Goal: Task Accomplishment & Management: Use online tool/utility

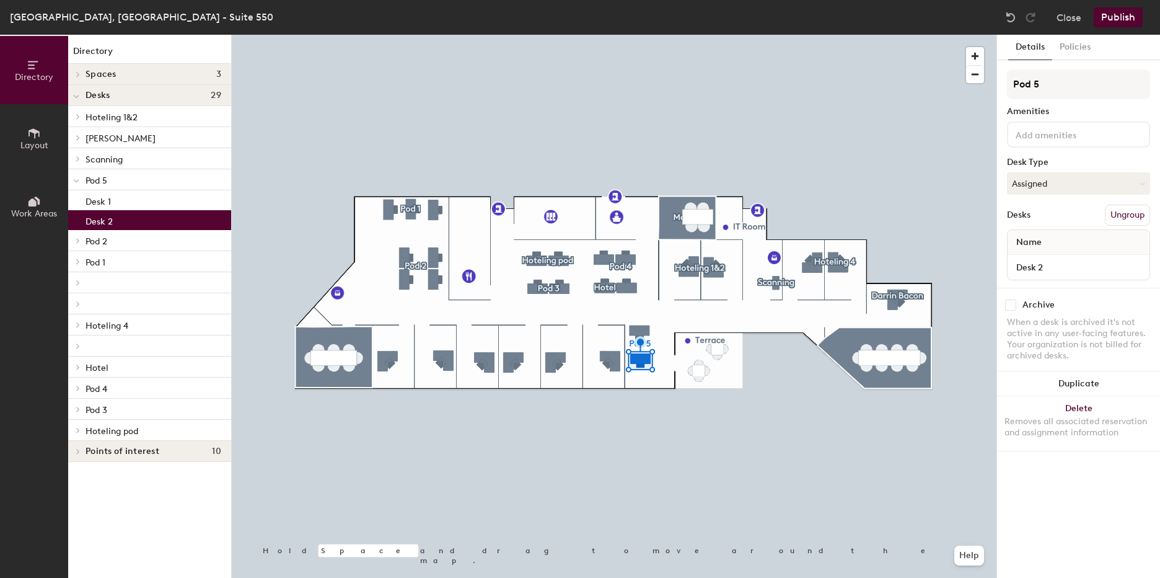
click at [118, 219] on div "Desk 2" at bounding box center [149, 220] width 163 height 20
drag, startPoint x: 106, startPoint y: 218, endPoint x: 1039, endPoint y: 268, distance: 934.3
click at [1036, 266] on input "Desk 2" at bounding box center [1078, 266] width 137 height 17
type input "[PERSON_NAME]"
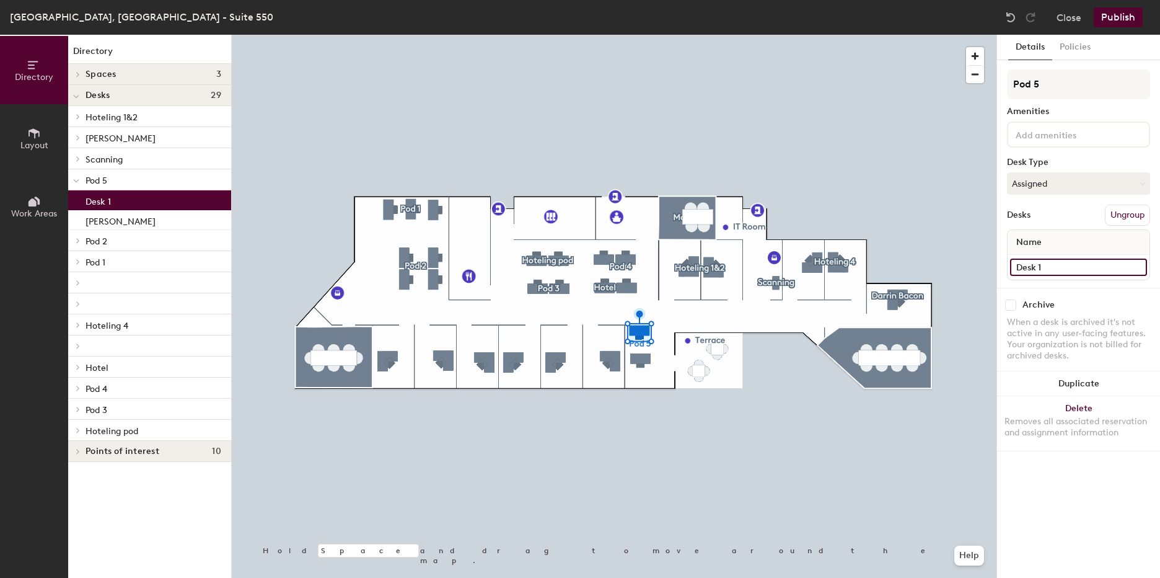
click at [1041, 267] on input "Desk 1" at bounding box center [1078, 266] width 137 height 17
type input "[PERSON_NAME]"
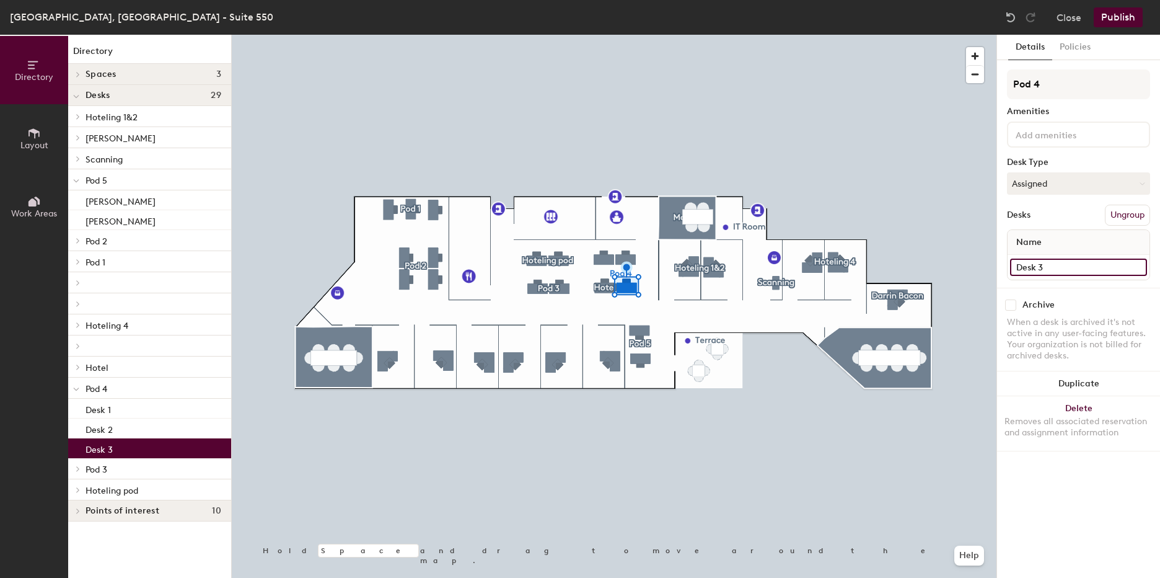
click at [1041, 270] on input "Desk 3" at bounding box center [1078, 266] width 137 height 17
type input "[PERSON_NAME]"
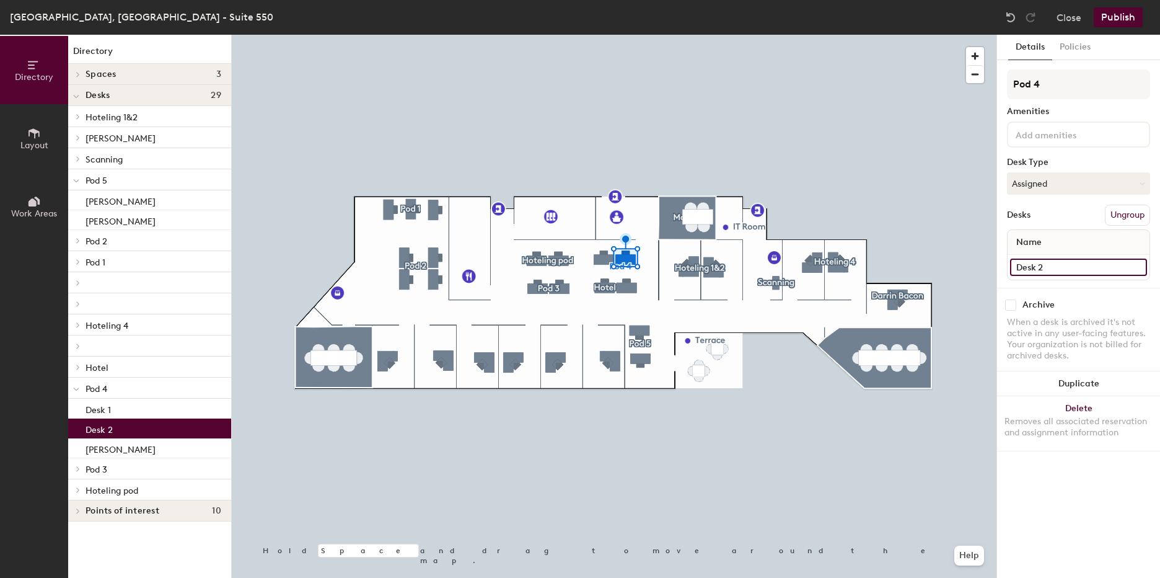
click at [1043, 272] on input "Desk 2" at bounding box center [1078, 266] width 137 height 17
type input "[PERSON_NAME]"
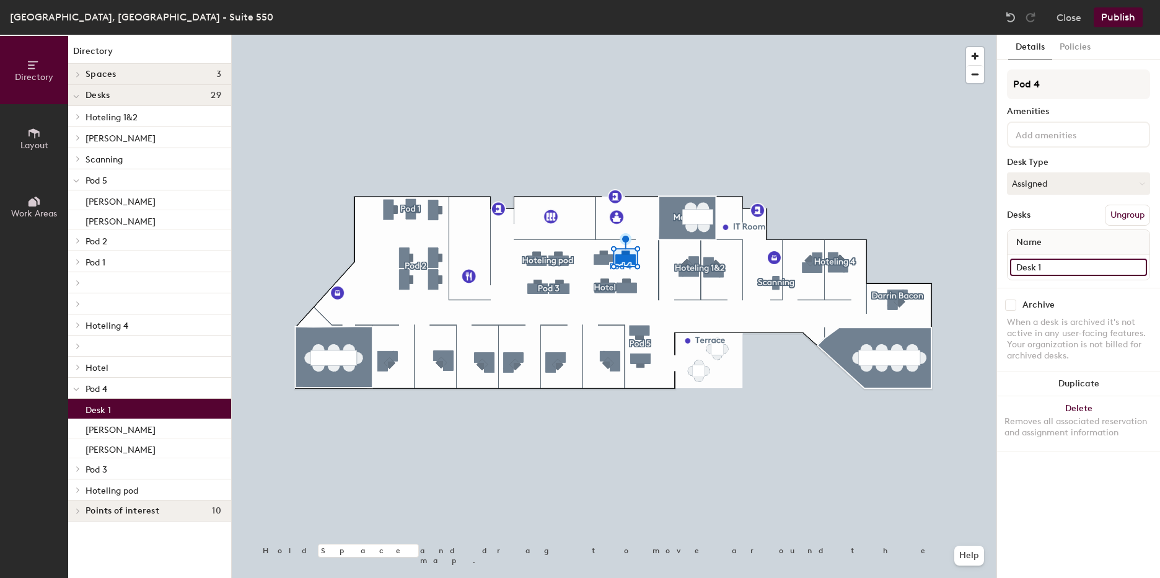
click at [1041, 270] on input "Desk 1" at bounding box center [1078, 266] width 137 height 17
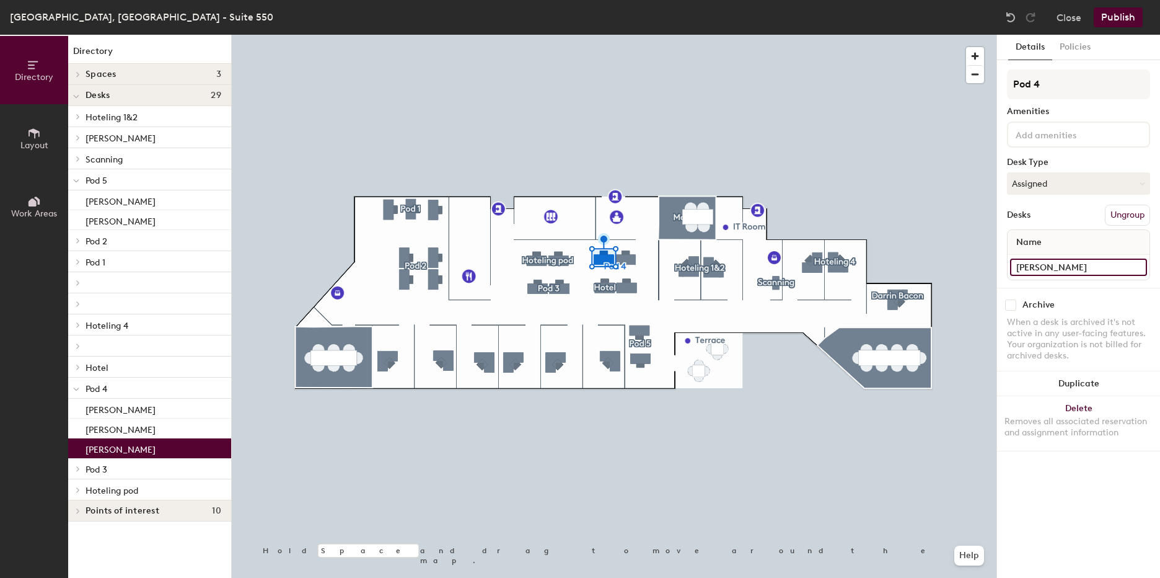
type input "[PERSON_NAME]"
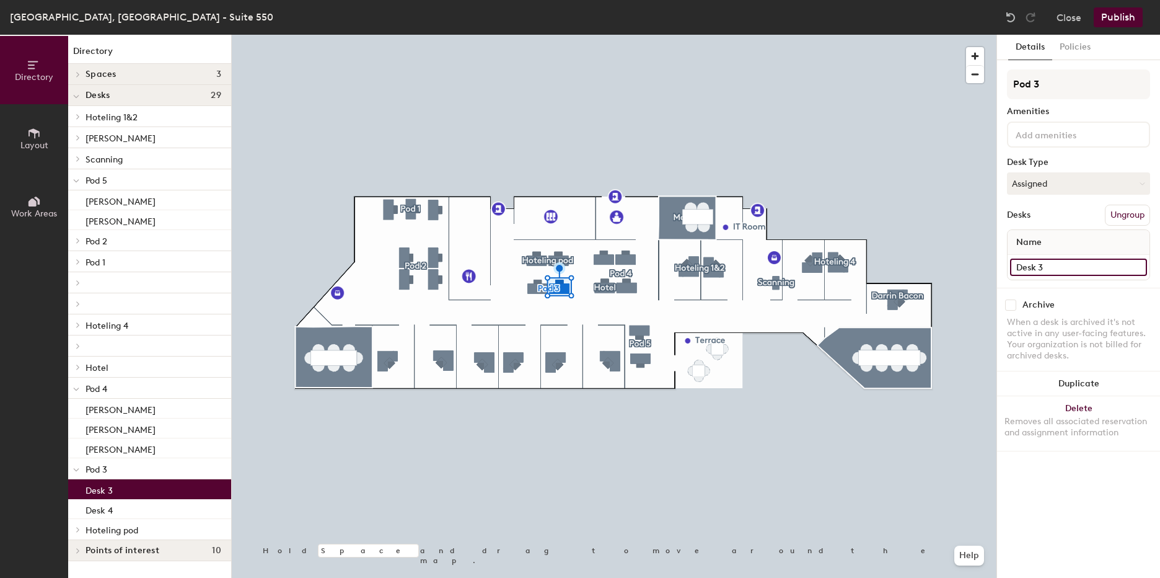
click at [1046, 267] on input "Desk 3" at bounding box center [1078, 266] width 137 height 17
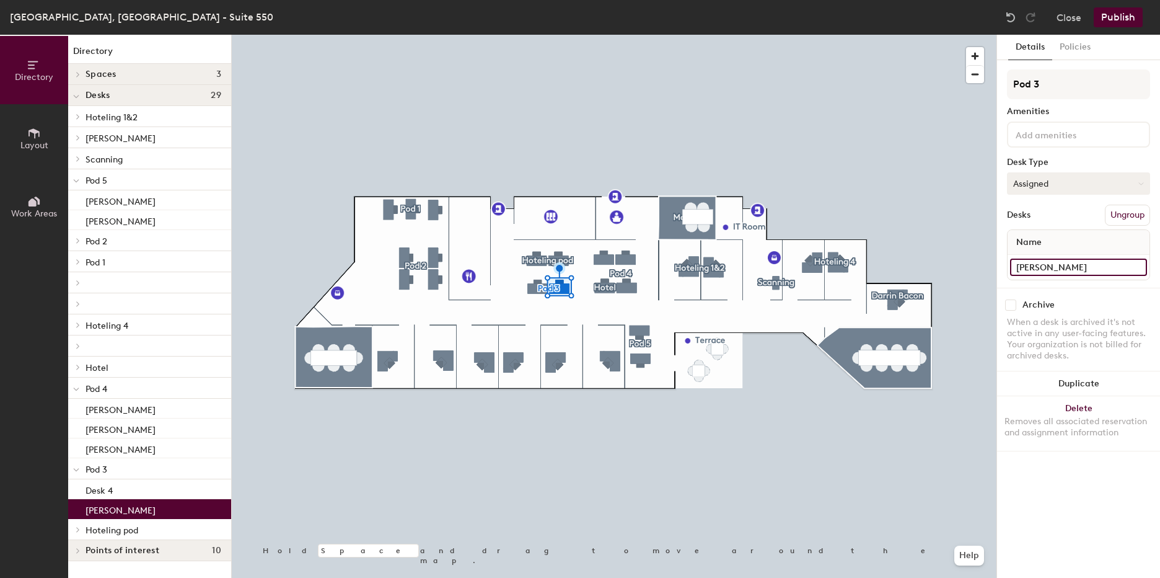
type input "[PERSON_NAME]"
click at [532, 35] on div at bounding box center [614, 35] width 765 height 0
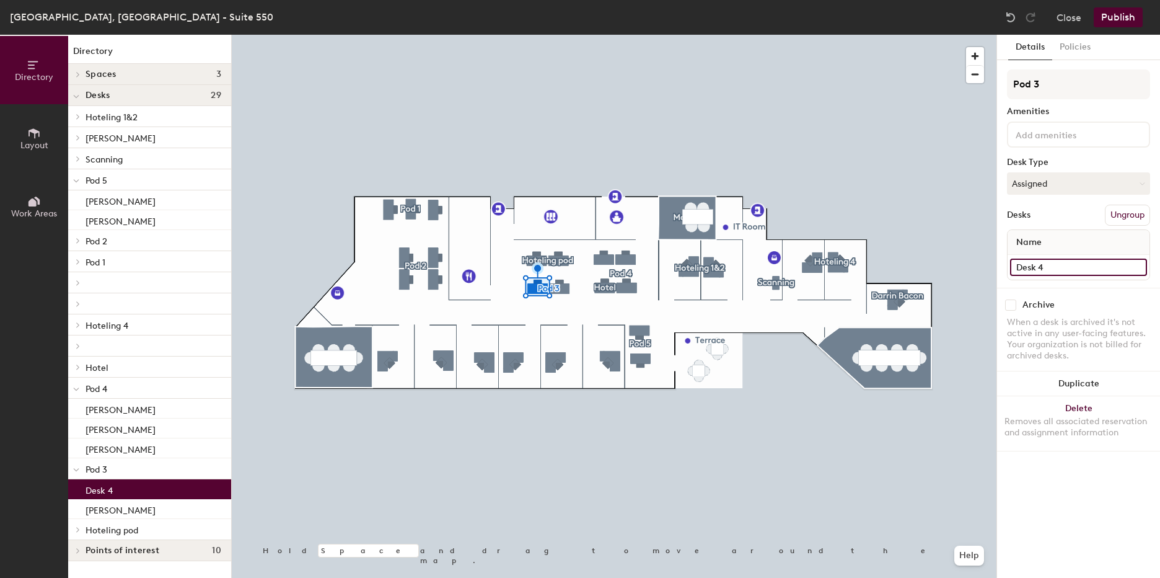
click at [1045, 267] on input "Desk 4" at bounding box center [1078, 266] width 137 height 17
type input "[PERSON_NAME]"
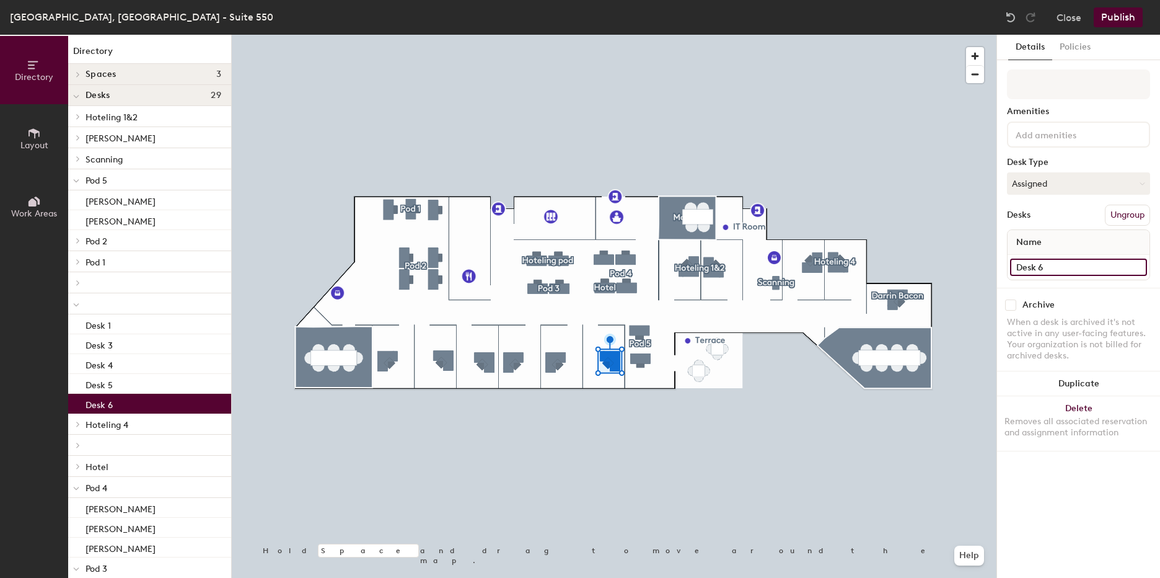
click at [1051, 266] on input "Desk 6" at bounding box center [1078, 266] width 137 height 17
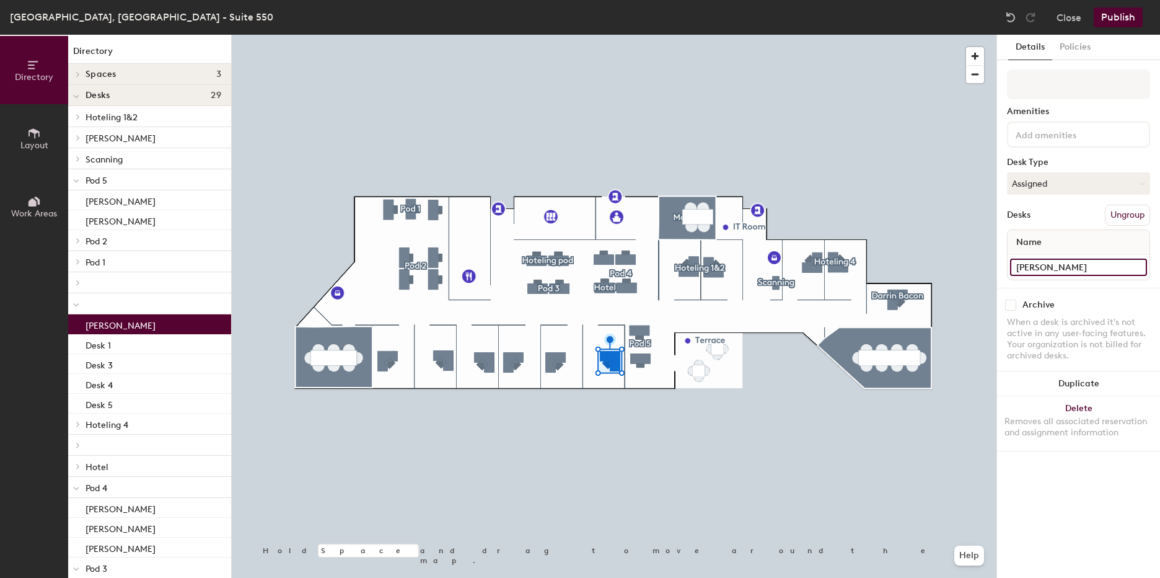
type input "[PERSON_NAME]"
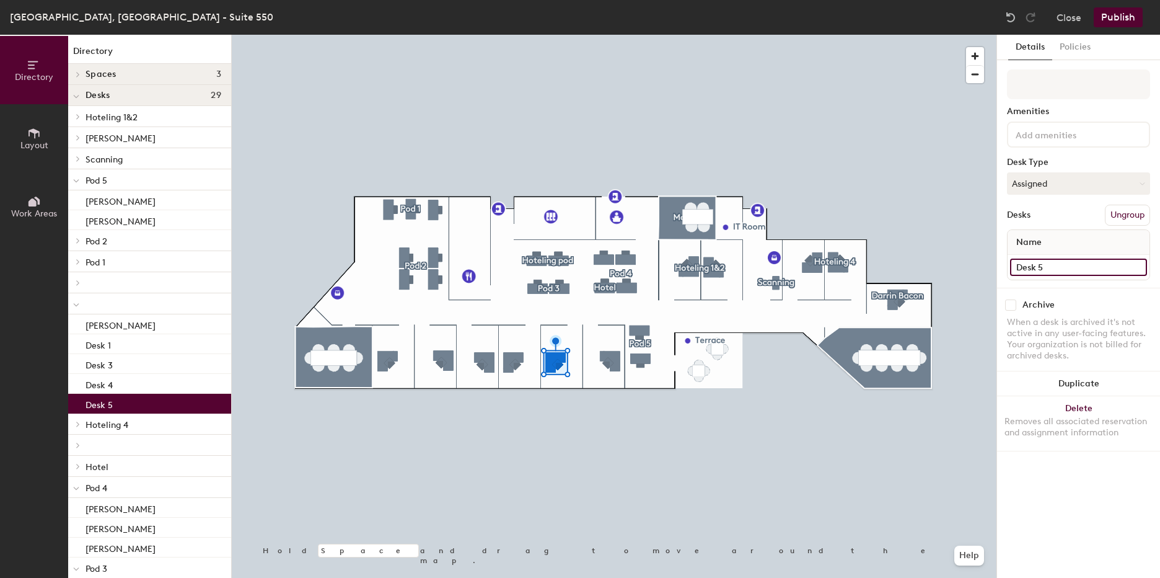
click at [1042, 264] on input "Desk 5" at bounding box center [1078, 266] width 137 height 17
type input "[PERSON_NAME]"
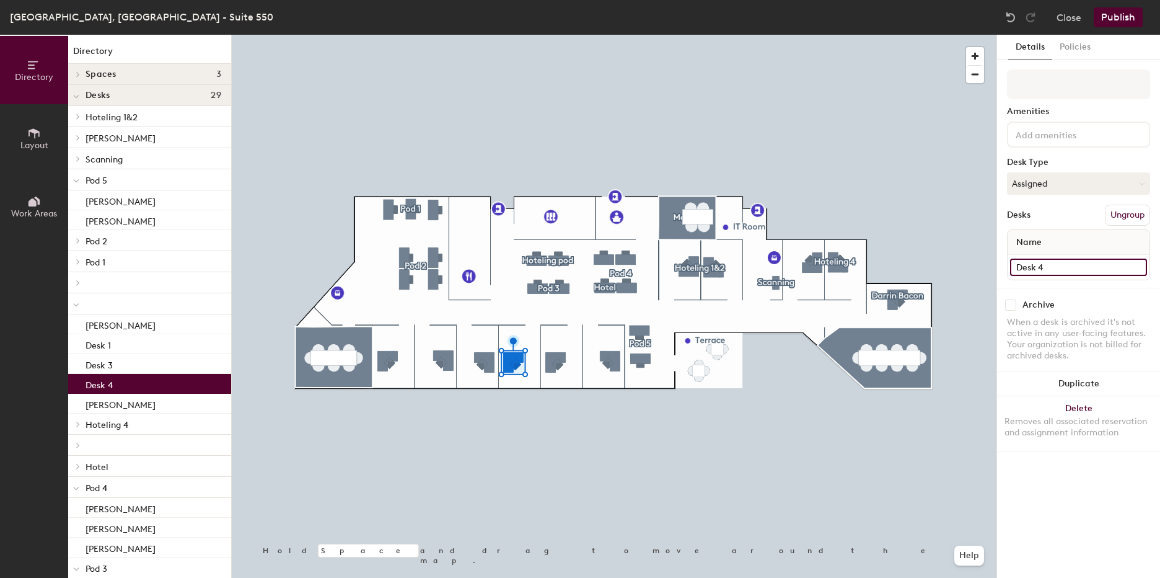
click at [1050, 265] on input "Desk 4" at bounding box center [1078, 266] width 137 height 17
type input "Praveen [GEOGRAPHIC_DATA]"
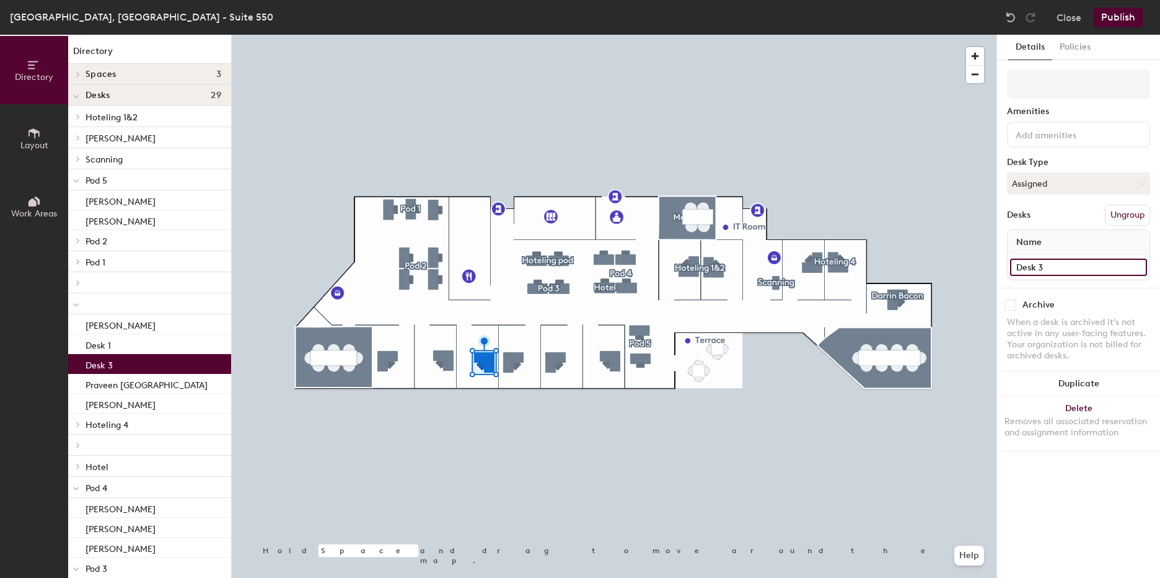
click at [1037, 265] on input "Desk 3" at bounding box center [1078, 266] width 137 height 17
type input "[PERSON_NAME]"
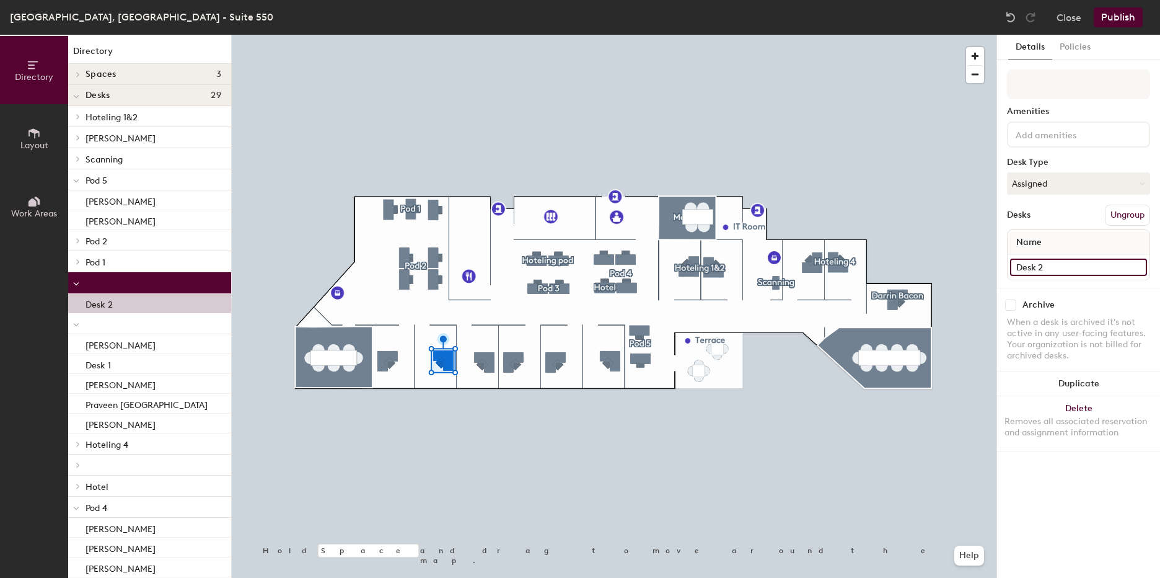
click at [1034, 266] on input "Desk 2" at bounding box center [1078, 266] width 137 height 17
type input "[PERSON_NAME]"
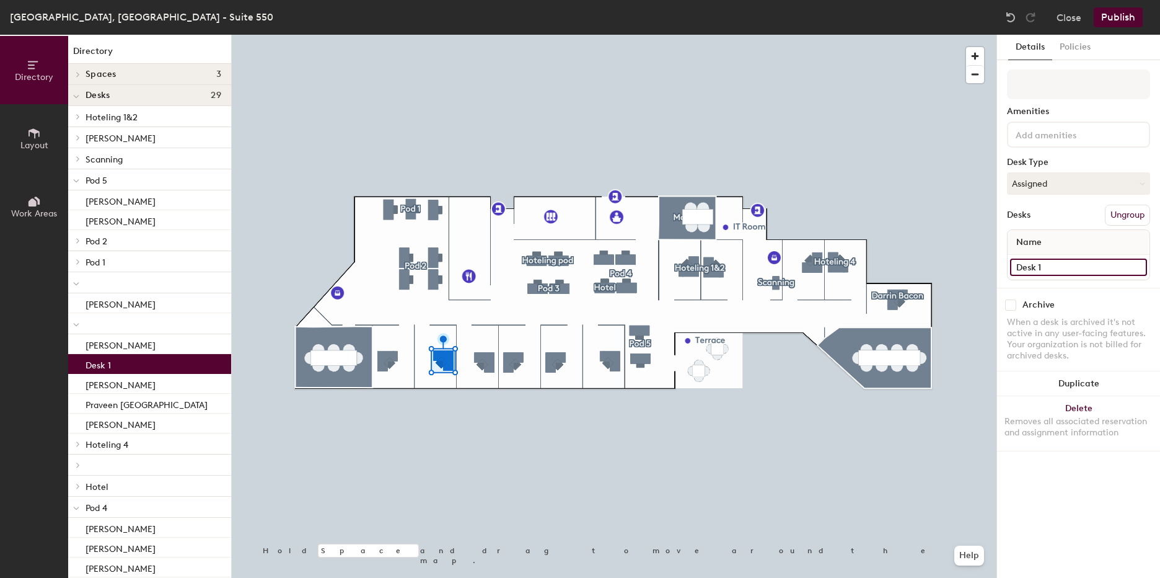
click at [1025, 267] on input "Desk 1" at bounding box center [1078, 266] width 137 height 17
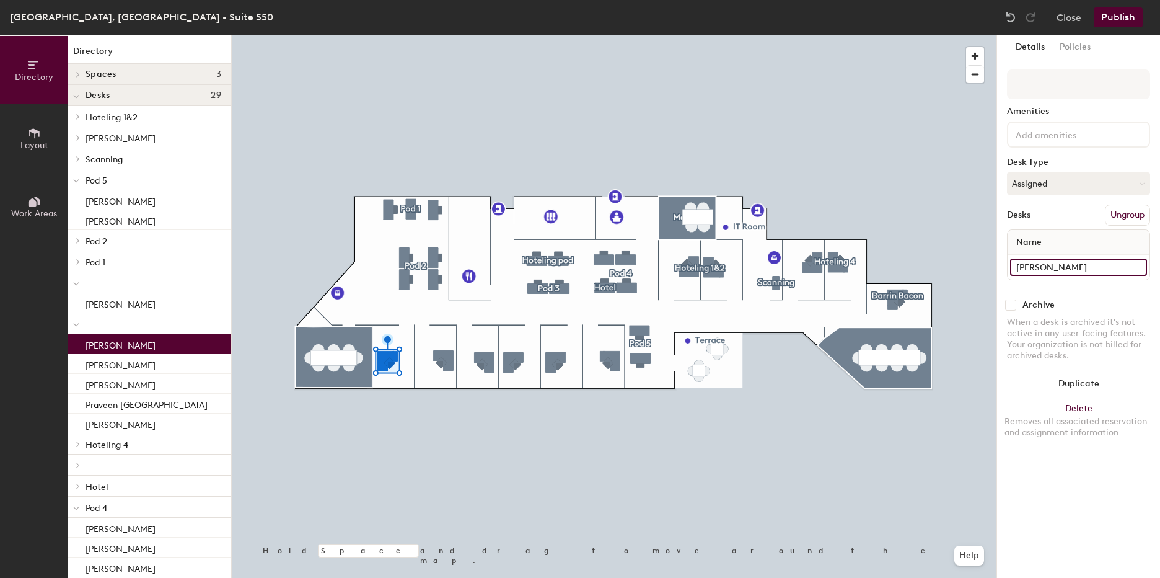
type input "[PERSON_NAME]"
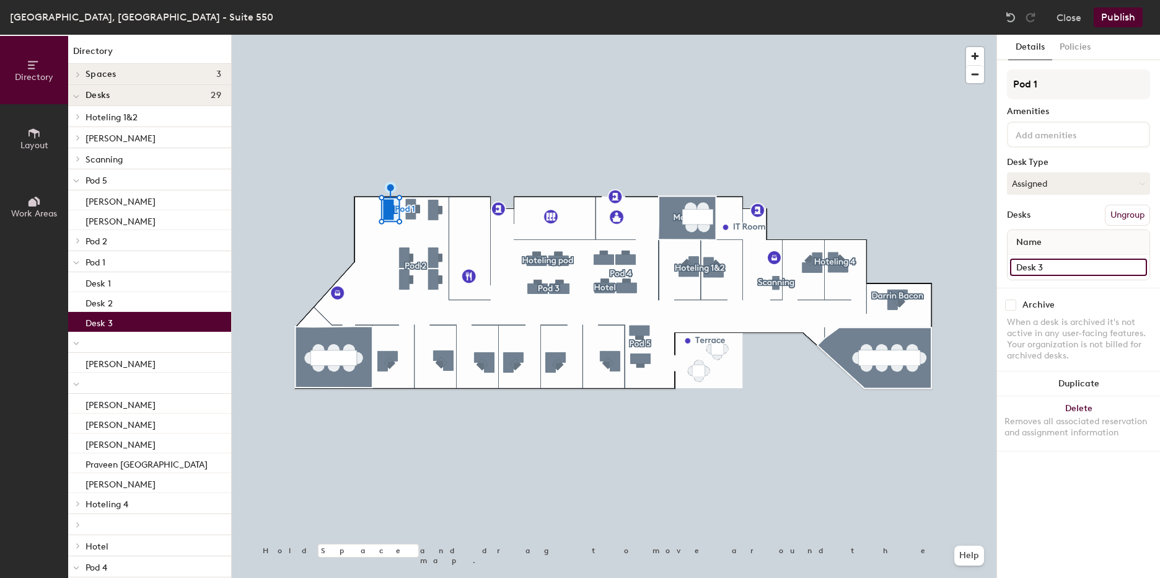
click at [1058, 262] on input "Desk 3" at bounding box center [1078, 266] width 137 height 17
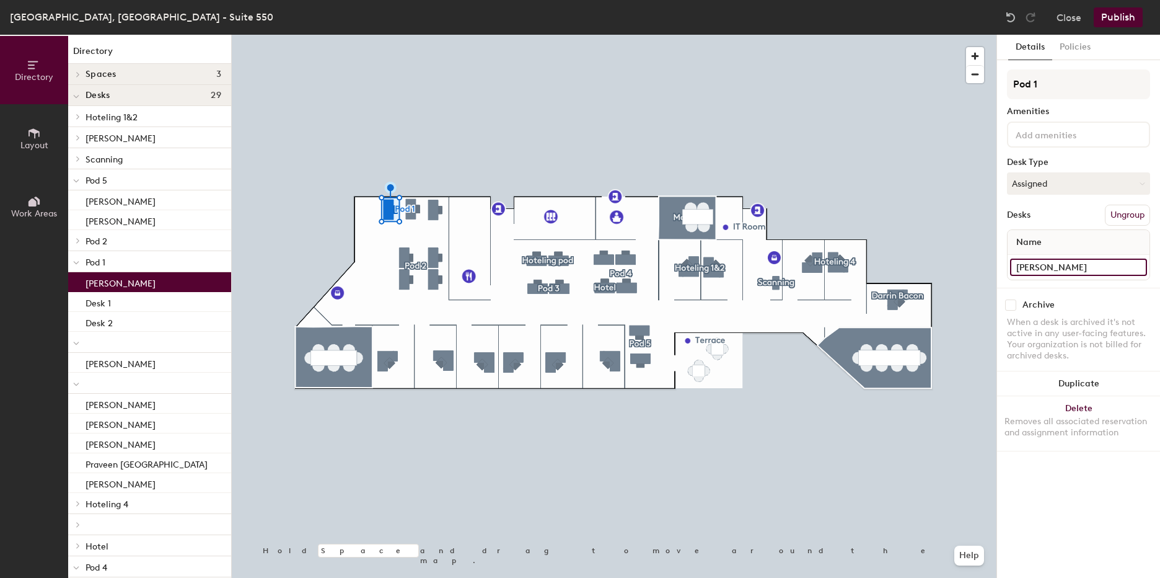
type input "[PERSON_NAME]"
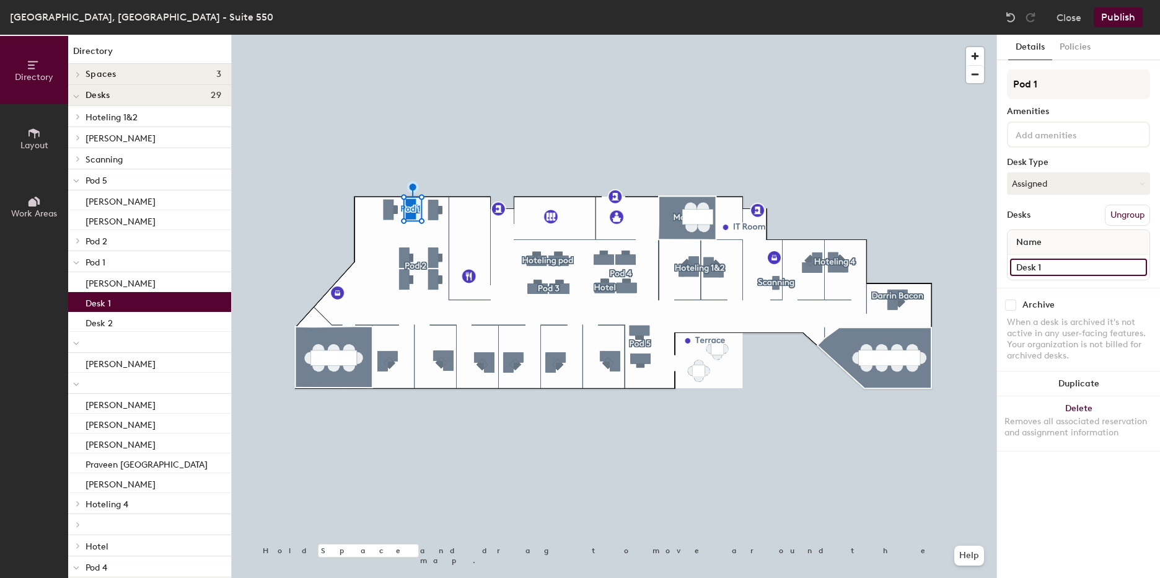
click at [1054, 267] on input "Desk 1" at bounding box center [1078, 266] width 137 height 17
type input "[PERSON_NAME]"
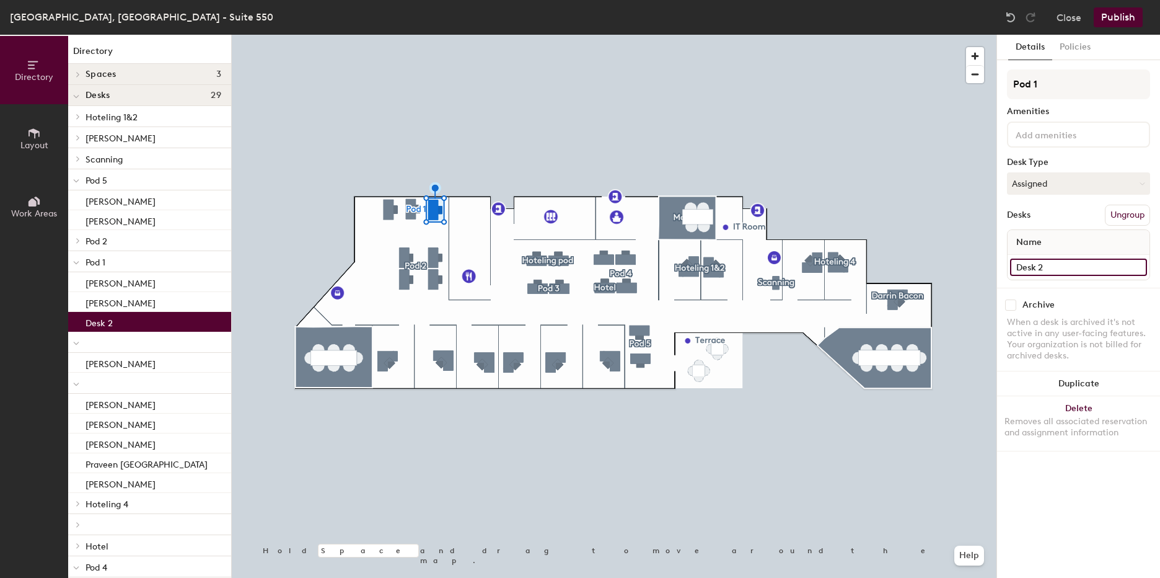
click at [1056, 269] on input "Desk 2" at bounding box center [1078, 266] width 137 height 17
type input "[PERSON_NAME]"
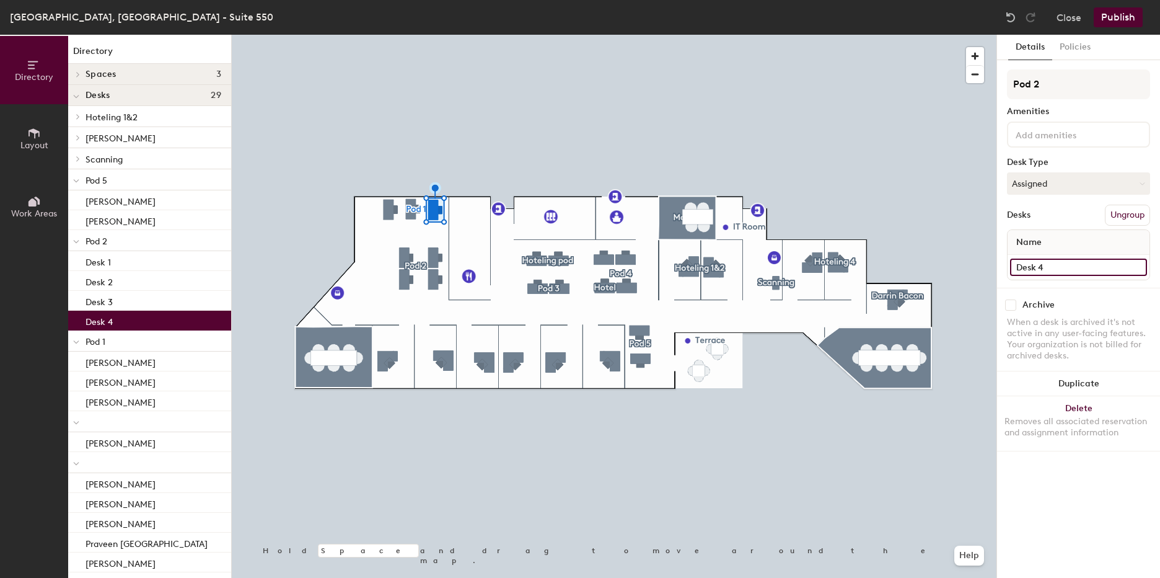
click at [1043, 260] on input "Desk 4" at bounding box center [1078, 266] width 137 height 17
type input "[PERSON_NAME]"
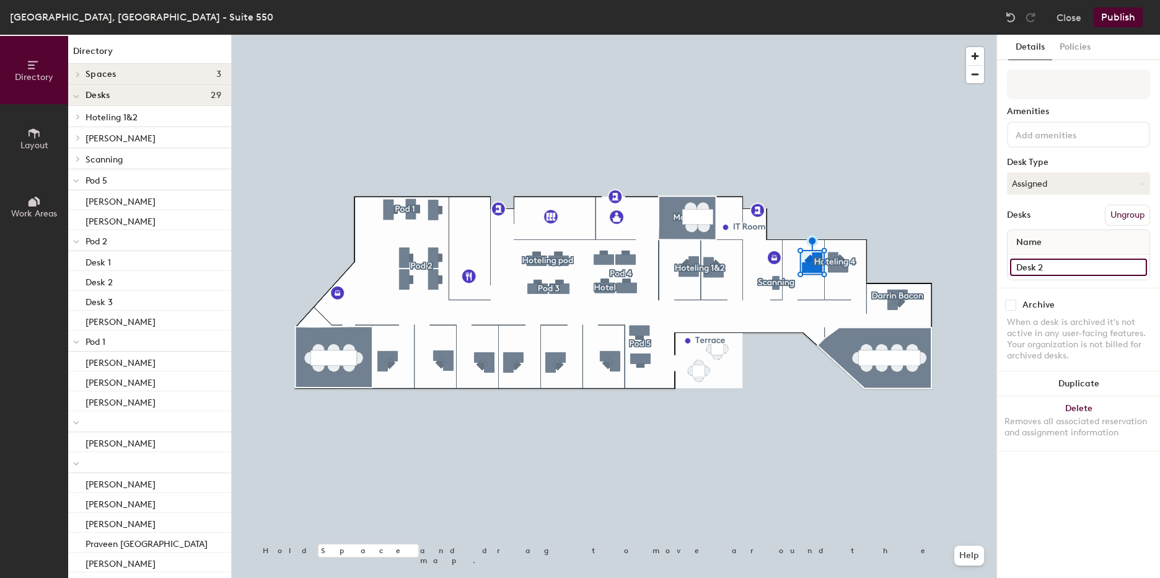
click at [1071, 270] on input "Desk 2" at bounding box center [1078, 266] width 137 height 17
type input "[PERSON_NAME]"
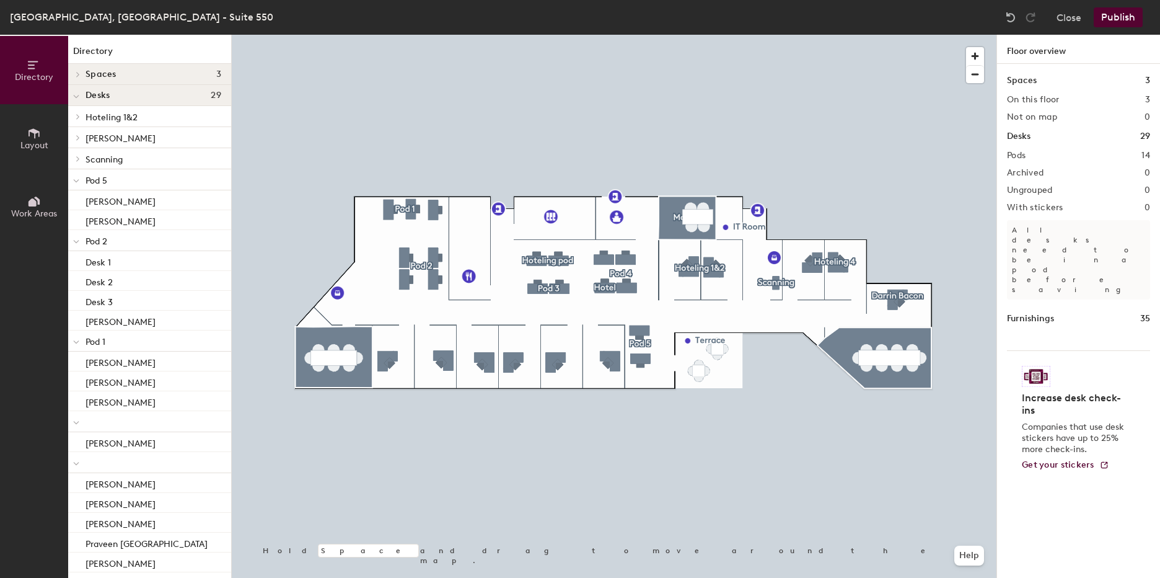
click at [1131, 20] on button "Publish" at bounding box center [1118, 17] width 49 height 20
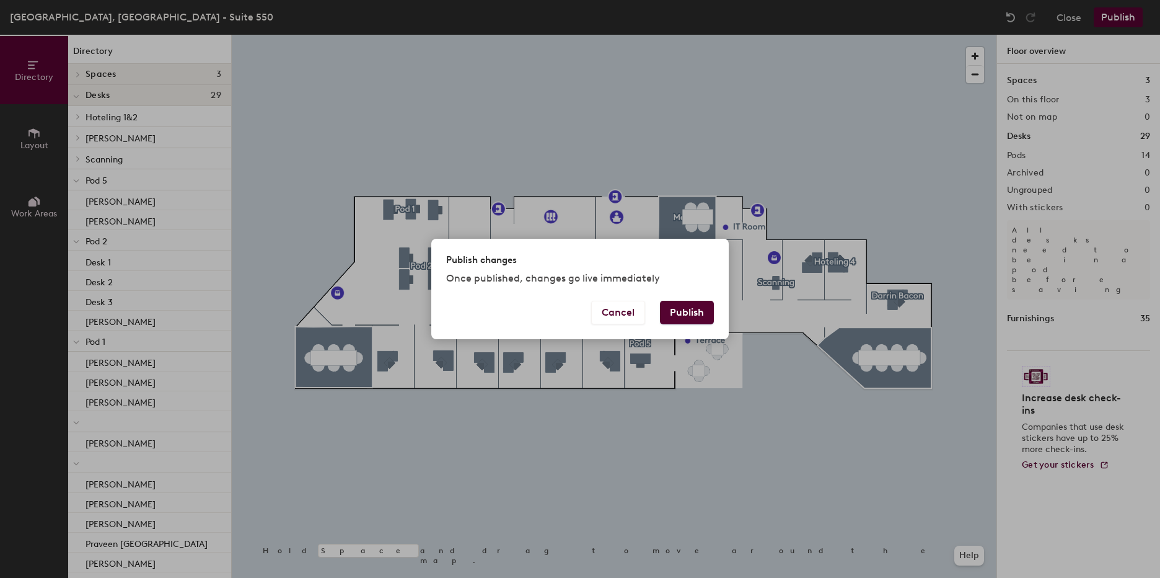
click at [689, 320] on button "Publish" at bounding box center [687, 313] width 54 height 24
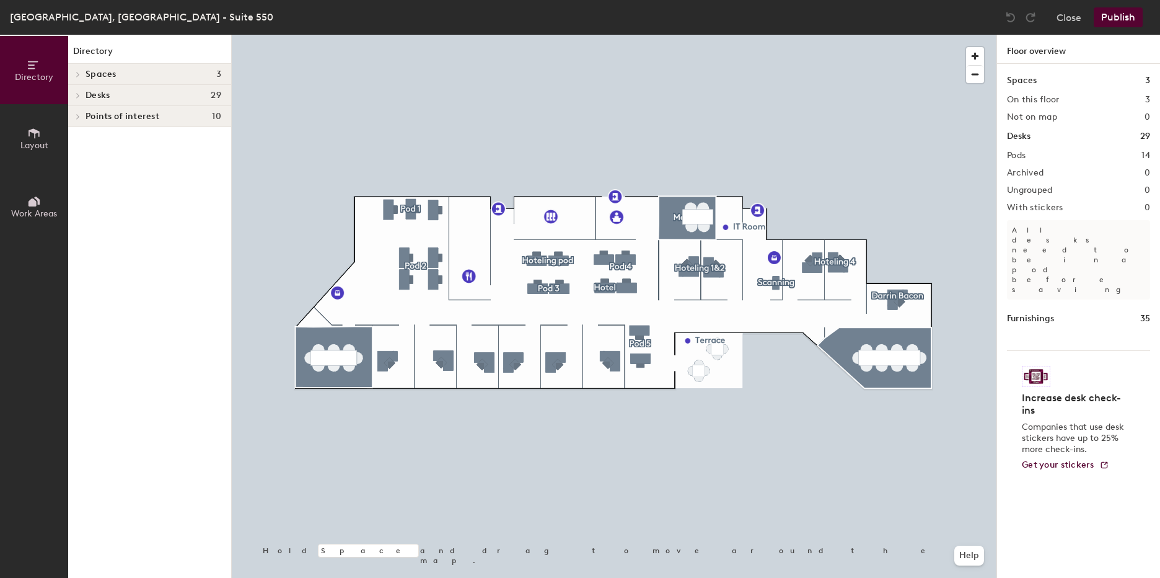
click at [133, 74] on h4 "Spaces 3" at bounding box center [154, 74] width 136 height 10
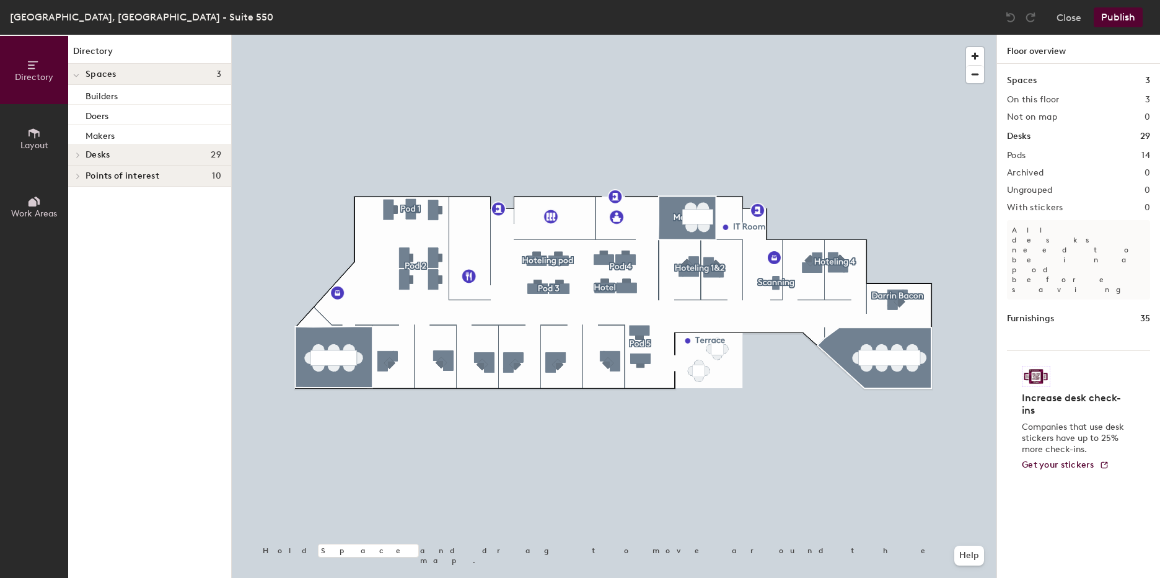
click at [133, 74] on h4 "Spaces 3" at bounding box center [154, 74] width 136 height 10
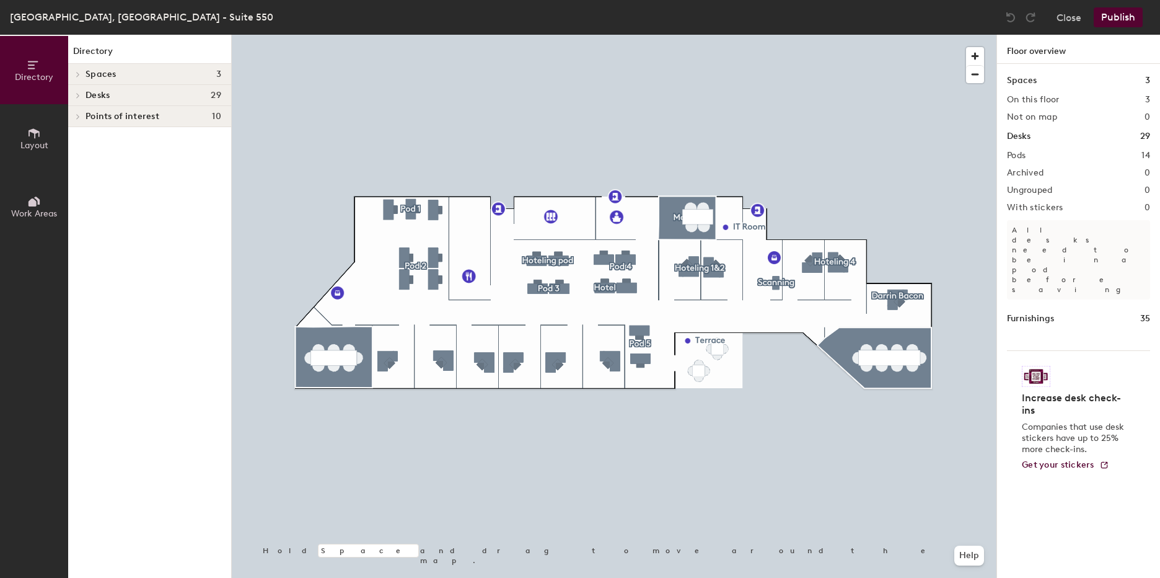
click at [130, 93] on h4 "Desks 29" at bounding box center [154, 96] width 136 height 10
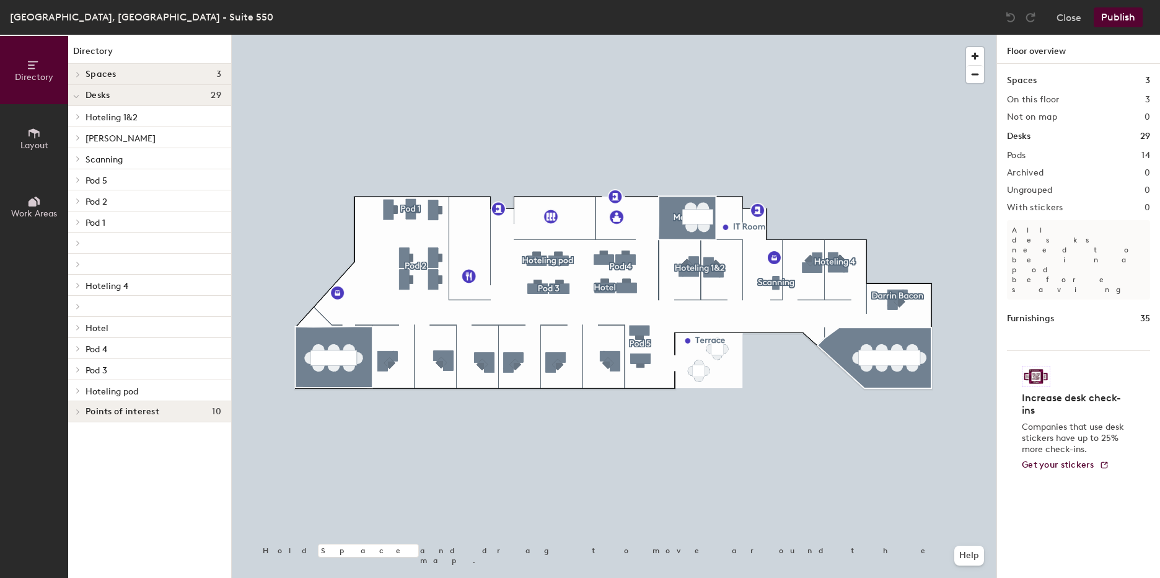
click at [95, 223] on span "Pod 1" at bounding box center [96, 223] width 20 height 11
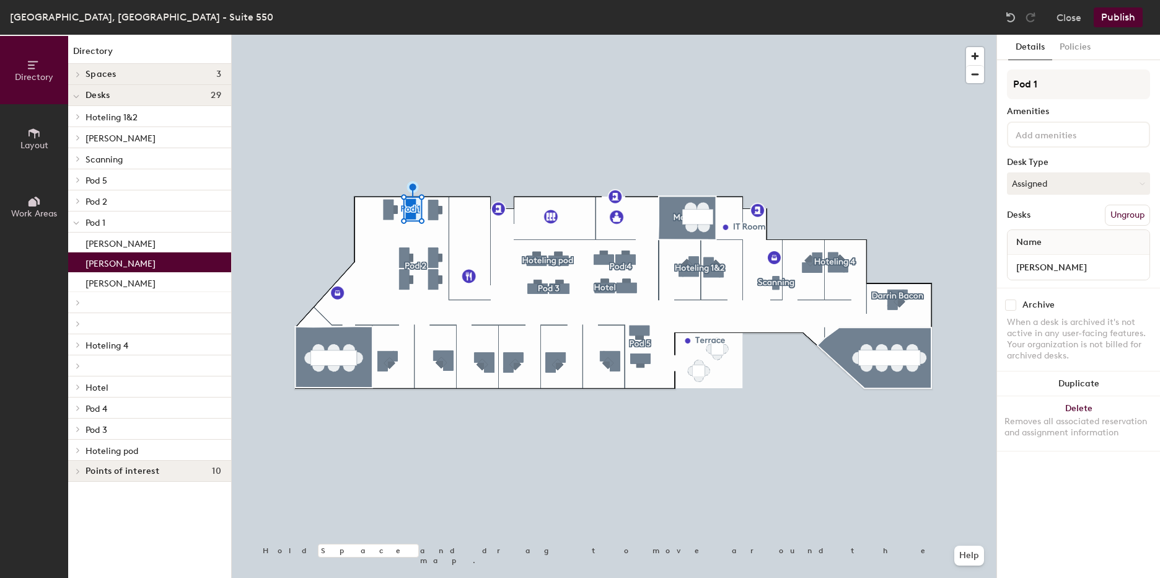
click at [99, 223] on span "Pod 1" at bounding box center [96, 223] width 20 height 11
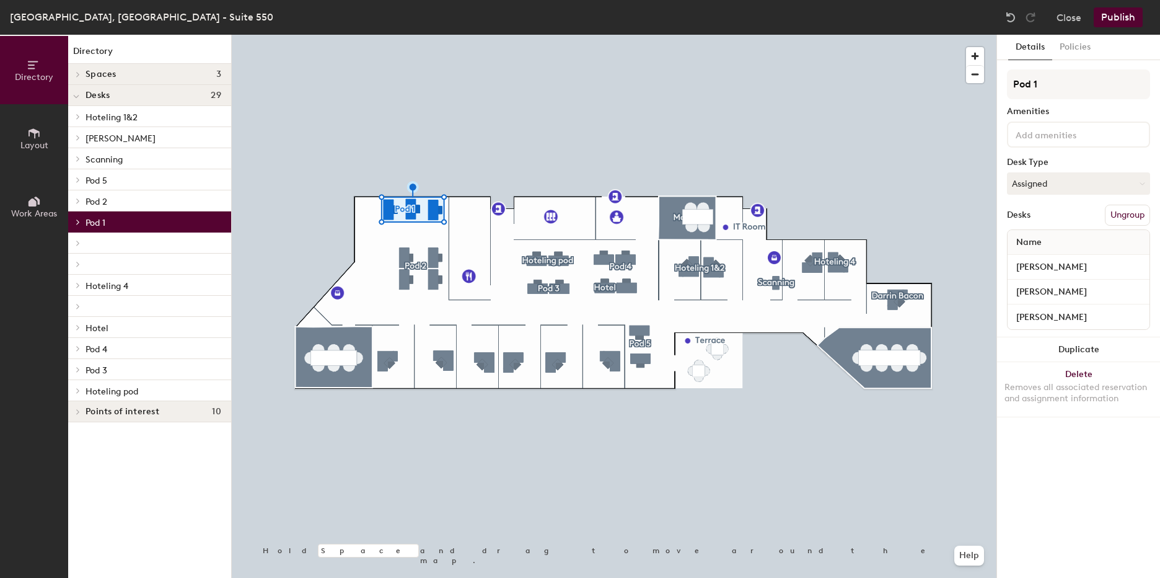
click at [99, 223] on span "Pod 1" at bounding box center [96, 223] width 20 height 11
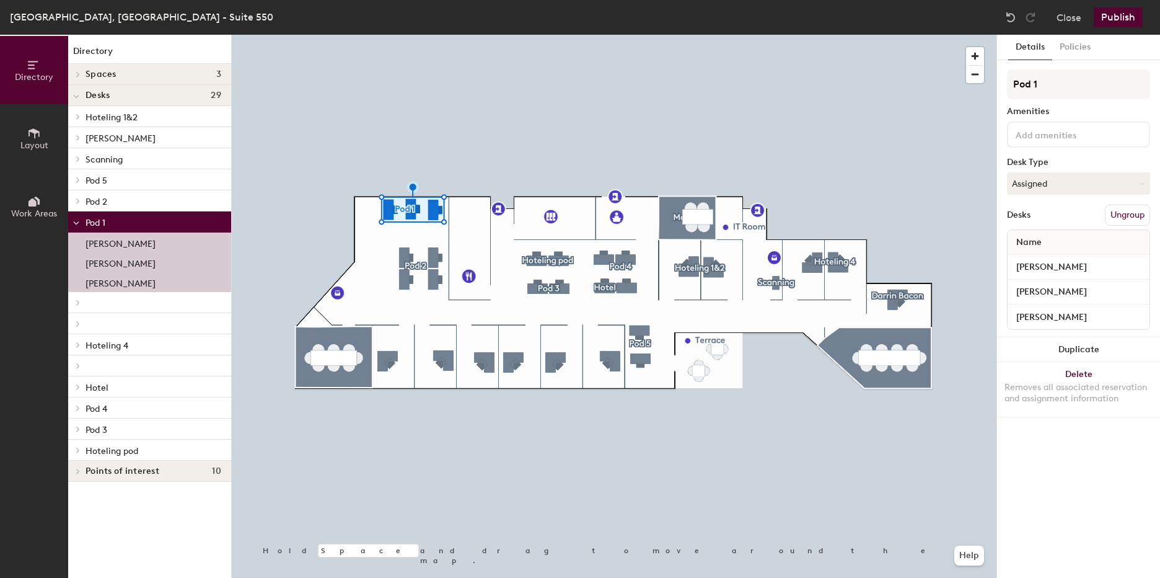
click at [99, 223] on span "Pod 1" at bounding box center [96, 223] width 20 height 11
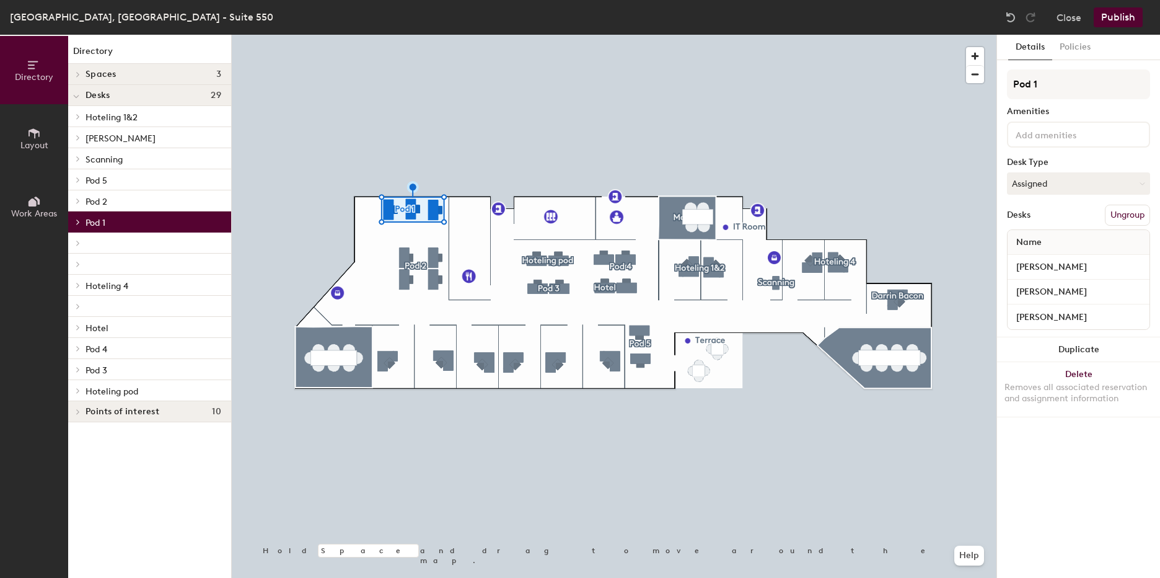
click at [1135, 217] on button "Ungroup" at bounding box center [1127, 215] width 45 height 21
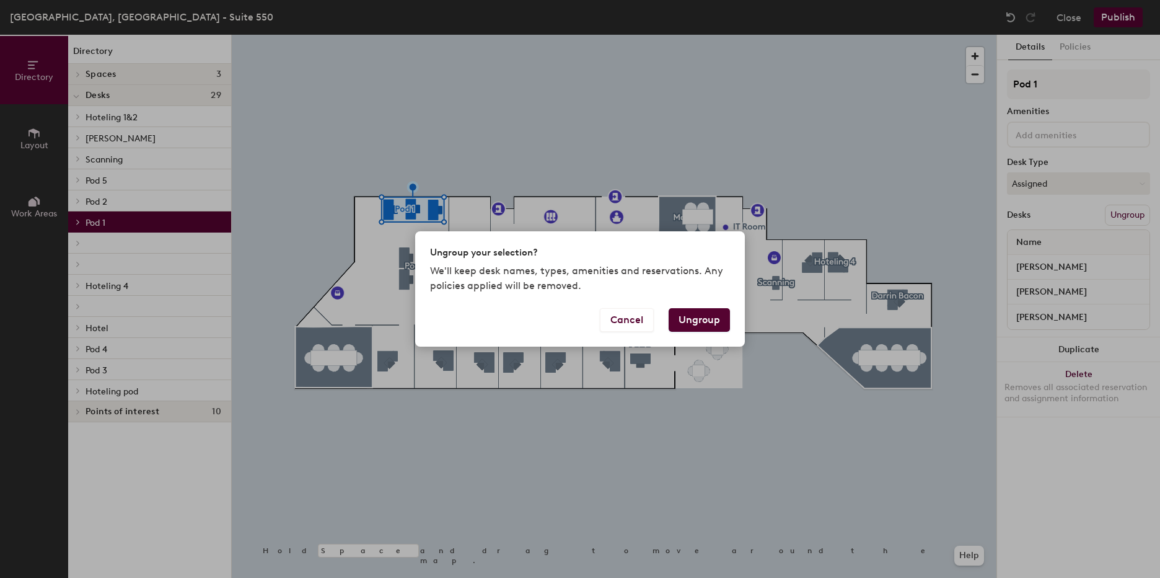
click at [701, 320] on button "Ungroup" at bounding box center [699, 320] width 61 height 24
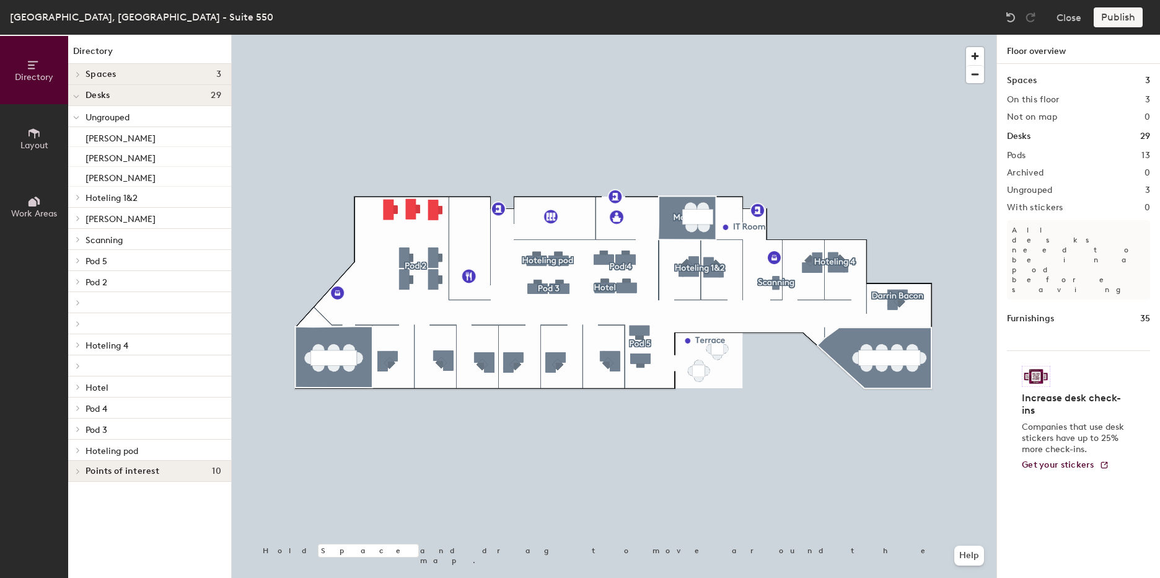
click at [99, 347] on span "Hoteling 4" at bounding box center [107, 345] width 43 height 11
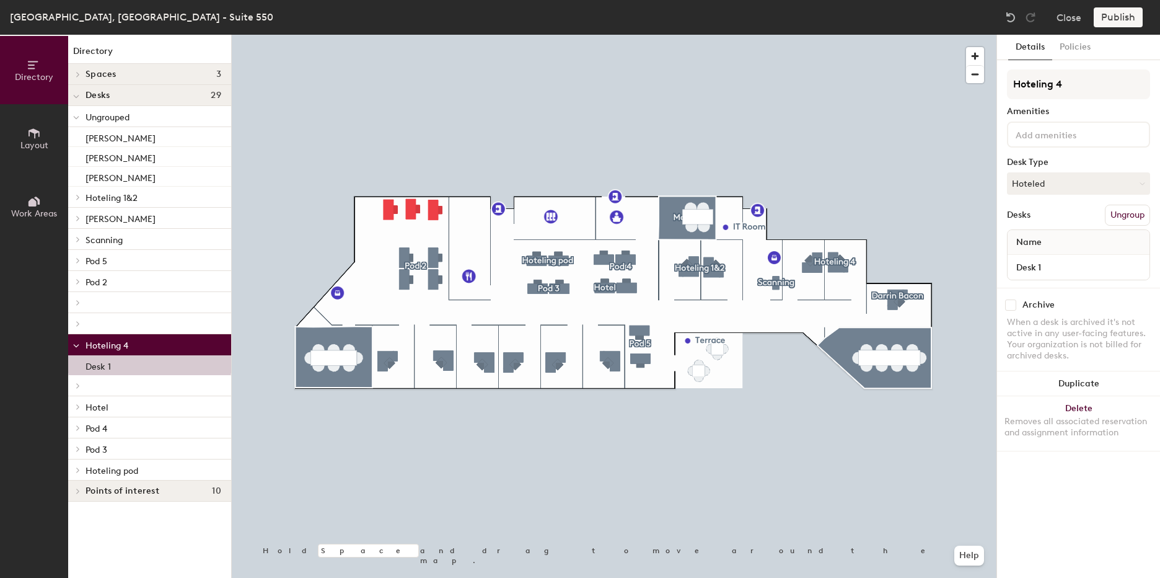
click at [99, 347] on span "Hoteling 4" at bounding box center [107, 345] width 43 height 11
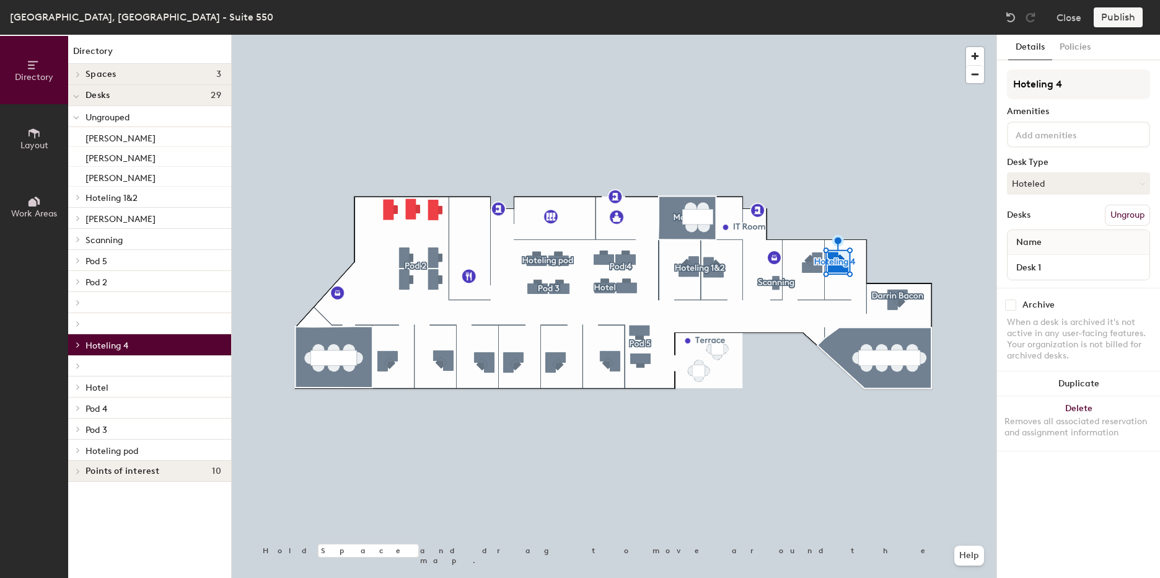
click at [99, 380] on p "Hotel" at bounding box center [154, 387] width 136 height 16
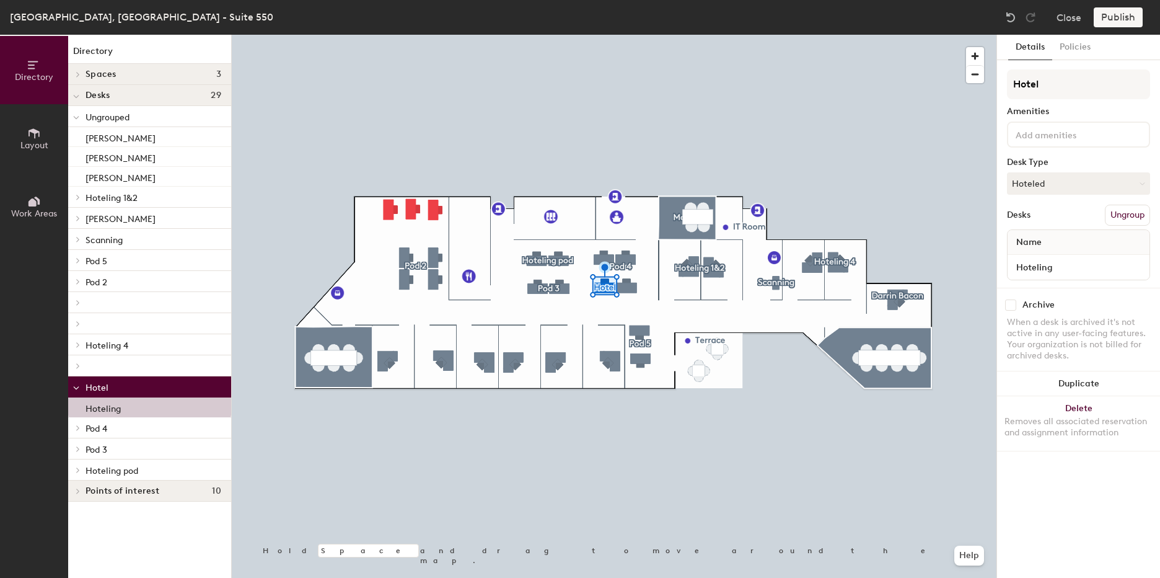
click at [100, 383] on span "Hotel" at bounding box center [97, 387] width 23 height 11
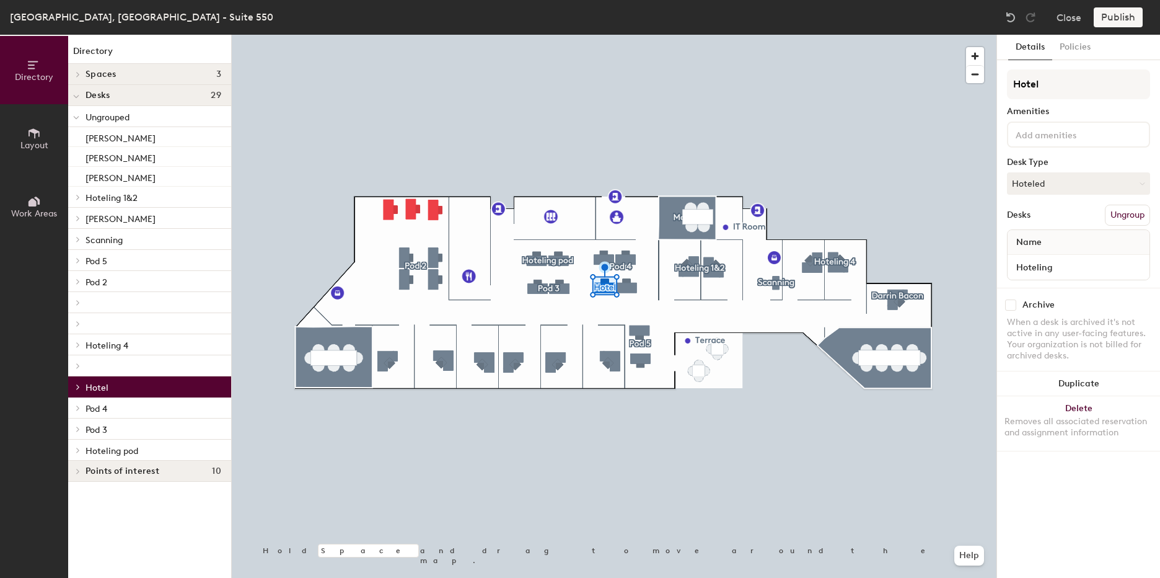
click at [109, 282] on p "Pod 2" at bounding box center [154, 281] width 136 height 16
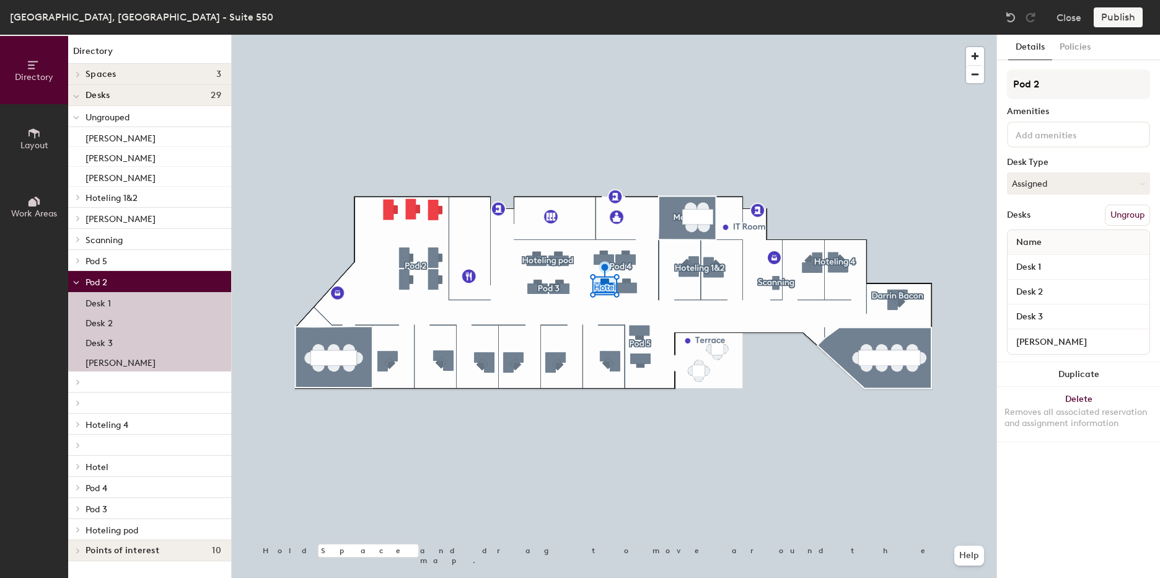
click at [121, 263] on p "Pod 5" at bounding box center [154, 260] width 136 height 16
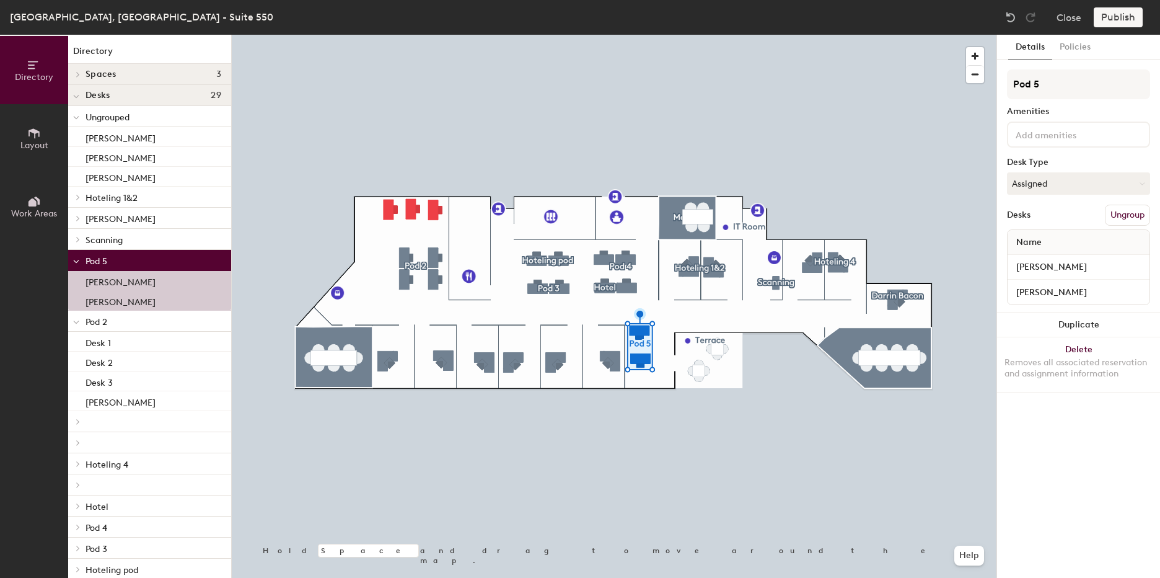
click at [135, 239] on p "Scanning" at bounding box center [154, 239] width 136 height 16
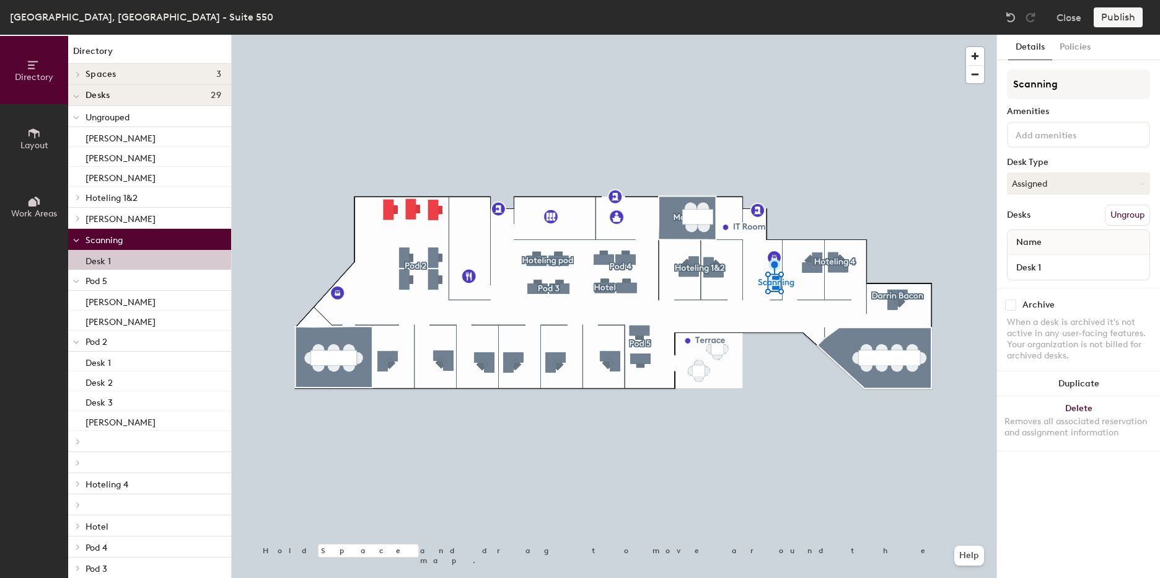
click at [138, 221] on span "[PERSON_NAME]" at bounding box center [121, 219] width 70 height 11
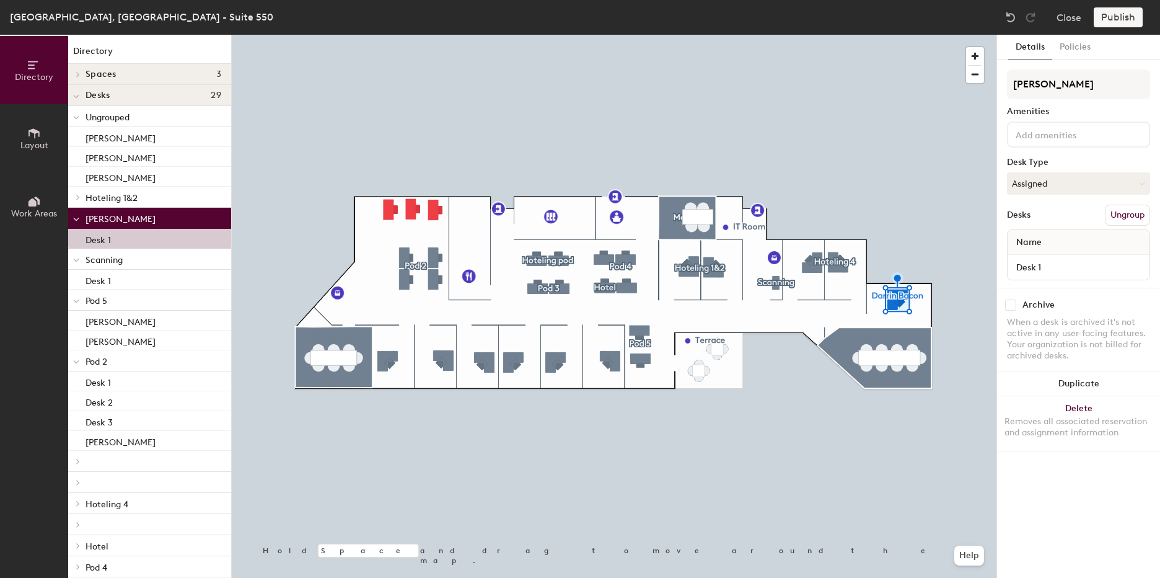
click at [144, 204] on p "Hoteling 1&2" at bounding box center [154, 197] width 136 height 16
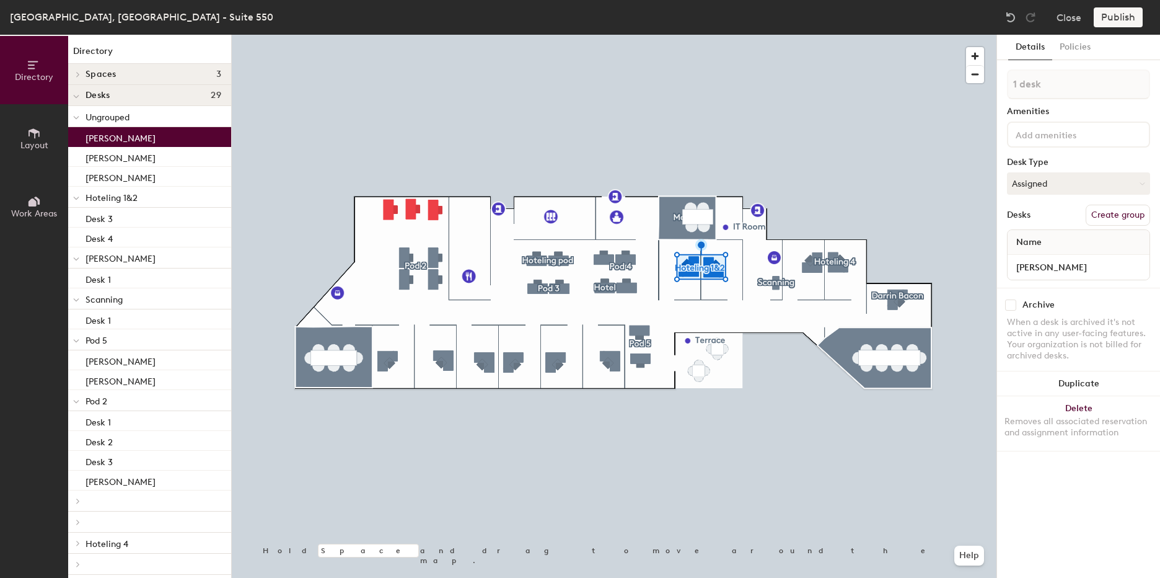
click at [125, 135] on div "[PERSON_NAME]" at bounding box center [149, 137] width 163 height 20
click at [119, 135] on p "[PERSON_NAME]" at bounding box center [121, 137] width 70 height 14
click at [159, 198] on p "Hoteling 1&2" at bounding box center [154, 197] width 136 height 16
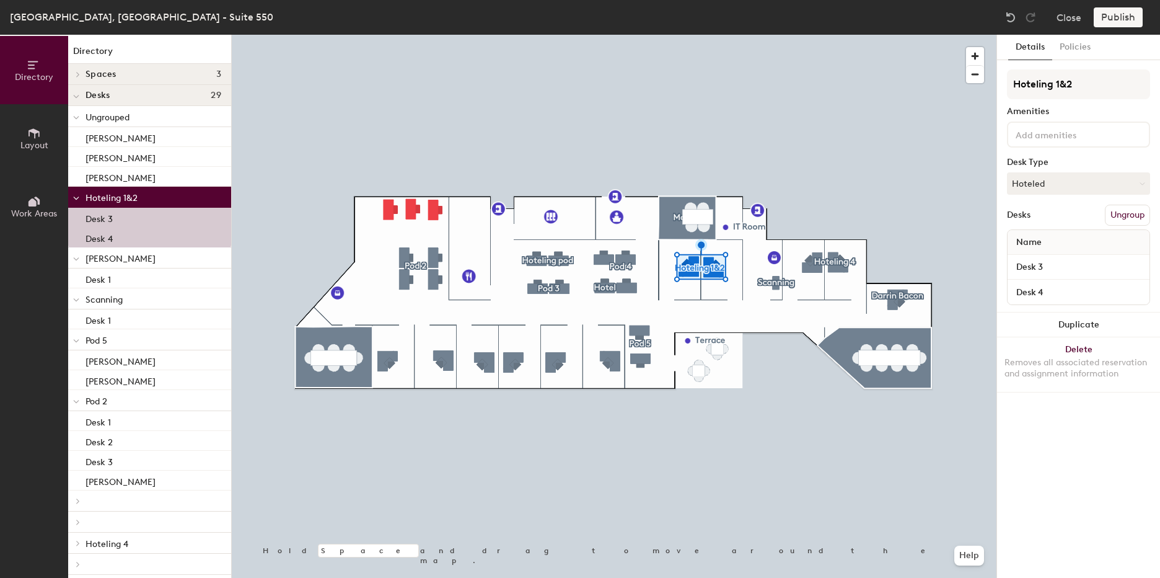
click at [144, 257] on p "[PERSON_NAME]" at bounding box center [154, 258] width 136 height 16
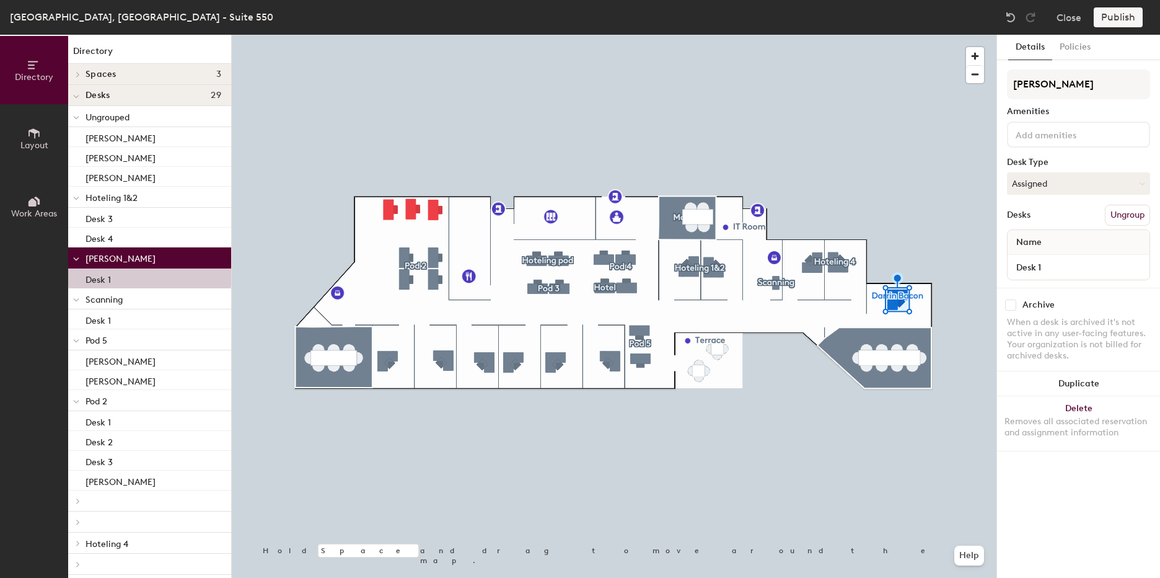
click at [139, 296] on p "Scanning" at bounding box center [154, 299] width 136 height 16
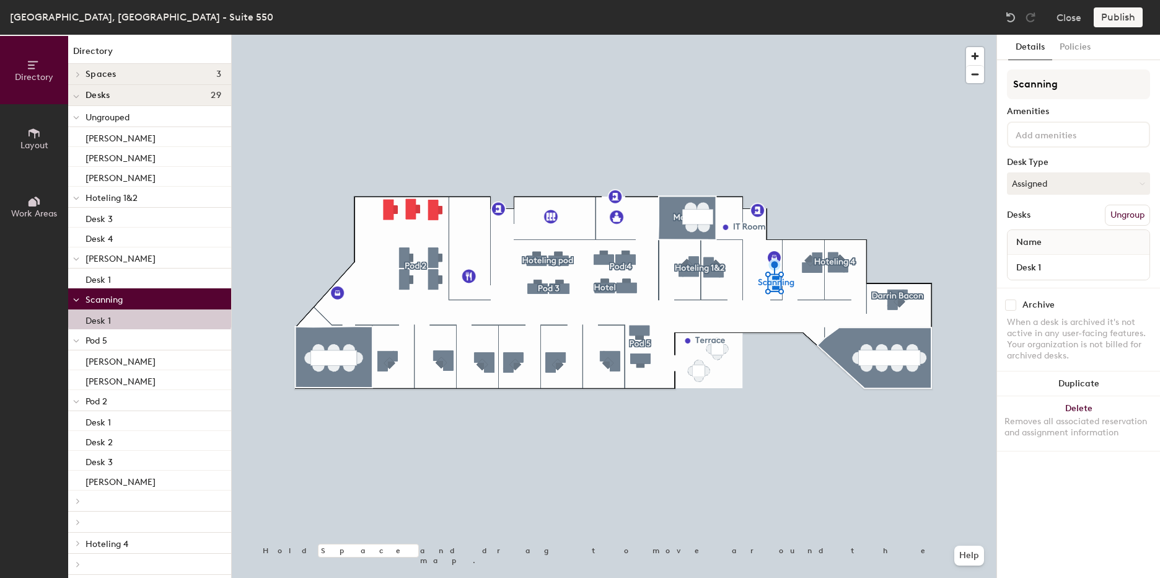
click at [133, 341] on p "Pod 5" at bounding box center [154, 340] width 136 height 16
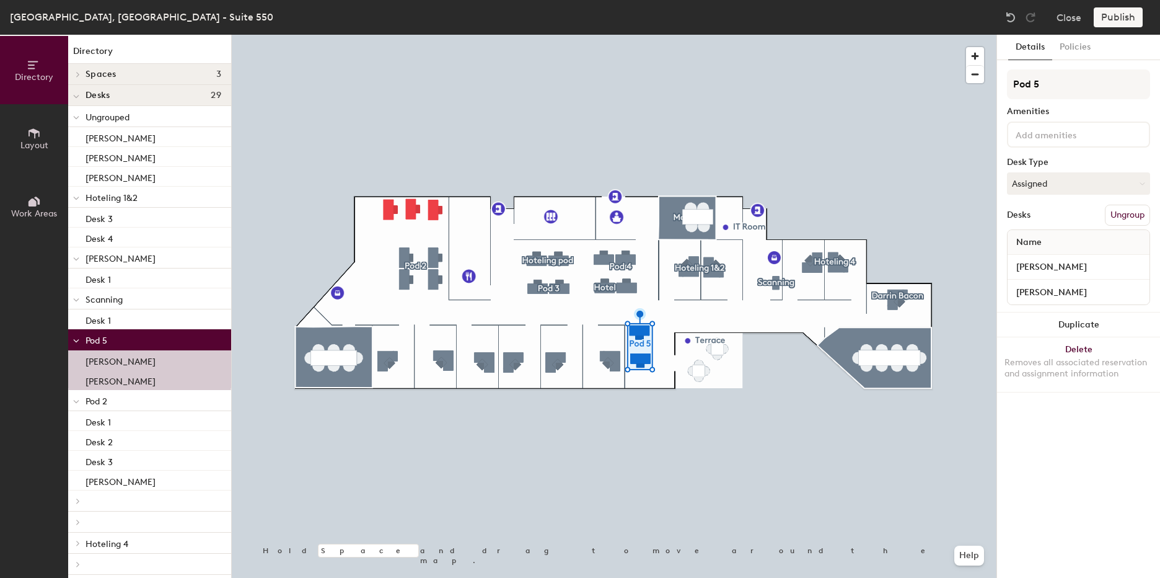
drag, startPoint x: 102, startPoint y: 341, endPoint x: 90, endPoint y: 337, distance: 13.1
click at [90, 337] on span "Pod 5" at bounding box center [97, 340] width 22 height 11
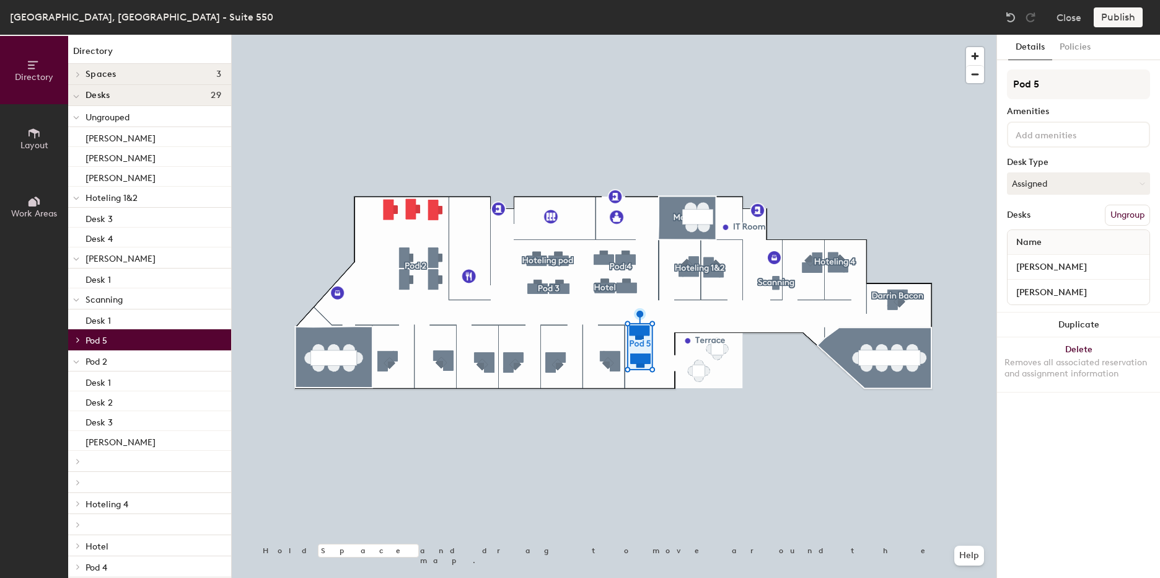
click at [1120, 215] on button "Ungroup" at bounding box center [1127, 215] width 45 height 21
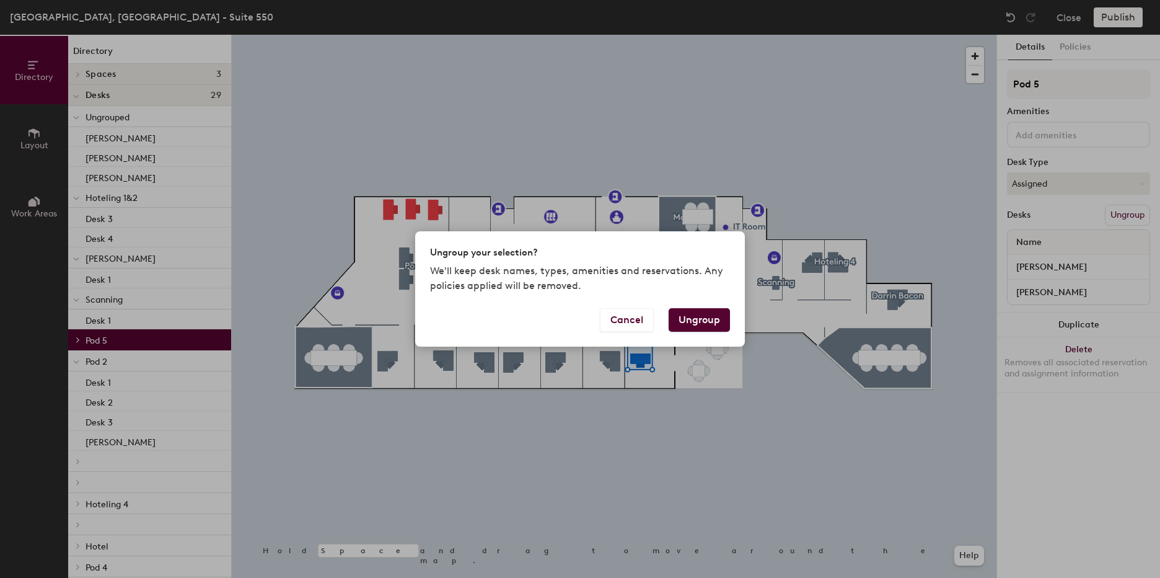
click at [714, 311] on button "Ungroup" at bounding box center [699, 320] width 61 height 24
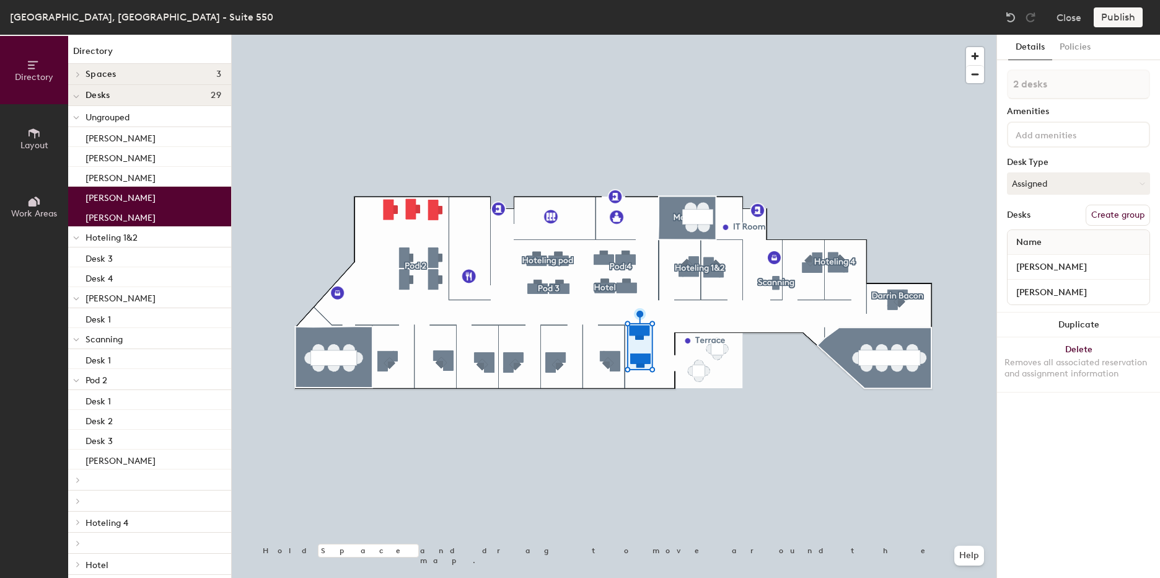
click at [120, 336] on span "Scanning" at bounding box center [104, 339] width 37 height 11
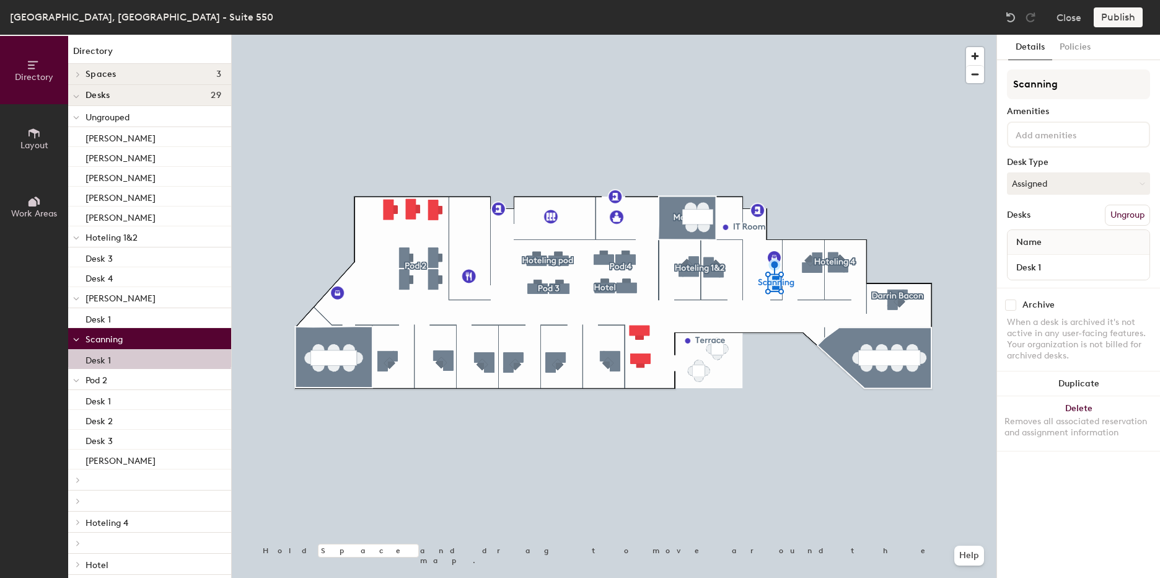
click at [120, 373] on p "Pod 2" at bounding box center [154, 379] width 136 height 16
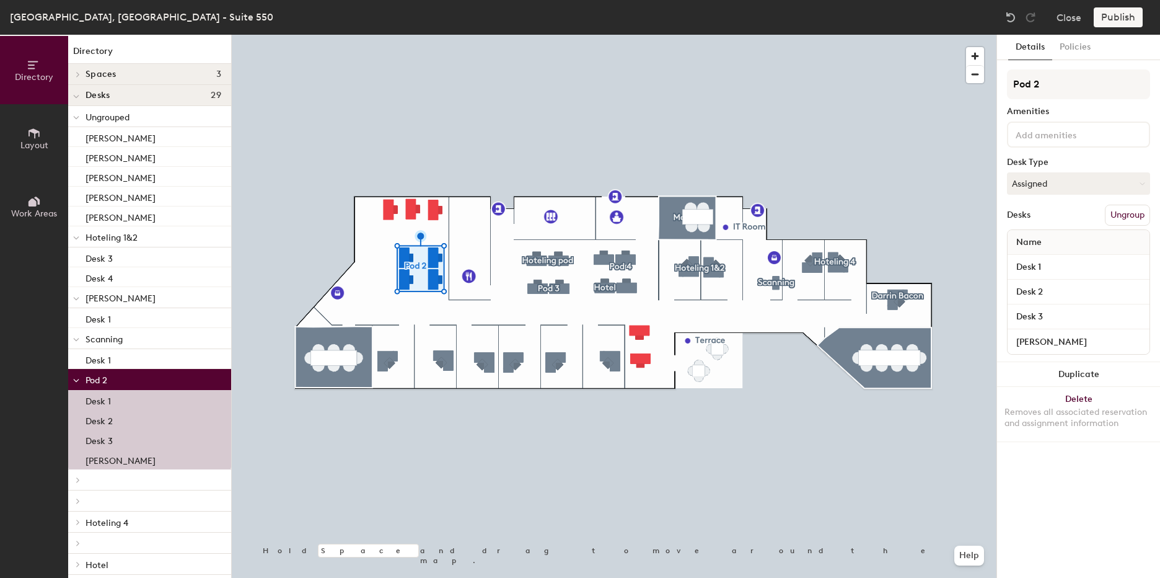
drag, startPoint x: 120, startPoint y: 380, endPoint x: 1130, endPoint y: 224, distance: 1021.8
click at [1130, 224] on button "Ungroup" at bounding box center [1127, 215] width 45 height 21
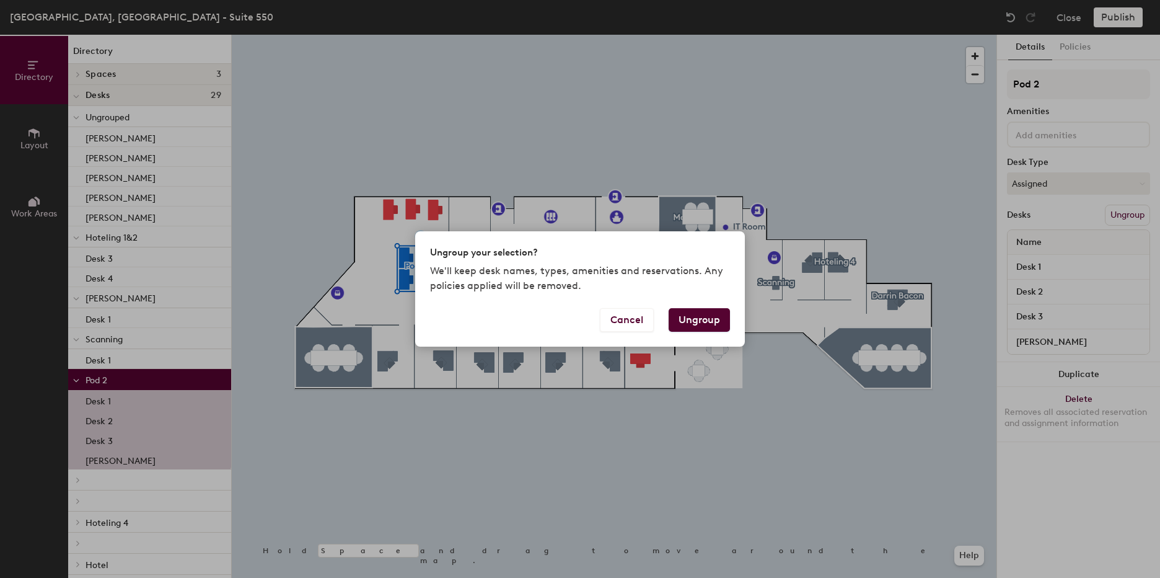
click at [719, 319] on button "Ungroup" at bounding box center [699, 320] width 61 height 24
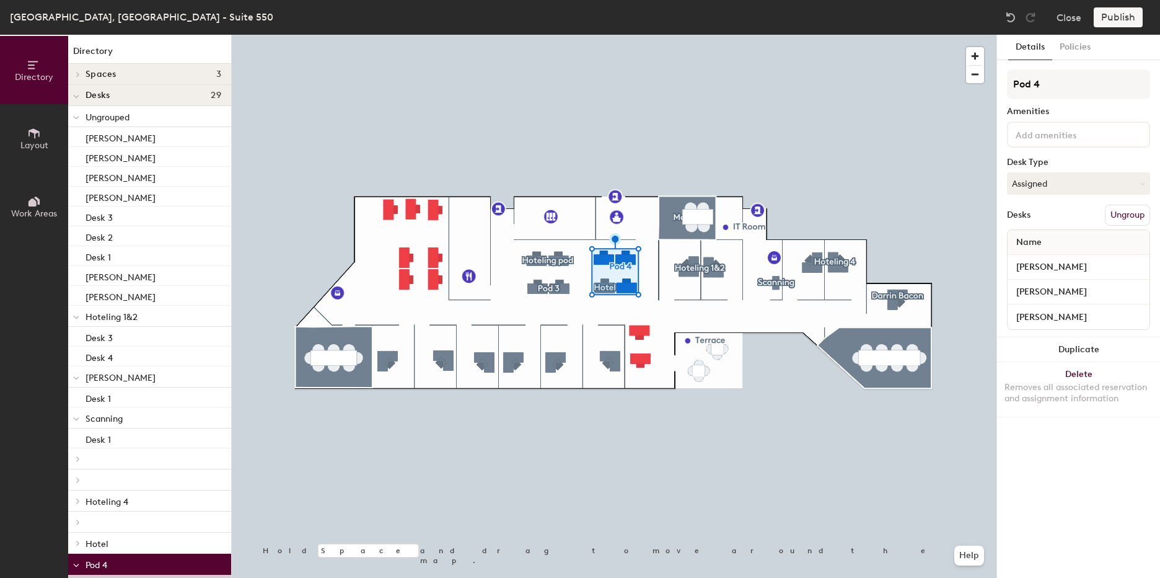
click at [1126, 217] on button "Ungroup" at bounding box center [1127, 215] width 45 height 21
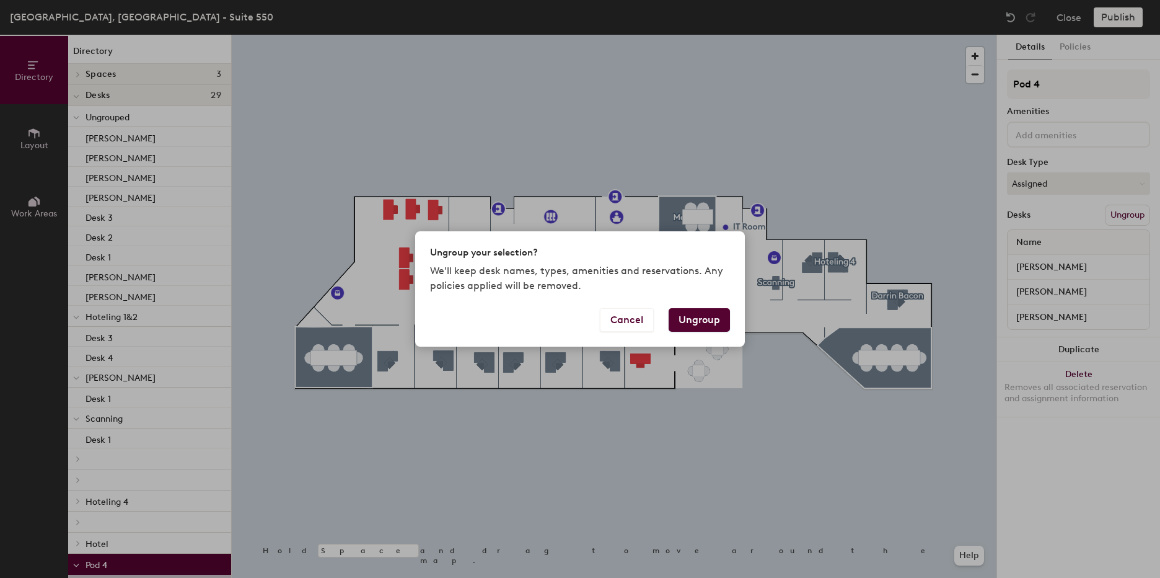
click at [699, 316] on button "Ungroup" at bounding box center [699, 320] width 61 height 24
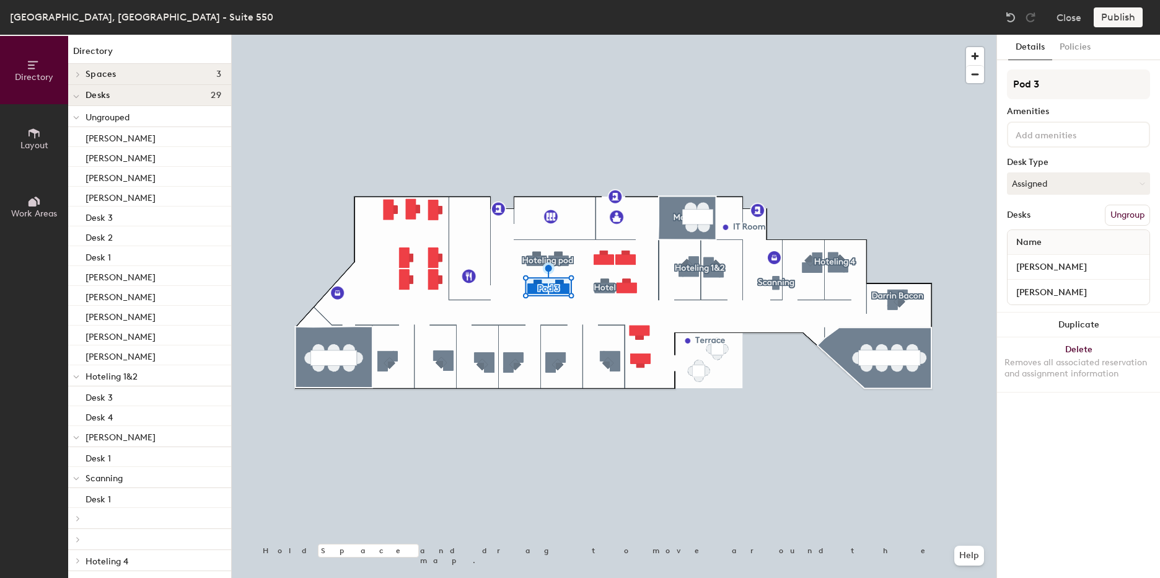
click at [1111, 219] on button "Ungroup" at bounding box center [1127, 215] width 45 height 21
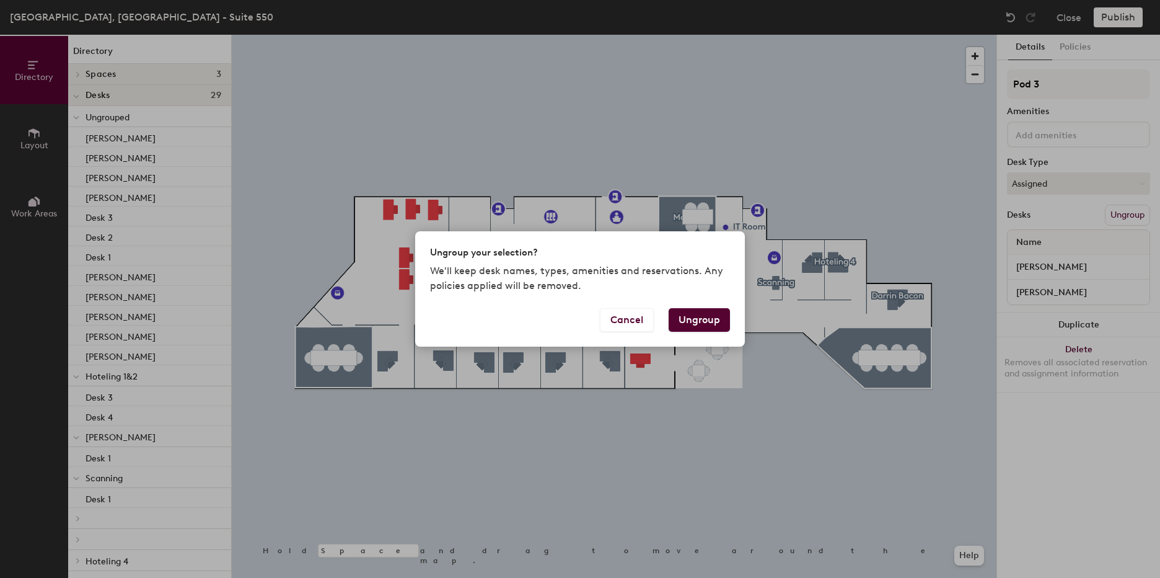
click at [696, 312] on button "Ungroup" at bounding box center [699, 320] width 61 height 24
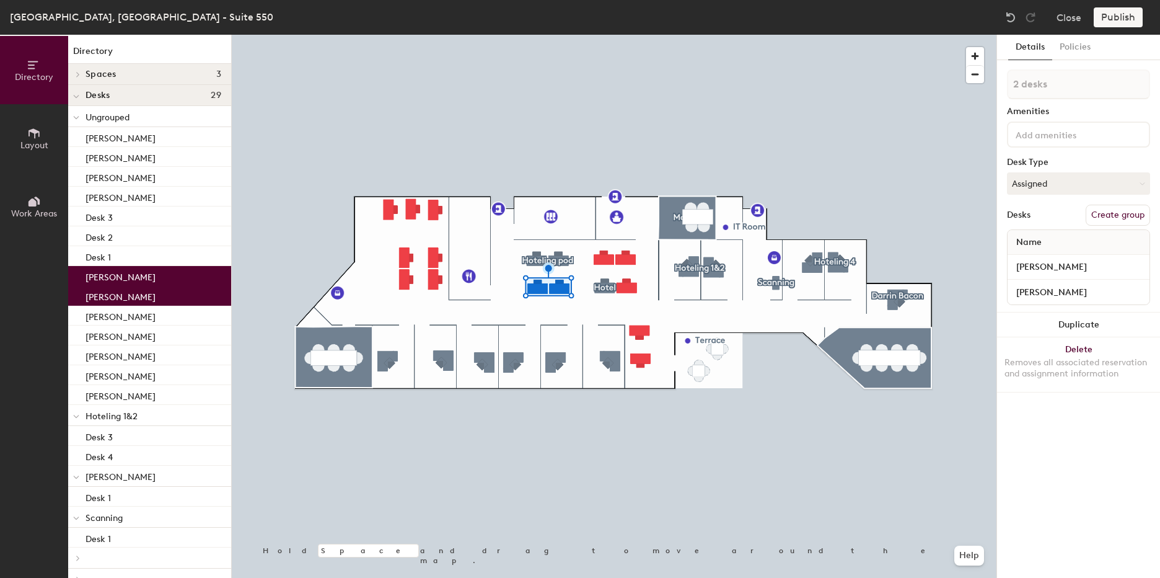
type input "1 desk"
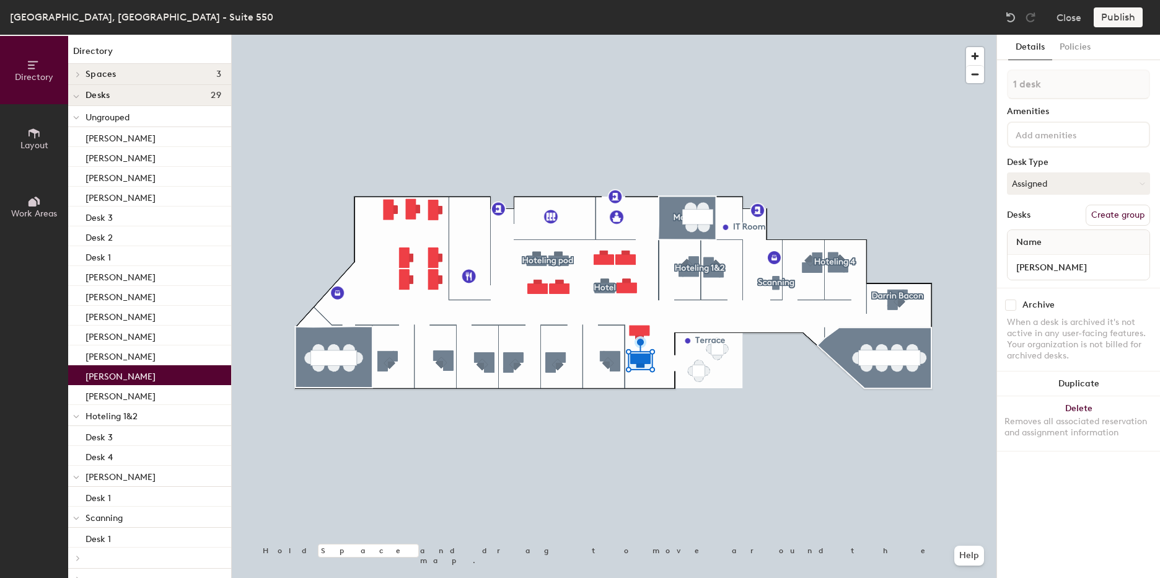
click at [1122, 219] on button "Create group" at bounding box center [1118, 215] width 64 height 21
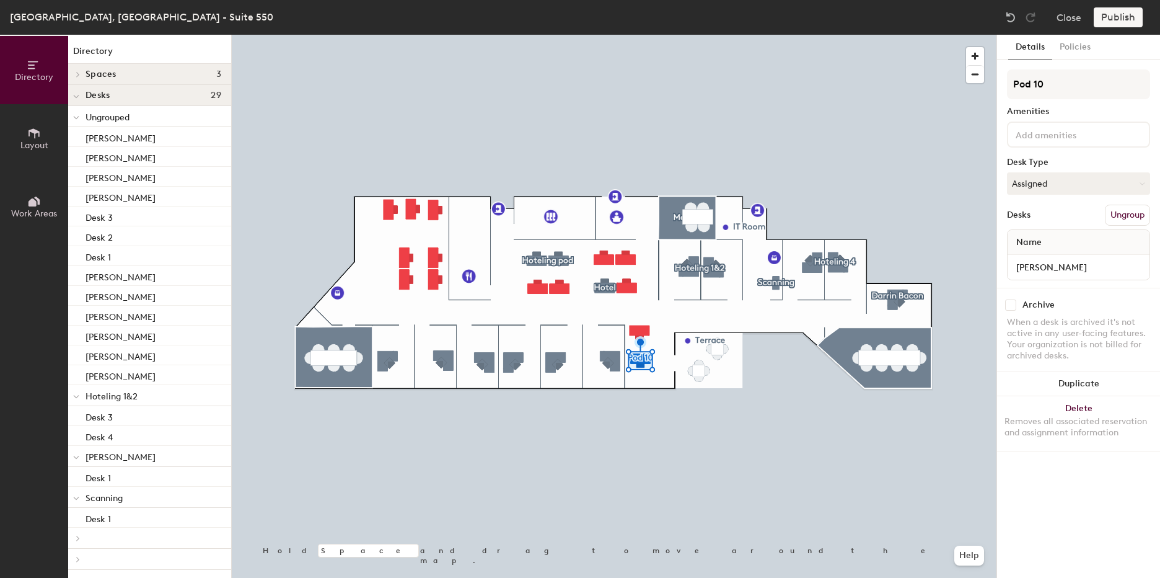
drag, startPoint x: 1071, startPoint y: 86, endPoint x: 997, endPoint y: 88, distance: 73.8
click at [997, 88] on div "Details Policies Pod 10 Amenities Desk Type Assigned Desks Ungroup Name Nancy A…" at bounding box center [1078, 306] width 163 height 543
type input "[PERSON_NAME]"
click at [1138, 266] on input "[PERSON_NAME]" at bounding box center [1078, 266] width 137 height 17
click at [1087, 110] on div "Amenities" at bounding box center [1078, 112] width 143 height 10
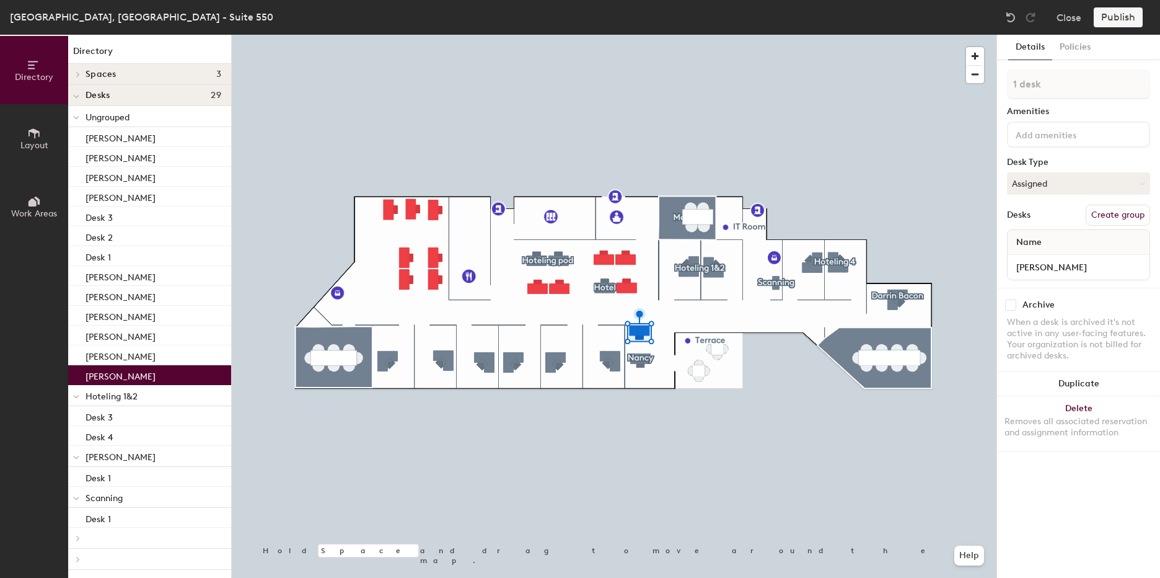
click at [1121, 212] on button "Create group" at bounding box center [1118, 215] width 64 height 21
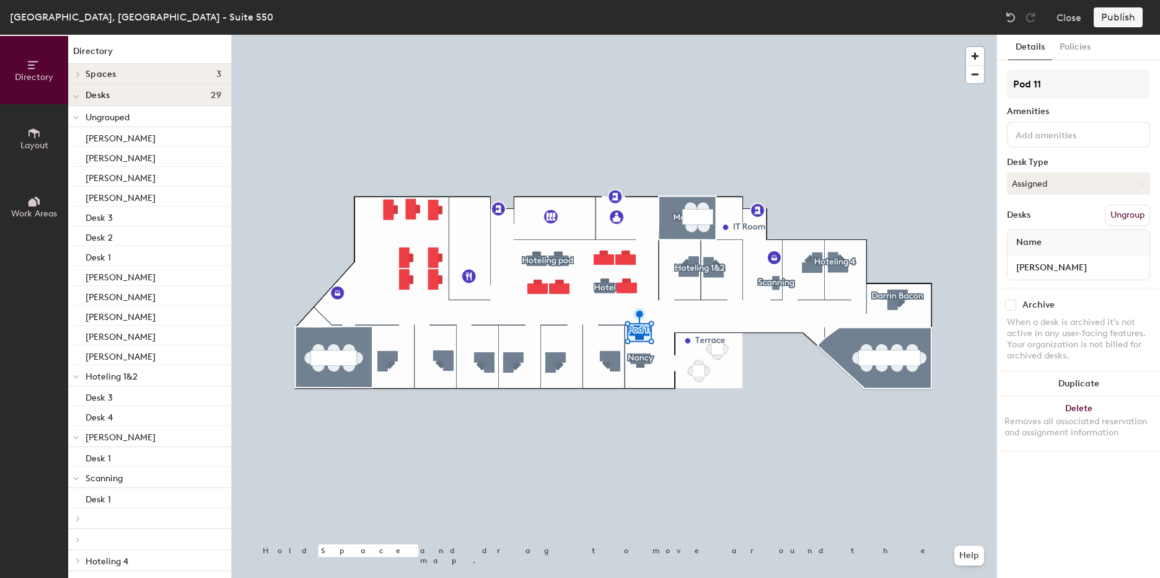
click at [996, 86] on div "Directory Layout Work Areas Directory Spaces 3 Builders Doers Makers Desks 29 U…" at bounding box center [580, 306] width 1160 height 543
type input "[PERSON_NAME]"
click at [1049, 266] on input "[PERSON_NAME]" at bounding box center [1078, 266] width 137 height 17
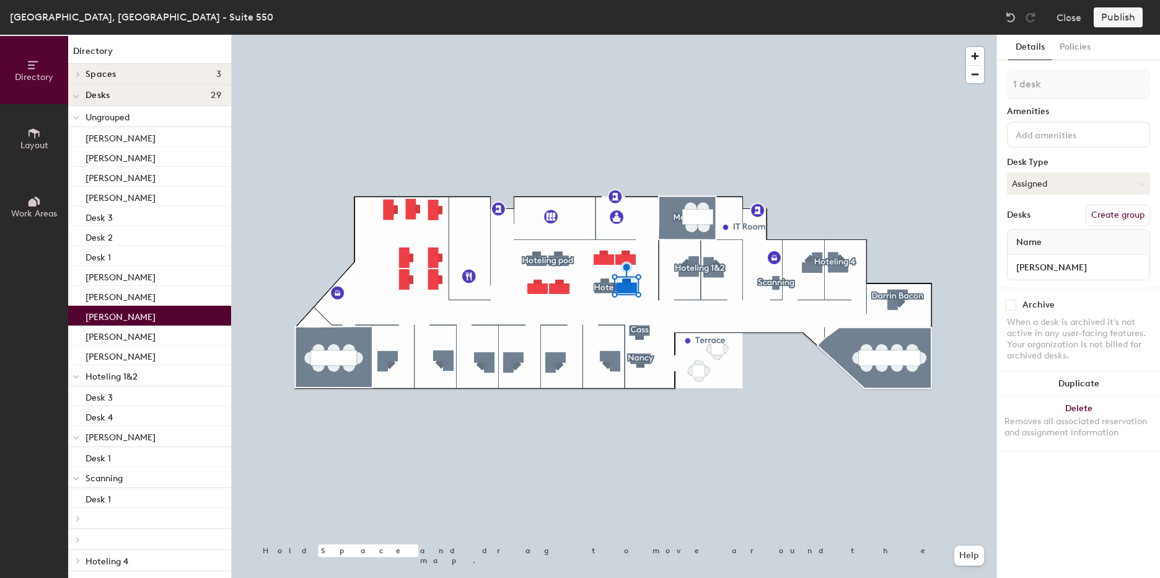
click at [1113, 216] on button "Create group" at bounding box center [1118, 215] width 64 height 21
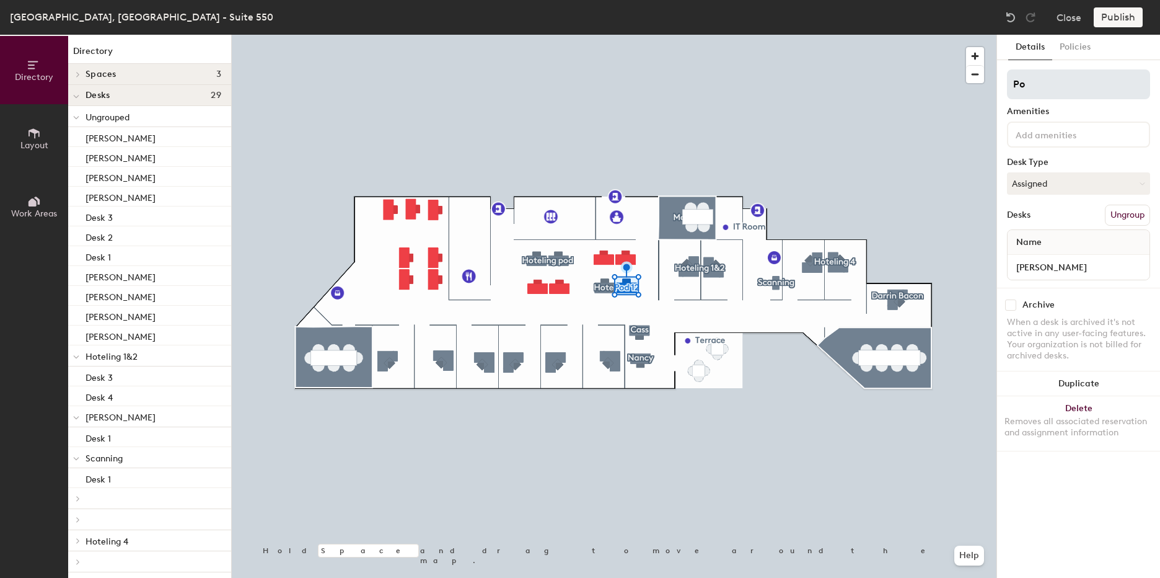
type input "P"
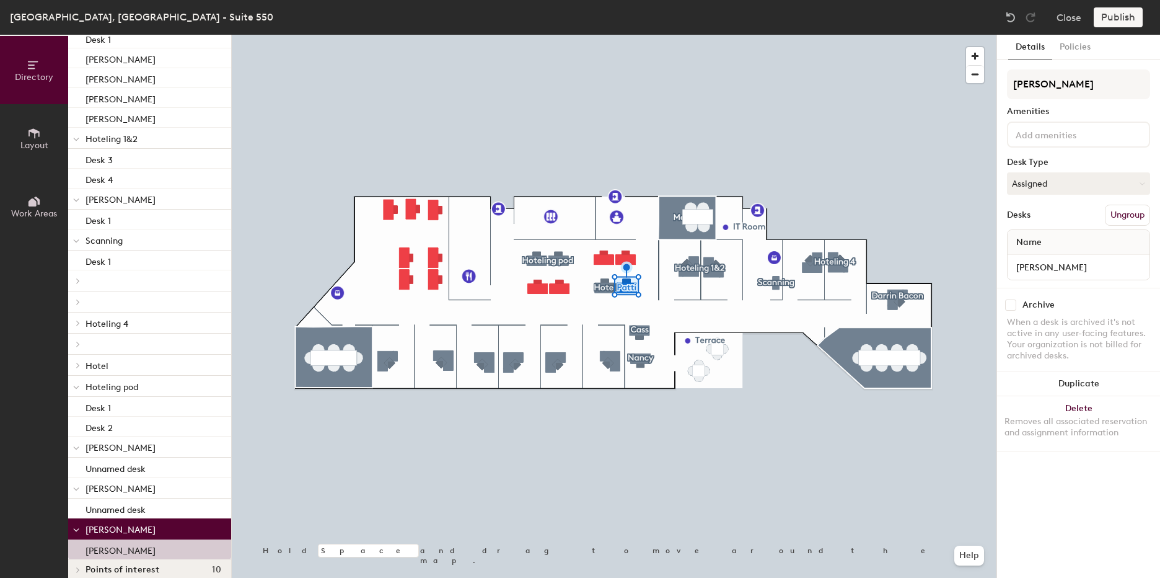
scroll to position [230, 0]
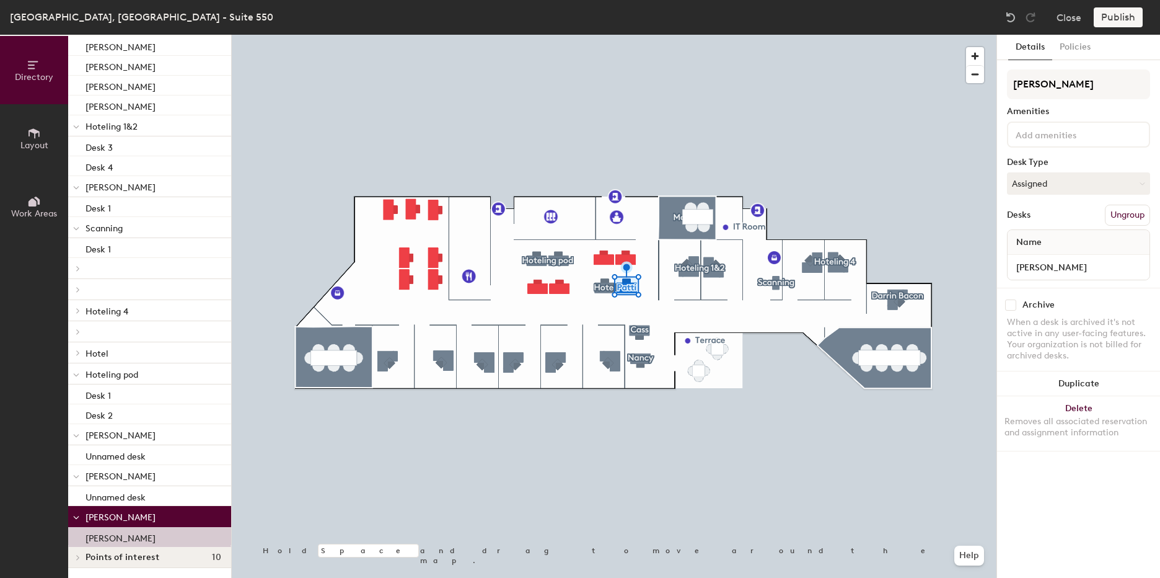
type input "[PERSON_NAME]"
click at [110, 271] on div at bounding box center [149, 268] width 163 height 21
click at [1070, 268] on input "[PERSON_NAME]" at bounding box center [1078, 266] width 137 height 17
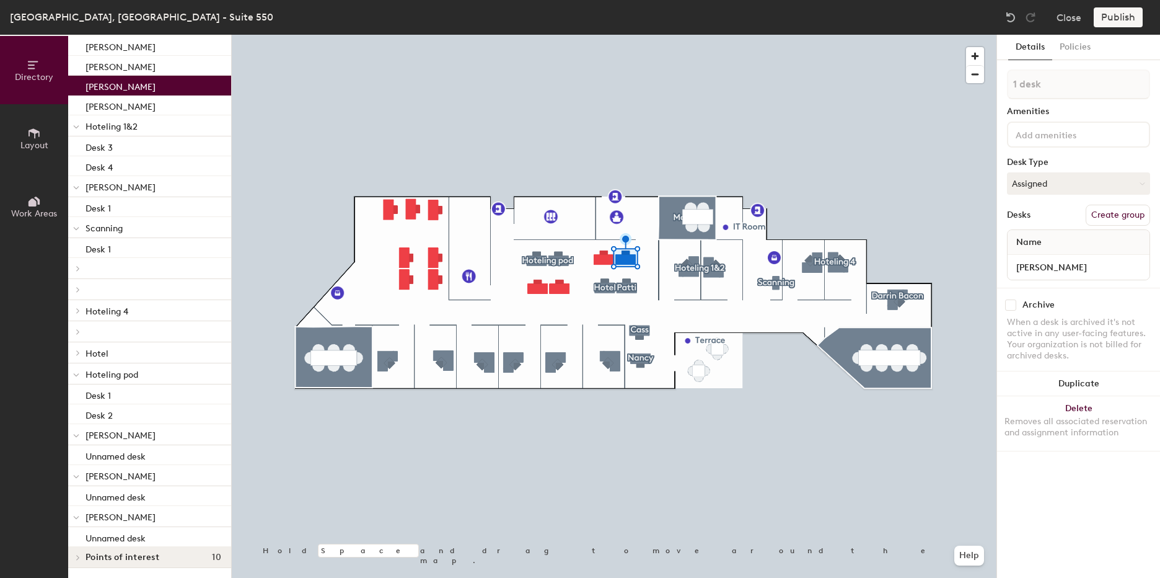
click at [1105, 218] on button "Create group" at bounding box center [1118, 215] width 64 height 21
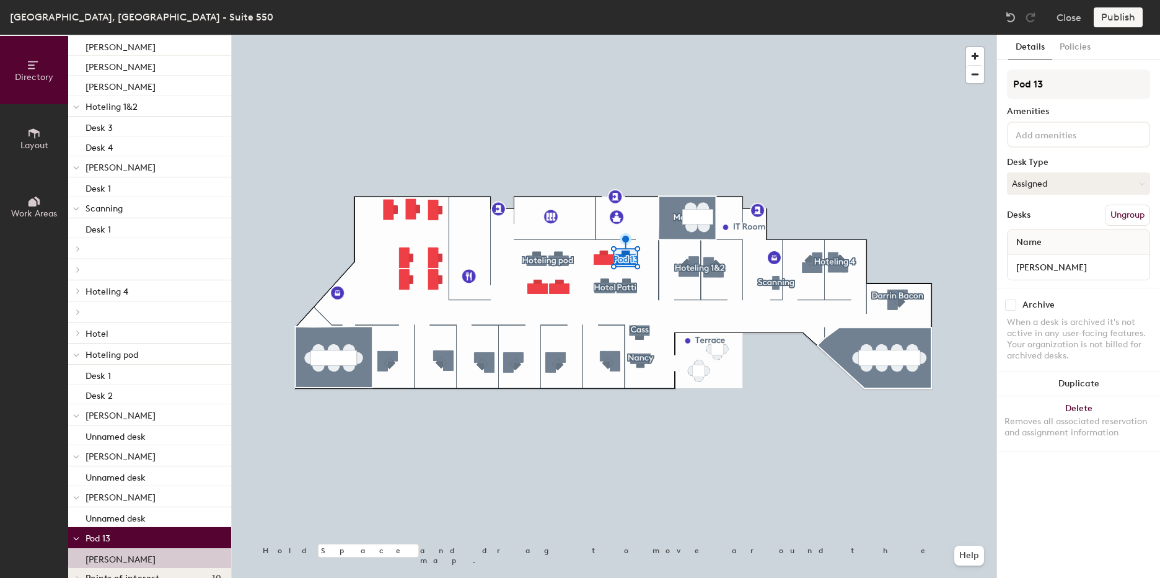
click at [994, 86] on div "Directory Layout Work Areas Directory Spaces 3 Builders Doers Makers Desks 29 U…" at bounding box center [580, 306] width 1160 height 543
type input "[PERSON_NAME]"
click at [1069, 273] on input "[PERSON_NAME]" at bounding box center [1078, 266] width 137 height 17
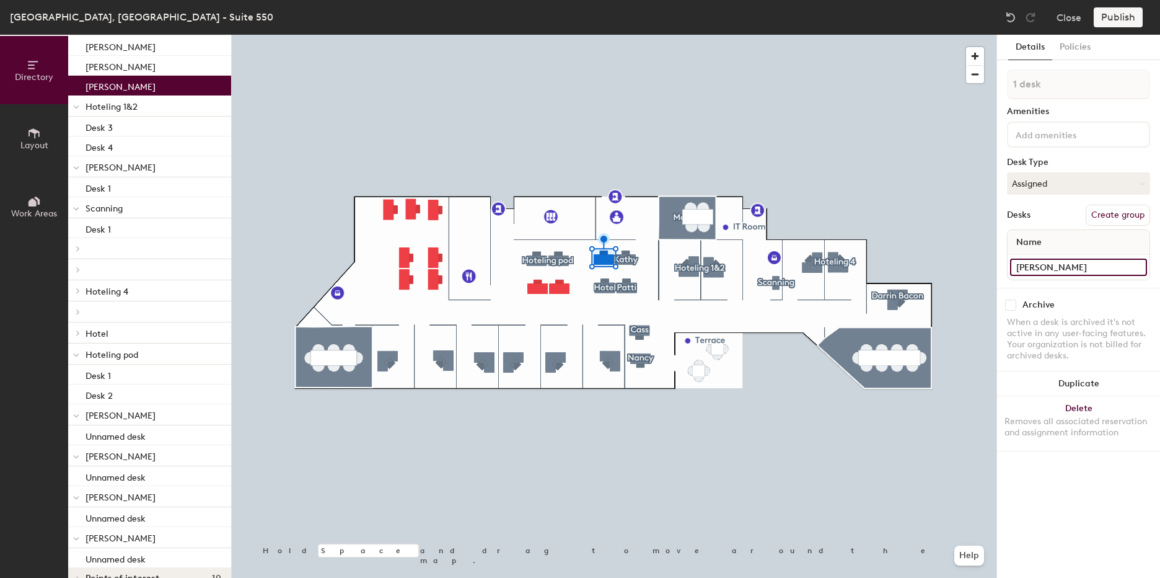
click at [1096, 265] on input "[PERSON_NAME]" at bounding box center [1078, 266] width 137 height 17
click at [1107, 217] on button "Create group" at bounding box center [1118, 215] width 64 height 21
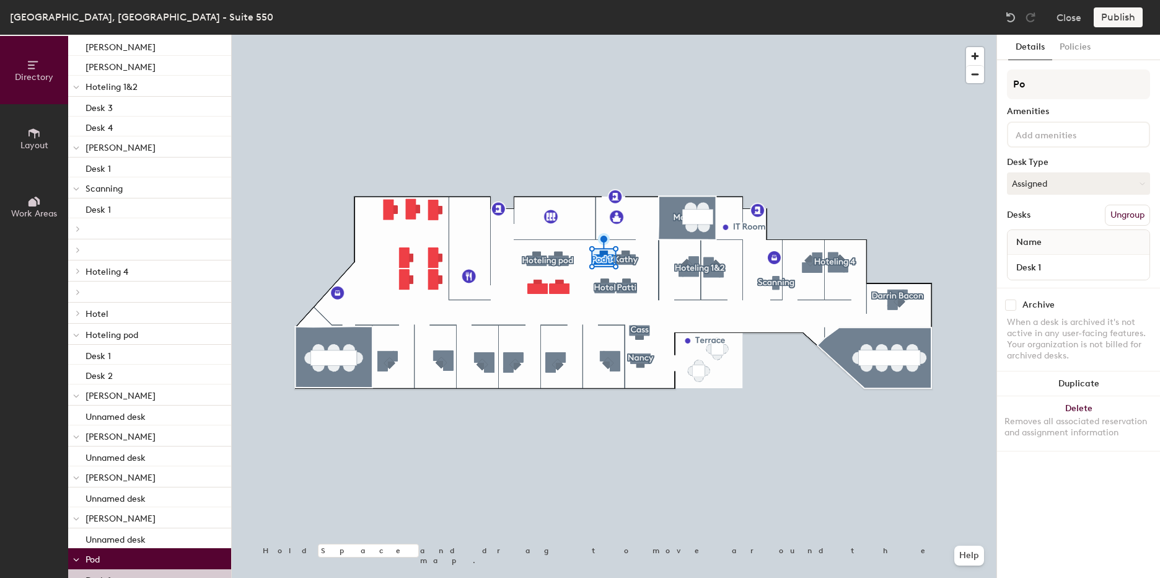
type input "P"
type input "[PERSON_NAME]"
click at [1053, 210] on div "Desks Ungroup" at bounding box center [1078, 215] width 143 height 21
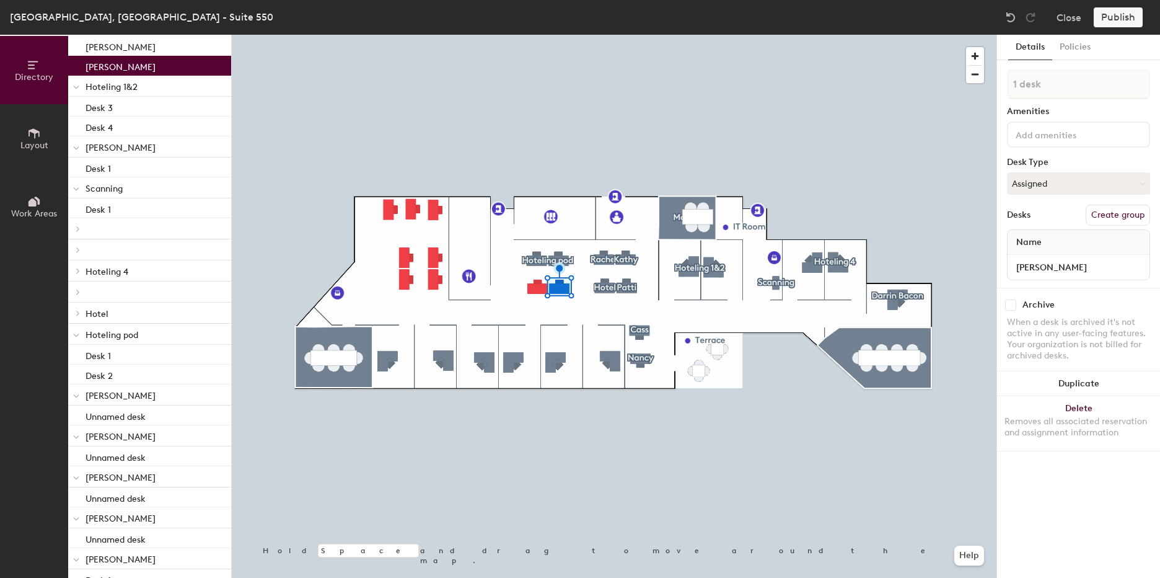
click at [1117, 211] on button "Create group" at bounding box center [1118, 215] width 64 height 21
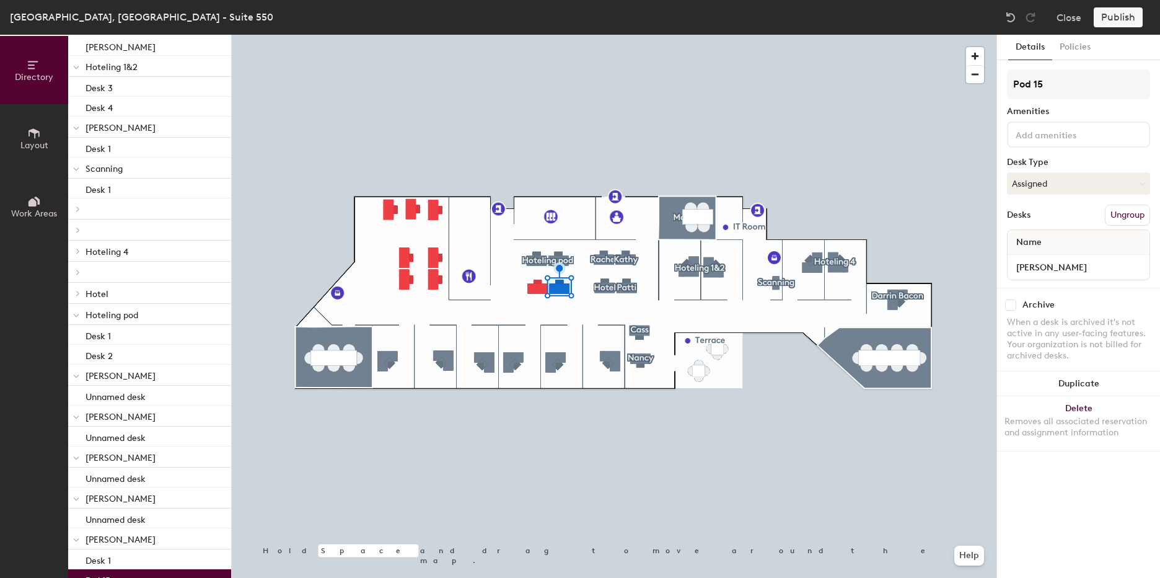
drag, startPoint x: 1046, startPoint y: 80, endPoint x: 1006, endPoint y: 81, distance: 40.3
click at [1006, 81] on div "Details Policies Pod 15 Amenities Desk Type Assigned Desks Ungroup Name Yorell …" at bounding box center [1078, 306] width 163 height 543
type input "[PERSON_NAME]"
click at [1047, 270] on input "[PERSON_NAME]" at bounding box center [1078, 266] width 137 height 17
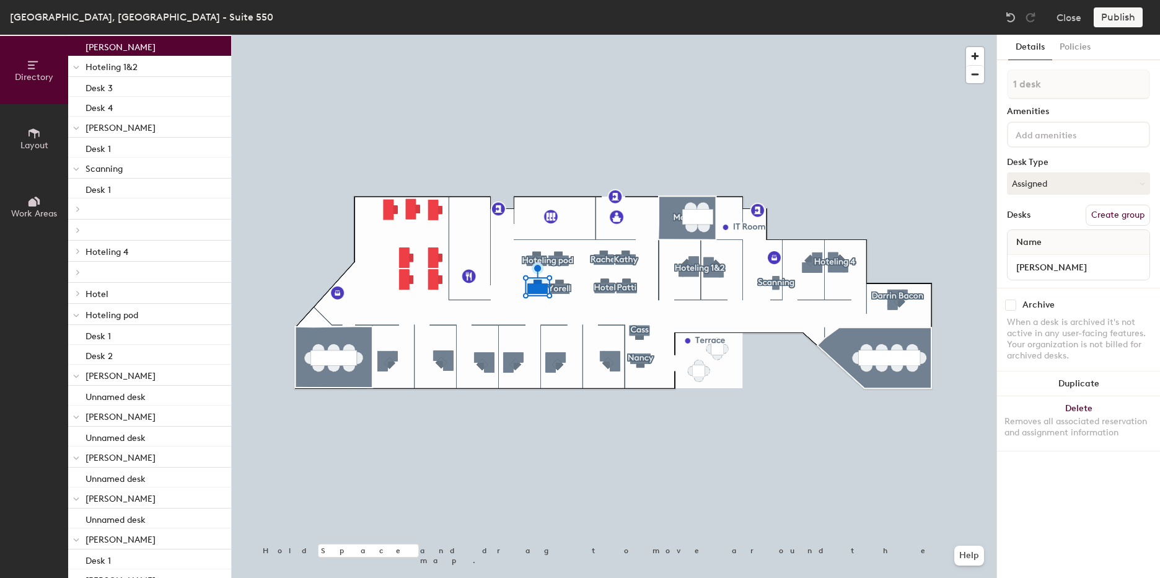
click at [1108, 214] on button "Create group" at bounding box center [1118, 215] width 64 height 21
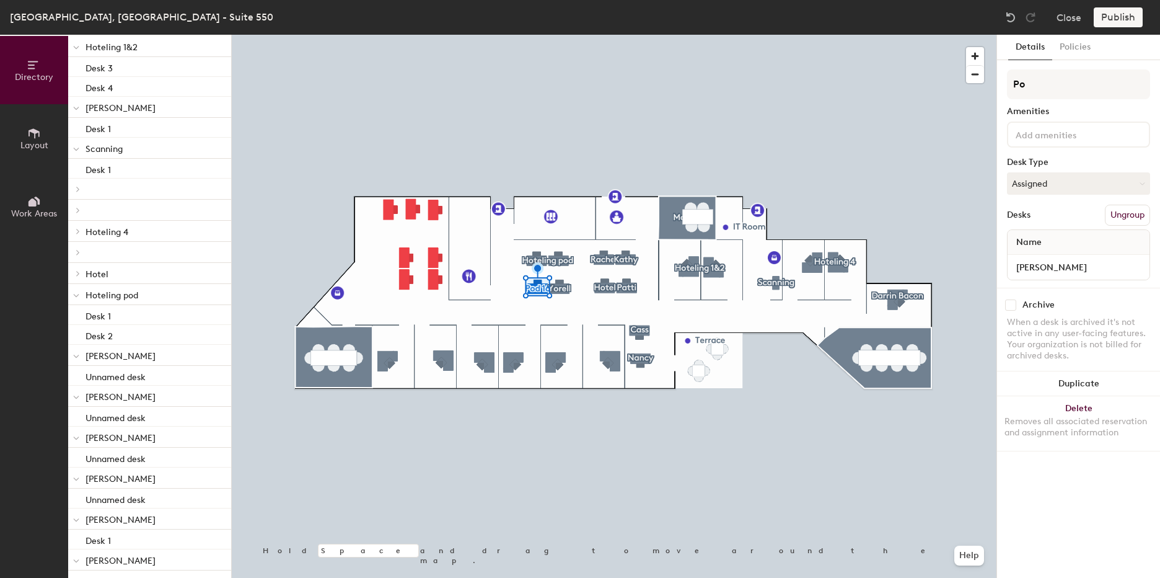
type input "P"
type input "[PERSON_NAME]"
click at [1121, 211] on button "Create group" at bounding box center [1118, 215] width 64 height 21
click at [1050, 270] on input "Desk 3" at bounding box center [1078, 266] width 137 height 17
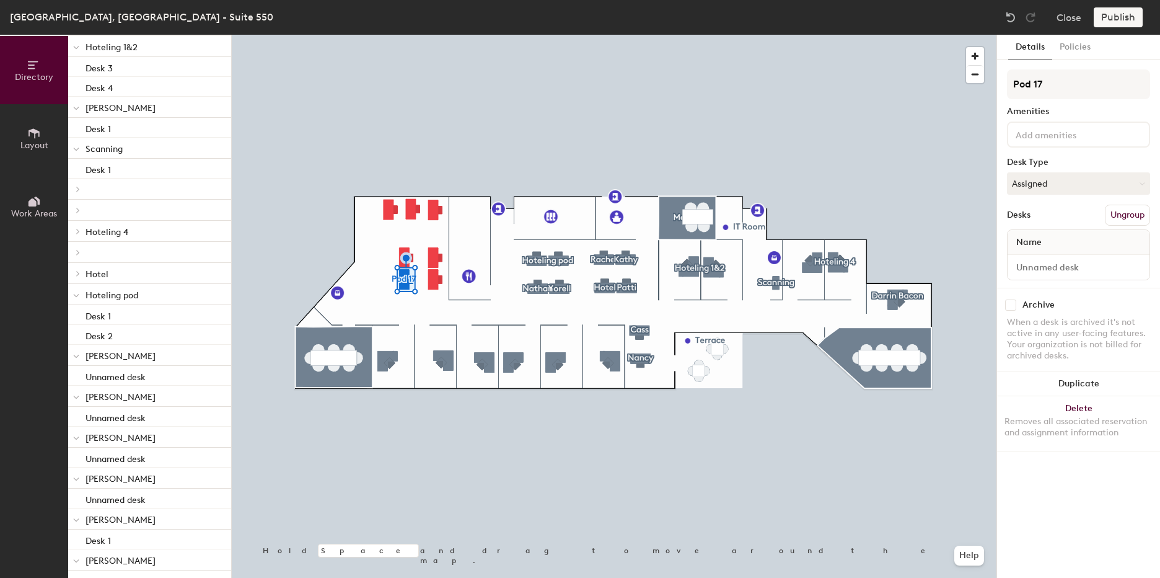
click at [97, 252] on p at bounding box center [154, 252] width 136 height 2
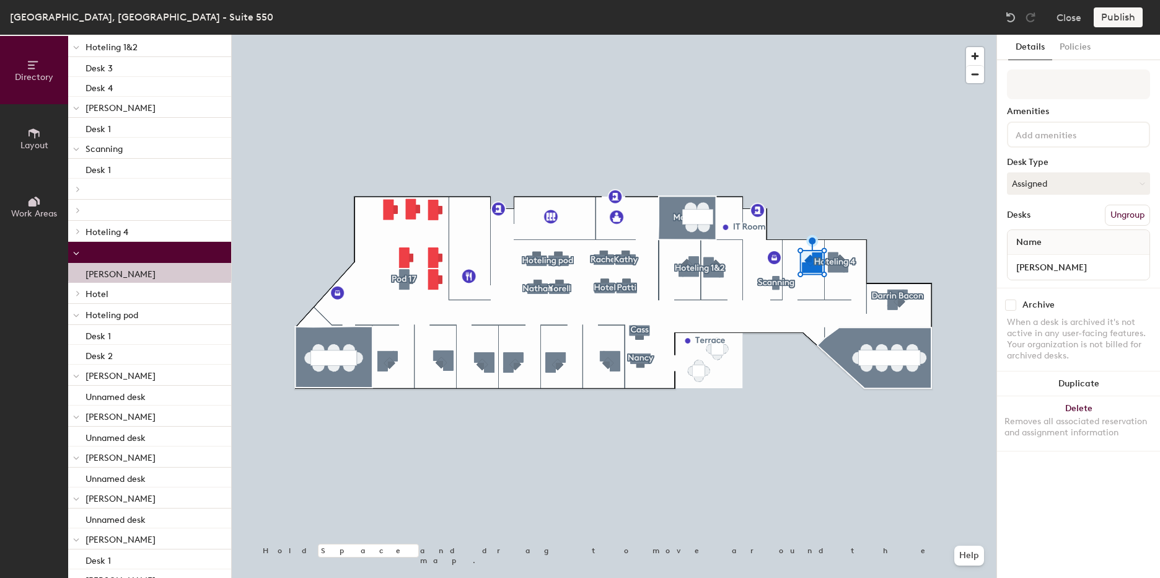
drag, startPoint x: 97, startPoint y: 252, endPoint x: 89, endPoint y: 255, distance: 9.2
click at [89, 255] on div at bounding box center [149, 252] width 163 height 21
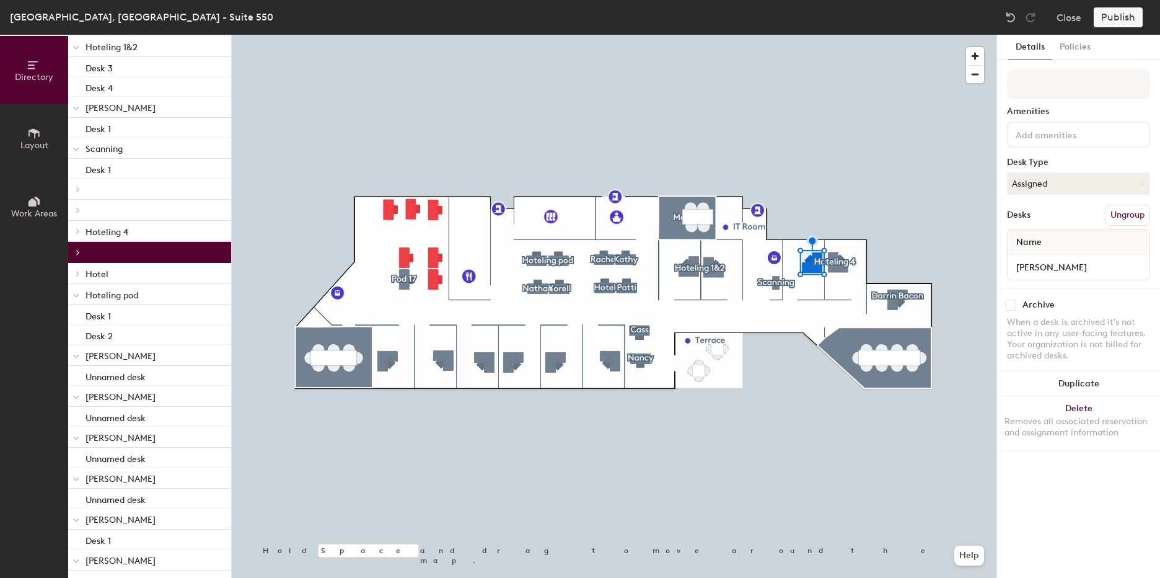
click at [89, 255] on div at bounding box center [149, 252] width 163 height 21
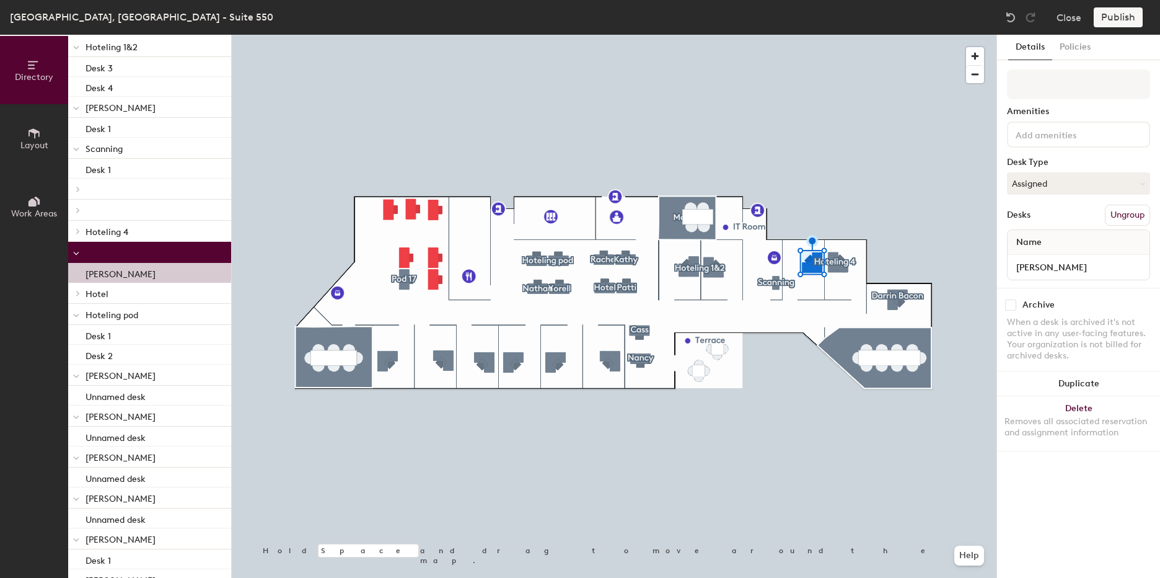
click at [1123, 219] on button "Ungroup" at bounding box center [1127, 215] width 45 height 21
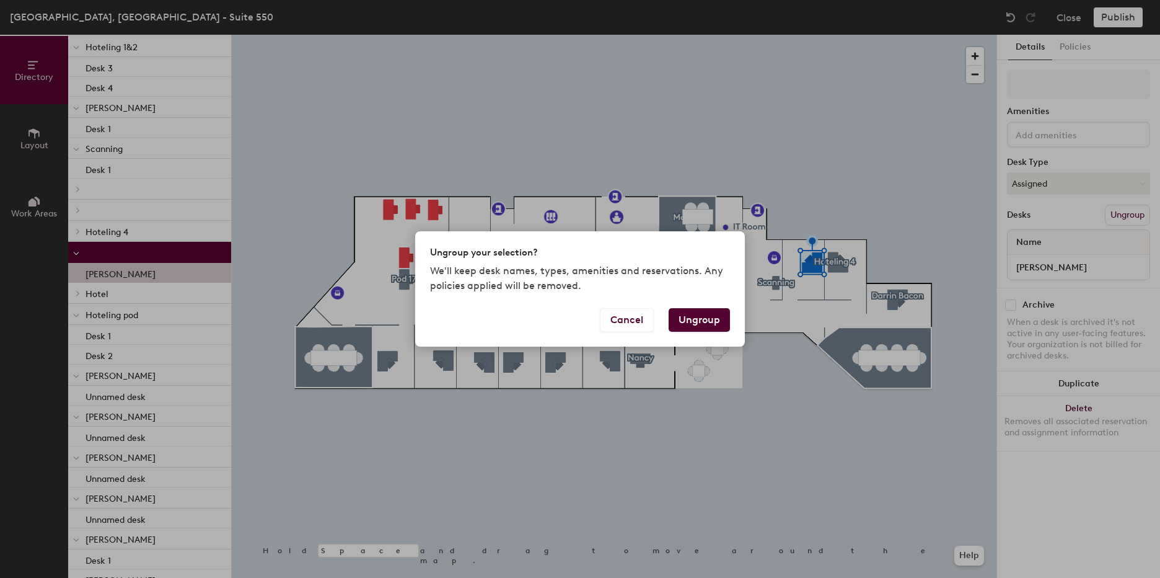
click at [704, 320] on button "Ungroup" at bounding box center [699, 320] width 61 height 24
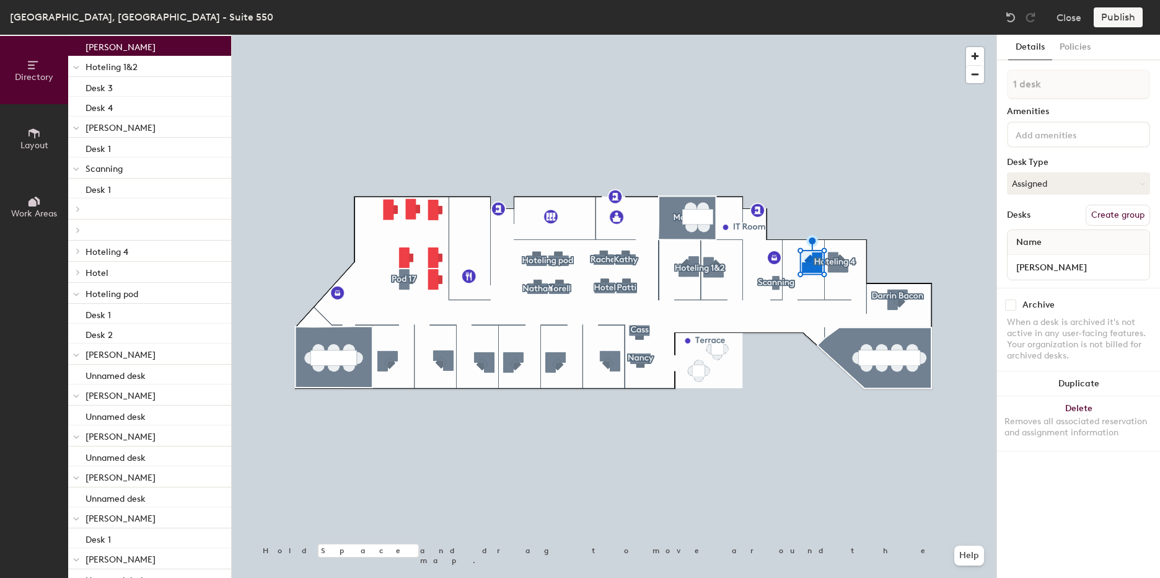
click at [1110, 213] on button "Create group" at bounding box center [1118, 215] width 64 height 21
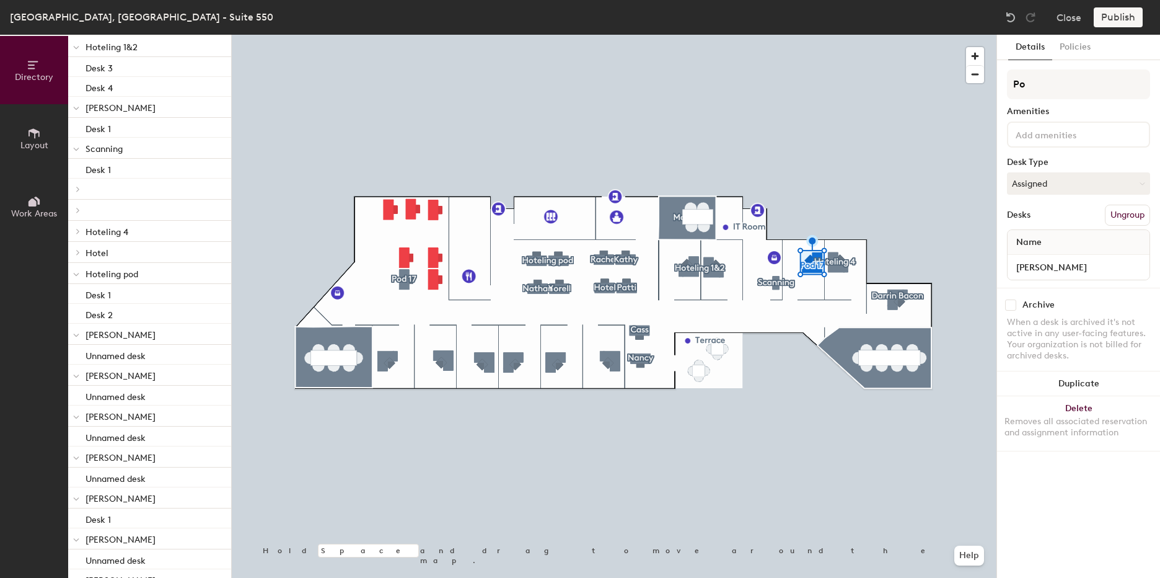
type input "P"
type input "[PERSON_NAME]"
click at [1089, 151] on div "Jeff Hayden Amenities Desk Type Assigned Desks Ungroup Name Jeff Hayden" at bounding box center [1078, 178] width 143 height 218
click at [1077, 276] on div "[PERSON_NAME]" at bounding box center [1079, 267] width 142 height 25
click at [1078, 267] on input "[PERSON_NAME]" at bounding box center [1078, 266] width 137 height 17
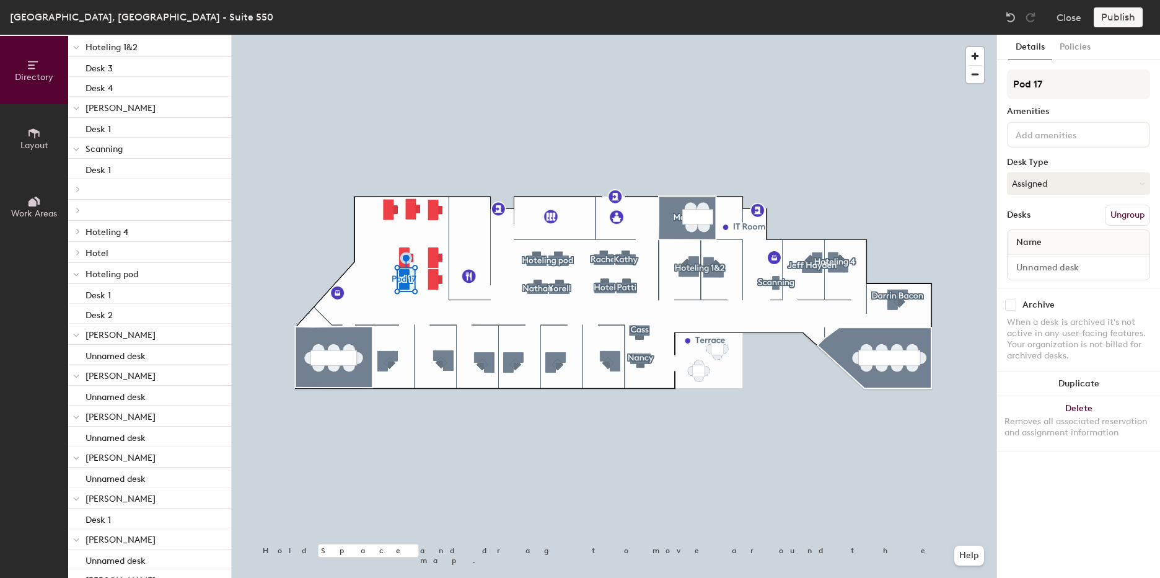
click at [1116, 214] on button "Ungroup" at bounding box center [1127, 215] width 45 height 21
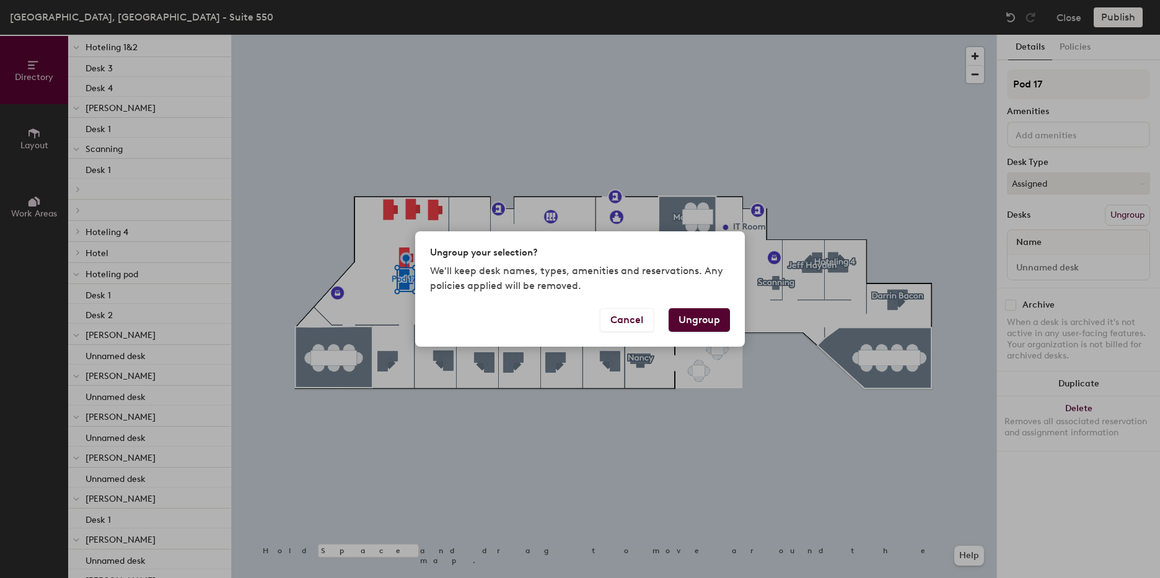
click at [711, 315] on button "Ungroup" at bounding box center [699, 320] width 61 height 24
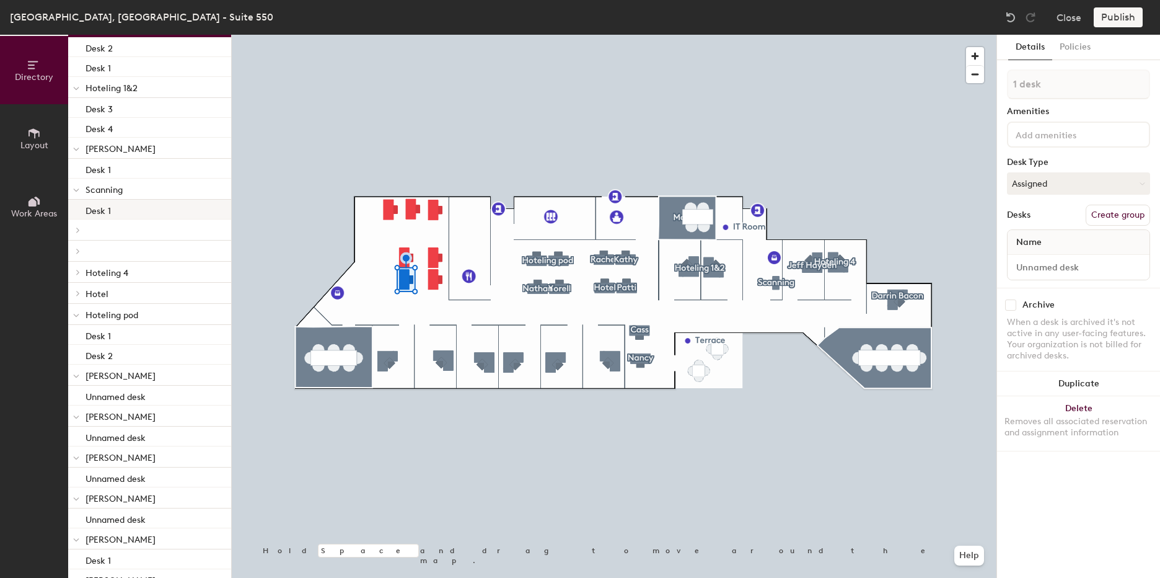
scroll to position [168, 0]
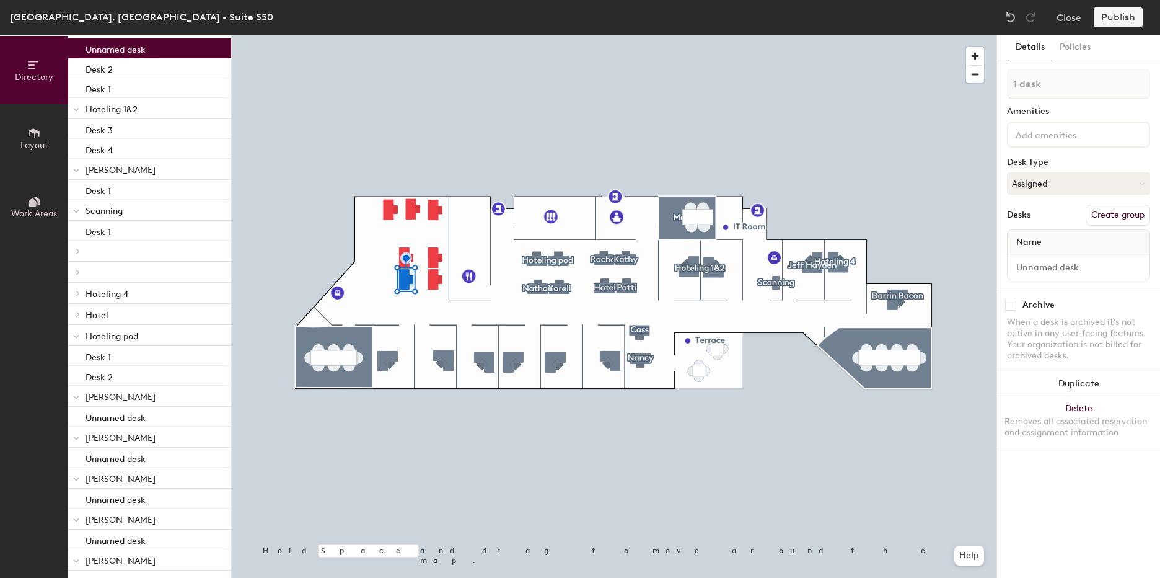
click at [113, 250] on p at bounding box center [154, 251] width 136 height 2
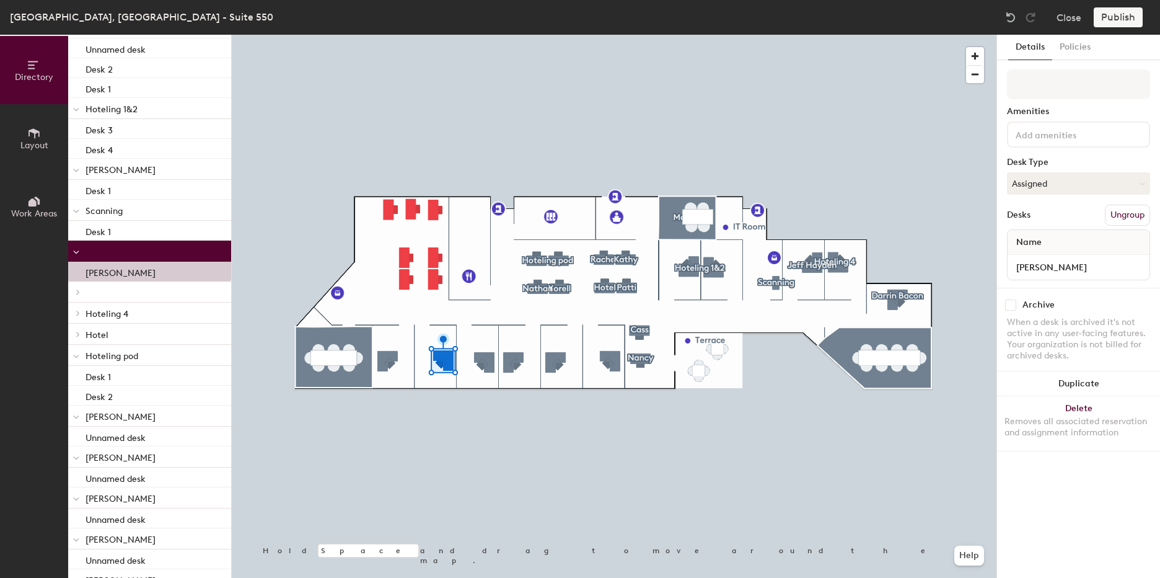
click at [1133, 213] on button "Ungroup" at bounding box center [1127, 215] width 45 height 21
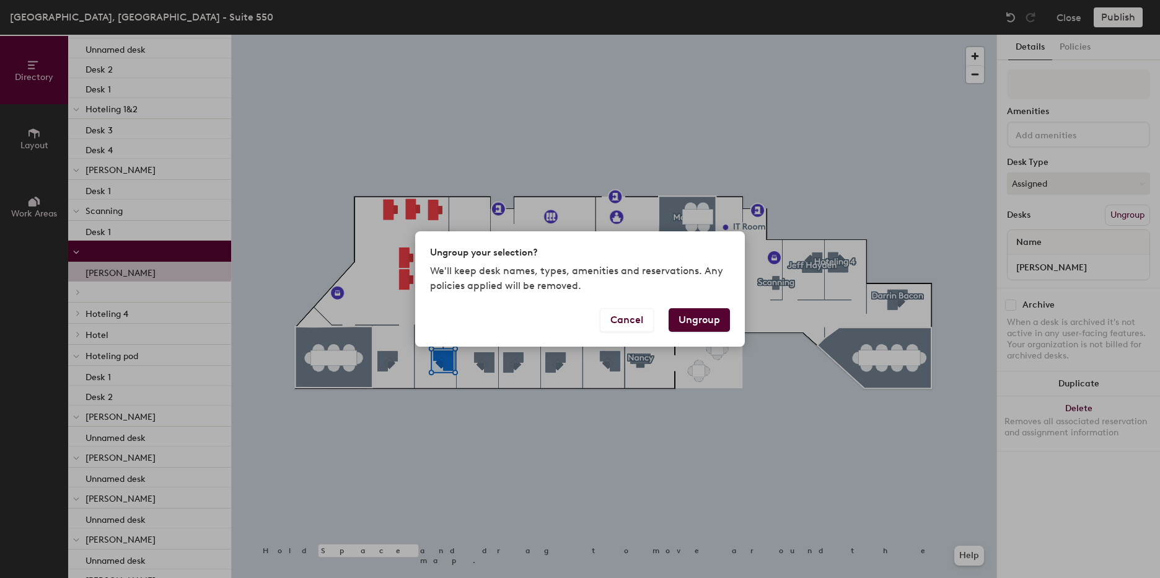
click at [699, 323] on button "Ungroup" at bounding box center [699, 320] width 61 height 24
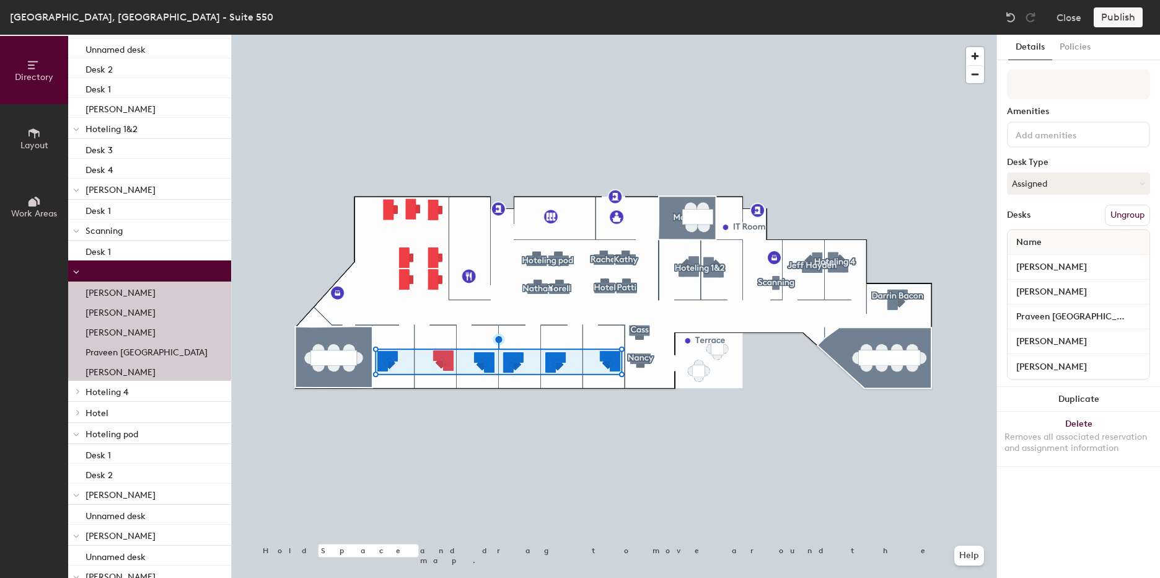
click at [1134, 216] on button "Ungroup" at bounding box center [1127, 215] width 45 height 21
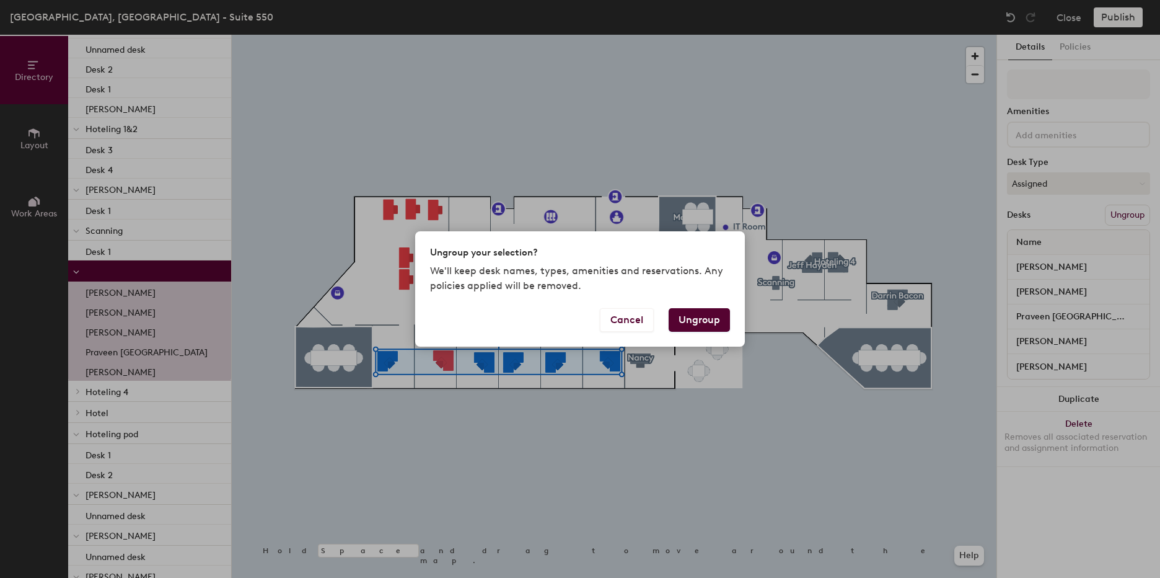
click at [708, 316] on button "Ungroup" at bounding box center [699, 320] width 61 height 24
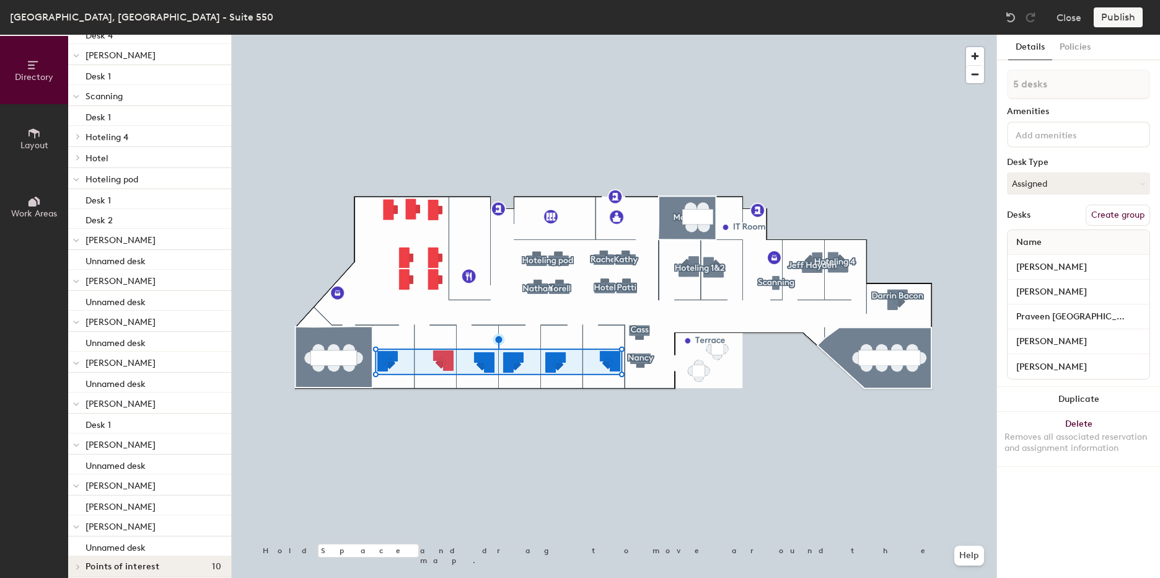
scroll to position [411, 0]
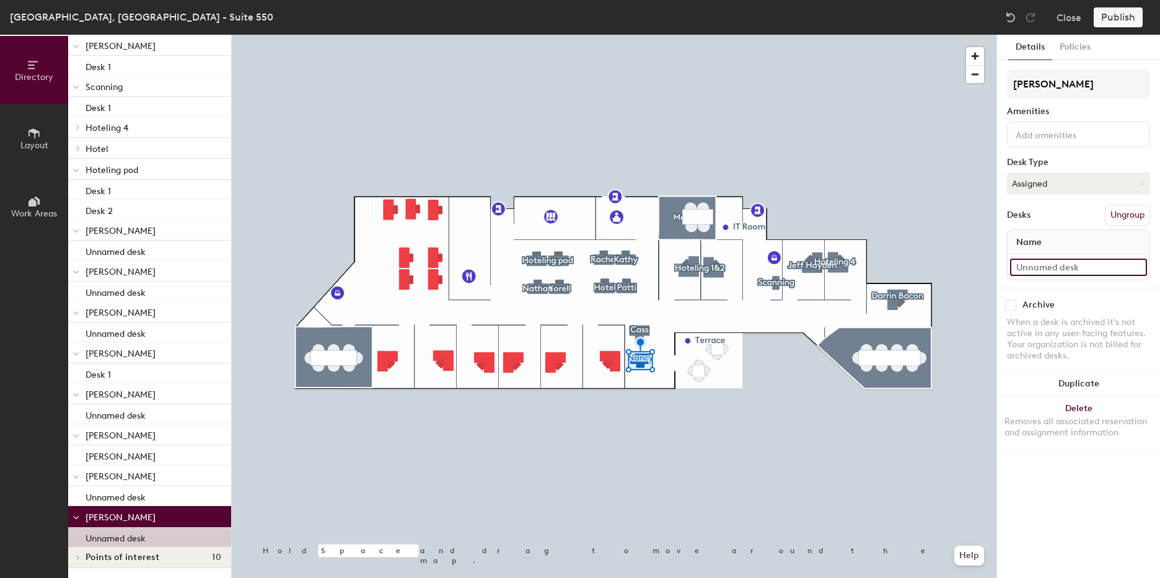
click at [1080, 268] on input at bounding box center [1078, 266] width 137 height 17
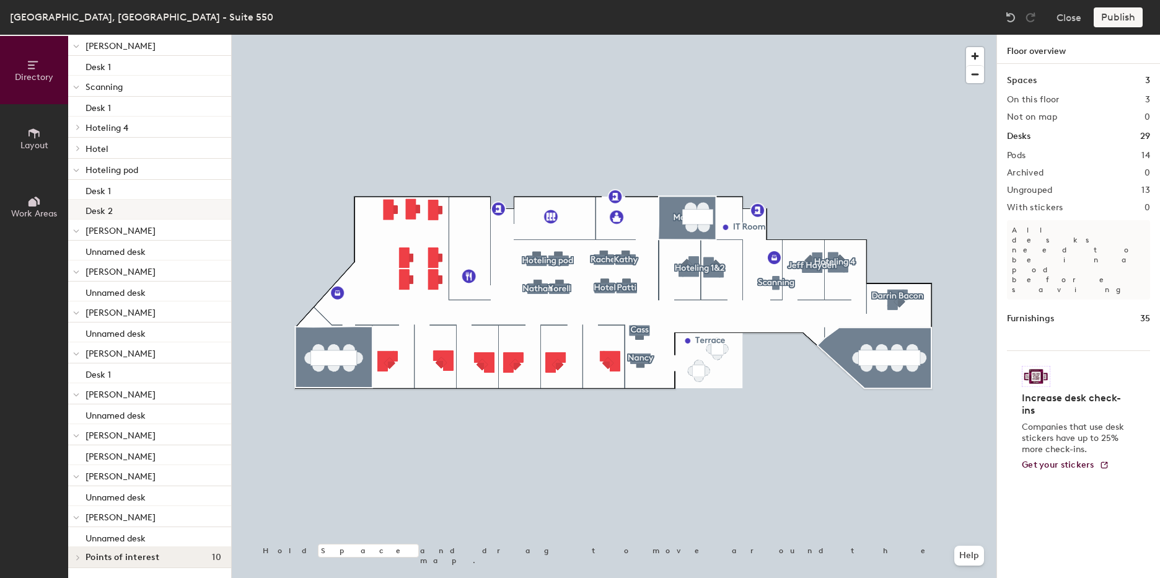
click at [75, 229] on icon at bounding box center [76, 231] width 6 height 5
click at [76, 270] on icon at bounding box center [76, 272] width 6 height 5
click at [77, 311] on icon at bounding box center [76, 313] width 6 height 5
click at [79, 351] on span at bounding box center [76, 353] width 6 height 11
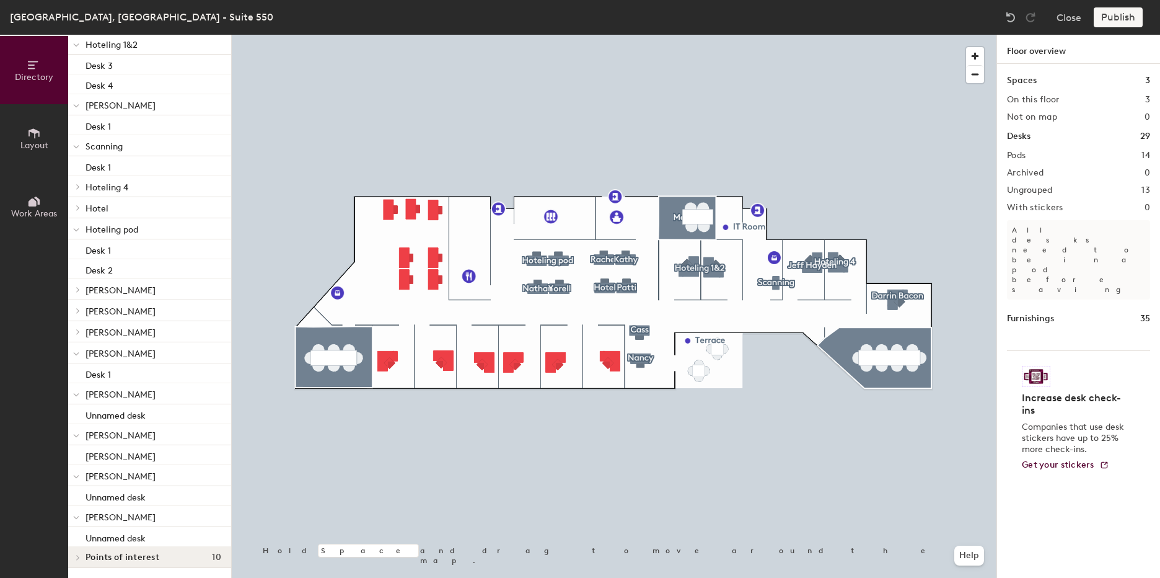
scroll to position [332, 0]
click at [74, 394] on icon at bounding box center [76, 395] width 5 height 2
click at [76, 429] on div at bounding box center [76, 436] width 6 height 14
click at [74, 480] on span at bounding box center [76, 476] width 6 height 11
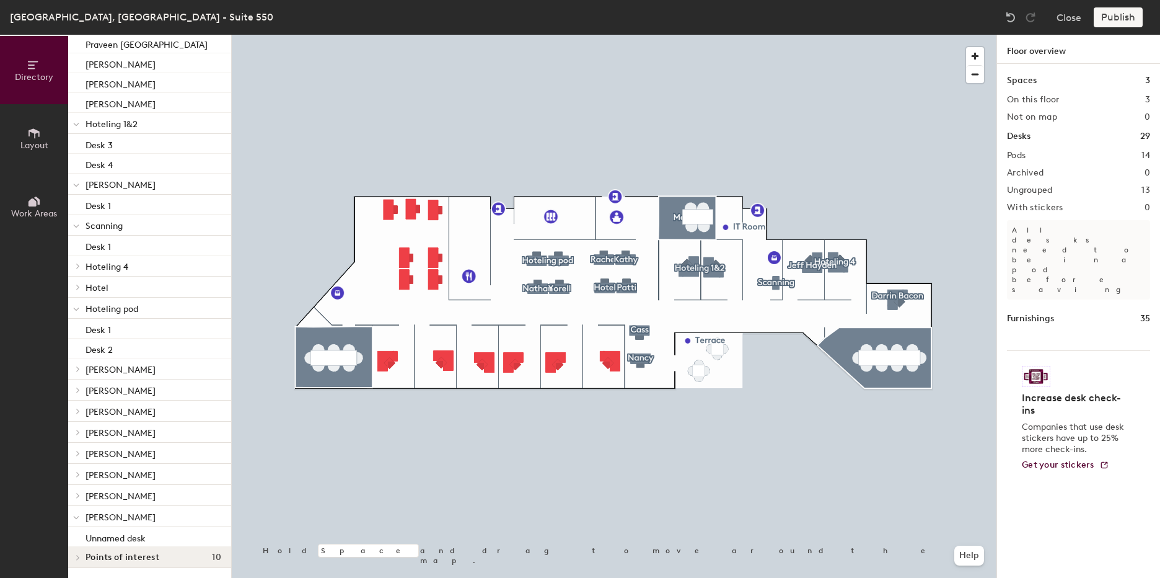
click at [76, 516] on icon at bounding box center [76, 517] width 6 height 5
click at [80, 560] on div at bounding box center [76, 557] width 16 height 20
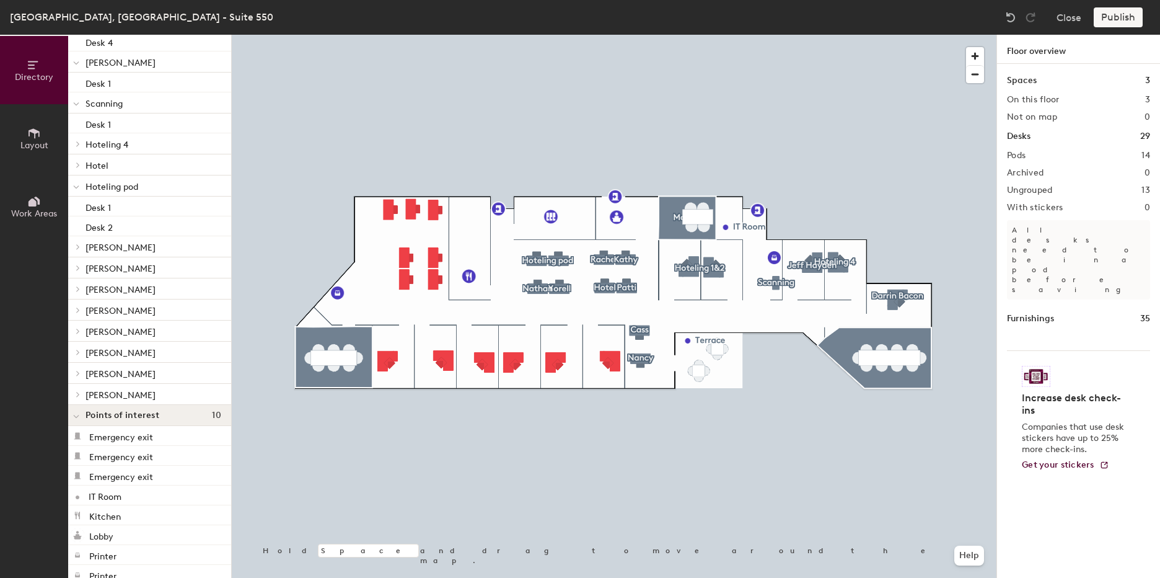
scroll to position [265, 0]
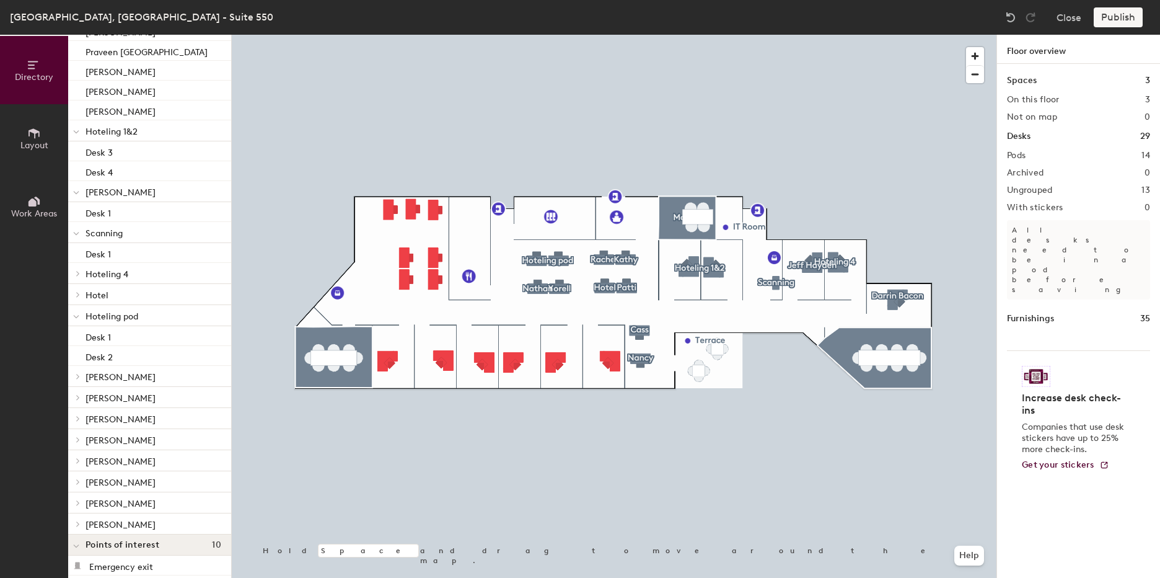
click at [105, 311] on p "Hoteling pod" at bounding box center [154, 315] width 136 height 16
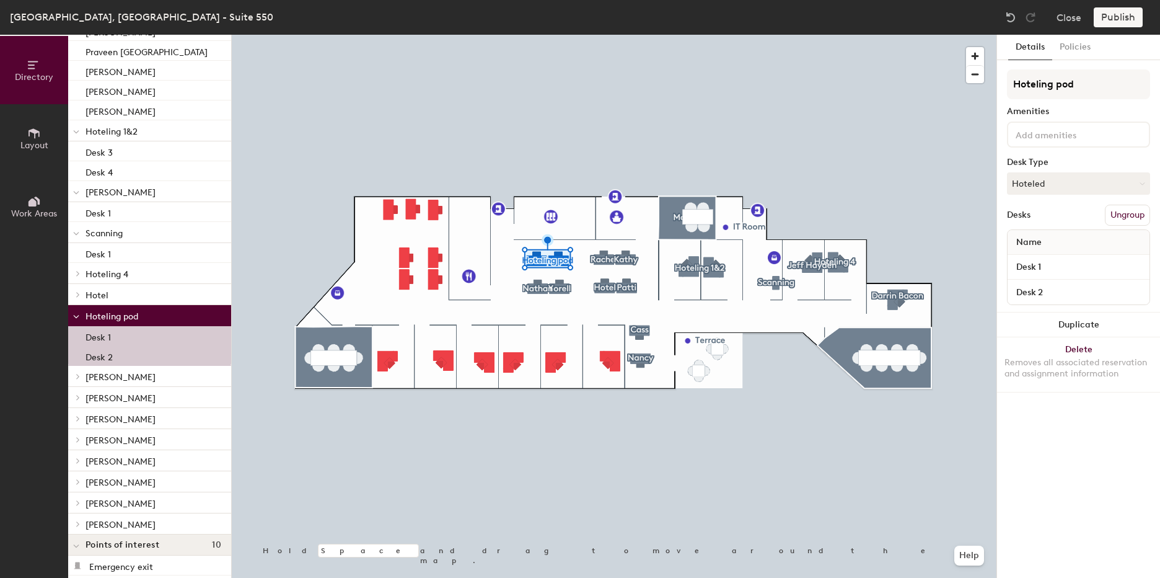
click at [79, 315] on icon at bounding box center [76, 316] width 6 height 5
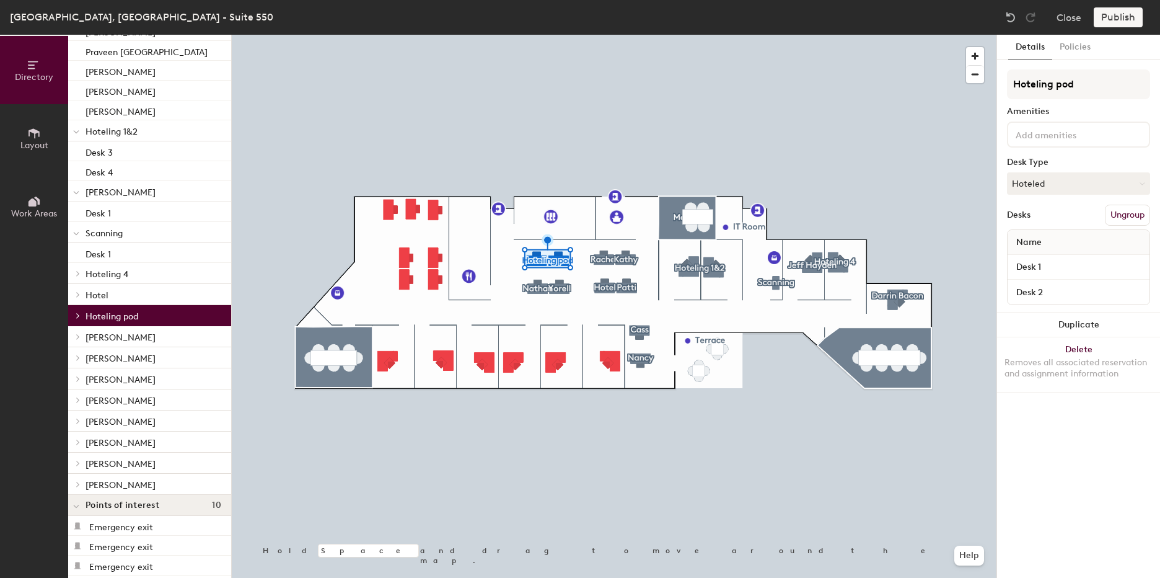
click at [103, 294] on span "Hotel" at bounding box center [97, 295] width 23 height 11
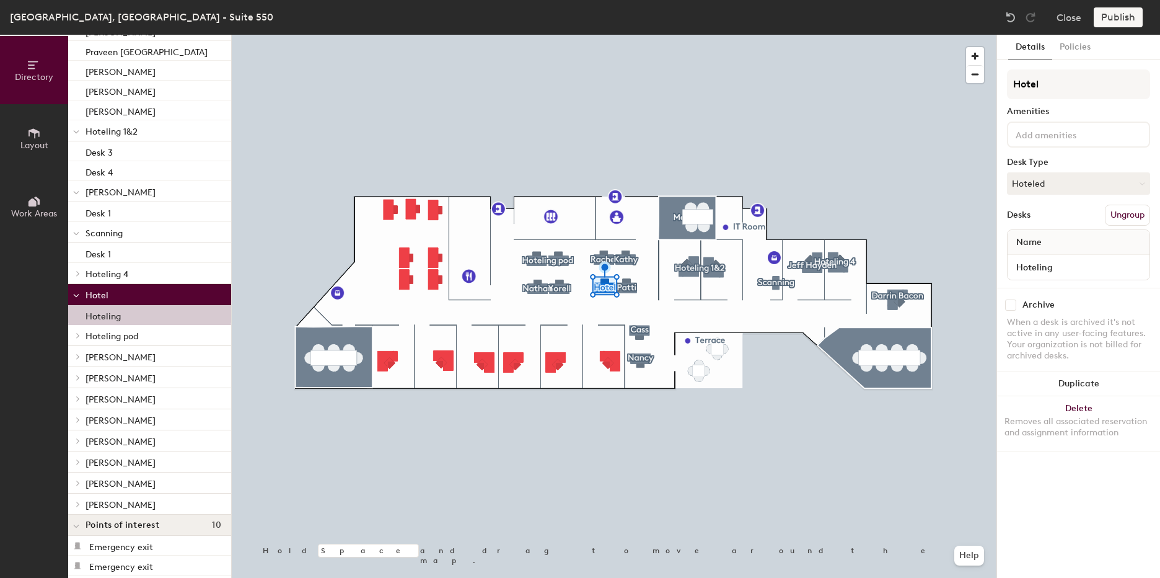
click at [73, 296] on icon at bounding box center [76, 295] width 6 height 5
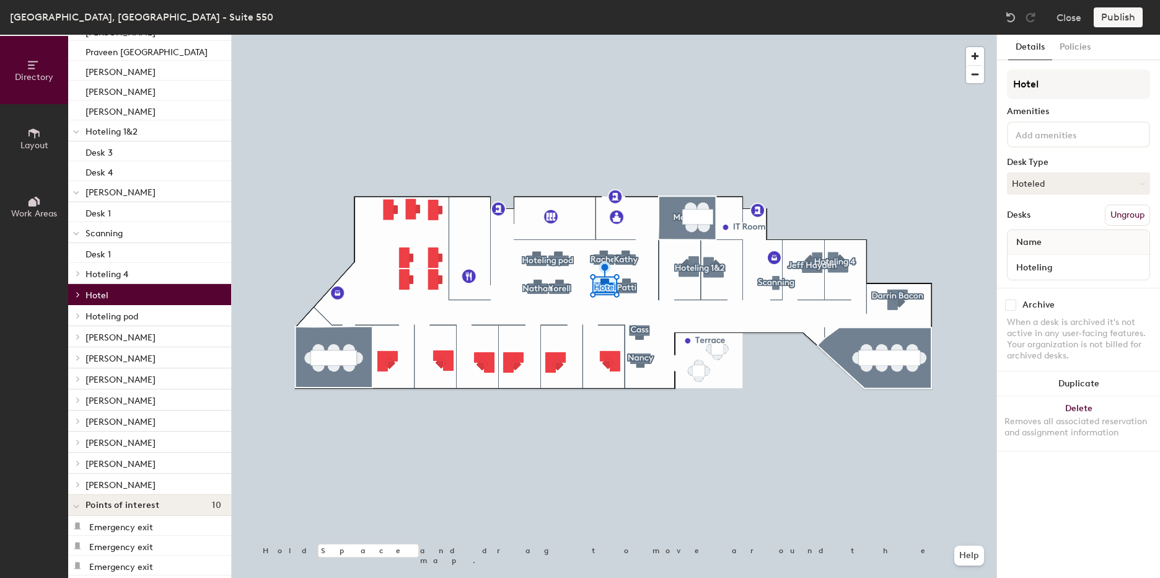
scroll to position [203, 0]
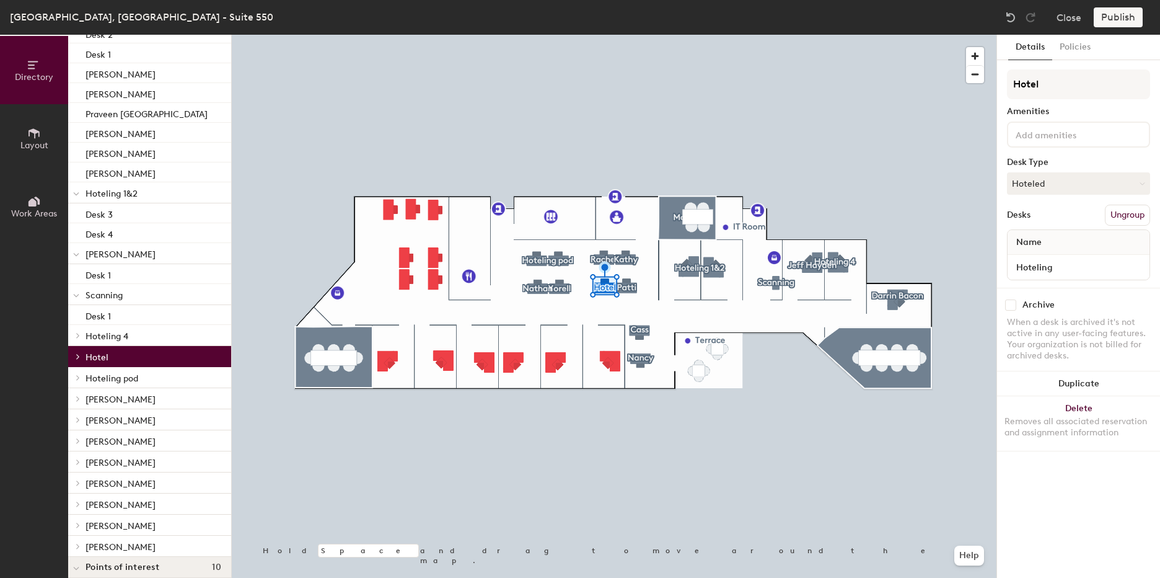
click at [118, 333] on span "Hoteling 4" at bounding box center [107, 336] width 43 height 11
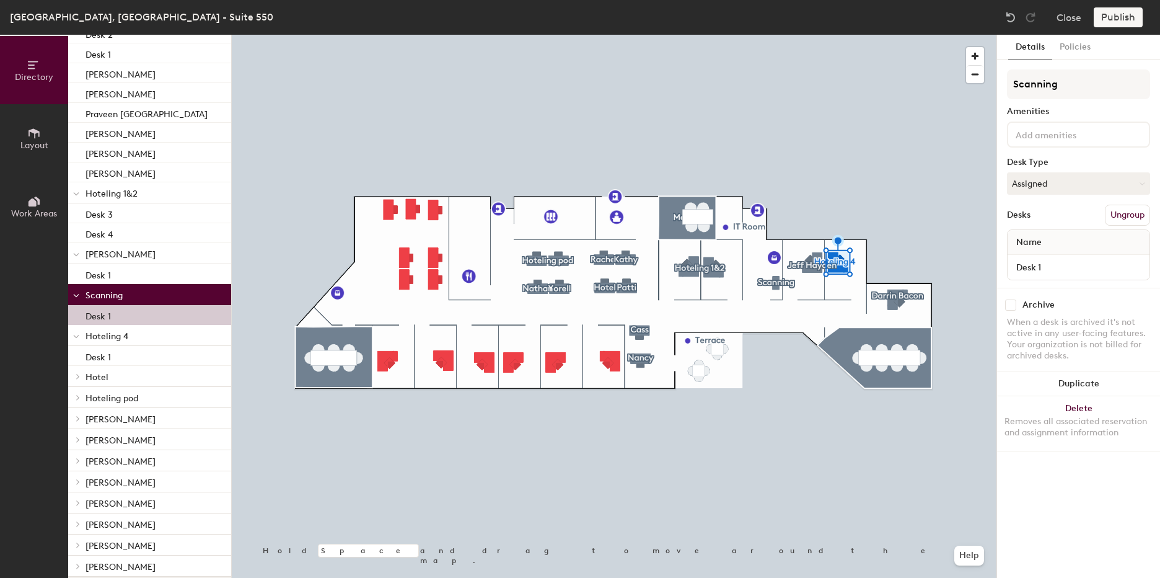
click at [118, 314] on div "Desk 1" at bounding box center [149, 315] width 163 height 20
click at [121, 275] on div "Desk 1" at bounding box center [149, 274] width 163 height 20
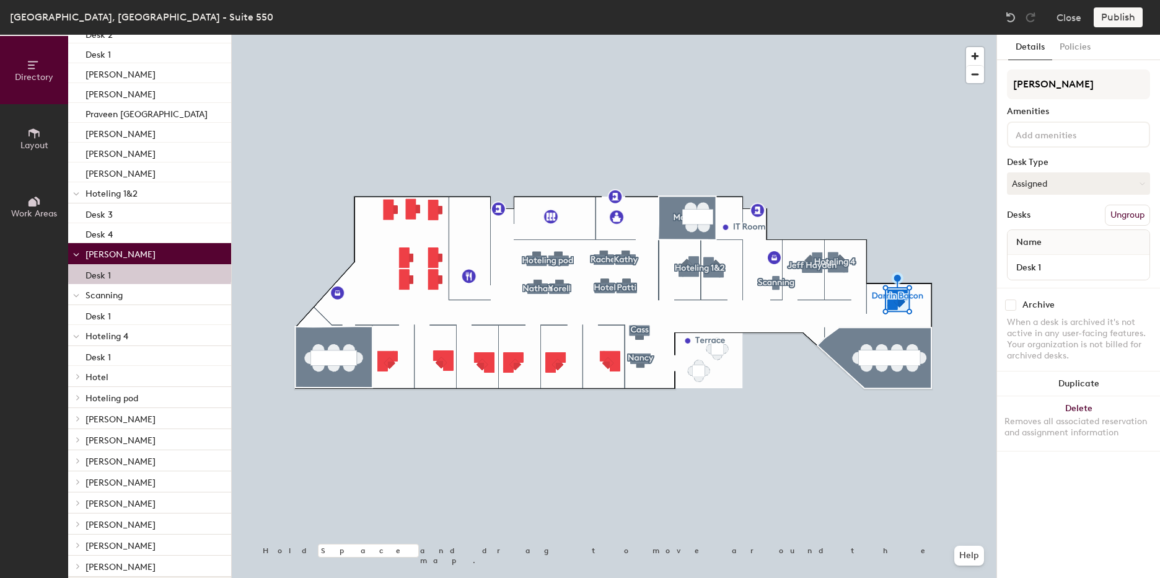
click at [76, 253] on icon at bounding box center [76, 254] width 6 height 5
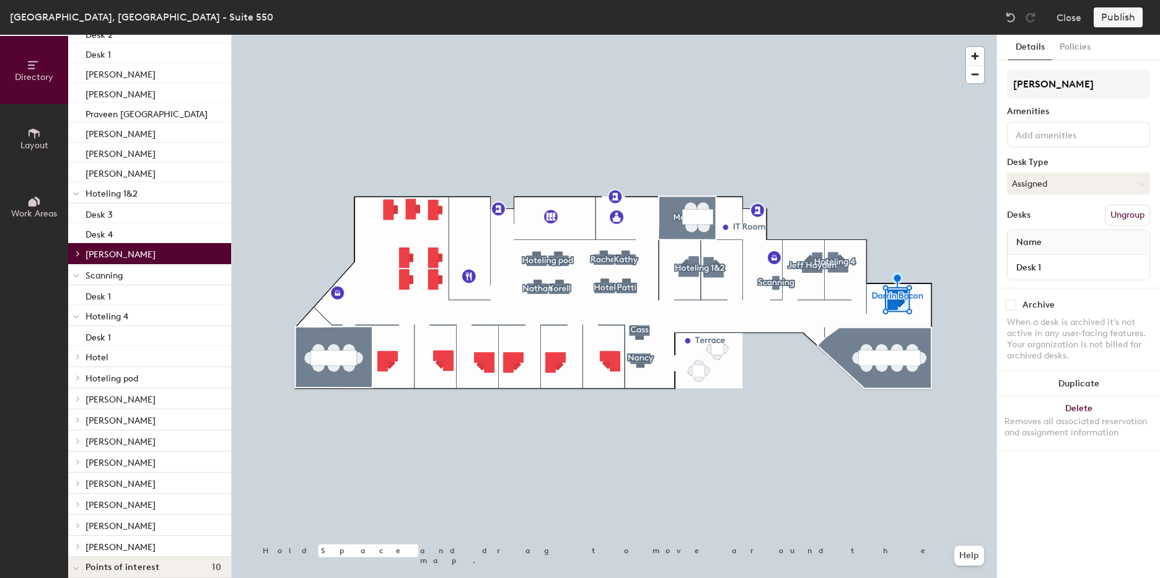
click at [76, 273] on icon at bounding box center [76, 275] width 6 height 5
click at [77, 293] on span at bounding box center [76, 296] width 6 height 11
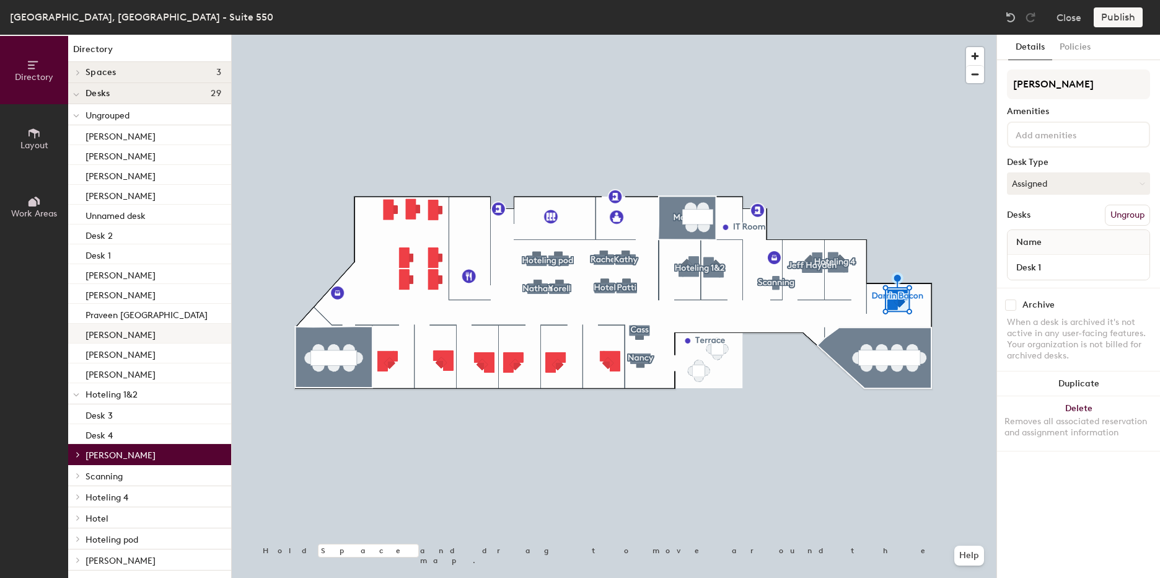
scroll to position [0, 0]
click at [117, 397] on span "Hoteling 1&2" at bounding box center [112, 396] width 52 height 11
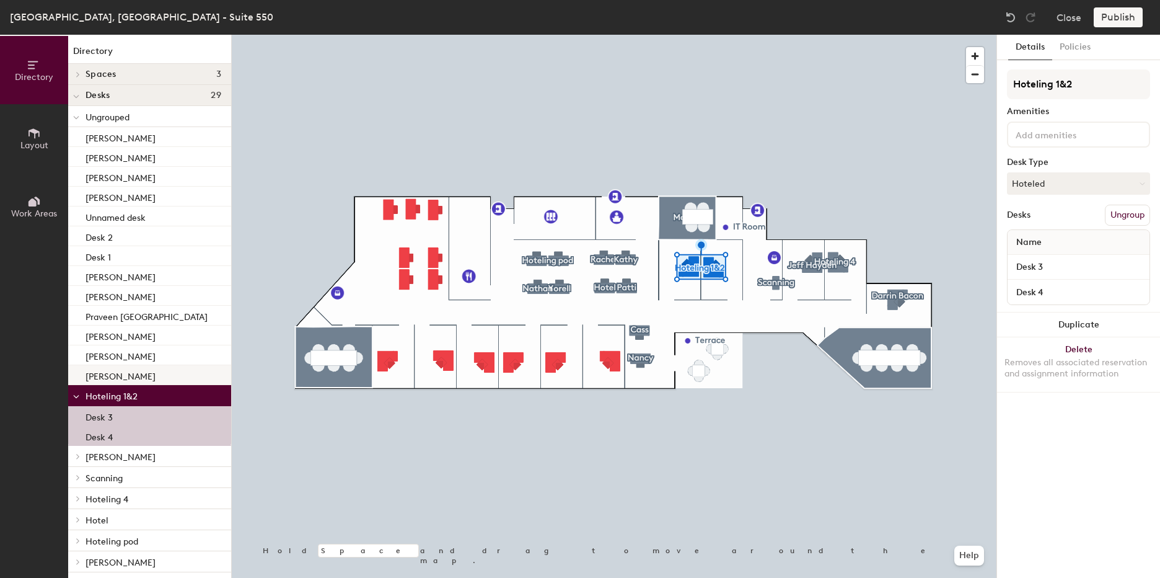
click at [117, 376] on p "[PERSON_NAME]" at bounding box center [121, 375] width 70 height 14
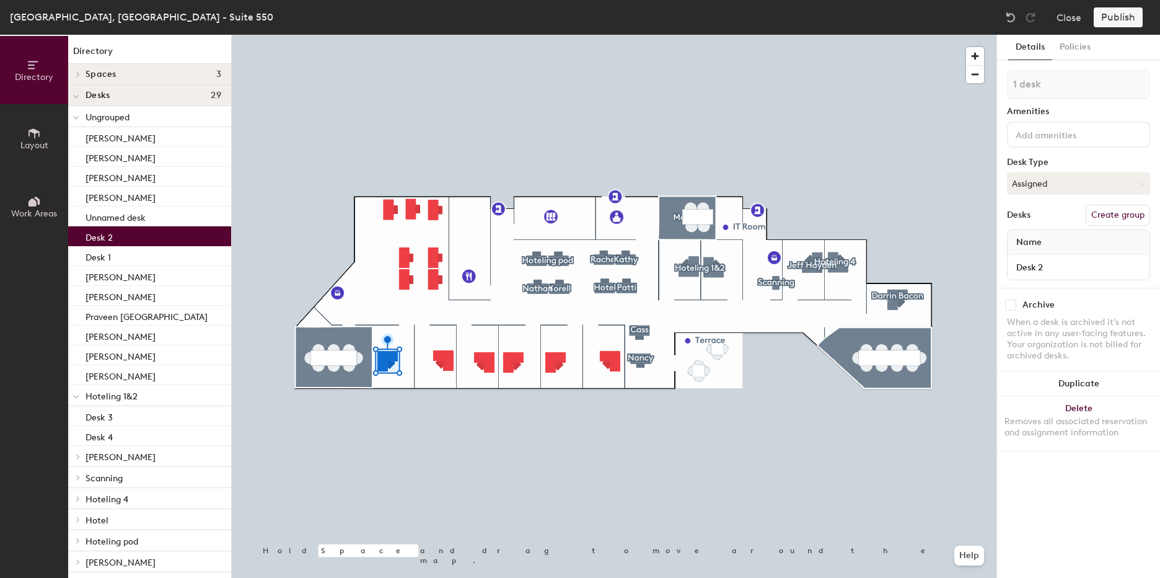
click at [116, 244] on div "Desk 2" at bounding box center [149, 236] width 163 height 20
click at [119, 257] on div "Desk 1" at bounding box center [149, 256] width 163 height 20
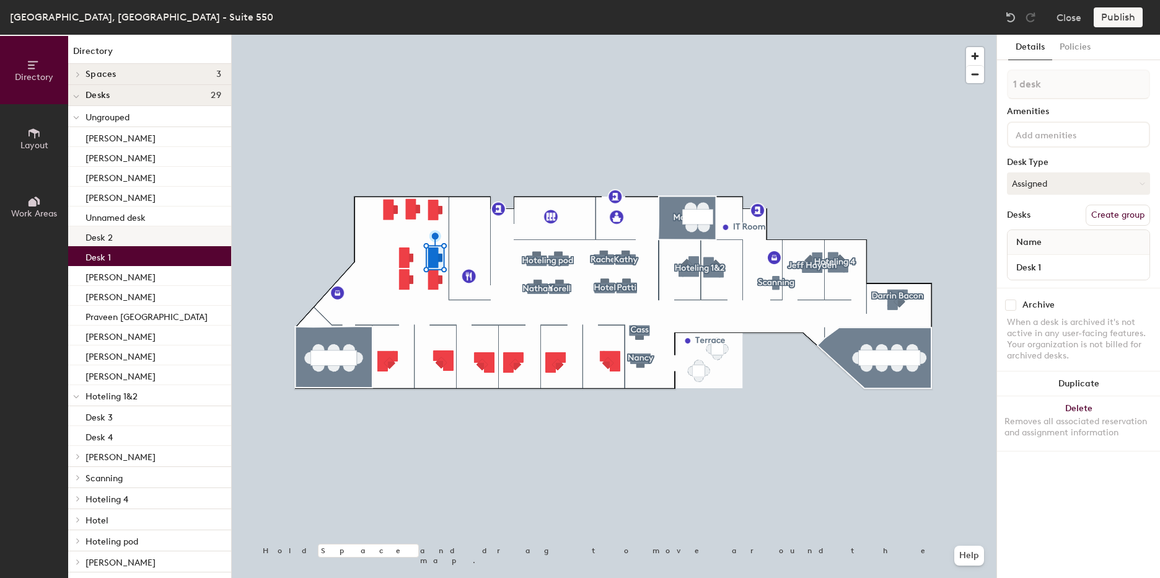
click at [120, 242] on div "Desk 2" at bounding box center [149, 236] width 163 height 20
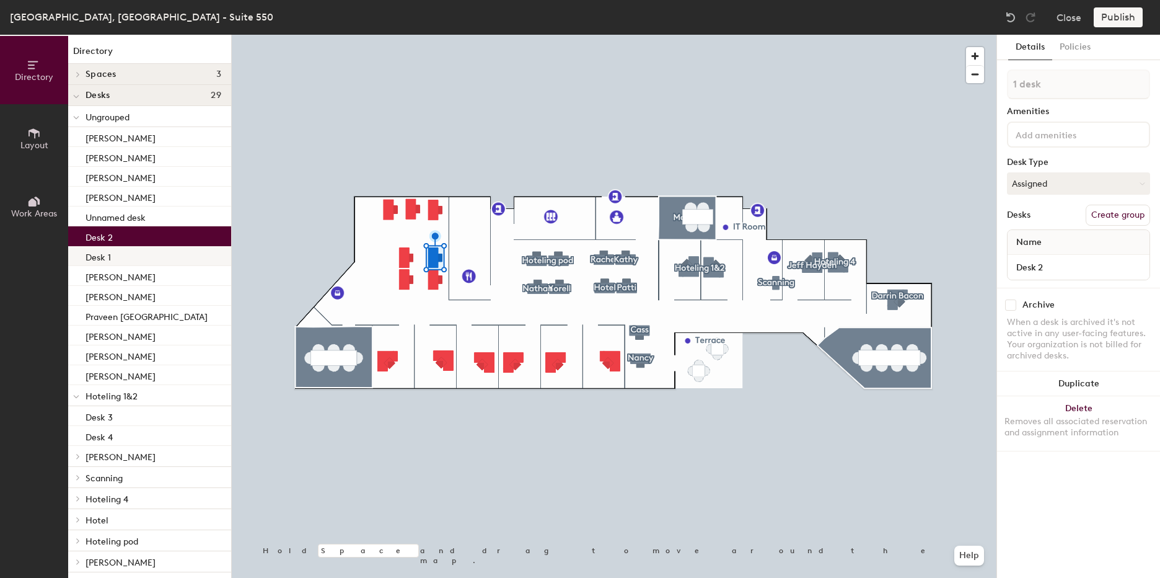
click at [120, 251] on div "Desk 1" at bounding box center [149, 256] width 163 height 20
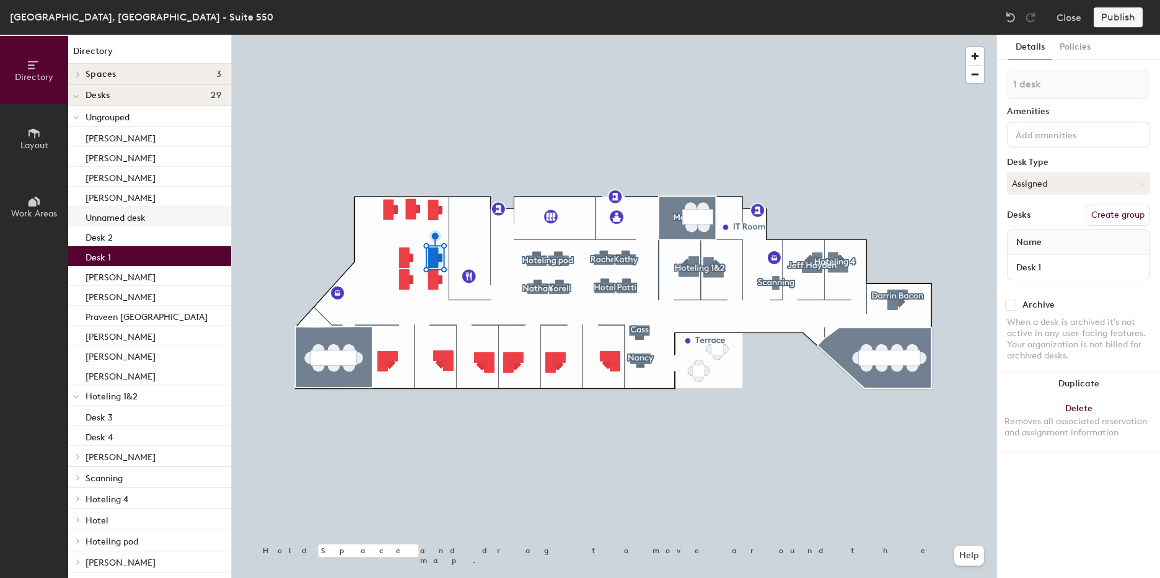
click at [128, 215] on p "Unnamed desk" at bounding box center [116, 216] width 60 height 14
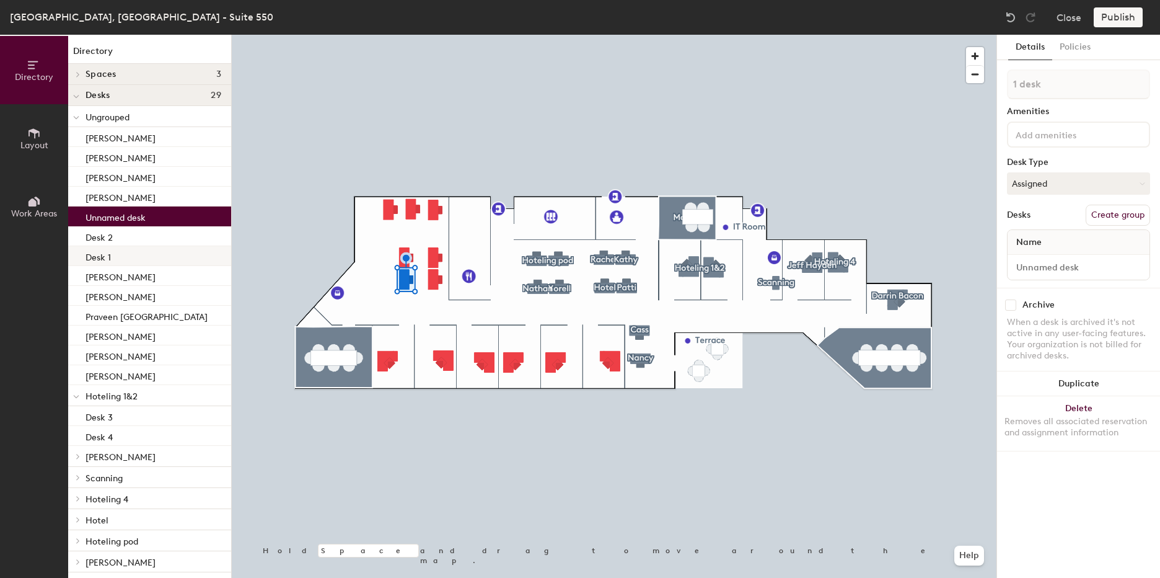
click at [132, 255] on div "Desk 1" at bounding box center [149, 256] width 163 height 20
click at [132, 219] on p "Unnamed desk" at bounding box center [116, 216] width 60 height 14
drag, startPoint x: 132, startPoint y: 219, endPoint x: 139, endPoint y: 236, distance: 18.6
click at [139, 236] on div "Anthony Ryan Bull Charmaine Jay Unnamed desk Desk 2 Desk 1 Brett Hassels Ryan B…" at bounding box center [149, 256] width 163 height 258
click at [139, 236] on div "Desk 2" at bounding box center [149, 236] width 163 height 20
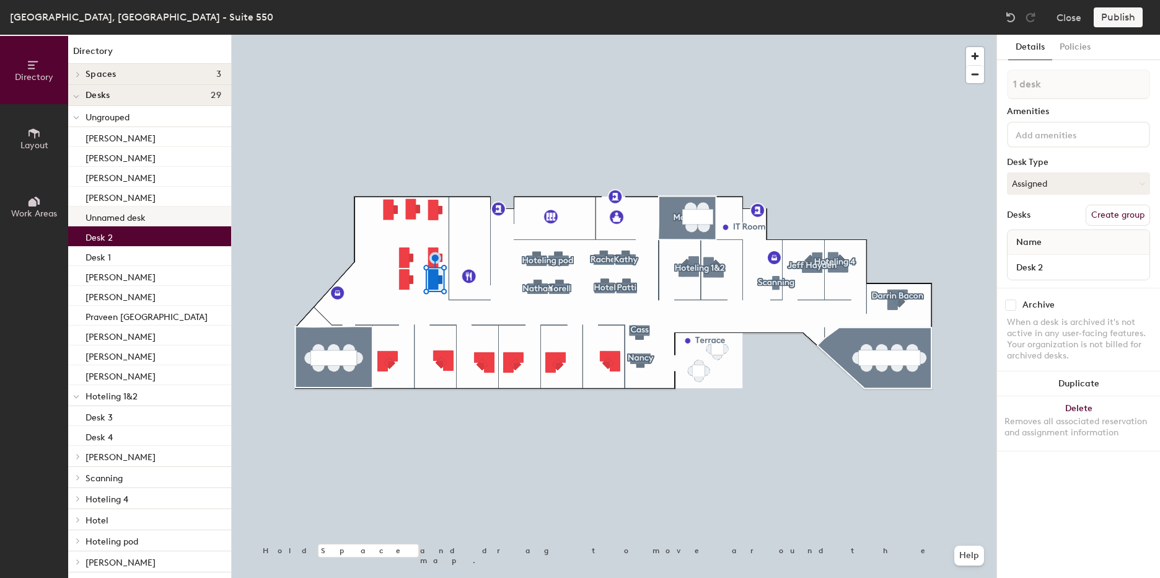
click at [144, 216] on p "Unnamed desk" at bounding box center [116, 216] width 60 height 14
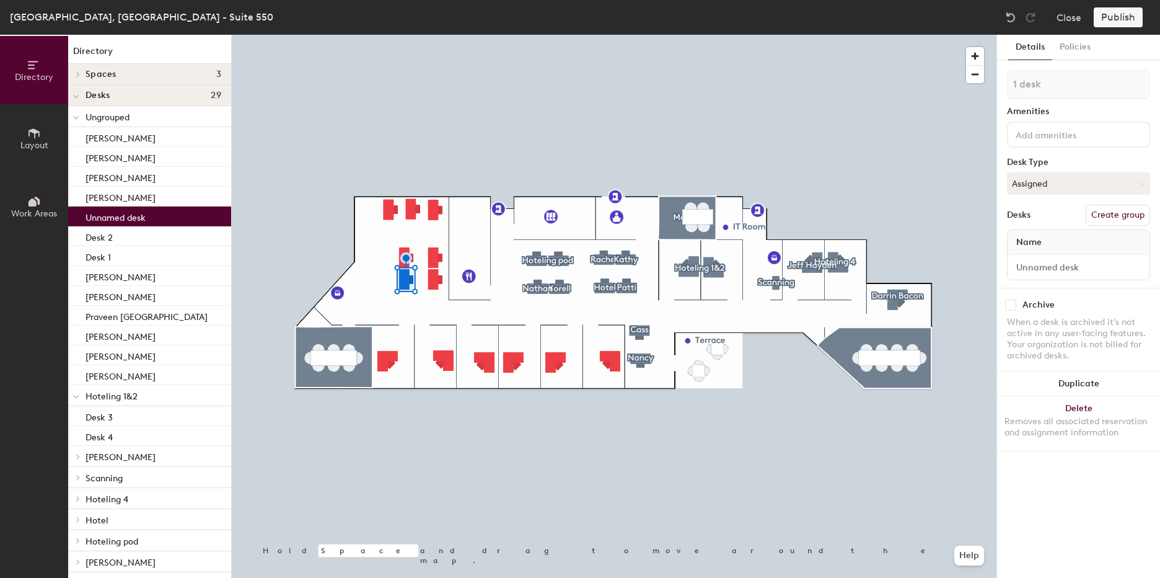
click at [1137, 216] on button "Create group" at bounding box center [1118, 215] width 64 height 21
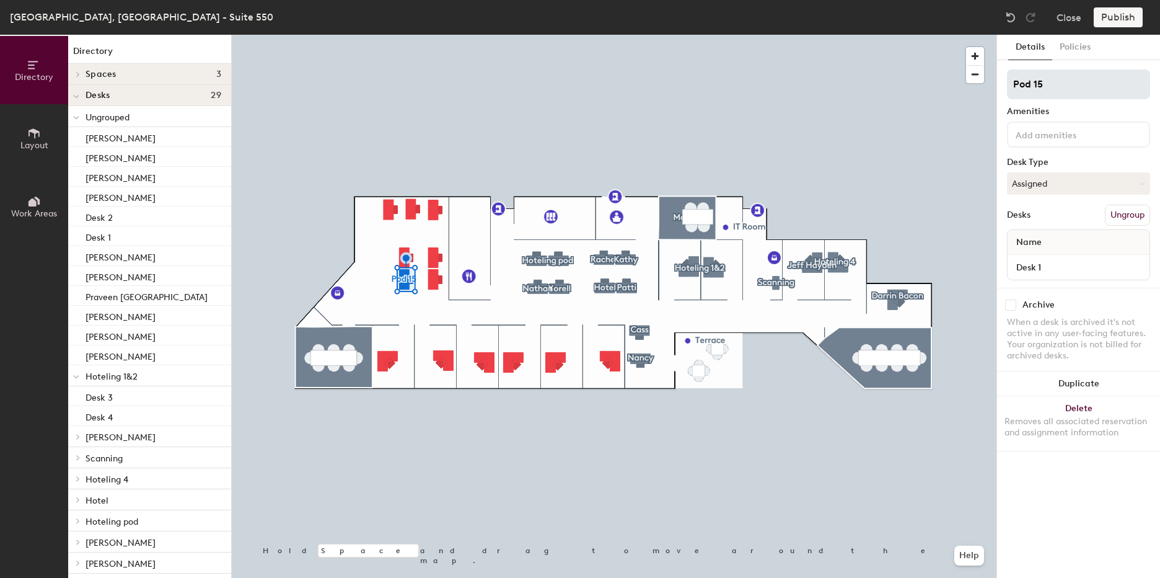
drag, startPoint x: 1055, startPoint y: 87, endPoint x: 1007, endPoint y: 85, distance: 47.8
click at [1006, 85] on div "Details Policies Pod 15 Amenities Desk Type Assigned Desks Ungroup Name Desk 1 …" at bounding box center [1078, 306] width 163 height 543
type input "H"
click at [1037, 112] on div "Amenities" at bounding box center [1078, 112] width 143 height 10
click at [1068, 136] on input at bounding box center [1070, 133] width 112 height 15
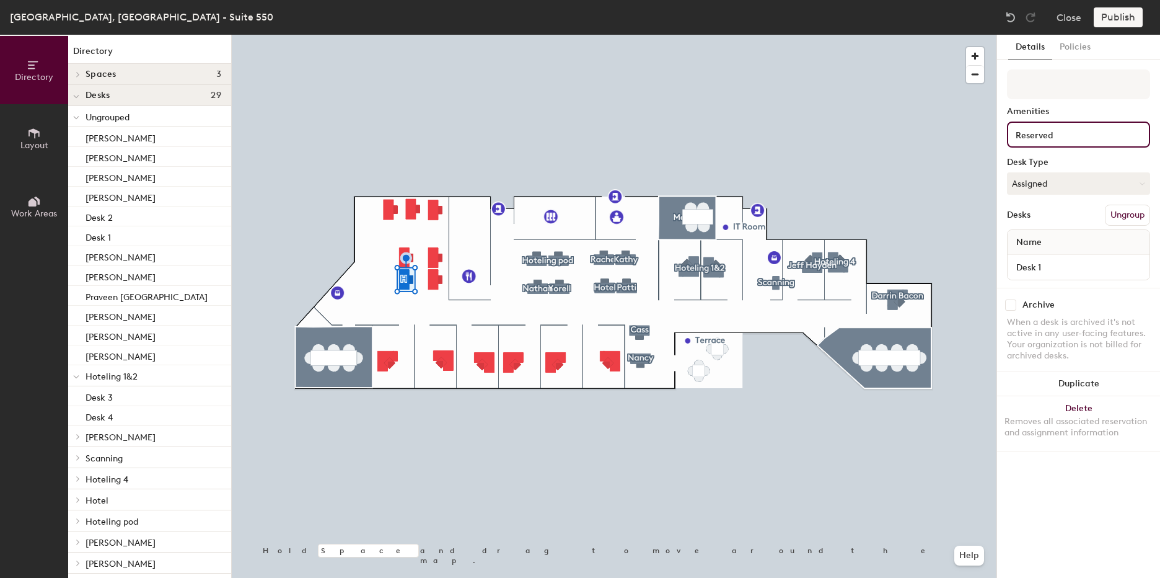
type input "Reserved"
click at [1007, 104] on div "Details Policies Amenities Reserved Desk Type Assigned Desks Ungroup Name Desk …" at bounding box center [1078, 306] width 163 height 543
click at [1060, 138] on input "Reserved" at bounding box center [1072, 133] width 117 height 15
click at [1062, 138] on input "Reserved" at bounding box center [1072, 133] width 117 height 15
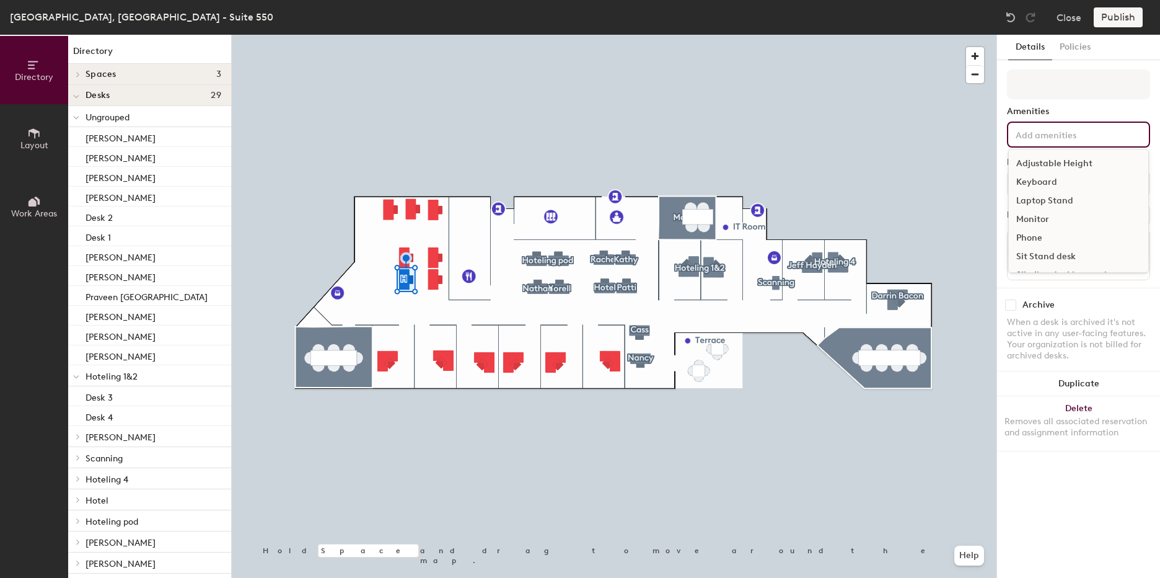
click at [1007, 120] on div "Details Policies Amenities Adjustable Height Keyboard Laptop Stand Monitor Phon…" at bounding box center [1078, 306] width 163 height 543
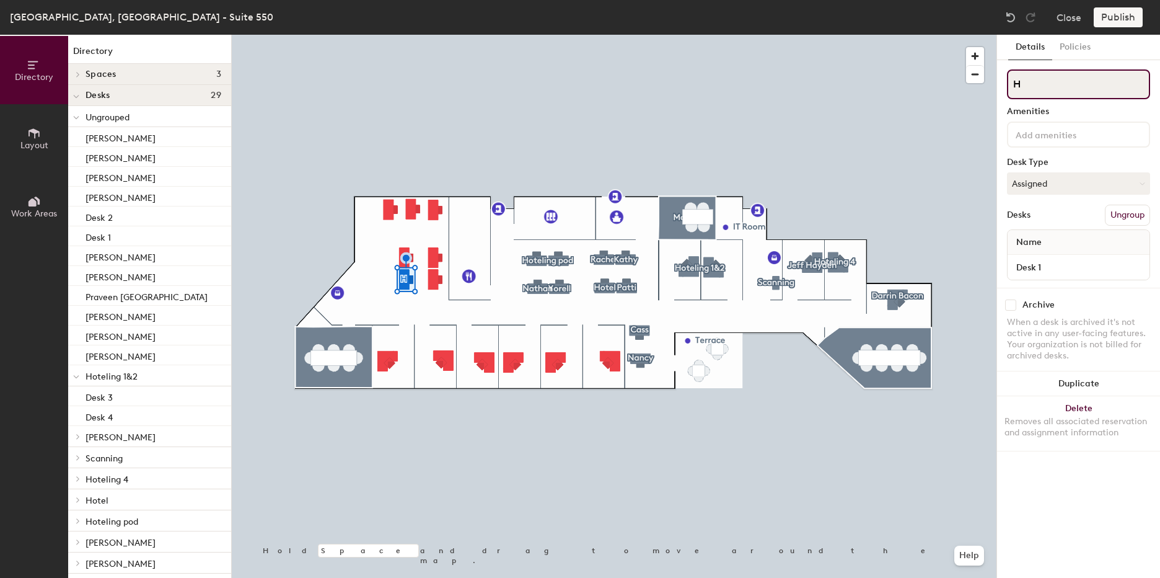
click at [1037, 92] on input "H" at bounding box center [1078, 84] width 143 height 30
click at [1007, 139] on div at bounding box center [1078, 134] width 143 height 26
click at [1048, 82] on input "H" at bounding box center [1078, 84] width 143 height 30
type input "Pod 1"
click at [999, 132] on div "Details Policies Pod 1 Amenities Desk Type Assigned Desks Ungroup Name Desk 1 A…" at bounding box center [1078, 306] width 163 height 543
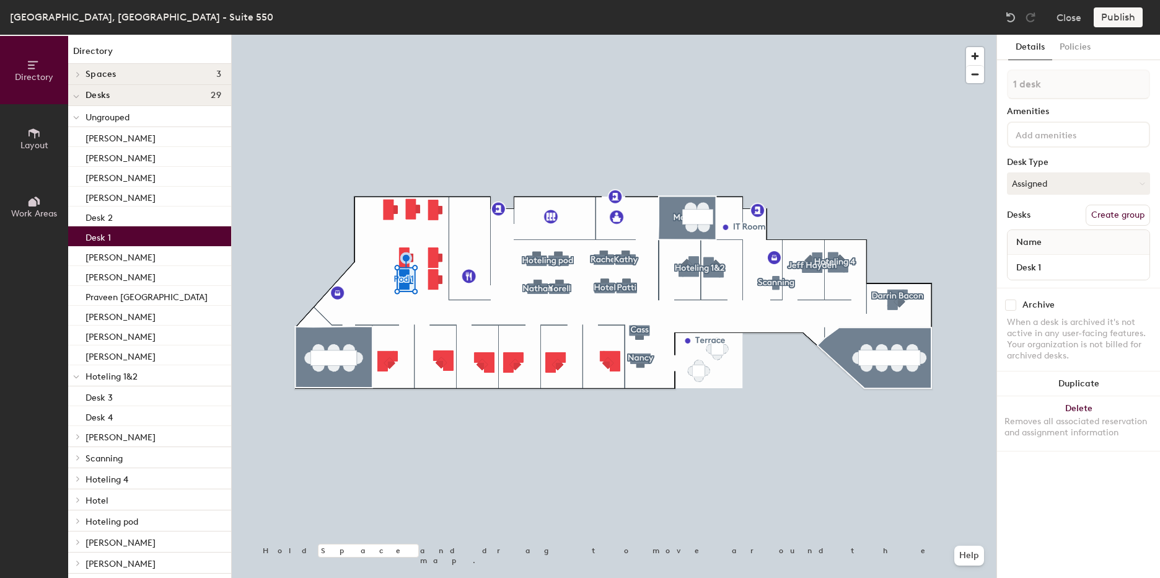
click at [129, 232] on div "Desk 1" at bounding box center [149, 236] width 163 height 20
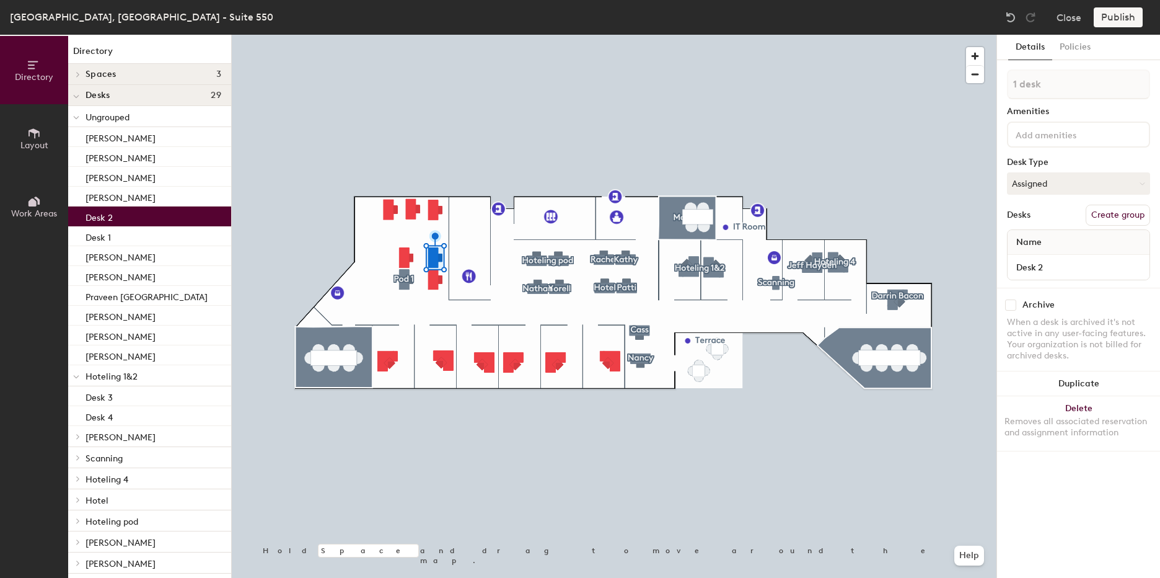
click at [130, 217] on div "Desk 2" at bounding box center [149, 216] width 163 height 20
drag, startPoint x: 129, startPoint y: 217, endPoint x: 113, endPoint y: 508, distance: 291.1
click at [113, 508] on div "Ungrouped Anthony Ryan Bull Charmaine Jay Desk 2 Desk 1 Brett Hassels Ryan Bird…" at bounding box center [149, 423] width 163 height 635
drag, startPoint x: 104, startPoint y: 220, endPoint x: 103, endPoint y: 211, distance: 8.7
click at [103, 211] on p "Desk 2" at bounding box center [99, 216] width 27 height 14
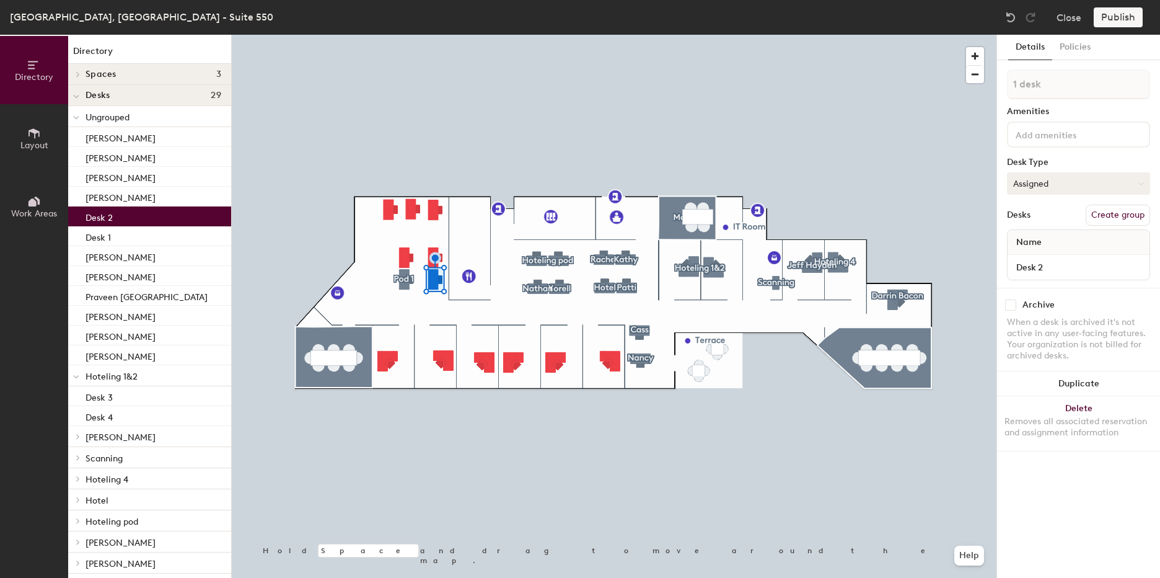
click at [1101, 185] on button "Assigned" at bounding box center [1078, 183] width 143 height 22
click at [1055, 220] on div "Assigned" at bounding box center [1070, 222] width 124 height 19
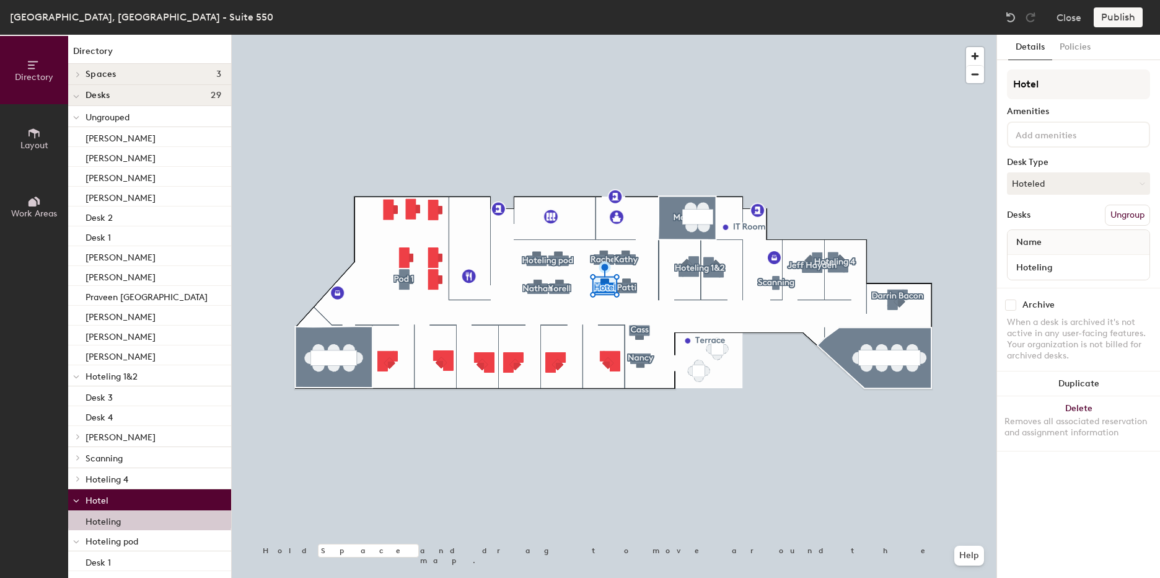
click at [435, 35] on div at bounding box center [614, 35] width 765 height 0
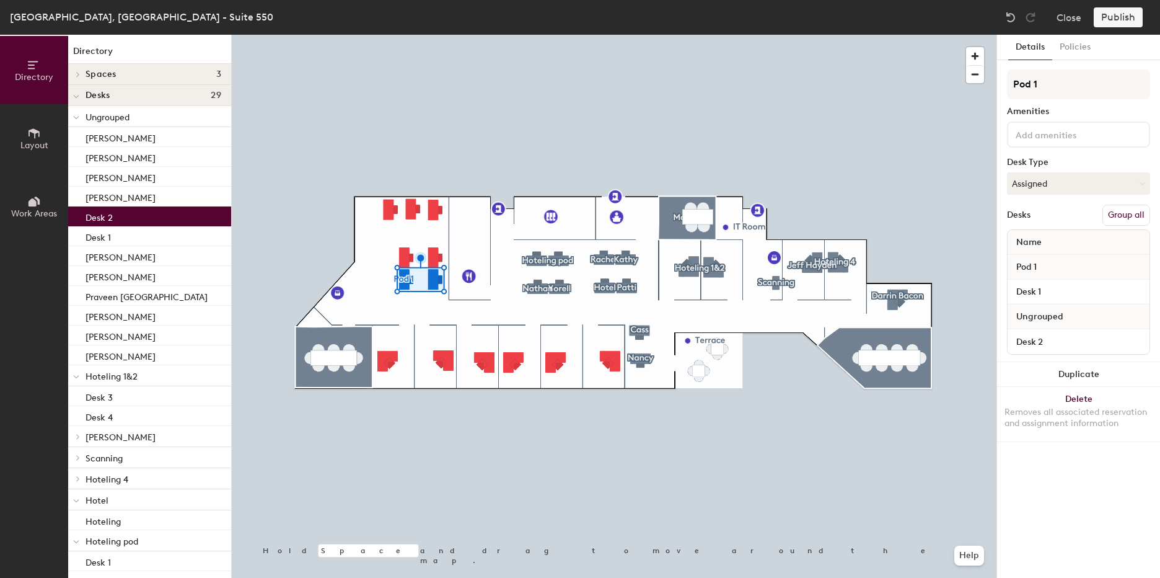
click at [1128, 217] on button "Group all" at bounding box center [1127, 215] width 48 height 21
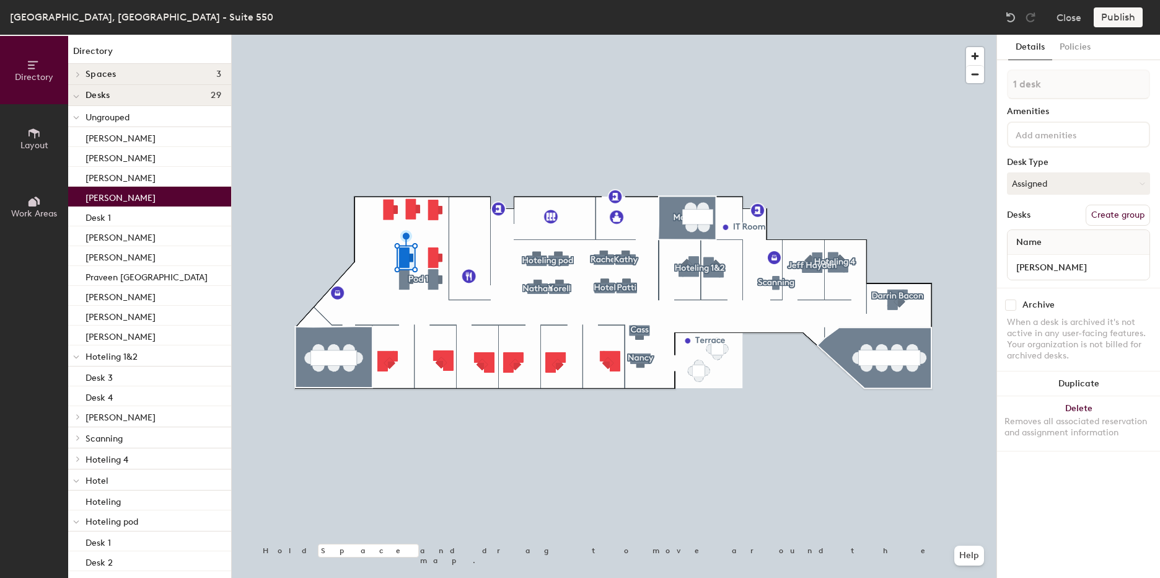
click at [1122, 220] on button "Create group" at bounding box center [1118, 215] width 64 height 21
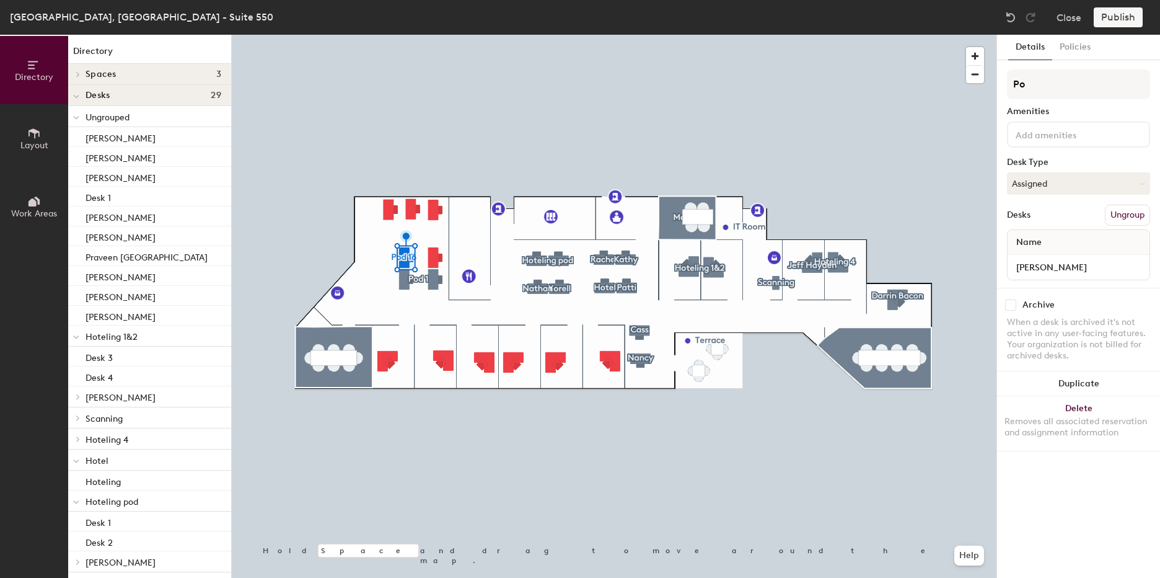
type input "P"
type input "[PERSON_NAME]"
click at [1055, 265] on input "[PERSON_NAME]" at bounding box center [1078, 266] width 137 height 17
type input "Desk 1"
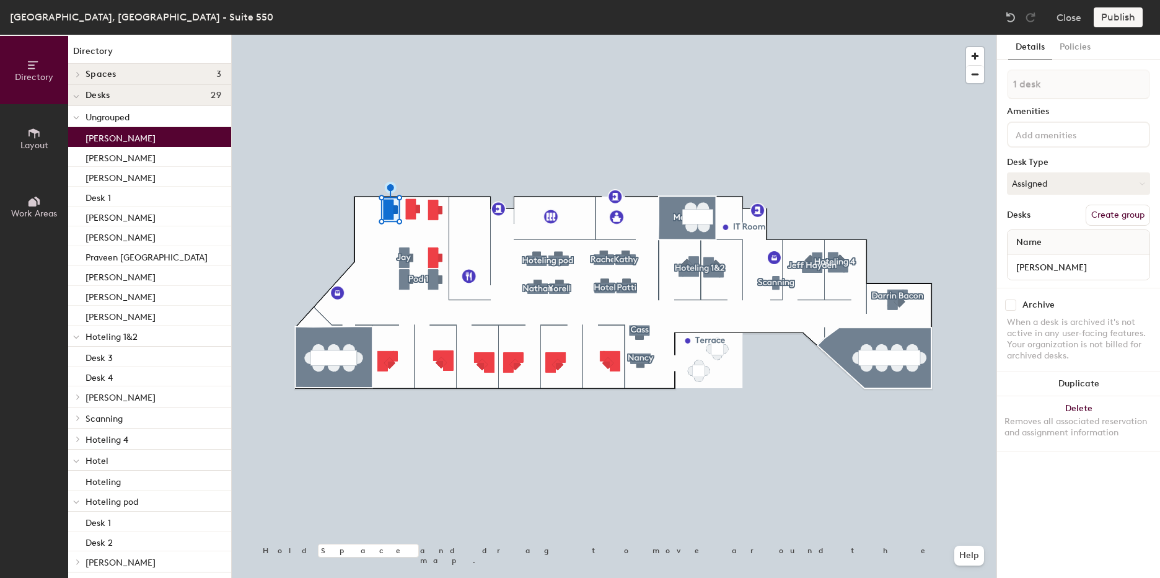
click at [1107, 210] on button "Create group" at bounding box center [1118, 215] width 64 height 21
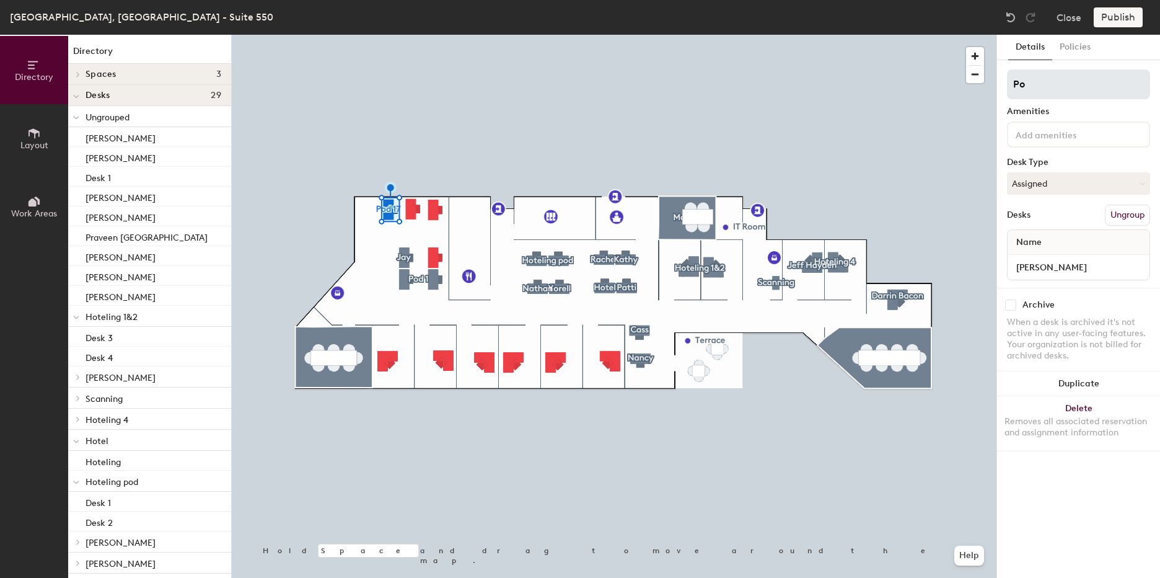
type input "P"
type input "[PERSON_NAME]"
click at [1059, 266] on input "[PERSON_NAME]" at bounding box center [1078, 266] width 137 height 17
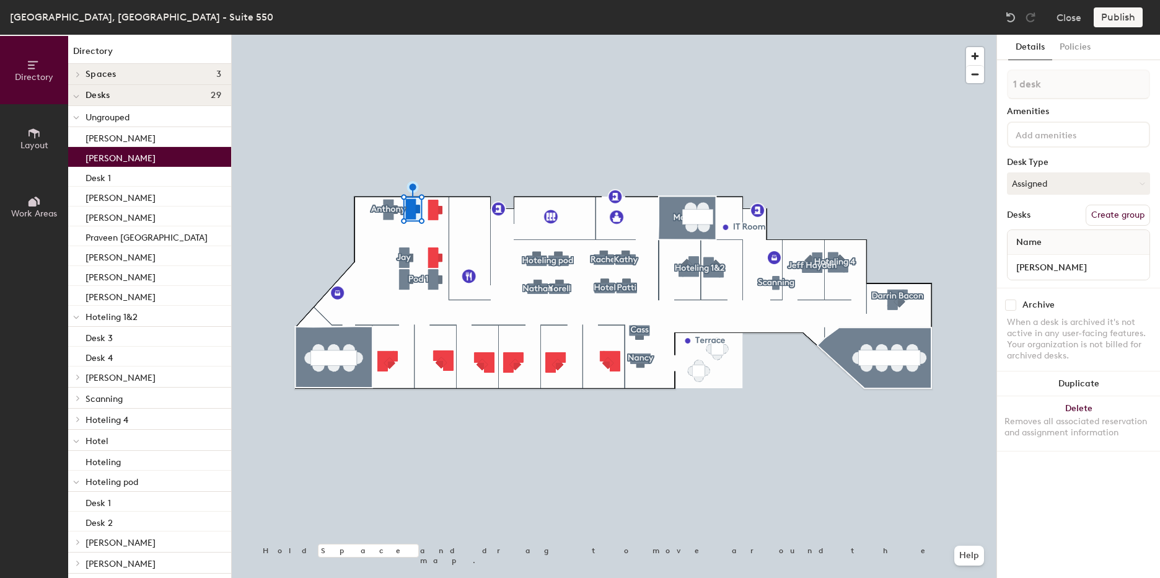
click at [1116, 222] on button "Create group" at bounding box center [1118, 215] width 64 height 21
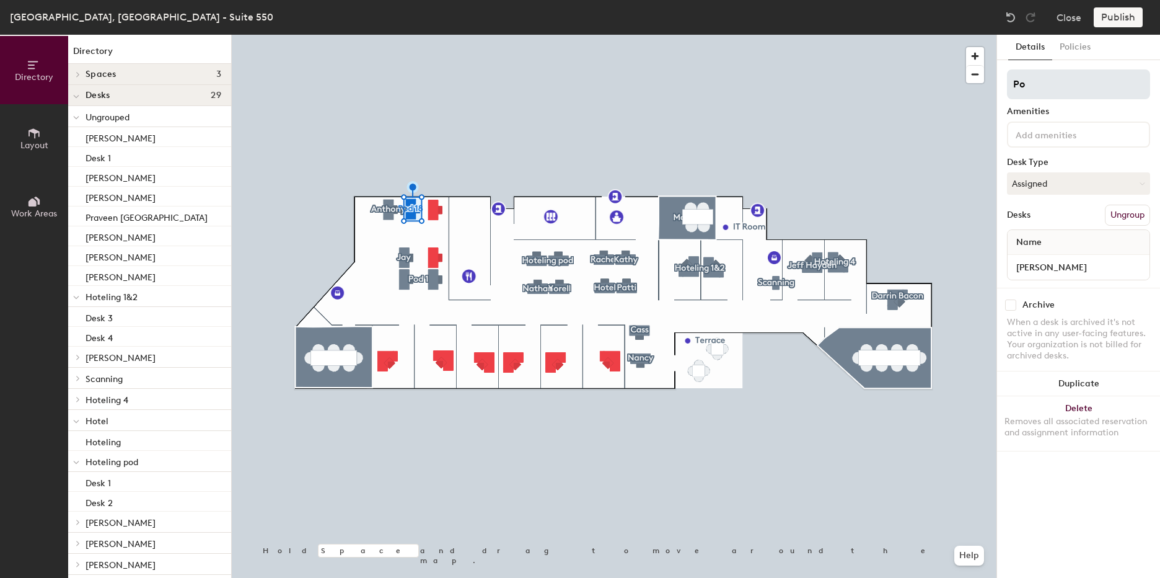
type input "P"
type input "[PERSON_NAME]"
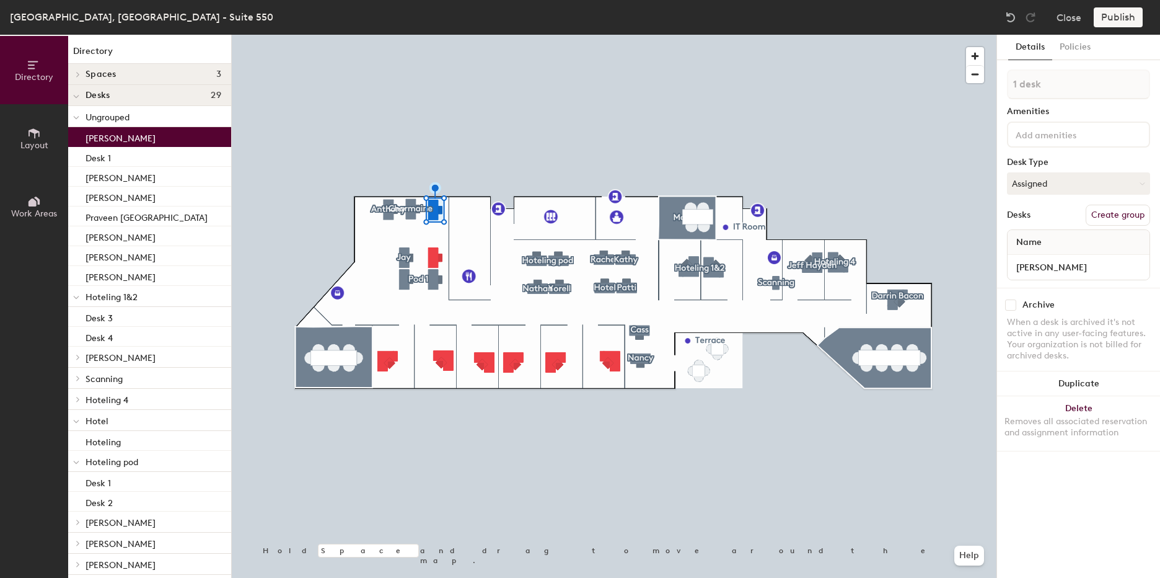
click at [1104, 211] on button "Create group" at bounding box center [1118, 215] width 64 height 21
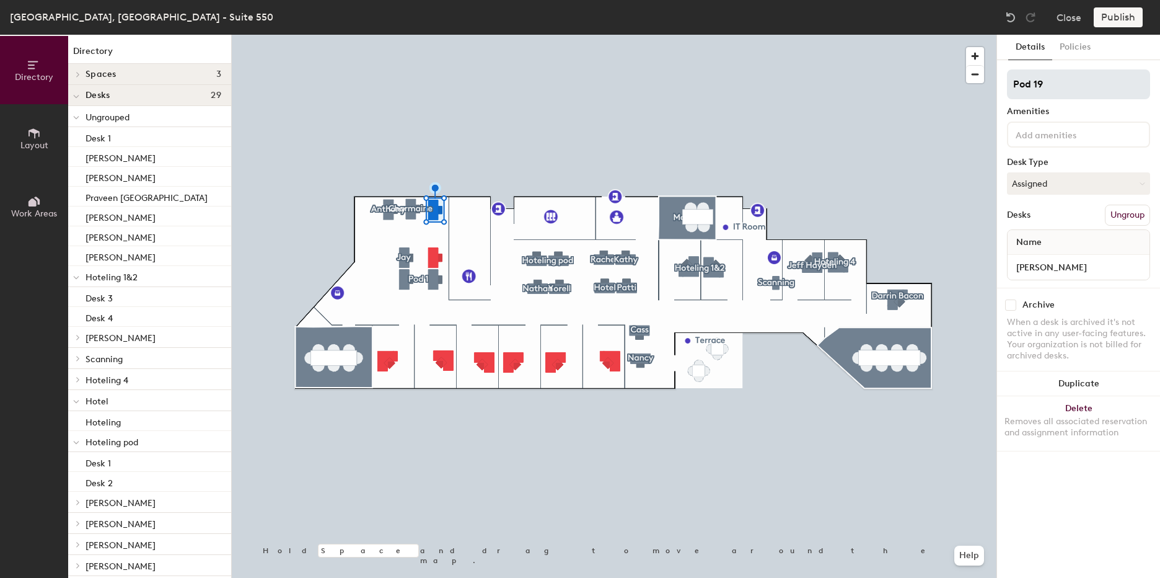
click at [1045, 81] on input "Pod 19" at bounding box center [1078, 84] width 143 height 30
drag, startPoint x: 1048, startPoint y: 84, endPoint x: 1003, endPoint y: 89, distance: 44.8
click at [1003, 89] on div "Details Policies Pod 19 Amenities Desk Type Assigned Desks Ungroup Name Ryan Bu…" at bounding box center [1078, 306] width 163 height 543
type input "[PERSON_NAME]"
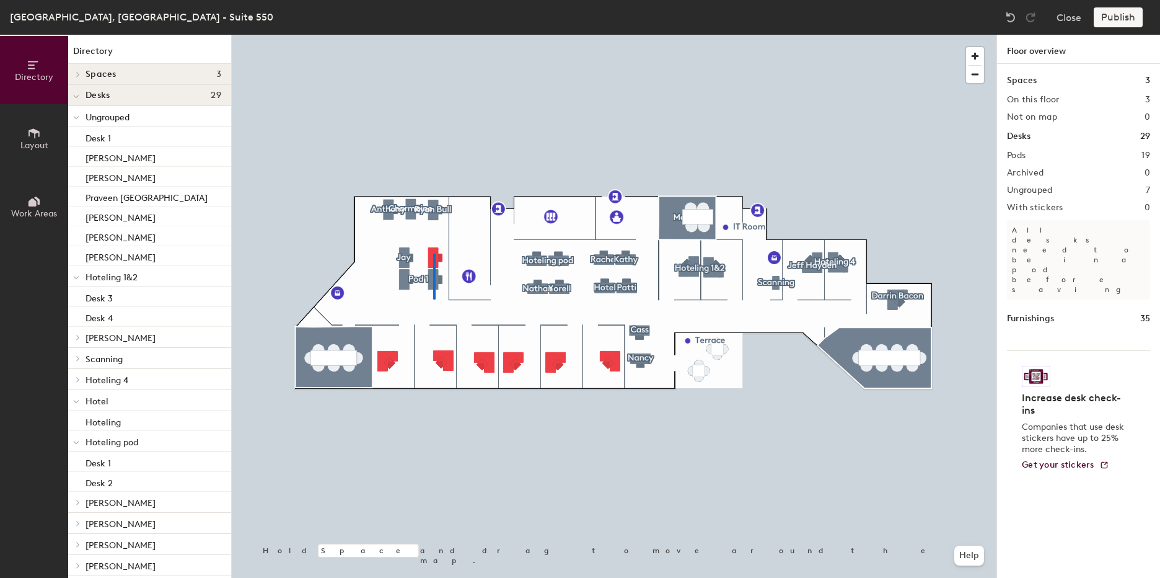
click at [433, 35] on div at bounding box center [614, 35] width 765 height 0
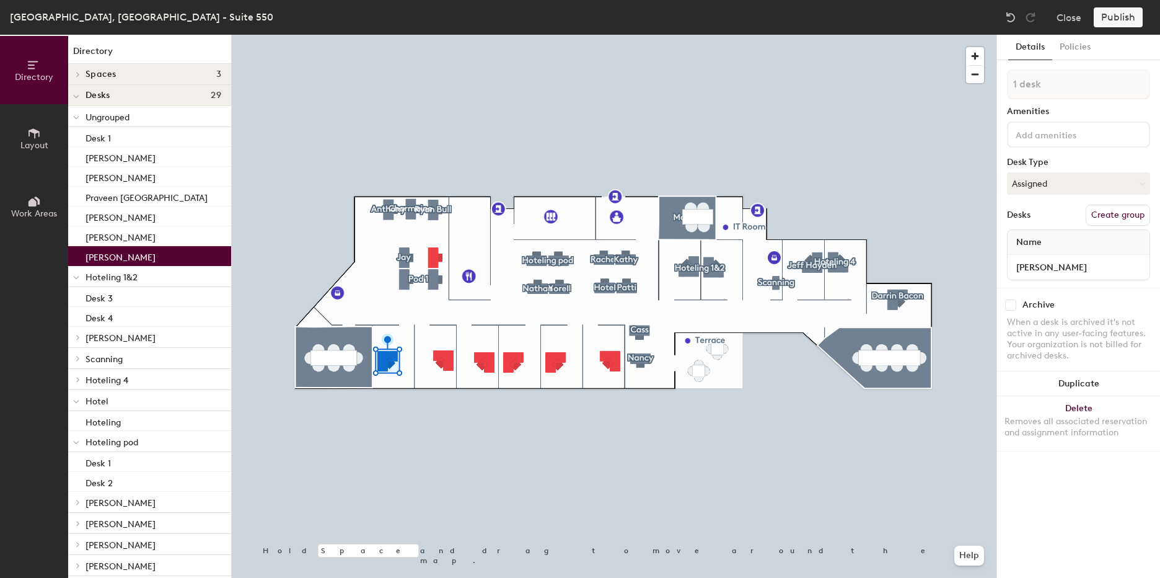
click at [1120, 218] on button "Create group" at bounding box center [1118, 215] width 64 height 21
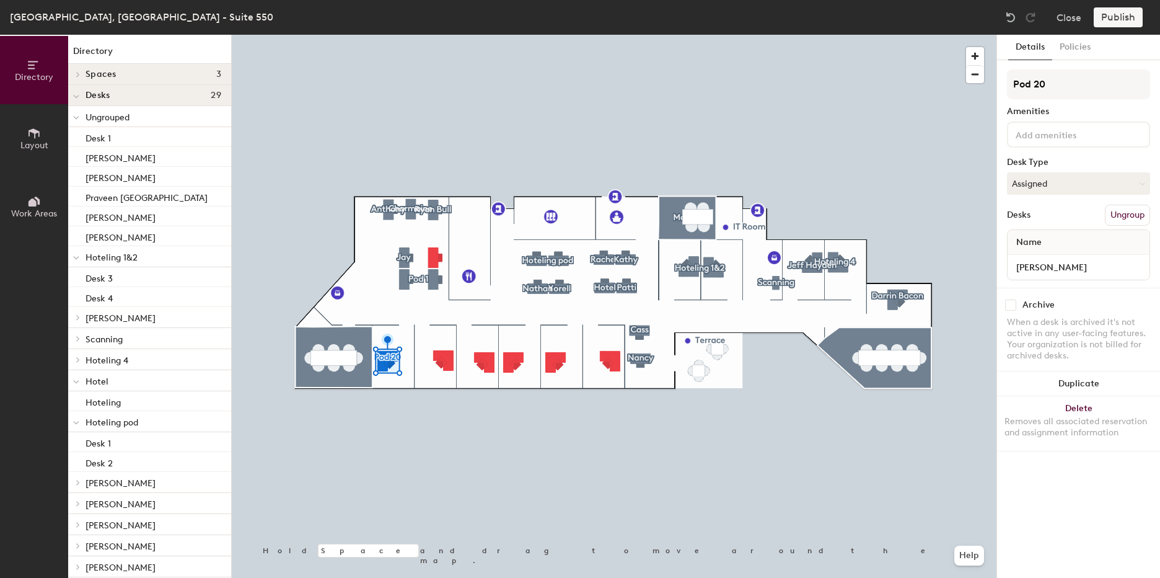
click at [983, 87] on div "Directory Layout Work Areas Directory Spaces 3 Builders Doers Makers Desks 29 U…" at bounding box center [580, 306] width 1160 height 543
type input "Andrew K"
type input "[PERSON_NAME]"
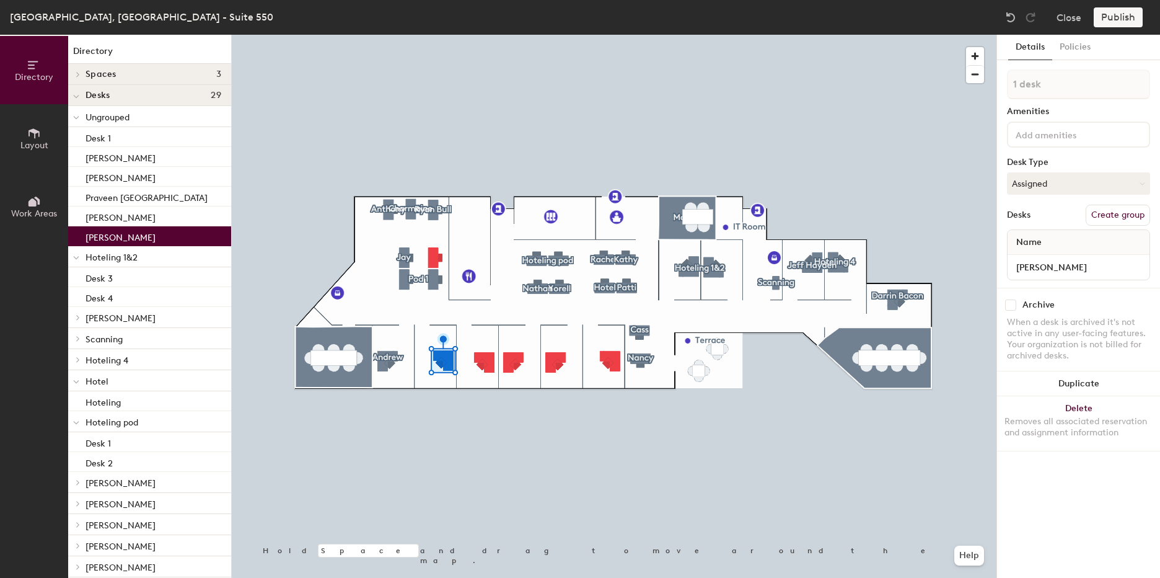
click at [1111, 217] on button "Create group" at bounding box center [1118, 215] width 64 height 21
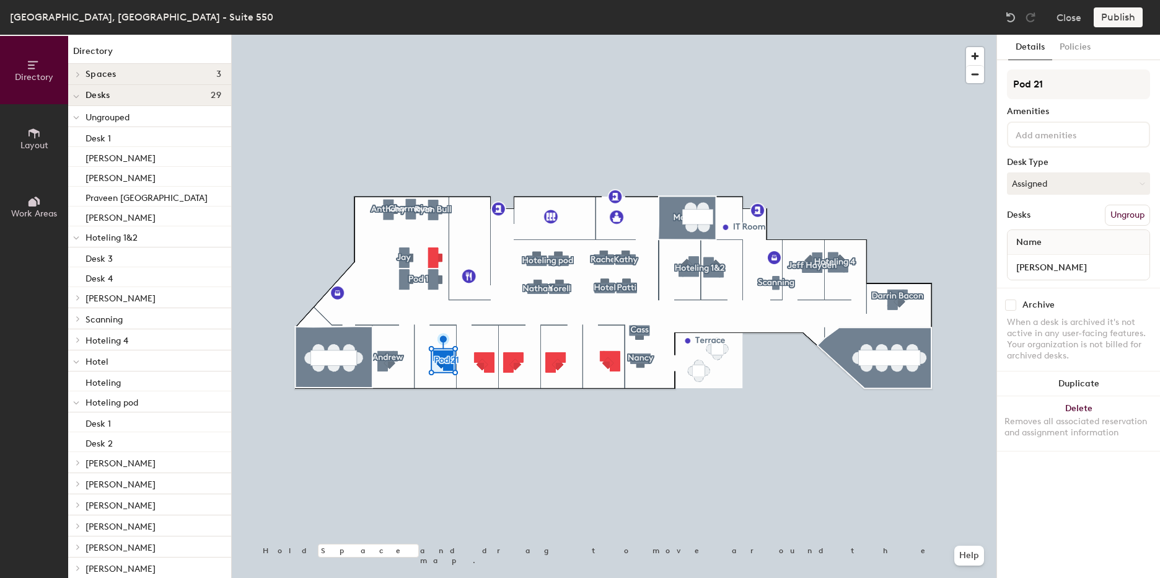
drag, startPoint x: 1058, startPoint y: 88, endPoint x: 1004, endPoint y: 82, distance: 54.2
click at [1004, 82] on div "Details Policies Pod 21 Amenities Desk Type Assigned Desks Ungroup Name Doug Bo…" at bounding box center [1078, 306] width 163 height 543
type input "[PERSON_NAME]"
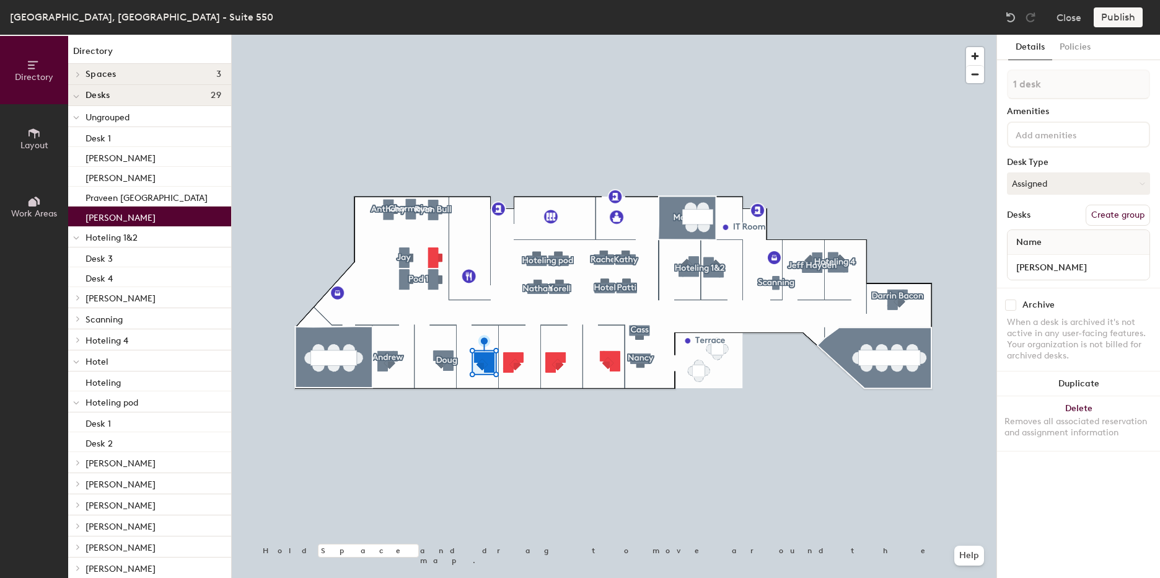
click at [1118, 218] on button "Create group" at bounding box center [1118, 215] width 64 height 21
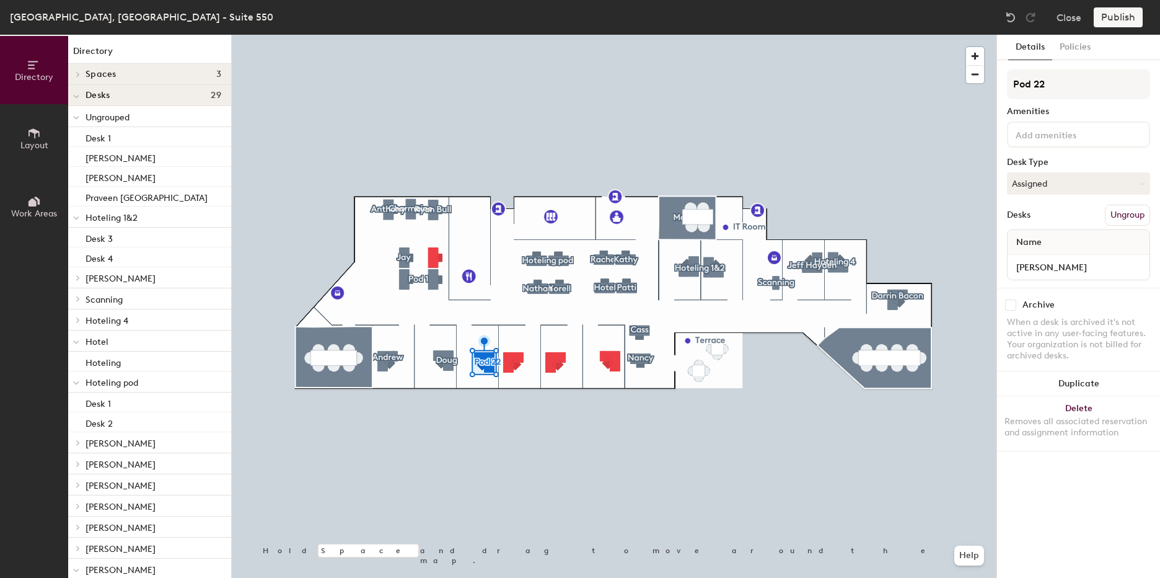
click at [987, 86] on div "Directory Layout Work Areas Directory Spaces 3 Builders Doers Makers Desks 29 U…" at bounding box center [580, 306] width 1160 height 543
type input "[PERSON_NAME]"
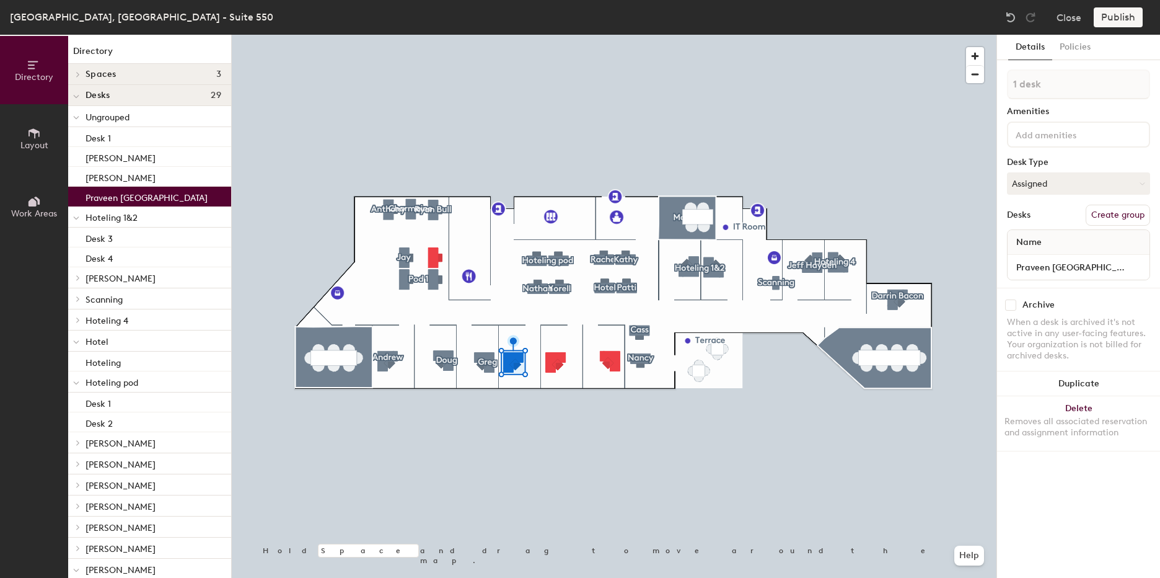
click at [1136, 215] on button "Create group" at bounding box center [1118, 215] width 64 height 21
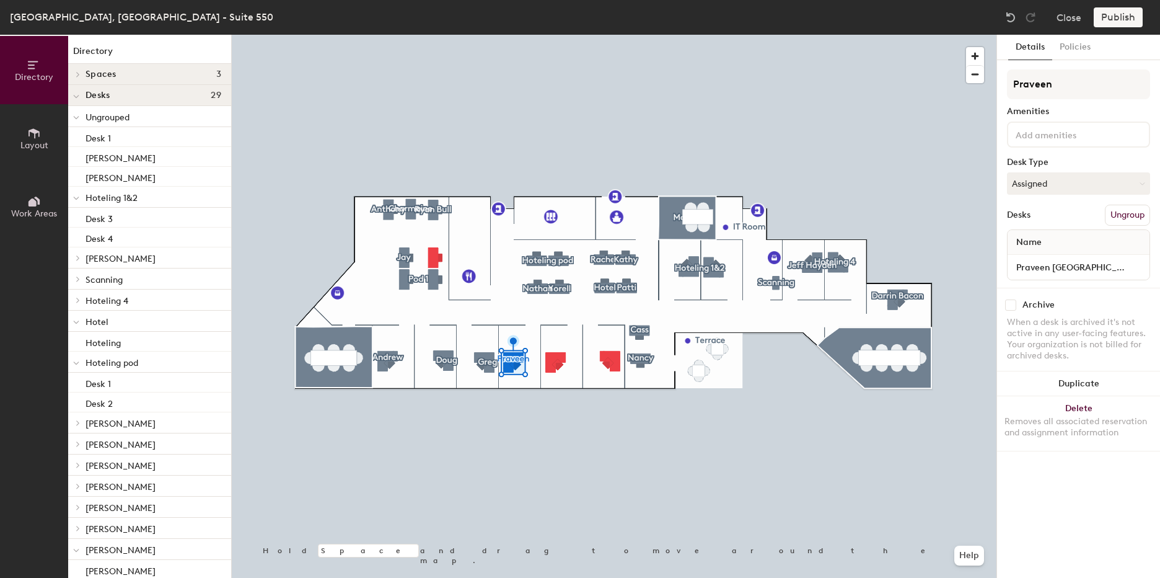
type input "Praveen"
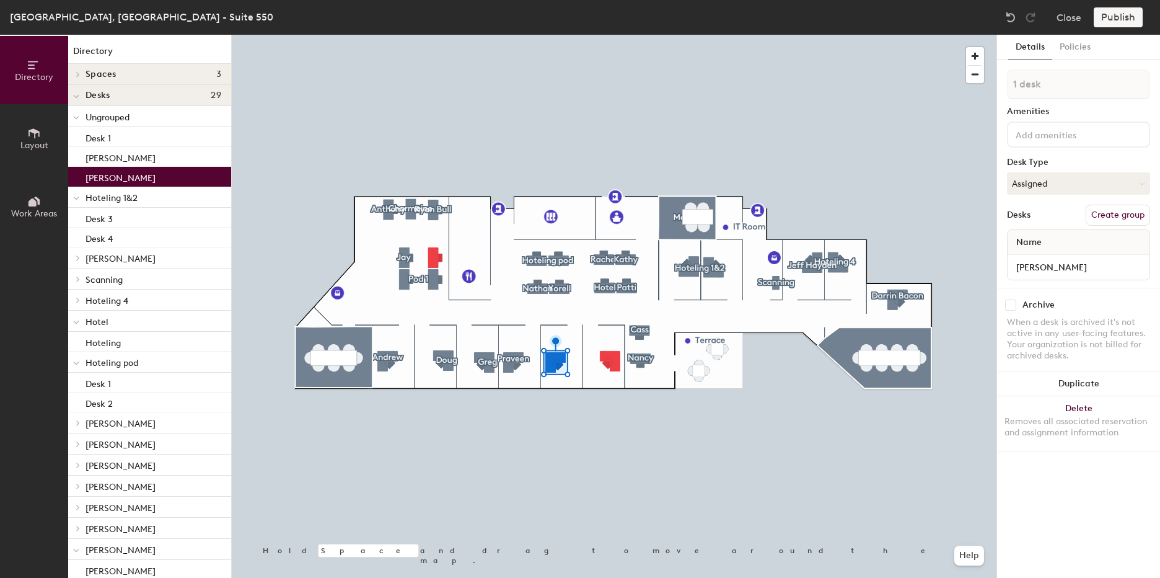
click at [1120, 214] on button "Create group" at bounding box center [1118, 215] width 64 height 21
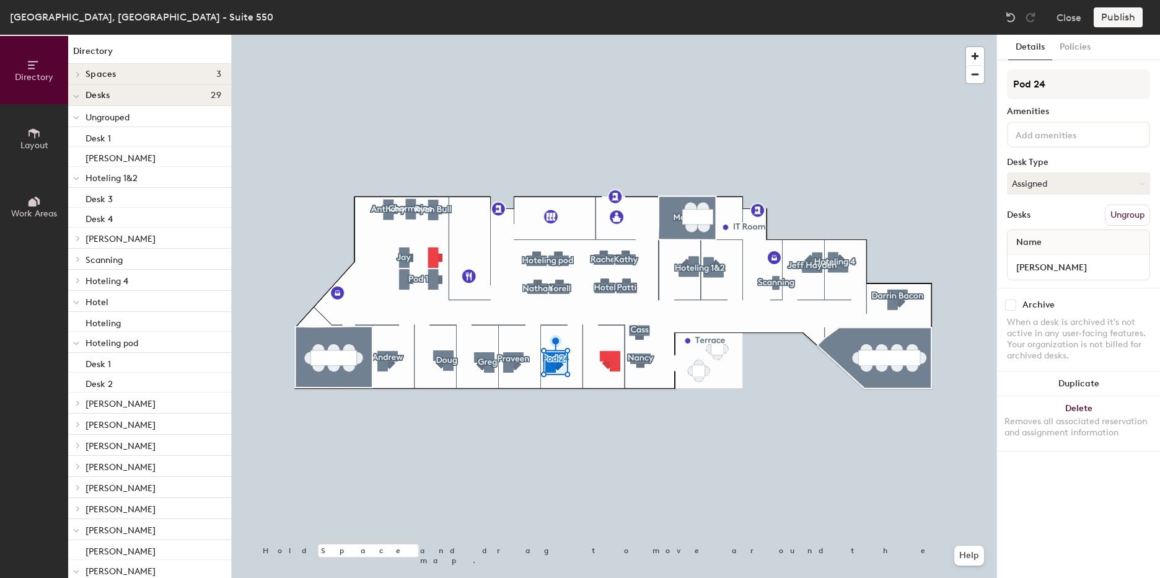
click at [984, 87] on div "Directory Layout Work Areas Directory Spaces 3 Builders Doers Makers Desks 29 U…" at bounding box center [580, 306] width 1160 height 543
click at [1042, 84] on input "[PERSON_NAME]" at bounding box center [1078, 84] width 143 height 30
type input "[PERSON_NAME]"
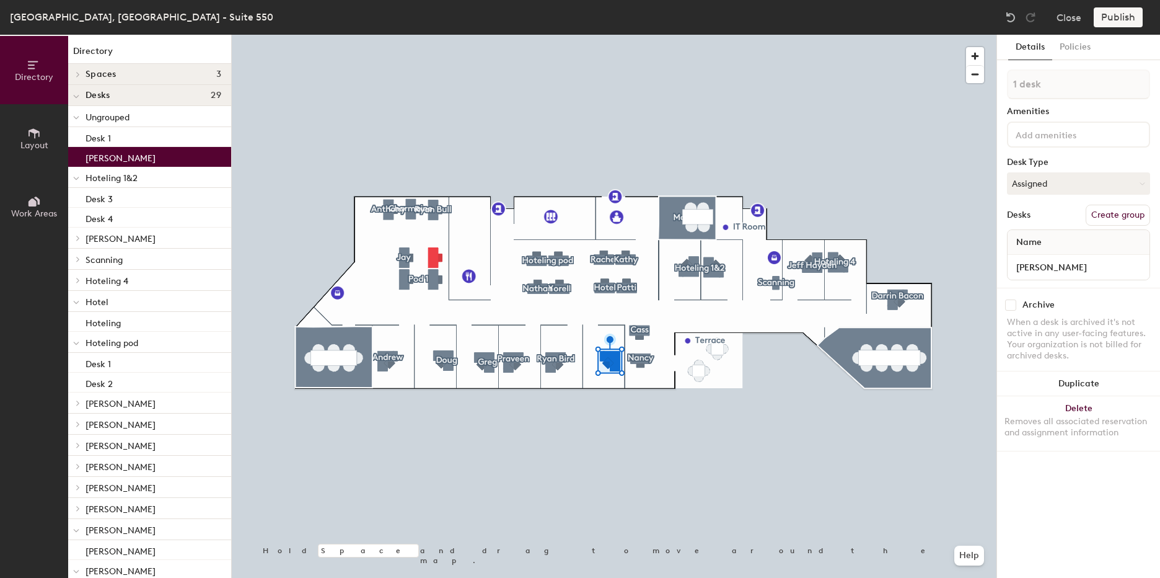
click at [1117, 219] on button "Create group" at bounding box center [1118, 215] width 64 height 21
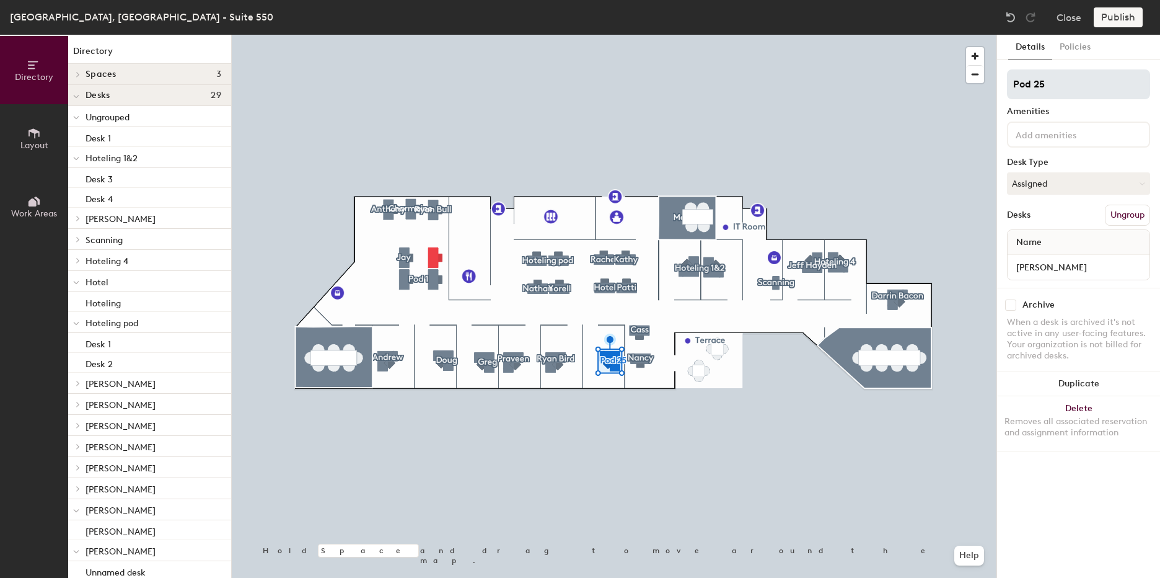
drag, startPoint x: 1046, startPoint y: 79, endPoint x: 1009, endPoint y: 76, distance: 36.8
click at [1009, 76] on input "Pod 25" at bounding box center [1078, 84] width 143 height 30
type input "[PERSON_NAME]"
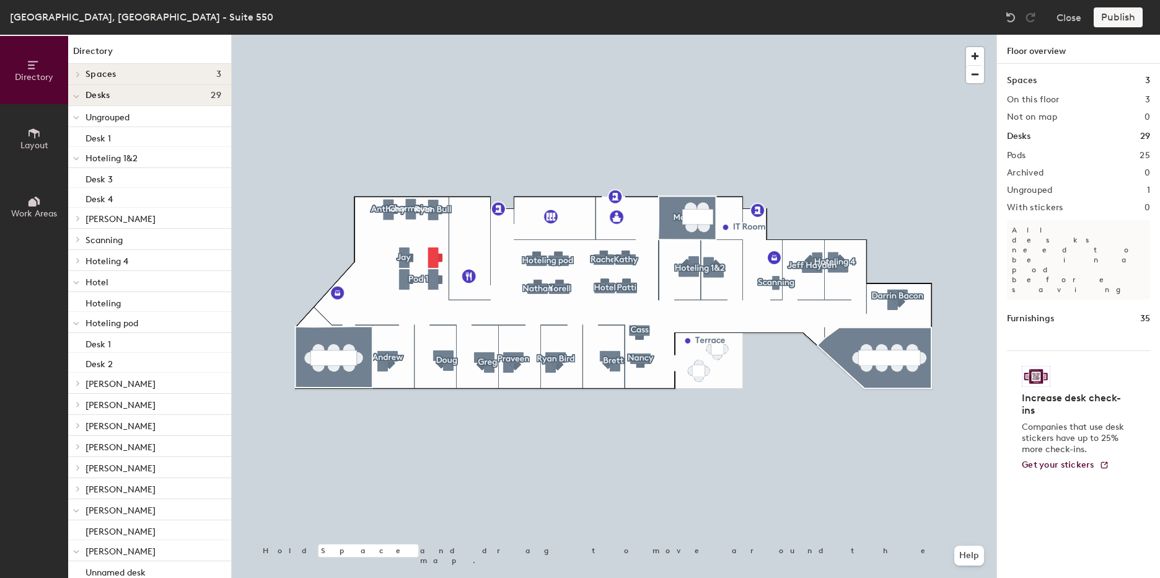
click at [1124, 8] on div "Publish" at bounding box center [1122, 17] width 56 height 20
click at [1123, 17] on div "Publish" at bounding box center [1122, 17] width 56 height 20
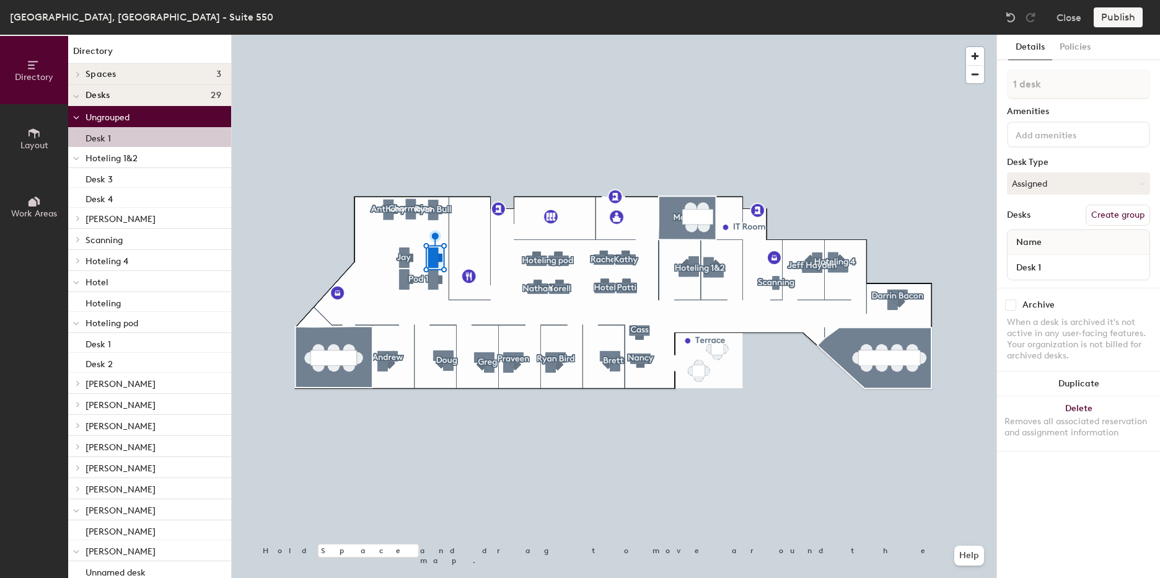
drag, startPoint x: 143, startPoint y: 136, endPoint x: 132, endPoint y: 138, distance: 11.4
click at [132, 138] on div "Desk 1" at bounding box center [149, 137] width 163 height 20
drag, startPoint x: 132, startPoint y: 138, endPoint x: 116, endPoint y: 131, distance: 17.8
click at [116, 131] on div "Desk 1" at bounding box center [149, 137] width 163 height 20
click at [1046, 270] on input "Desk 1" at bounding box center [1078, 266] width 137 height 17
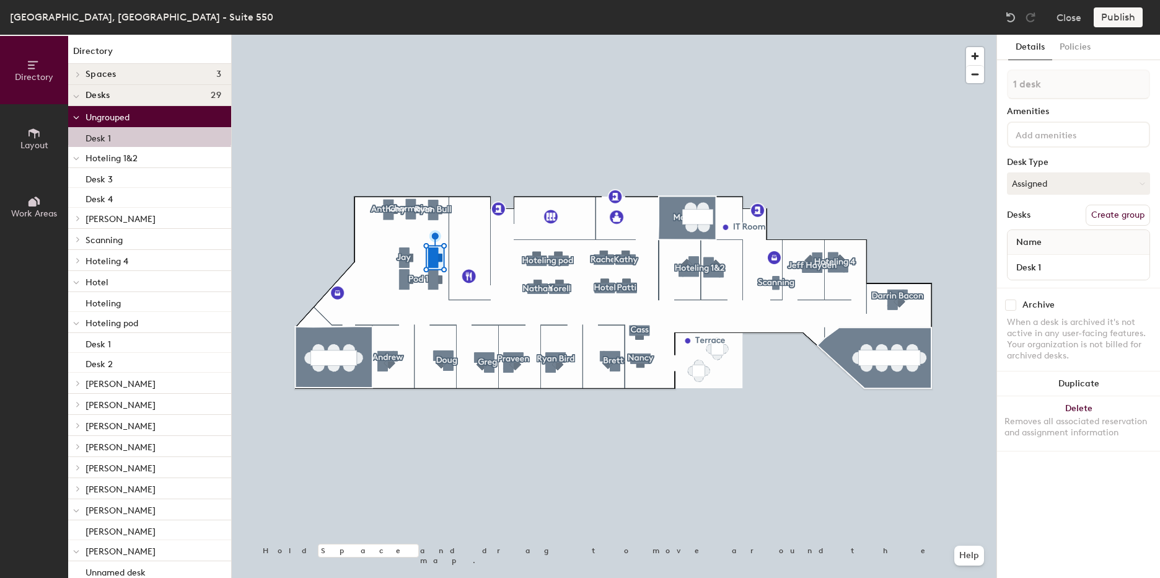
click at [1052, 236] on div "Name" at bounding box center [1079, 242] width 142 height 25
type input "4 desks, multiple groups"
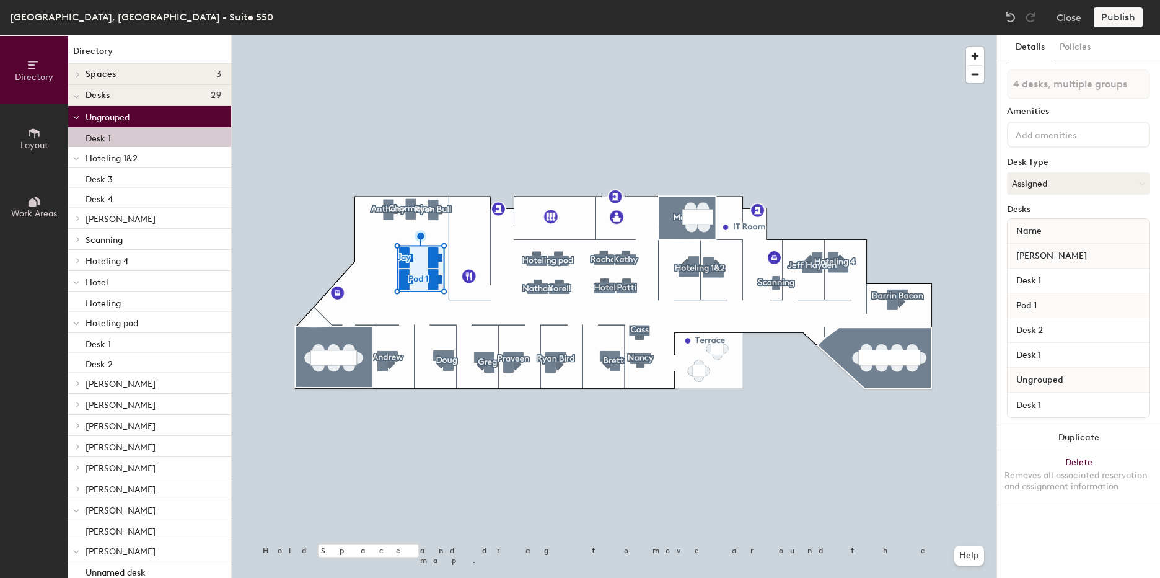
click at [1059, 252] on div "[PERSON_NAME]" at bounding box center [1079, 256] width 142 height 25
click at [1033, 279] on input "Desk 1" at bounding box center [1078, 280] width 137 height 17
click at [1058, 280] on input "Desk 1" at bounding box center [1078, 280] width 137 height 17
click at [1066, 265] on div "[PERSON_NAME]" at bounding box center [1079, 256] width 142 height 25
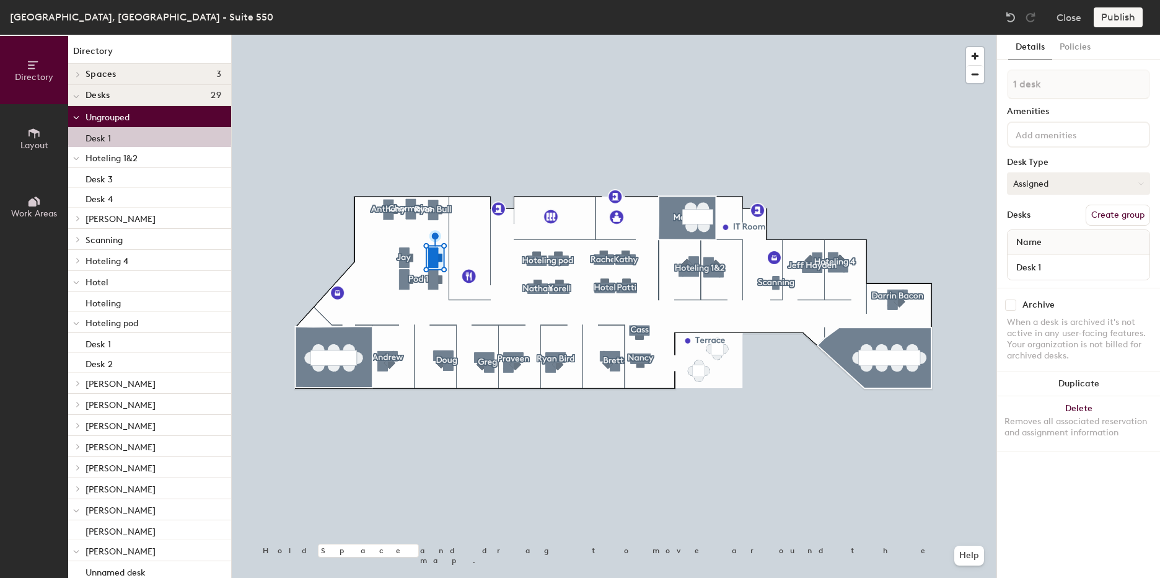
click at [1051, 181] on button "Assigned" at bounding box center [1078, 183] width 143 height 22
click at [1051, 257] on div "Hoteled" at bounding box center [1070, 259] width 124 height 19
click at [1105, 215] on button "Create group" at bounding box center [1118, 215] width 64 height 21
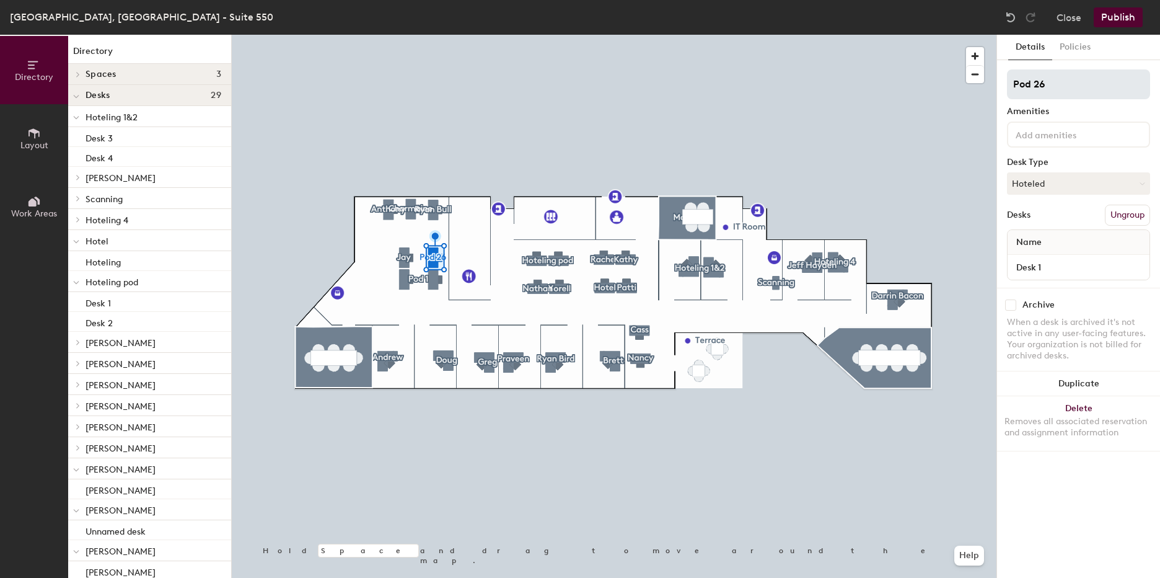
drag, startPoint x: 1080, startPoint y: 77, endPoint x: 1010, endPoint y: 79, distance: 70.1
click at [1012, 79] on input "Pod 26" at bounding box center [1078, 84] width 143 height 30
type input "Hotel"
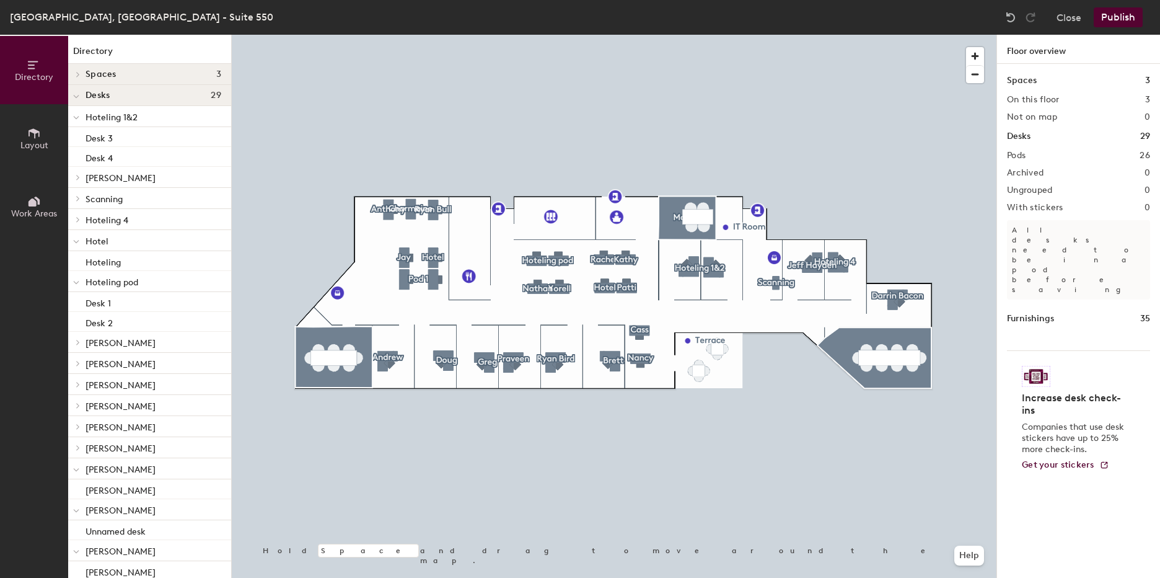
click at [430, 35] on div at bounding box center [614, 35] width 765 height 0
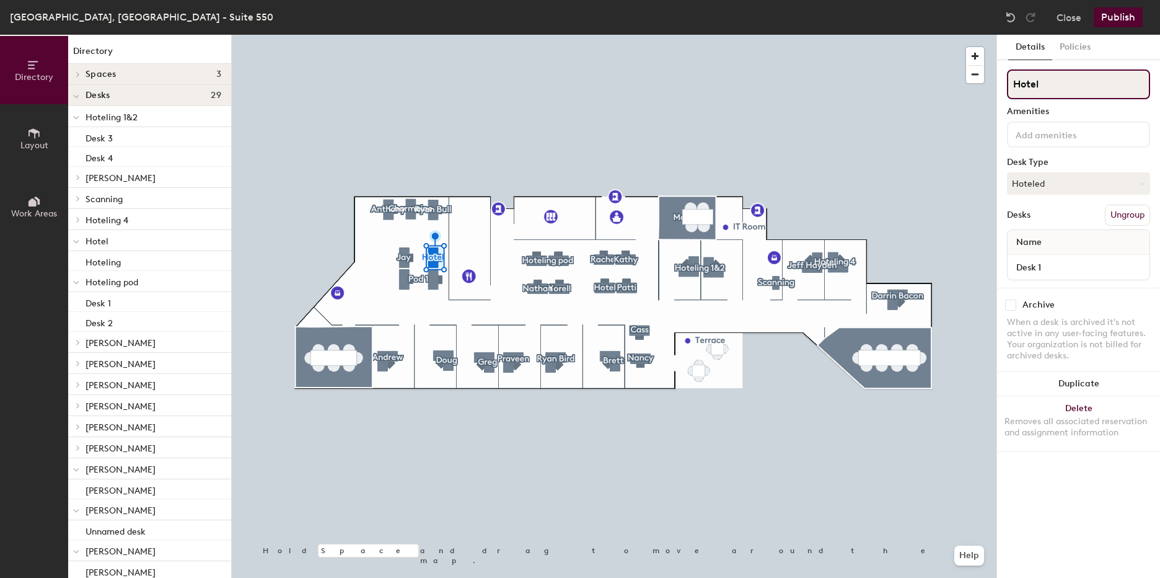
click at [1059, 84] on input "Hotel" at bounding box center [1078, 84] width 143 height 30
drag, startPoint x: 1059, startPoint y: 84, endPoint x: 1005, endPoint y: 81, distance: 54.0
click at [1010, 81] on input "Hotel" at bounding box center [1078, 84] width 143 height 30
click at [1053, 189] on button "Hoteled" at bounding box center [1078, 183] width 143 height 22
click at [1053, 223] on div "Assigned" at bounding box center [1070, 222] width 124 height 19
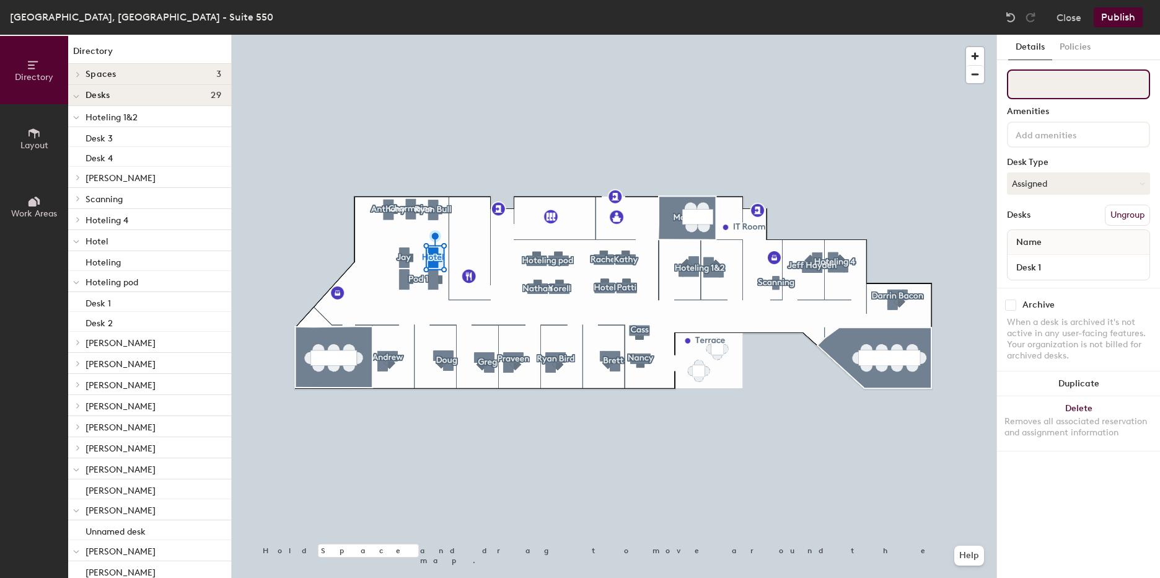
click at [1042, 87] on input at bounding box center [1078, 84] width 143 height 30
type input "CA"
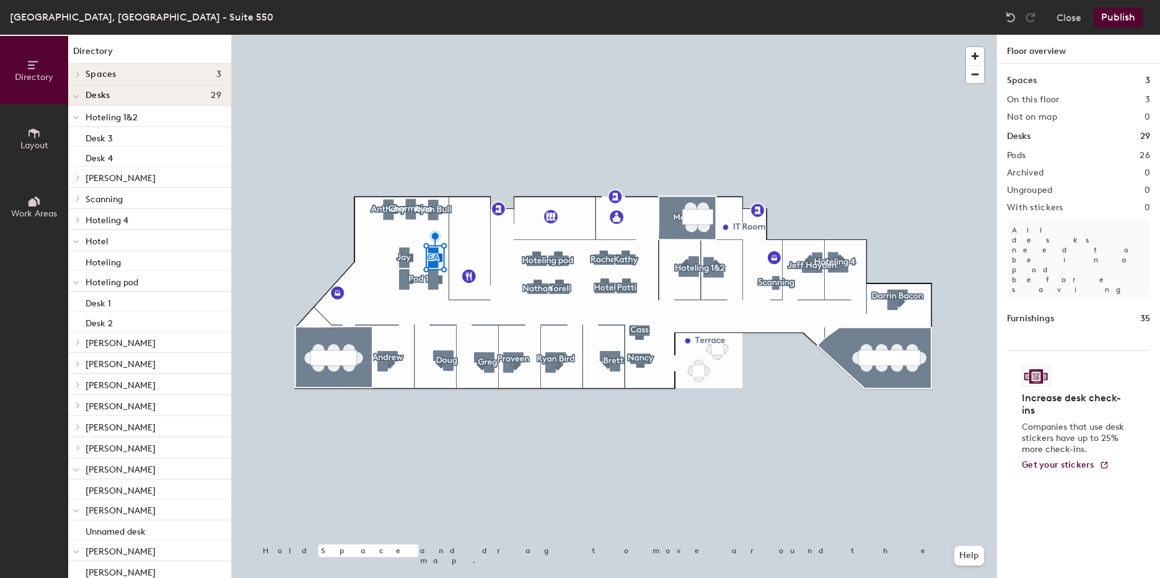
click at [423, 35] on div at bounding box center [614, 35] width 765 height 0
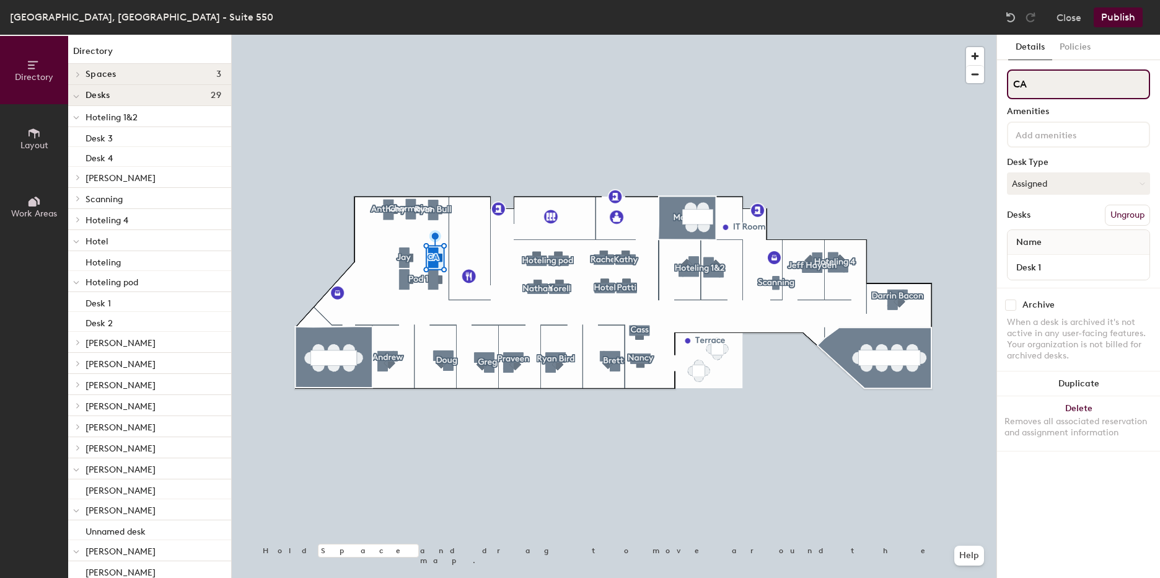
drag, startPoint x: 1034, startPoint y: 85, endPoint x: 1009, endPoint y: 82, distance: 24.9
click at [1009, 82] on input "CA" at bounding box center [1078, 84] width 143 height 30
type input "r"
type input "C"
type input "1"
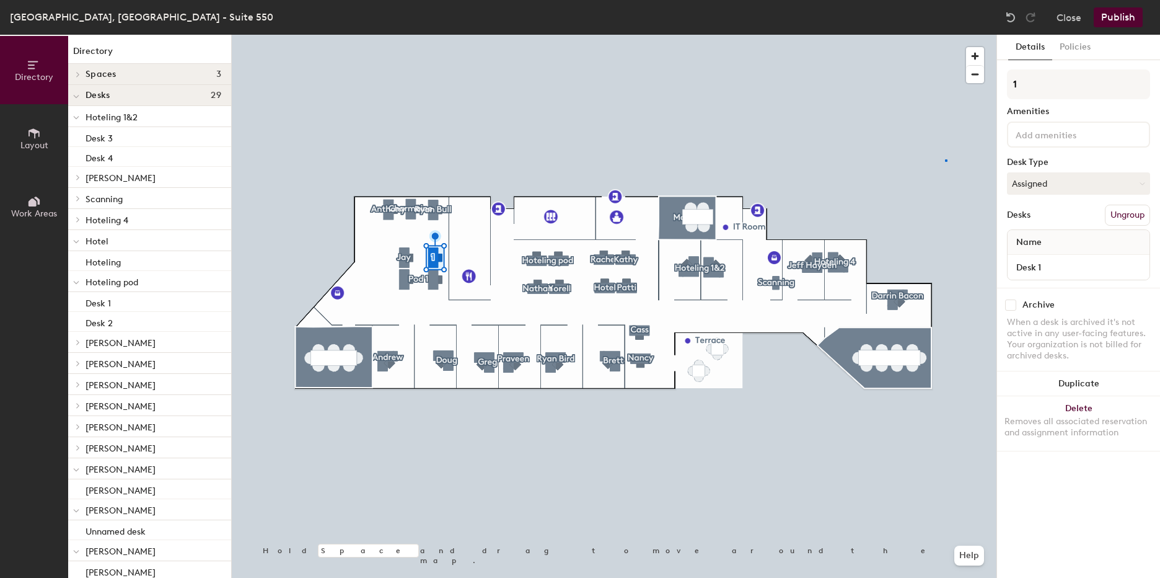
click at [945, 35] on div at bounding box center [614, 35] width 765 height 0
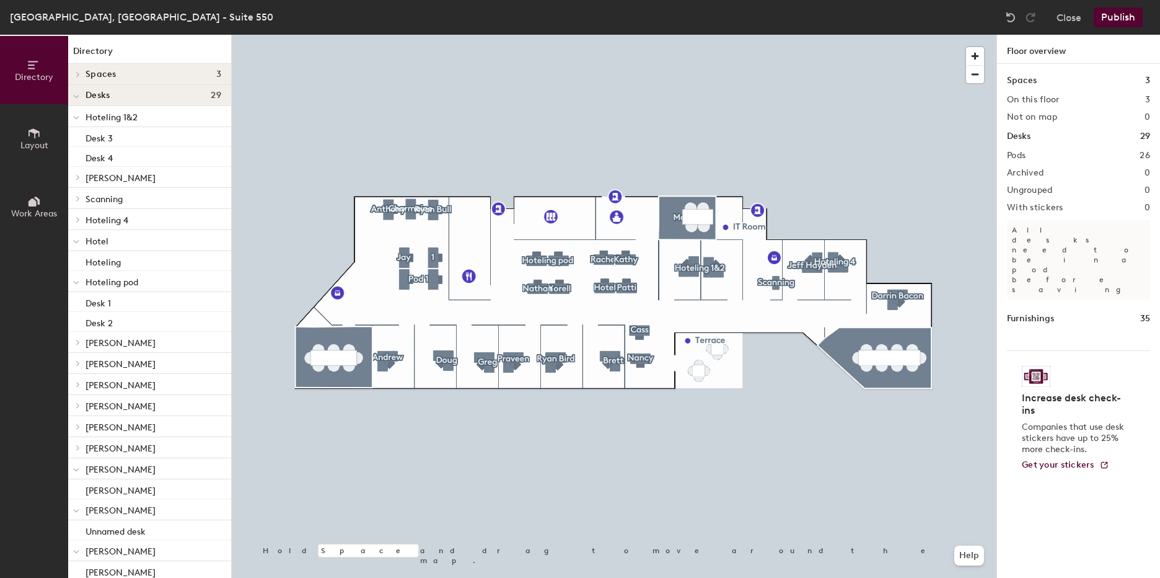
click at [1133, 18] on button "Publish" at bounding box center [1118, 17] width 49 height 20
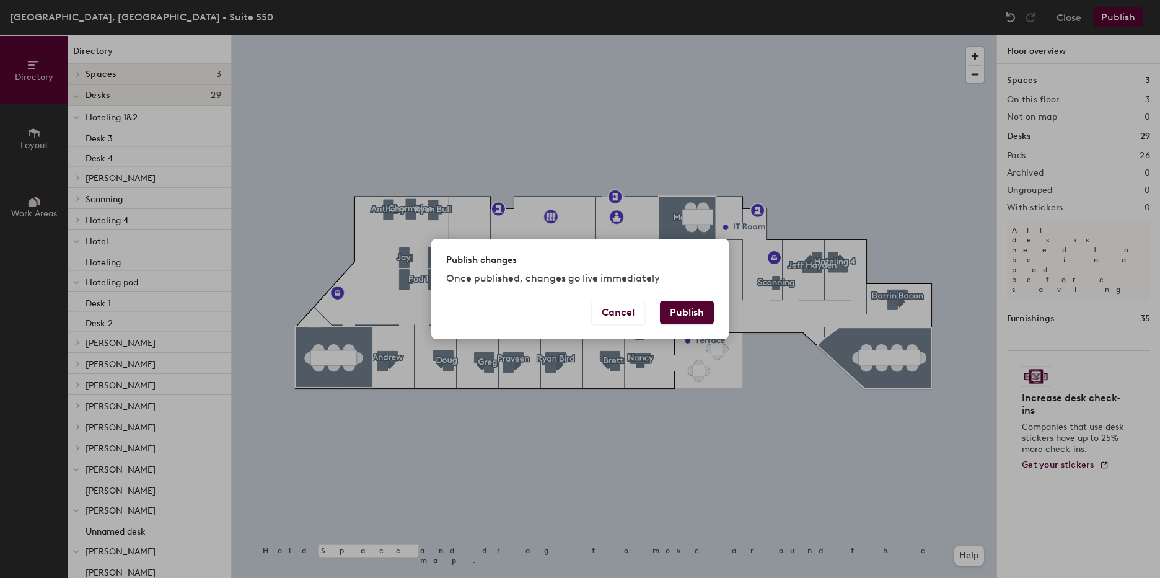
click at [700, 311] on button "Publish" at bounding box center [687, 313] width 54 height 24
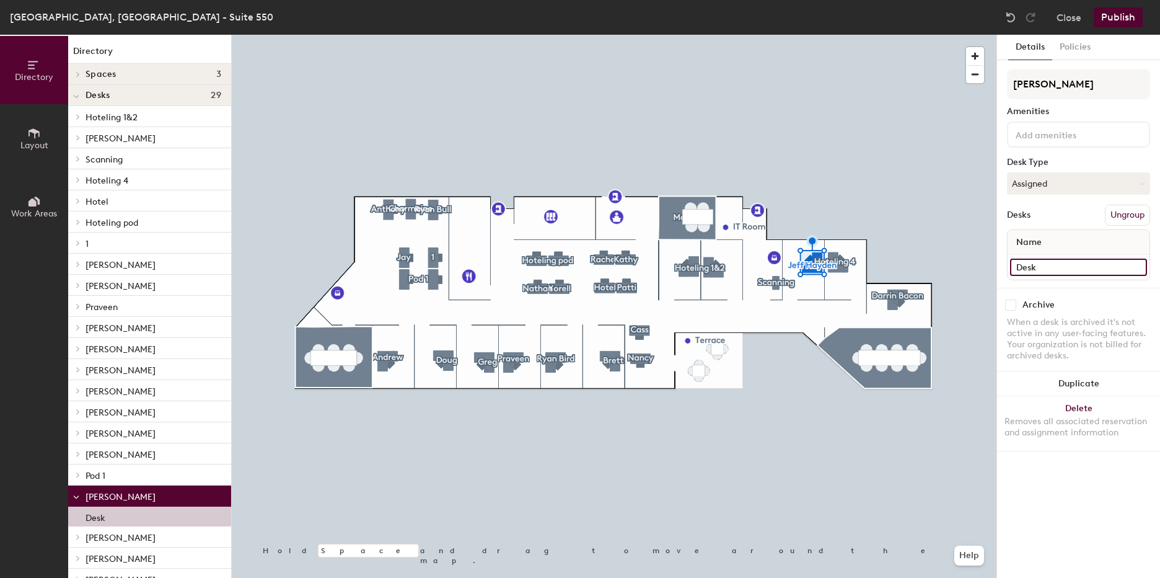
click at [1057, 269] on input "Desk" at bounding box center [1078, 266] width 137 height 17
type input "[PERSON_NAME]"
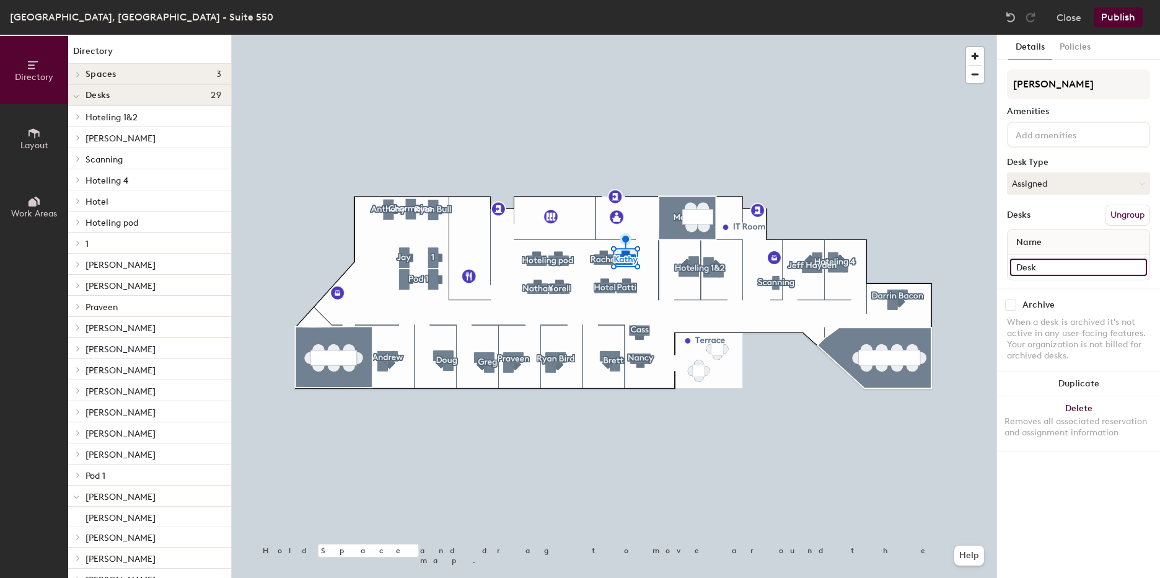
click at [1038, 269] on input "Desk" at bounding box center [1078, 266] width 137 height 17
type input "[PERSON_NAME]"
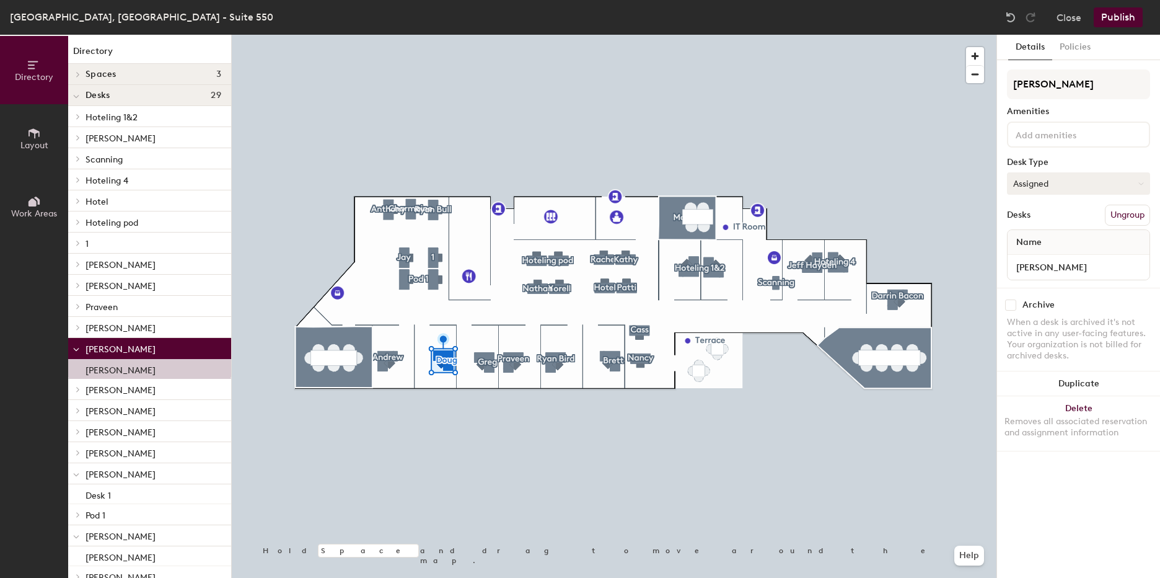
click at [1060, 187] on button "Assigned" at bounding box center [1078, 183] width 143 height 22
click at [1056, 222] on div "Assigned" at bounding box center [1070, 222] width 124 height 19
click at [1121, 20] on button "Publish" at bounding box center [1118, 17] width 49 height 20
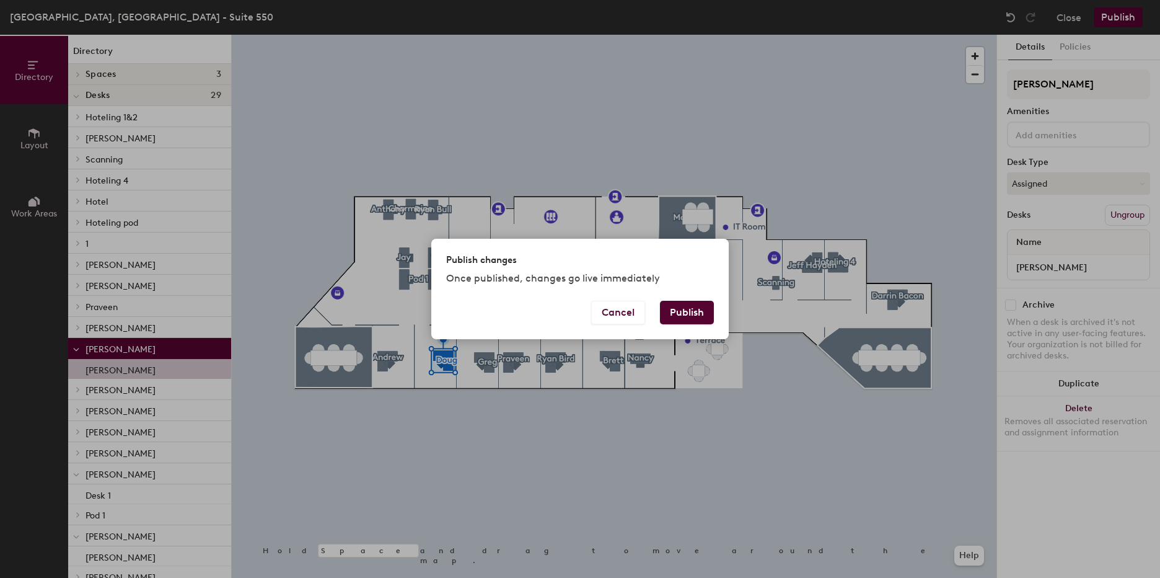
click at [701, 311] on button "Publish" at bounding box center [687, 313] width 54 height 24
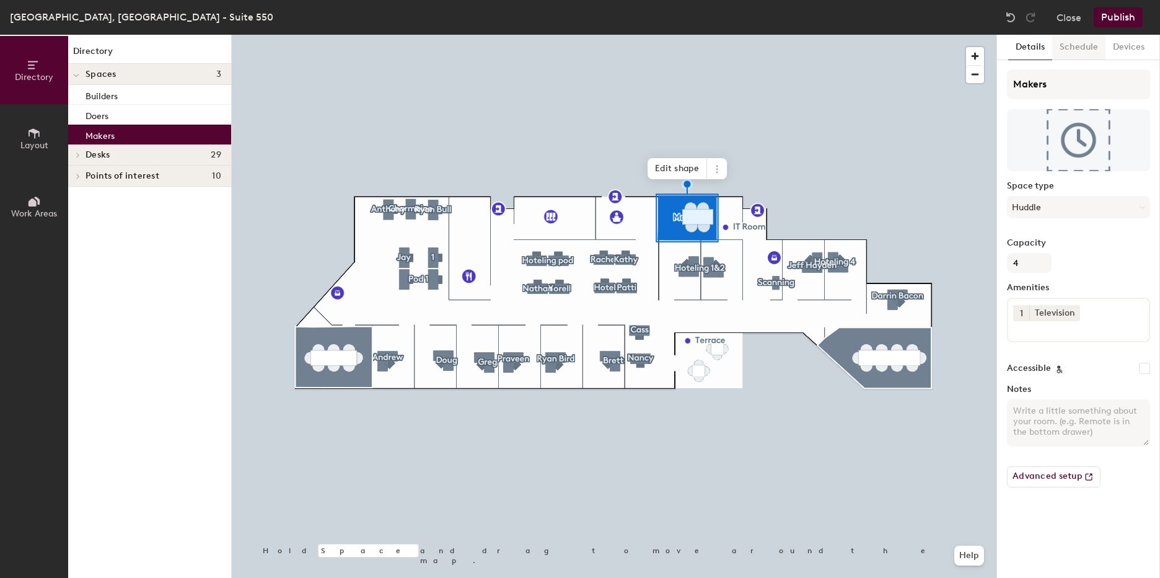
click at [1077, 48] on button "Schedule" at bounding box center [1079, 47] width 53 height 25
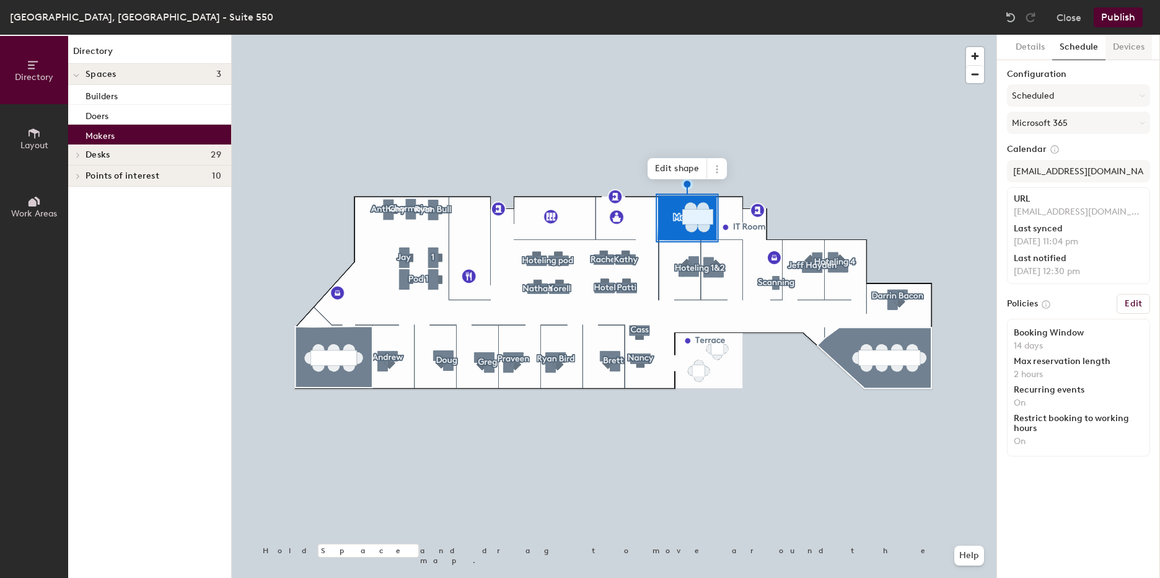
click at [1134, 54] on button "Devices" at bounding box center [1129, 47] width 46 height 25
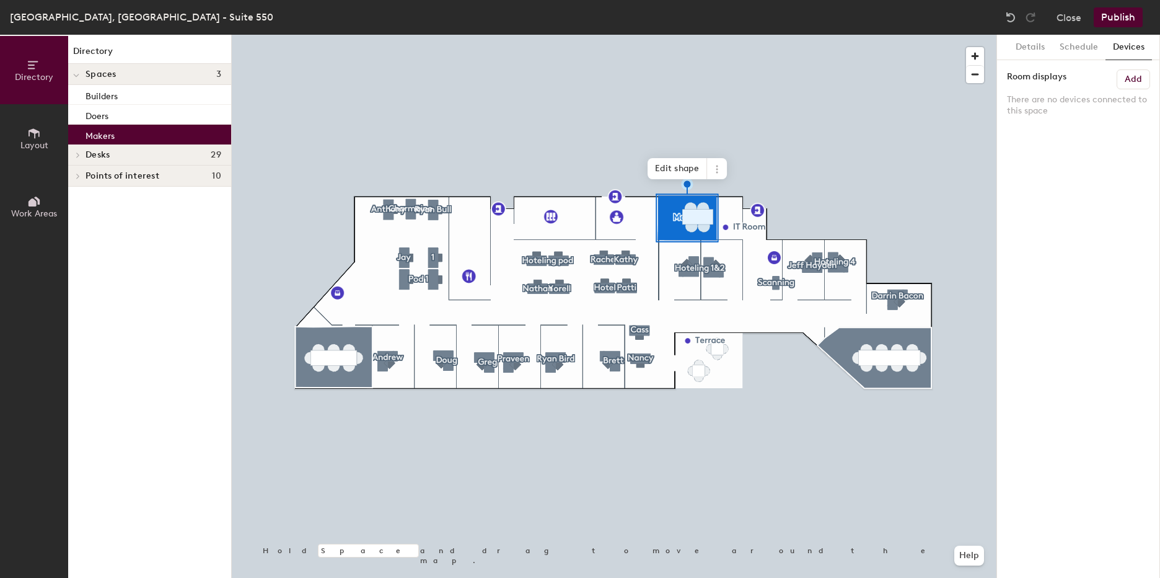
click at [24, 136] on button "Layout" at bounding box center [34, 138] width 68 height 68
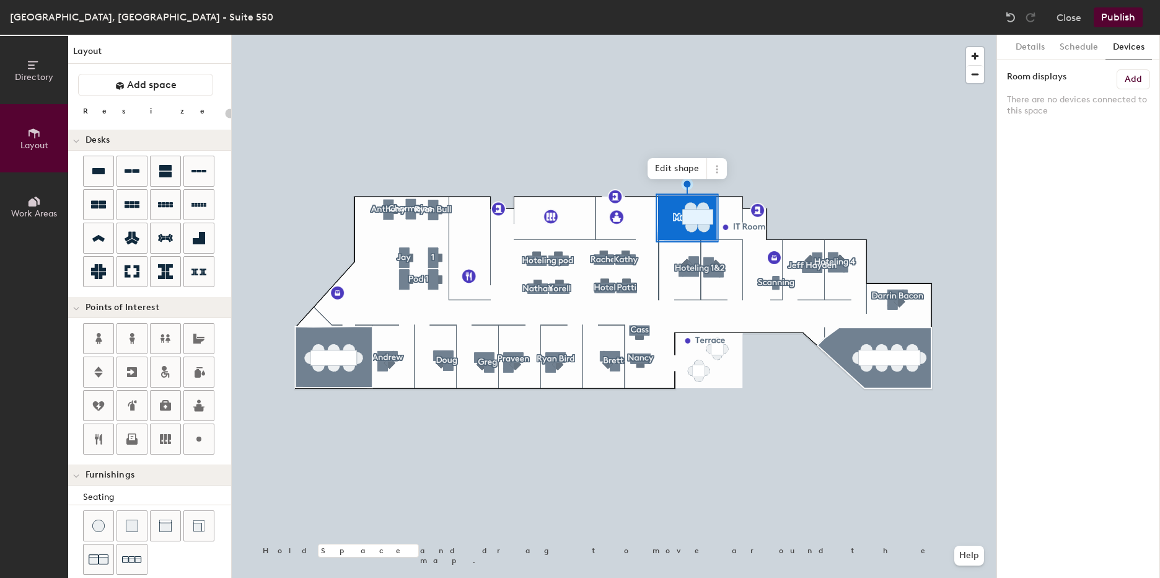
click at [30, 200] on icon at bounding box center [34, 202] width 14 height 14
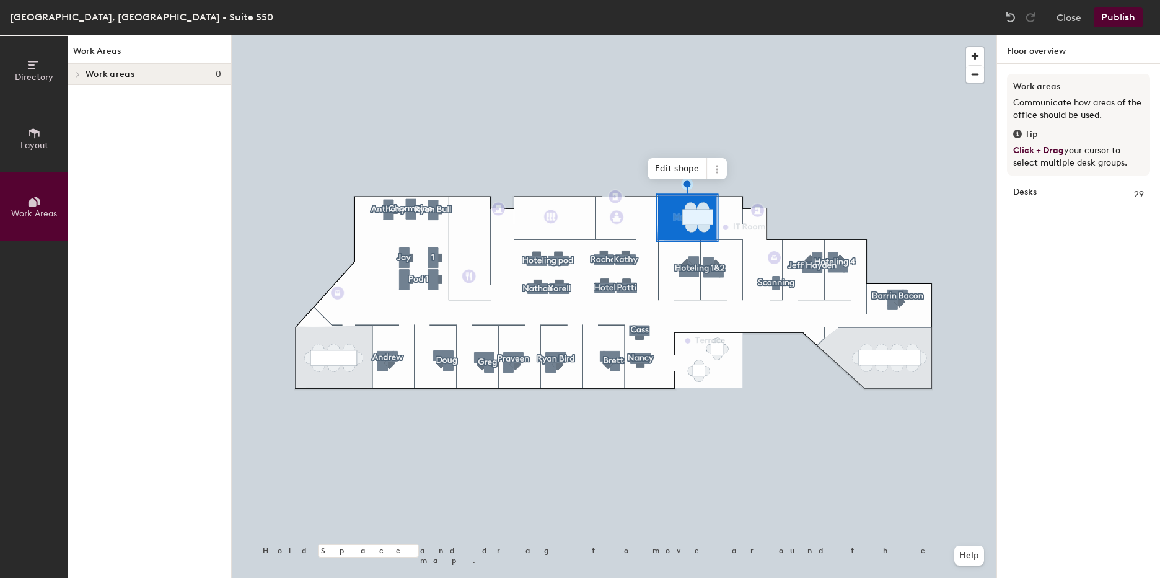
click at [33, 55] on button "Directory" at bounding box center [34, 70] width 68 height 68
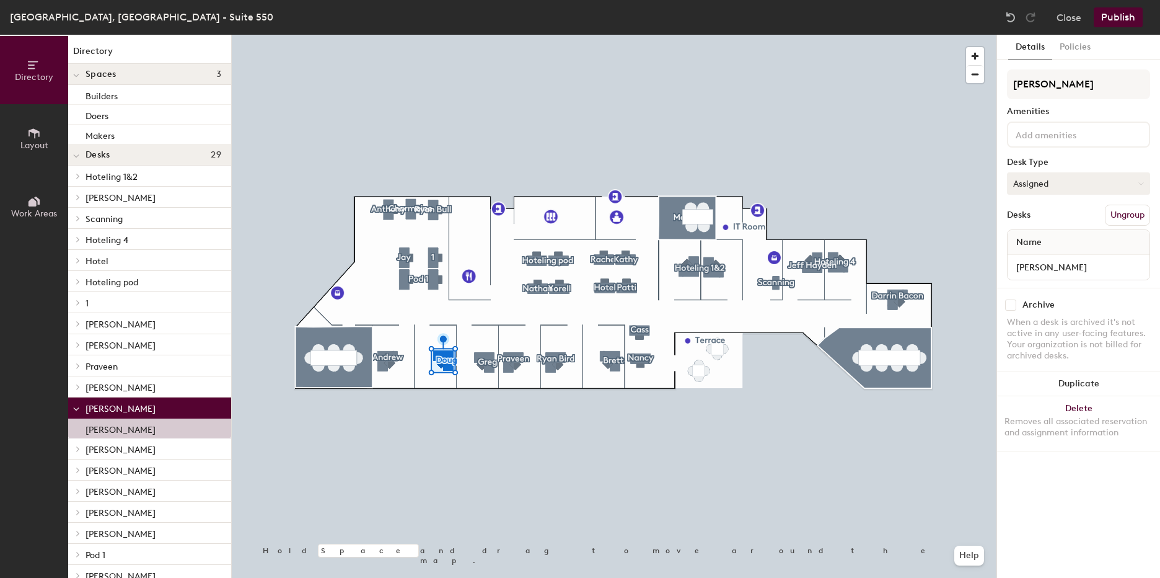
click at [1058, 177] on button "Assigned" at bounding box center [1078, 183] width 143 height 22
click at [1049, 224] on div "Assigned" at bounding box center [1070, 222] width 124 height 19
click at [1061, 177] on button "Assigned" at bounding box center [1078, 183] width 143 height 22
click at [1049, 254] on div "Hoteled" at bounding box center [1070, 259] width 124 height 19
click at [1045, 180] on button "Hoteled" at bounding box center [1078, 183] width 143 height 22
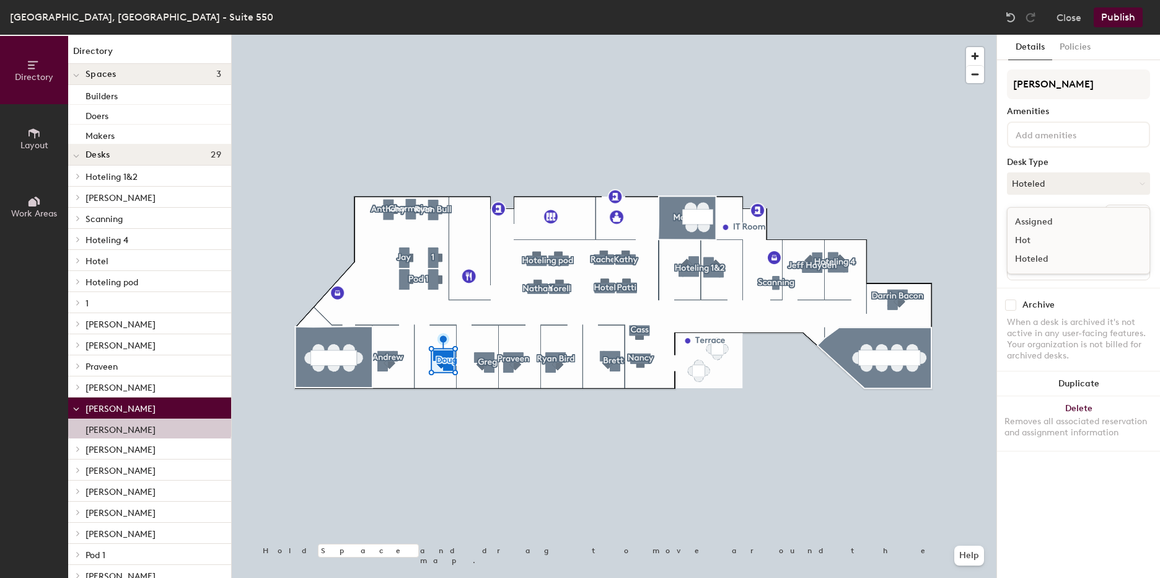
click at [1049, 221] on div "Assigned" at bounding box center [1070, 222] width 124 height 19
click at [1052, 213] on div "Desks Ungroup" at bounding box center [1078, 215] width 143 height 21
click at [1124, 12] on button "Publish" at bounding box center [1118, 17] width 49 height 20
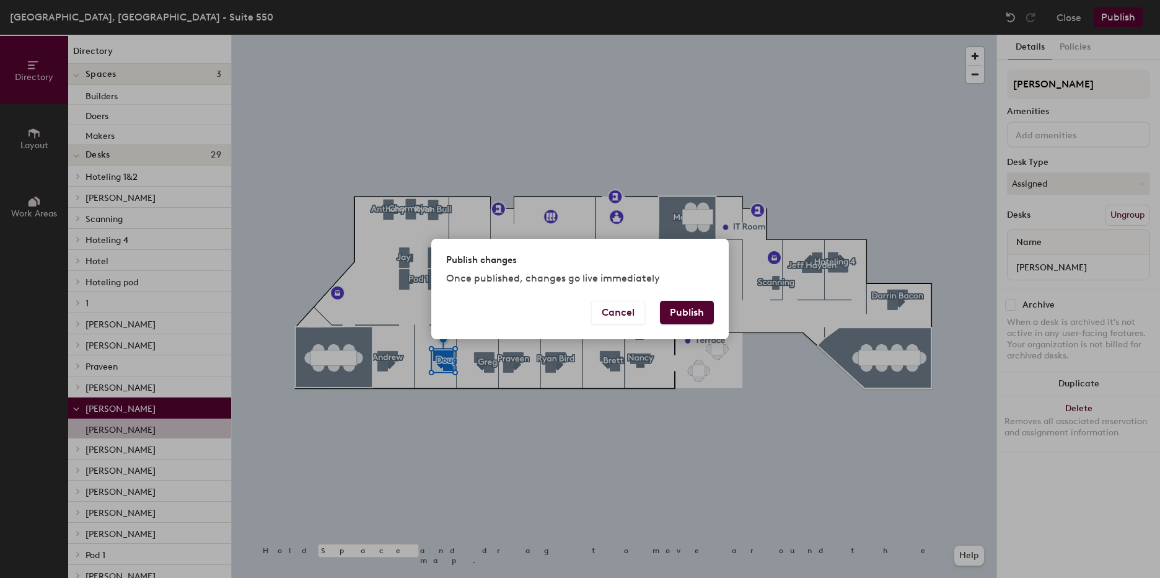
click at [700, 315] on button "Publish" at bounding box center [687, 313] width 54 height 24
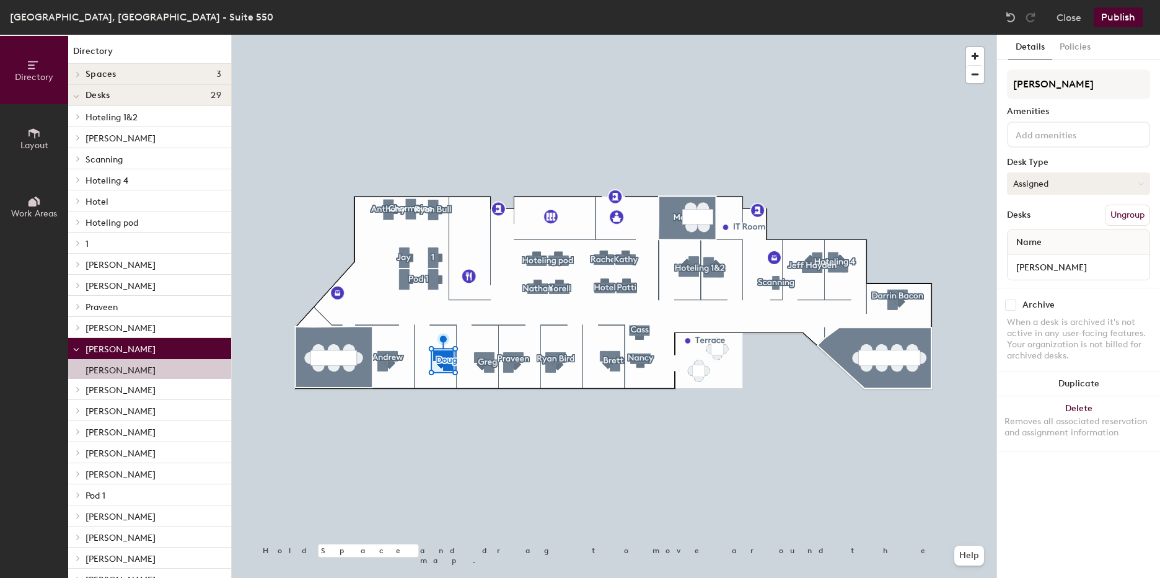
click at [1056, 177] on button "Assigned" at bounding box center [1078, 183] width 143 height 22
click at [1049, 260] on div "Hoteled" at bounding box center [1070, 259] width 124 height 19
click at [1124, 19] on button "Publish" at bounding box center [1118, 17] width 49 height 20
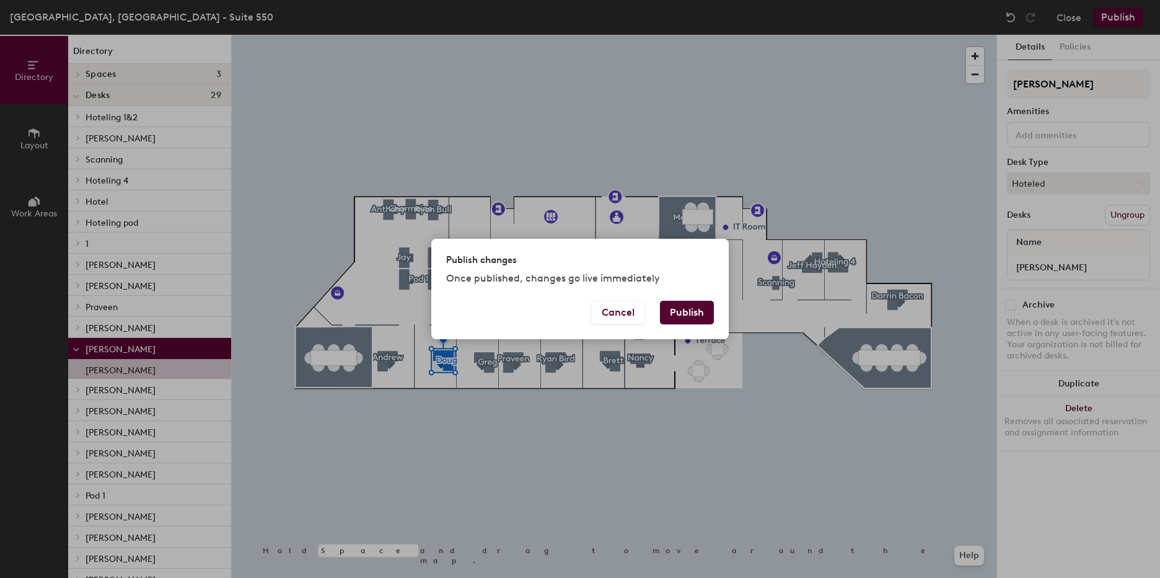
click at [703, 314] on button "Publish" at bounding box center [687, 313] width 54 height 24
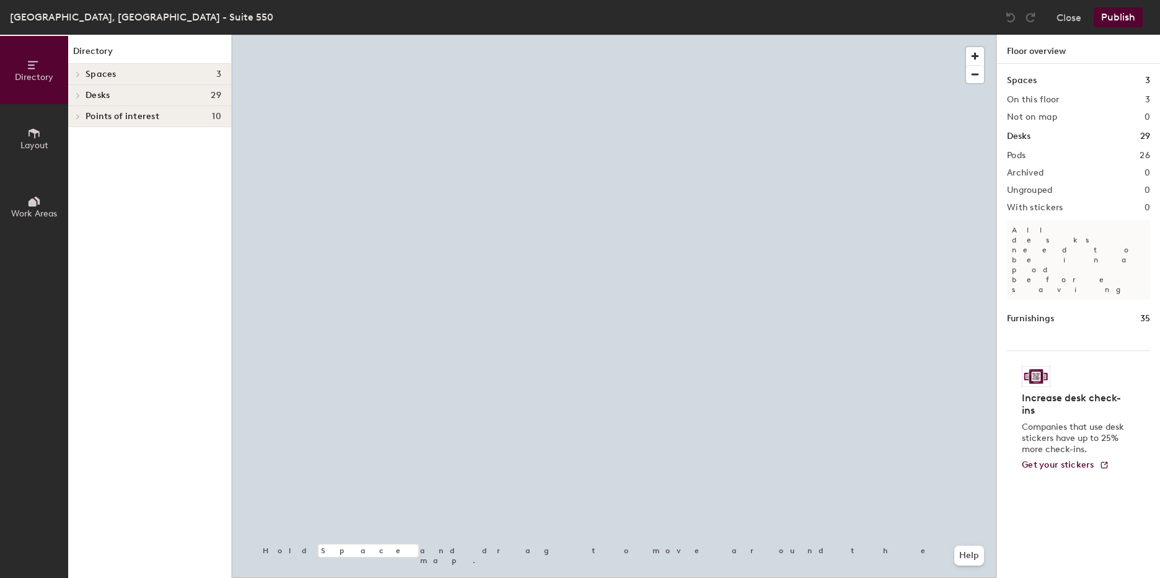
click at [446, 35] on div at bounding box center [614, 35] width 765 height 0
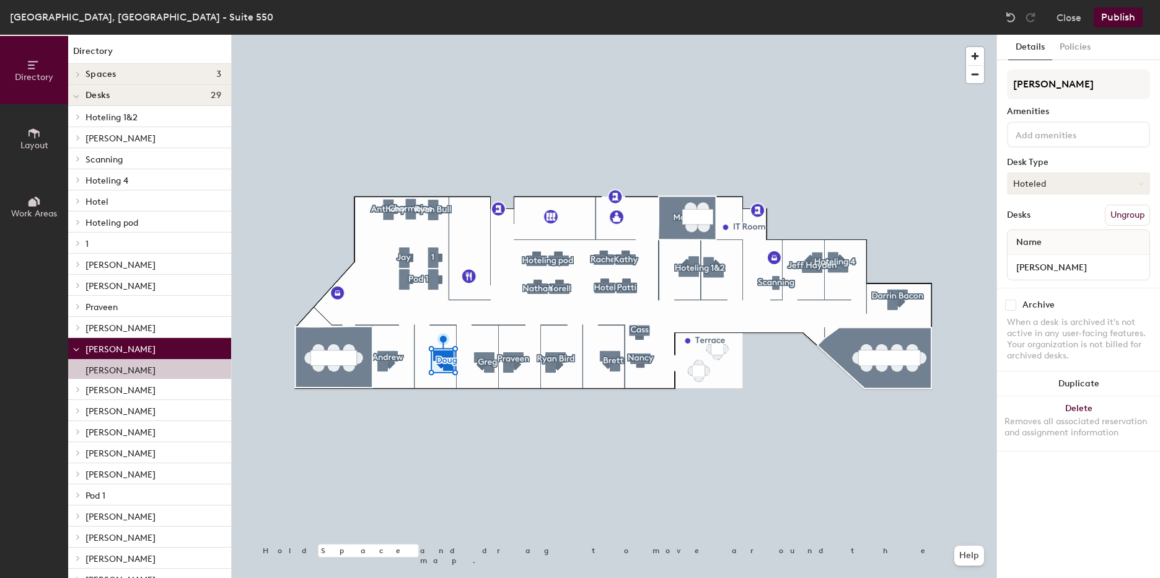
click at [1050, 187] on button "Hoteled" at bounding box center [1078, 183] width 143 height 22
click at [1053, 219] on div "Assigned" at bounding box center [1070, 222] width 124 height 19
click at [1134, 9] on button "Publish" at bounding box center [1118, 17] width 49 height 20
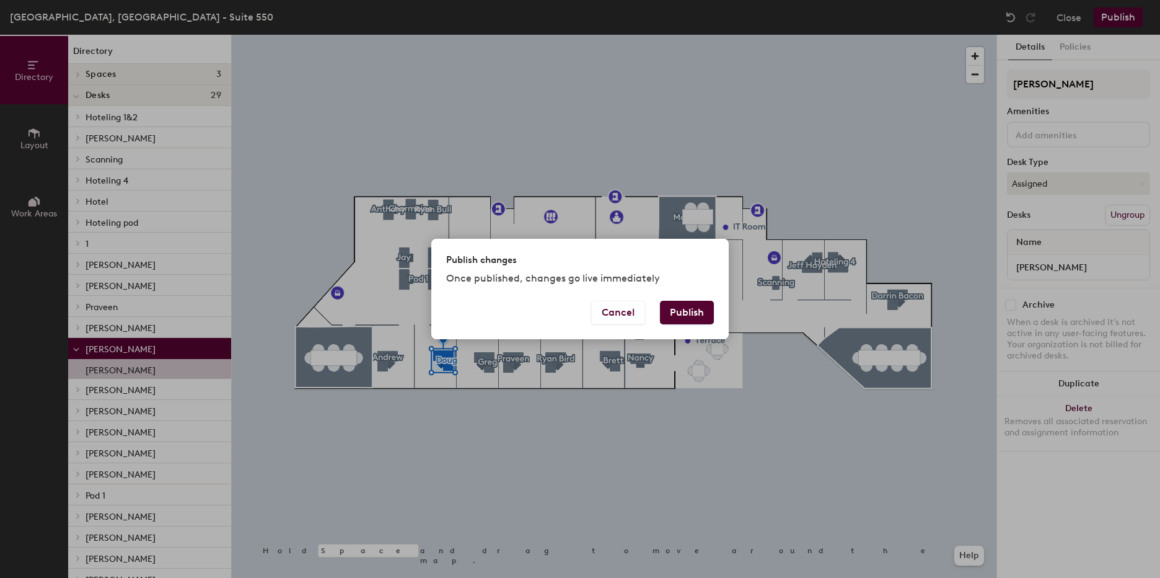
click at [702, 314] on button "Publish" at bounding box center [687, 313] width 54 height 24
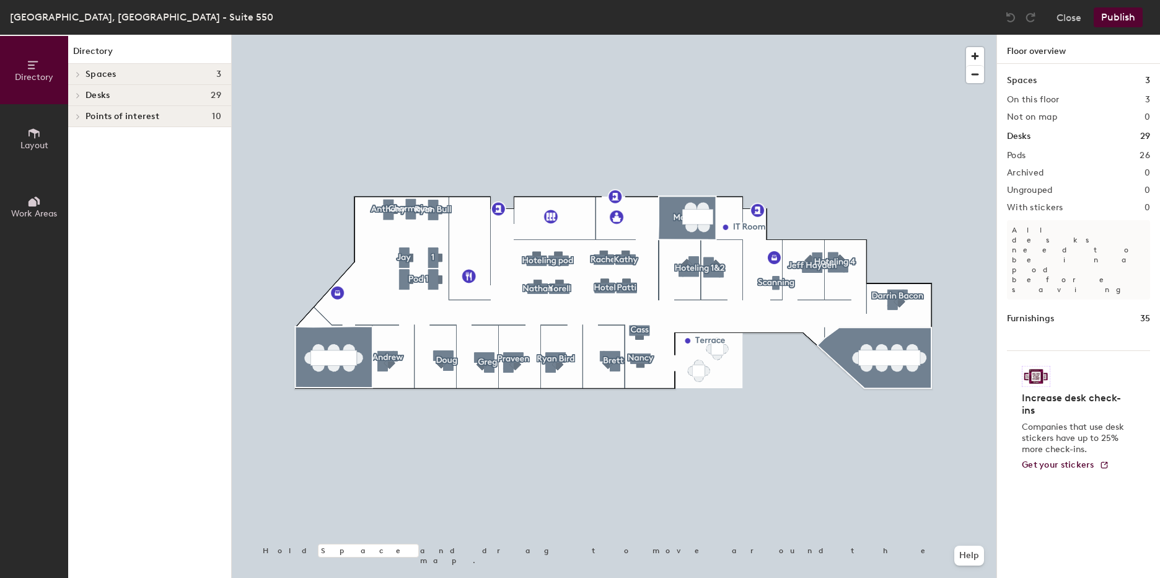
click at [78, 72] on icon at bounding box center [78, 74] width 5 height 6
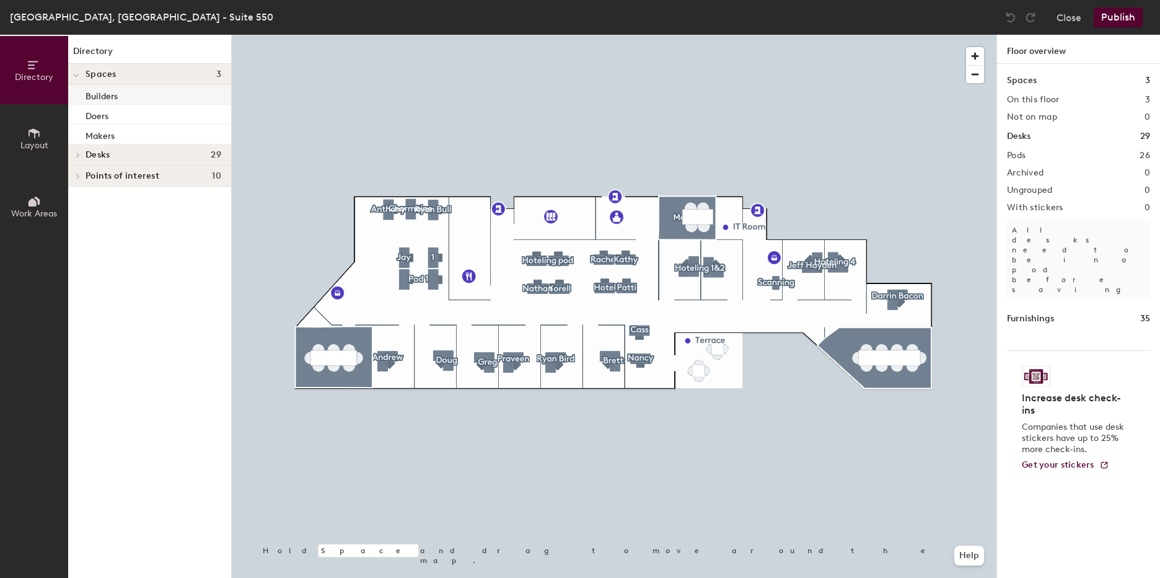
click at [104, 91] on p "Builders" at bounding box center [102, 94] width 32 height 14
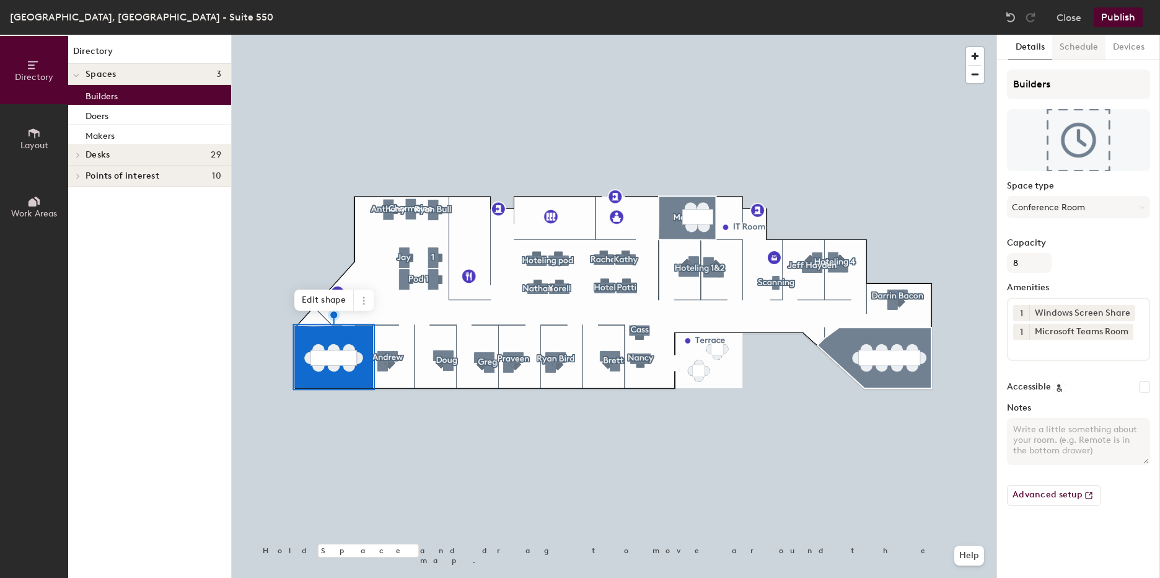
click at [1088, 41] on button "Schedule" at bounding box center [1079, 47] width 53 height 25
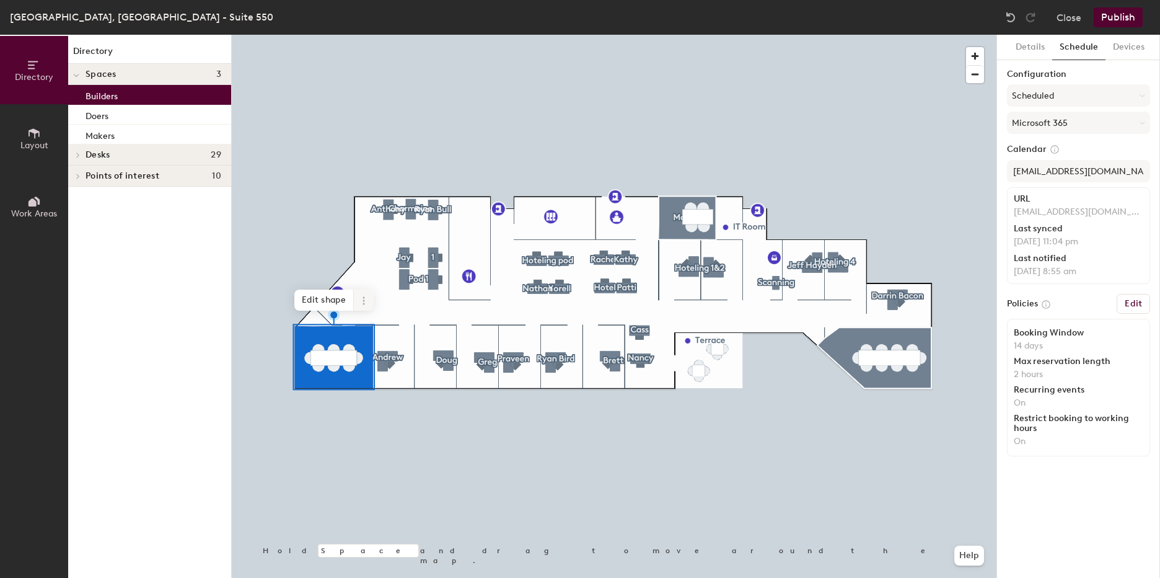
click at [361, 304] on icon at bounding box center [364, 301] width 10 height 10
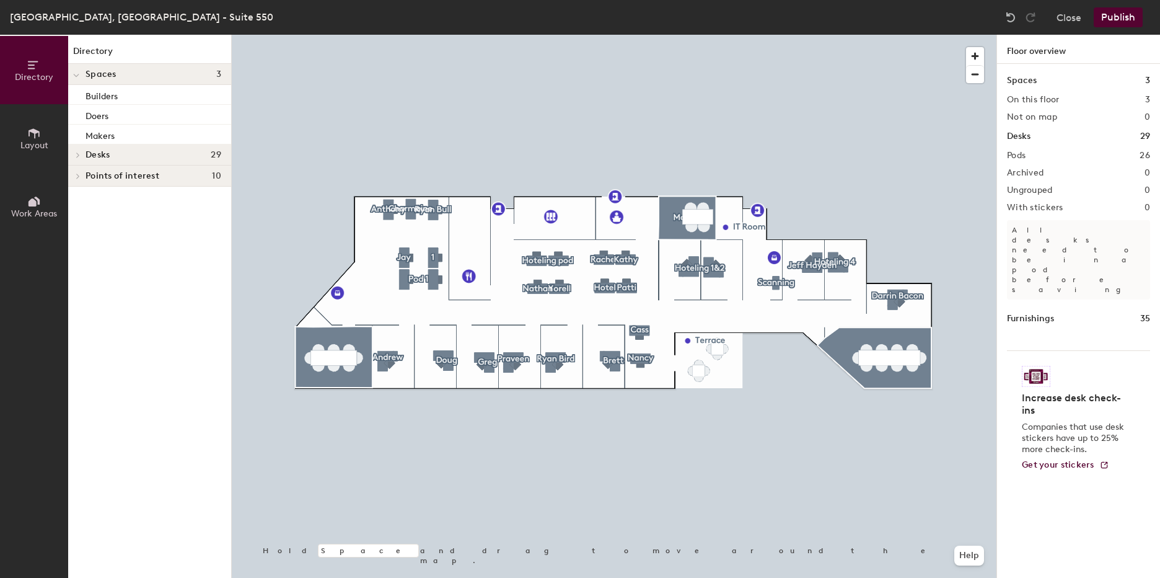
click at [118, 155] on h4 "Desks 29" at bounding box center [154, 155] width 136 height 10
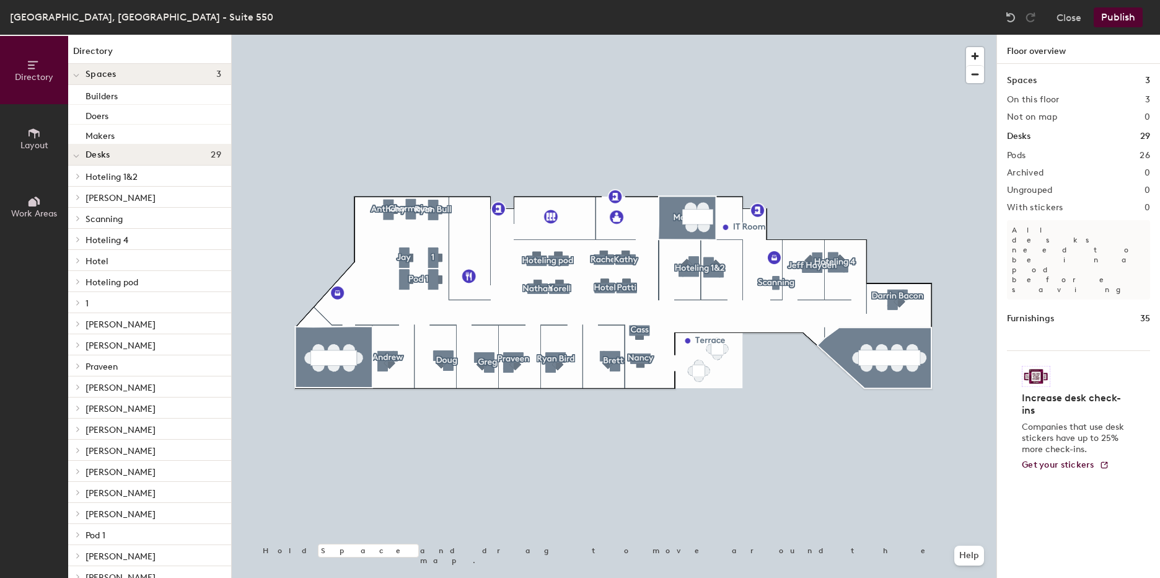
click at [115, 170] on p "Hoteling 1&2" at bounding box center [154, 176] width 136 height 16
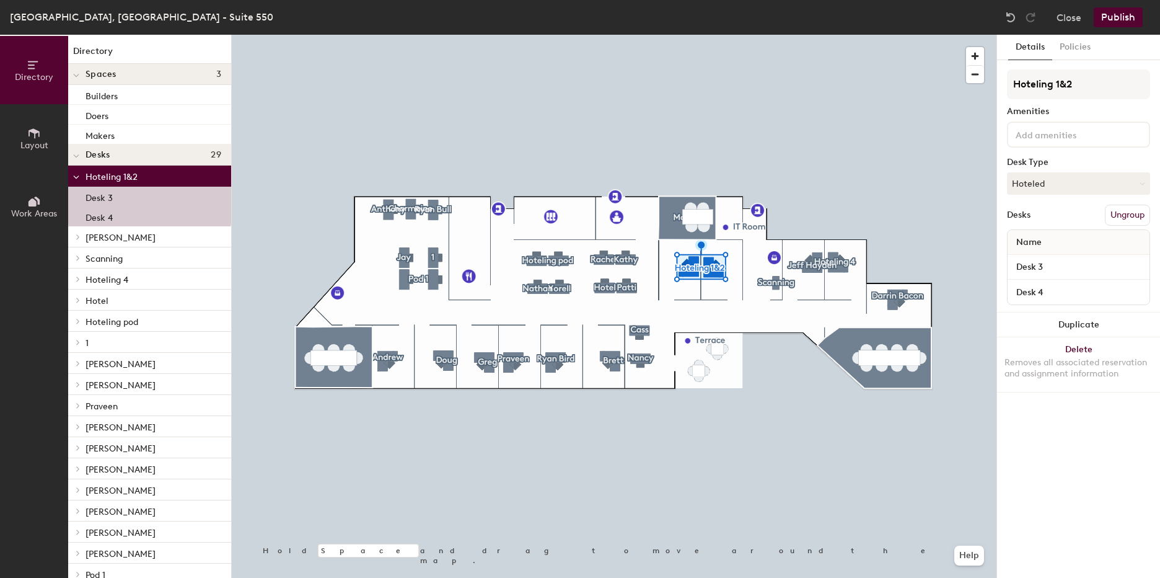
click at [77, 178] on icon at bounding box center [76, 177] width 5 height 2
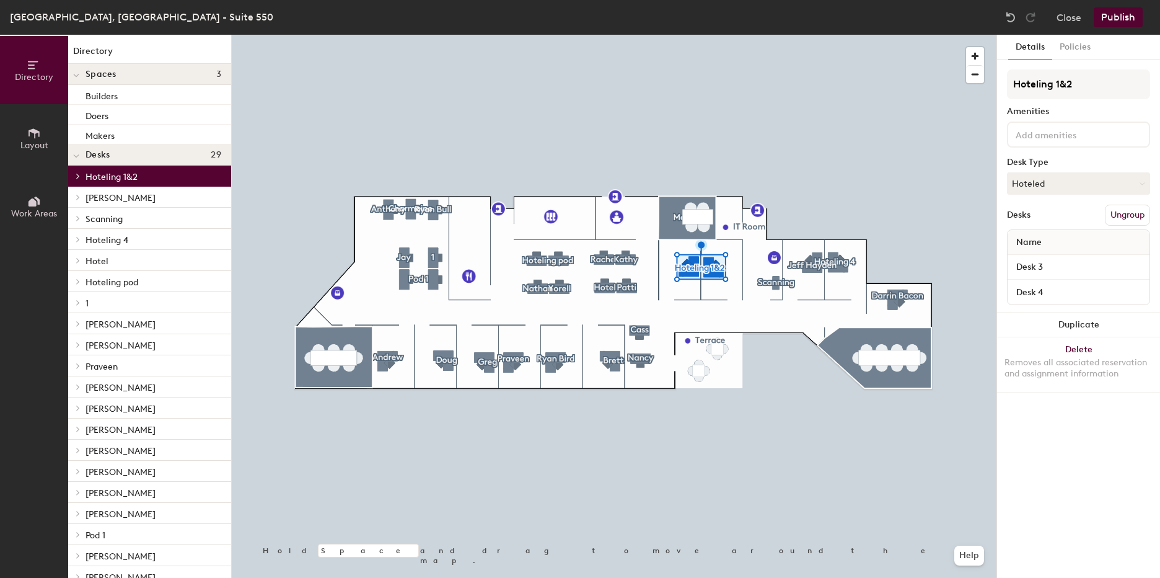
click at [109, 242] on span "Hoteling 4" at bounding box center [107, 240] width 43 height 11
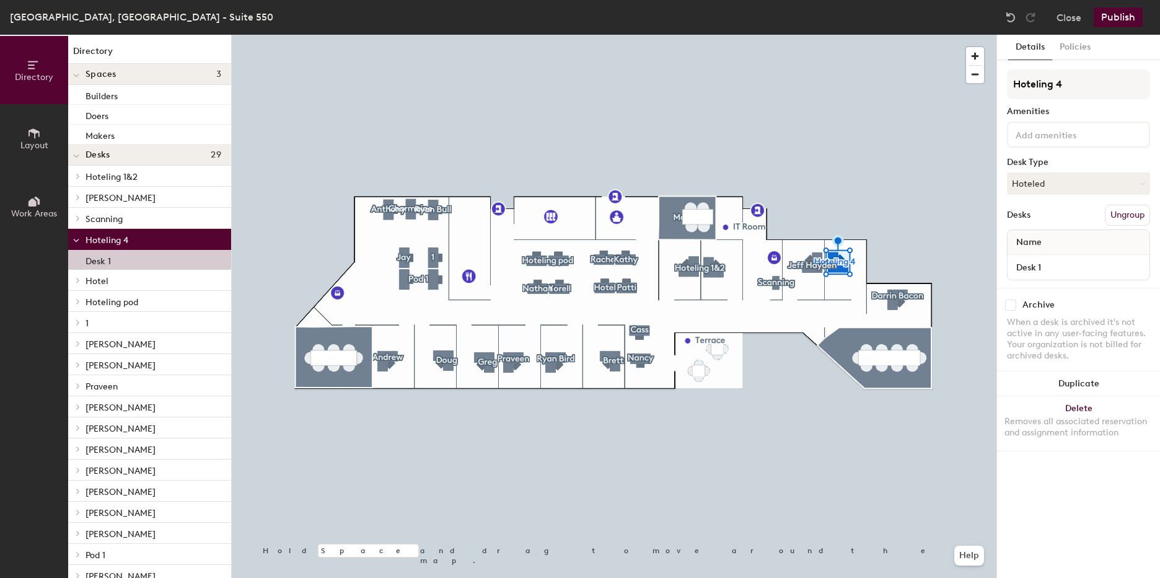
click at [76, 238] on icon at bounding box center [76, 240] width 6 height 5
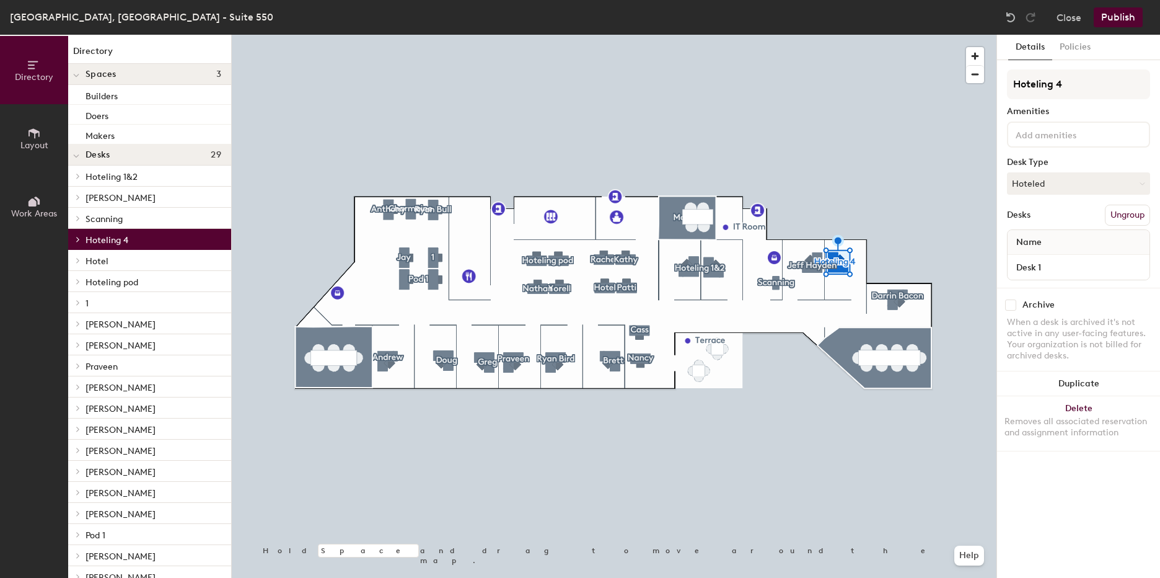
click at [77, 260] on icon at bounding box center [78, 260] width 5 height 6
click at [113, 254] on p "Hotel" at bounding box center [154, 260] width 136 height 16
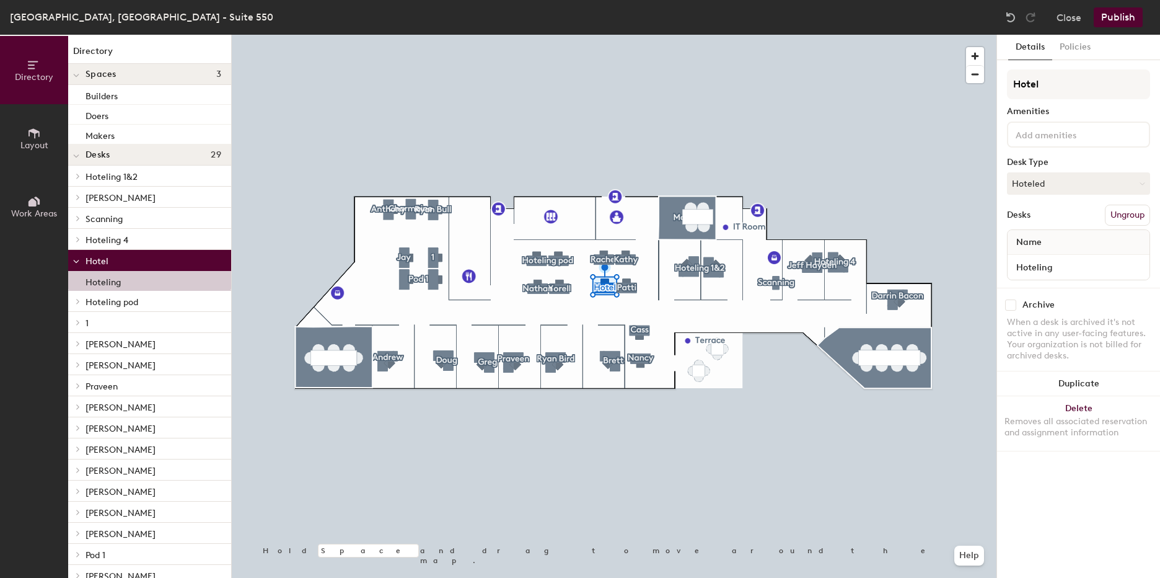
click at [73, 259] on icon at bounding box center [76, 261] width 6 height 5
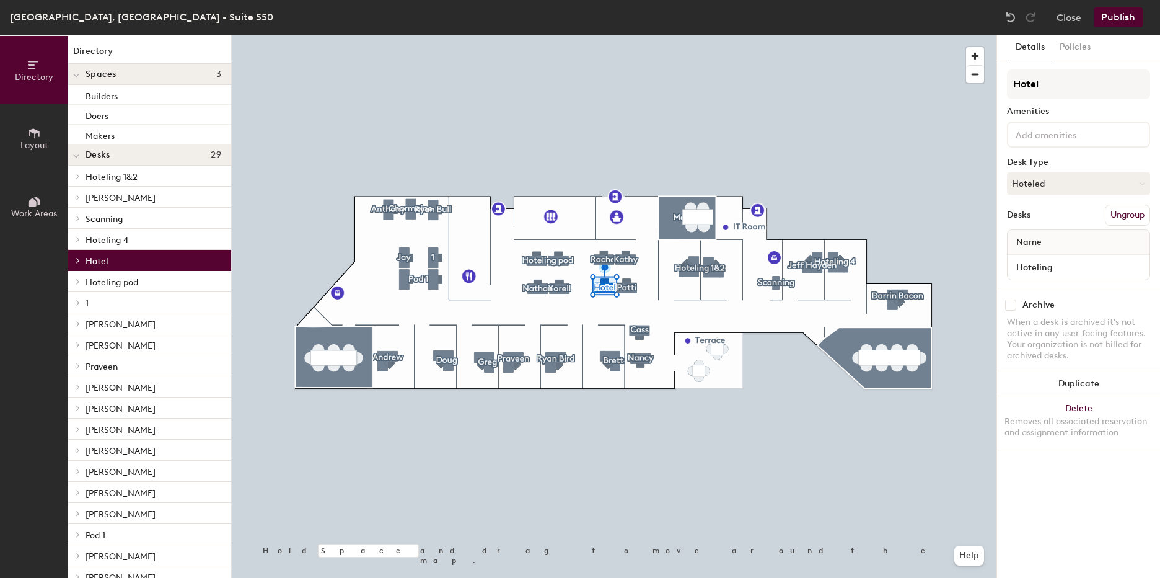
click at [73, 276] on div at bounding box center [76, 281] width 16 height 20
click at [87, 300] on p "Desk 1" at bounding box center [98, 301] width 25 height 14
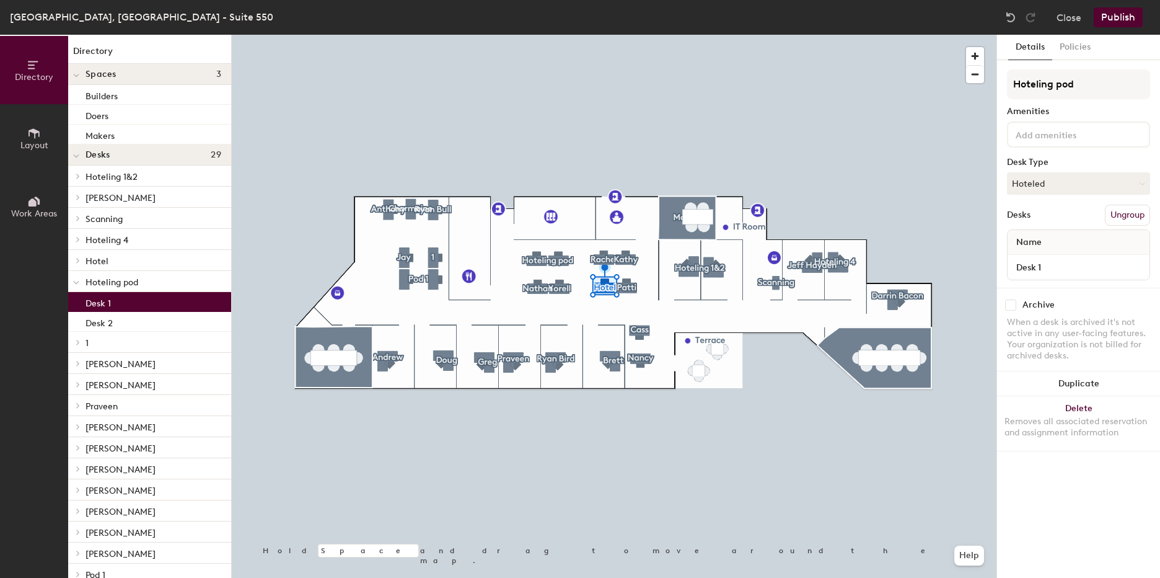
click at [91, 309] on div "Desk 1" at bounding box center [149, 302] width 163 height 20
click at [99, 325] on p "Desk 2" at bounding box center [99, 321] width 27 height 14
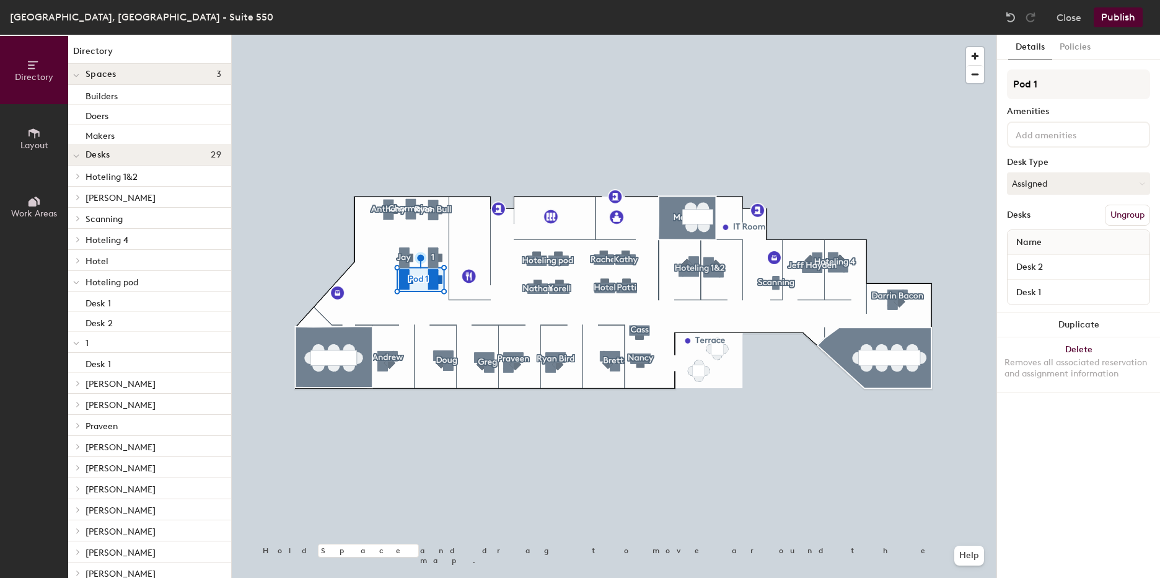
click at [77, 281] on icon at bounding box center [76, 282] width 6 height 5
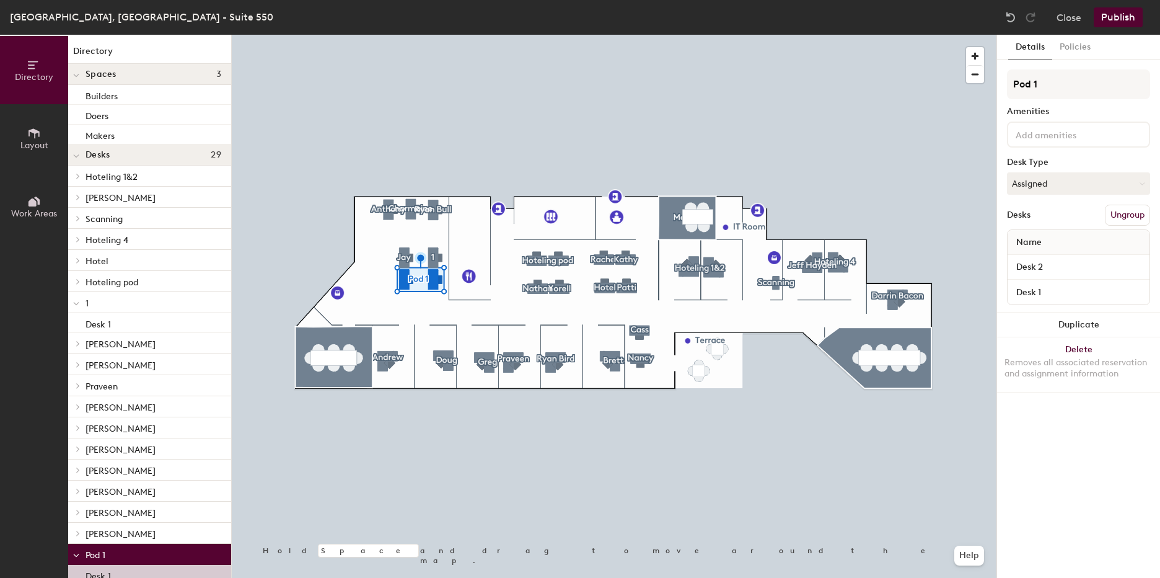
click at [76, 303] on icon at bounding box center [76, 303] width 6 height 5
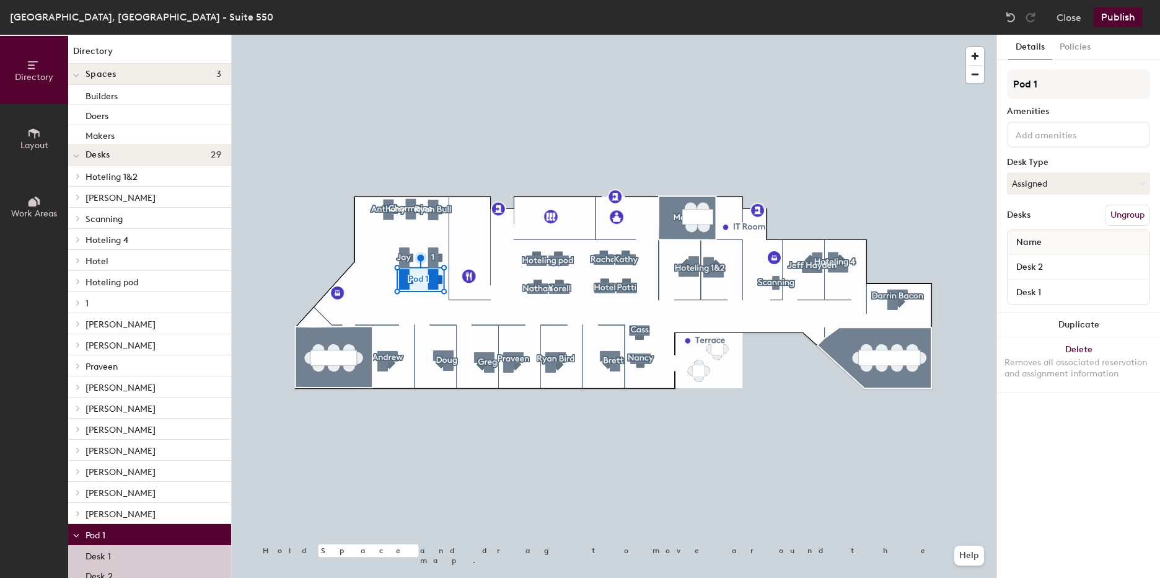
click at [77, 302] on icon at bounding box center [78, 302] width 5 height 6
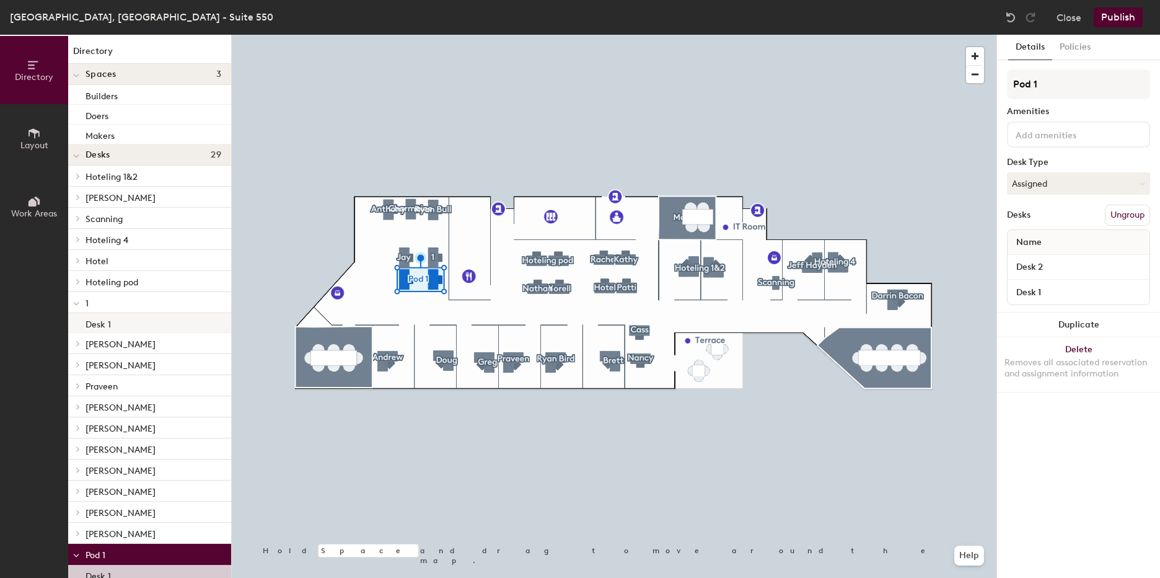
click at [90, 317] on p "Desk 1" at bounding box center [98, 323] width 25 height 14
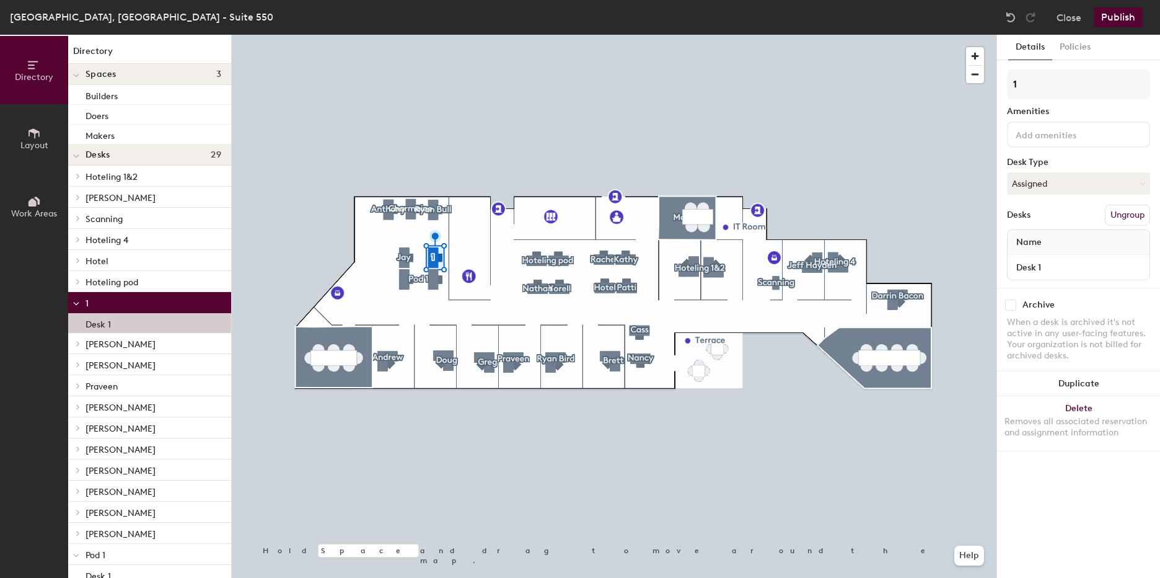
click at [79, 301] on div at bounding box center [76, 302] width 16 height 20
click at [89, 323] on span "[PERSON_NAME]" at bounding box center [121, 324] width 70 height 11
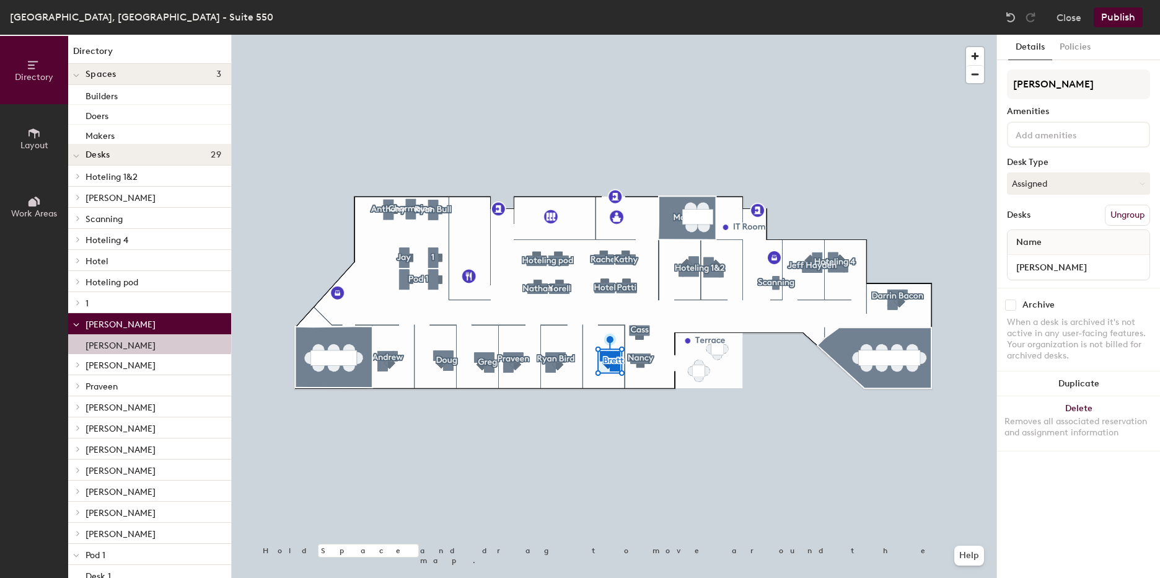
click at [74, 325] on icon at bounding box center [76, 324] width 6 height 5
click at [97, 343] on span "[PERSON_NAME]" at bounding box center [121, 345] width 70 height 11
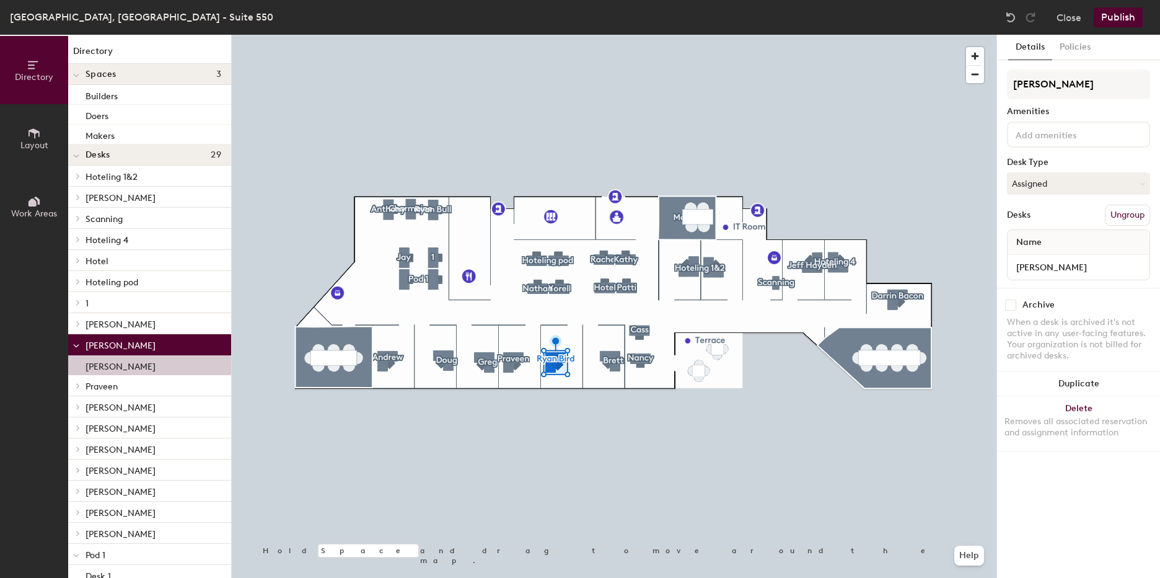
click at [74, 341] on span at bounding box center [76, 345] width 6 height 11
click at [104, 363] on span "Praveen" at bounding box center [102, 366] width 32 height 11
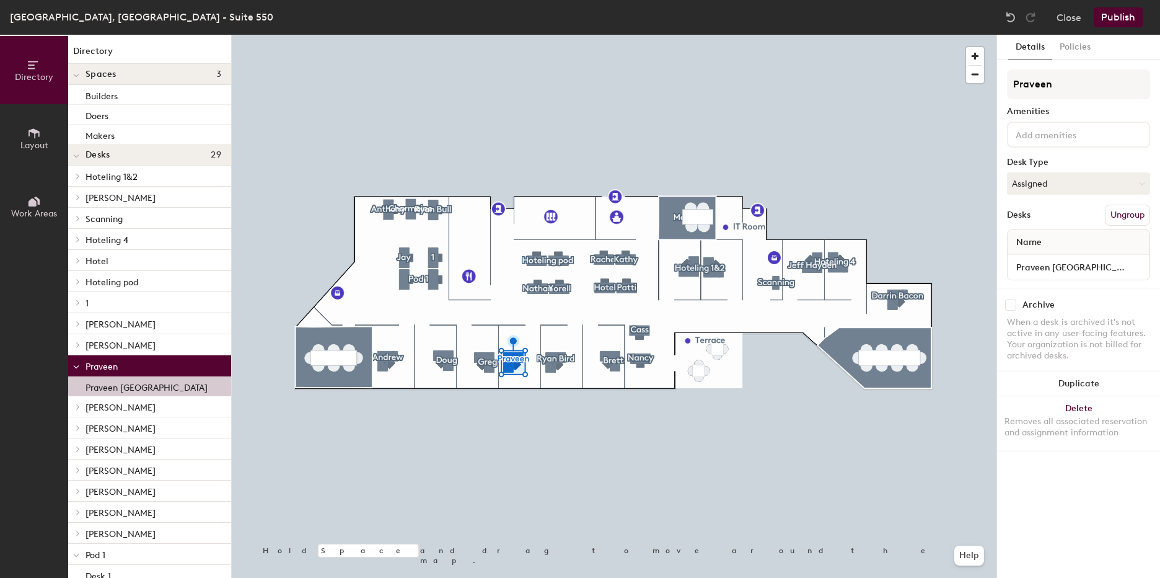
click at [73, 366] on div at bounding box center [76, 365] width 16 height 20
click at [102, 386] on span "[PERSON_NAME]" at bounding box center [121, 387] width 70 height 11
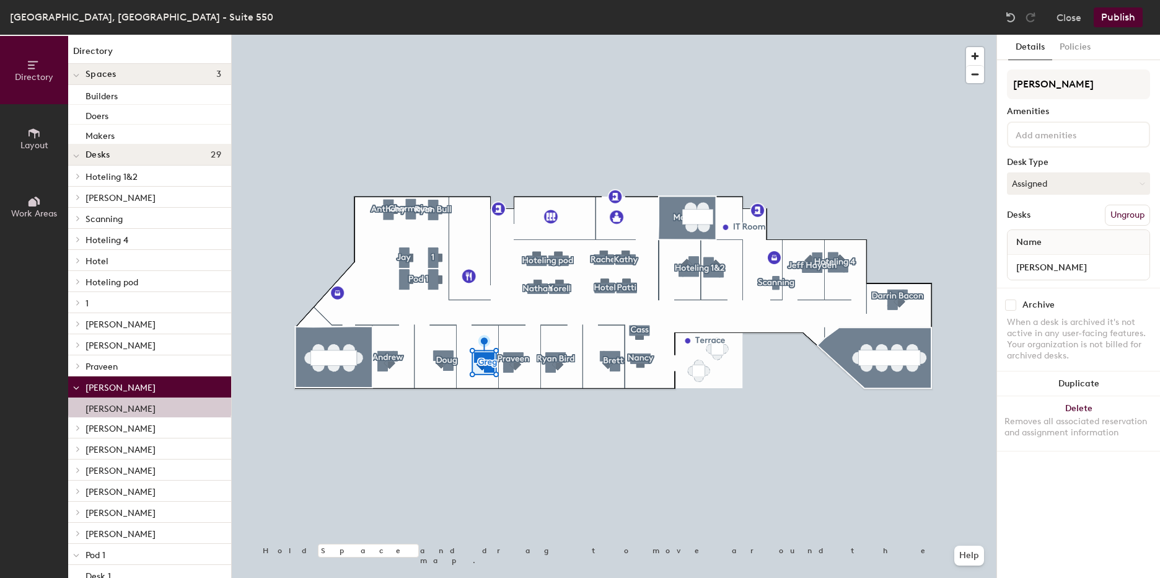
click at [75, 387] on icon at bounding box center [76, 388] width 6 height 5
click at [107, 405] on p "[PERSON_NAME]" at bounding box center [154, 408] width 136 height 16
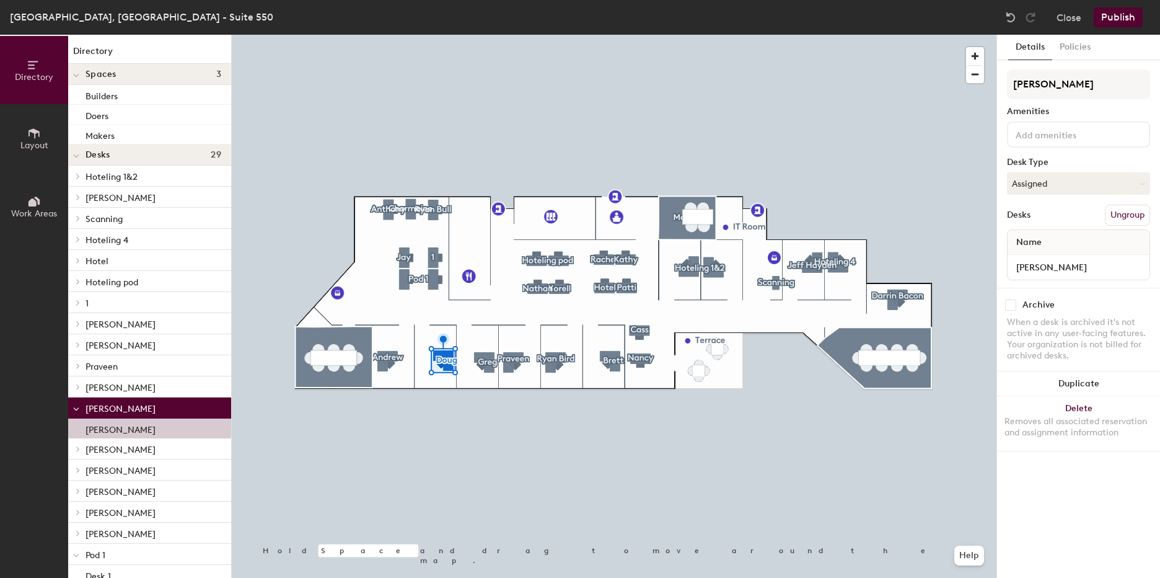
click at [1119, 221] on button "Ungroup" at bounding box center [1127, 215] width 45 height 21
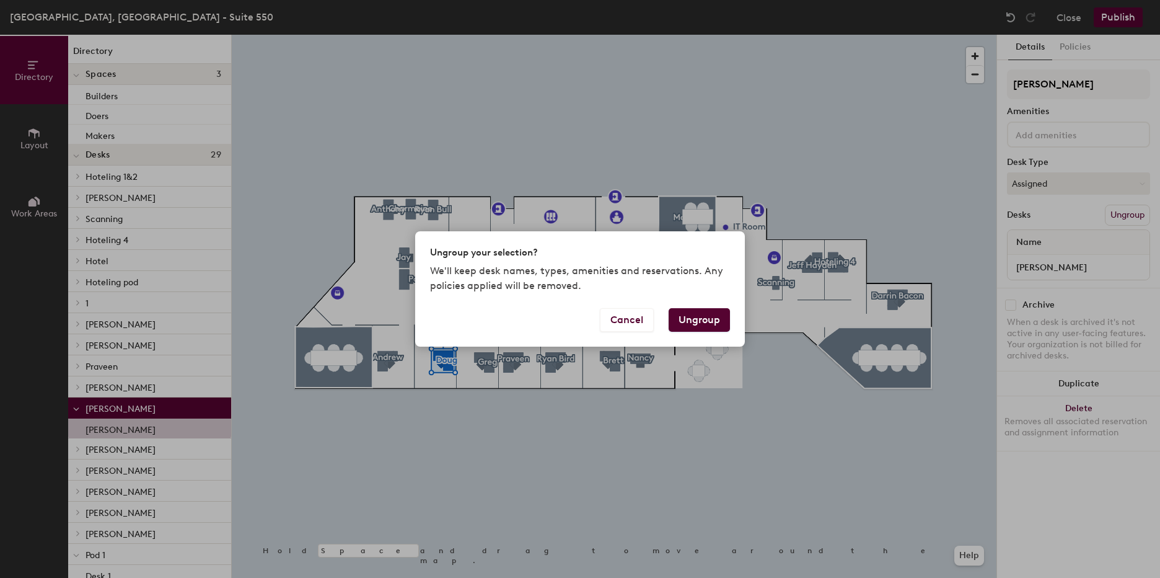
click at [694, 318] on button "Ungroup" at bounding box center [699, 320] width 61 height 24
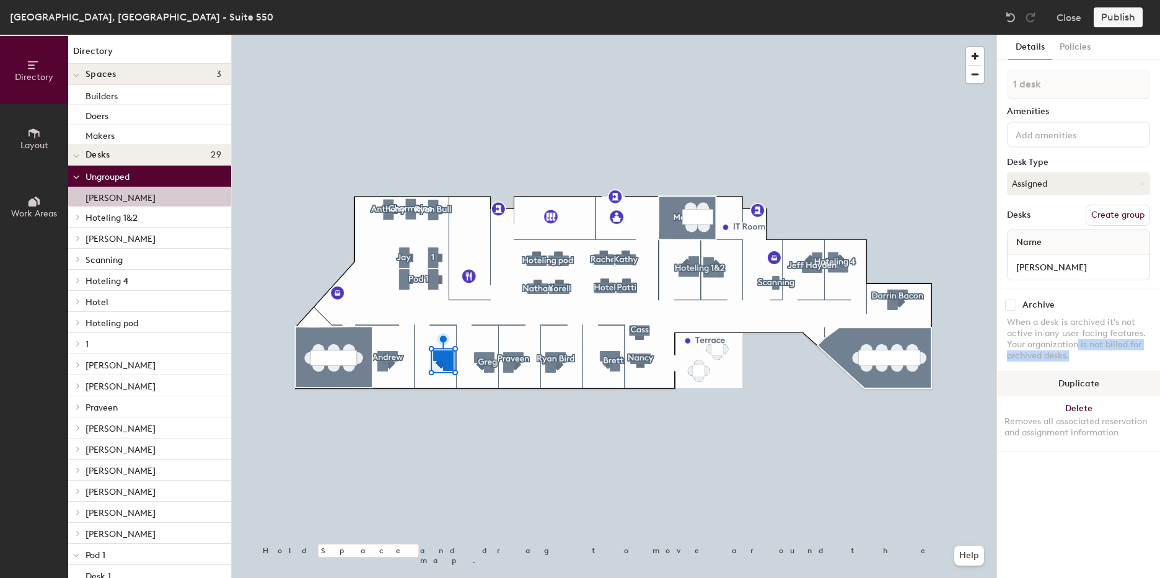
drag, startPoint x: 1092, startPoint y: 369, endPoint x: 1096, endPoint y: 376, distance: 8.3
click at [1096, 376] on div "Archive When a desk is archived it's not active in any user-facing features. Yo…" at bounding box center [1078, 369] width 143 height 163
drag, startPoint x: 1096, startPoint y: 376, endPoint x: 1102, endPoint y: 409, distance: 32.7
click at [1102, 409] on button "Delete Removes all associated reservation and assignment information" at bounding box center [1078, 423] width 163 height 55
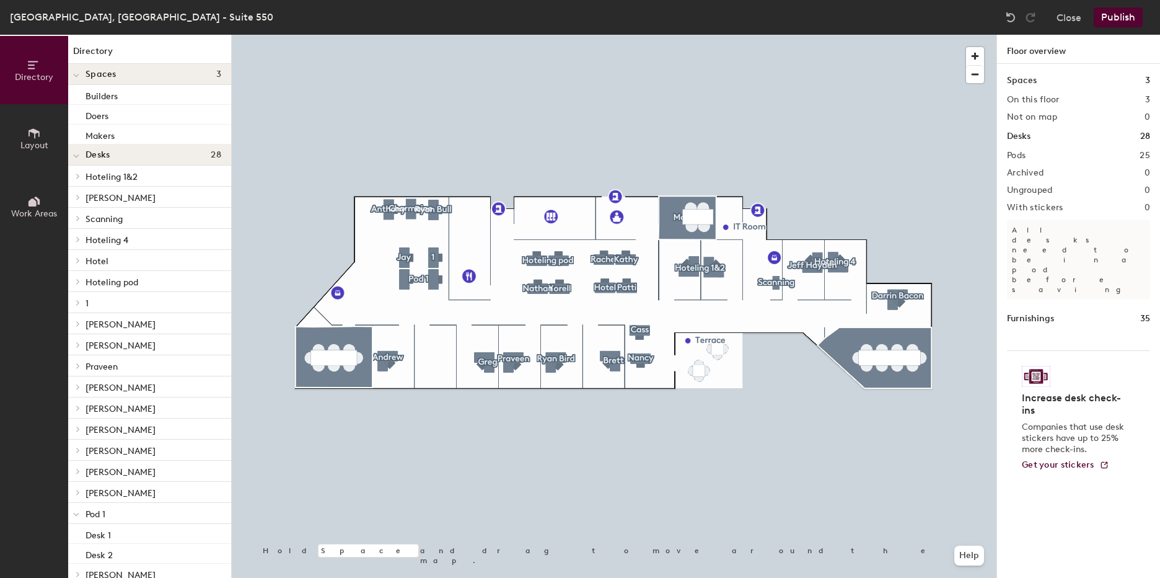
click at [26, 129] on button "Layout" at bounding box center [34, 138] width 68 height 68
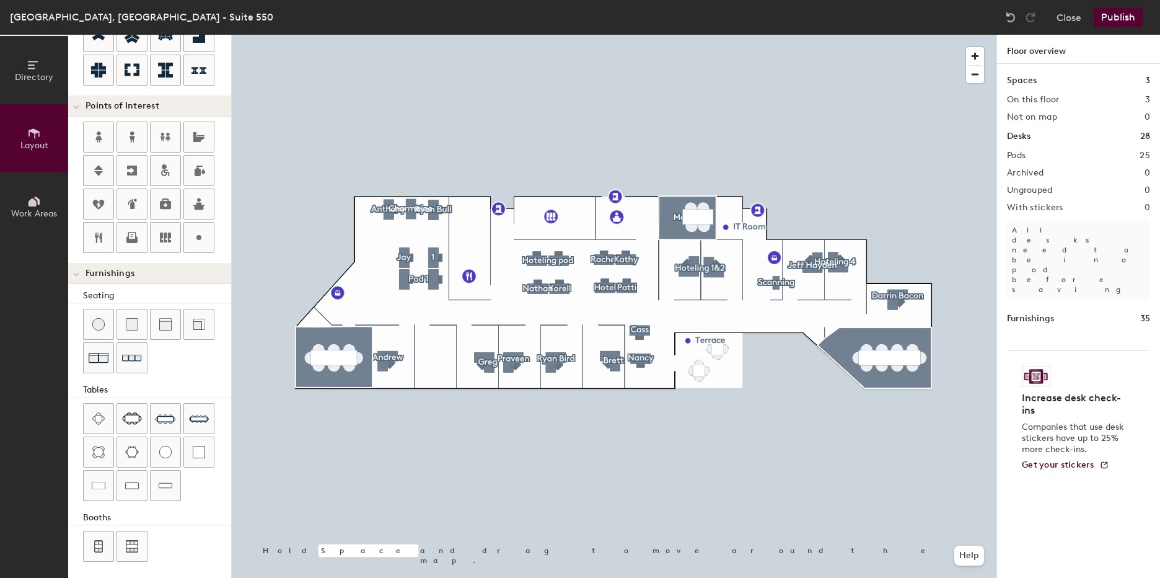
scroll to position [205, 0]
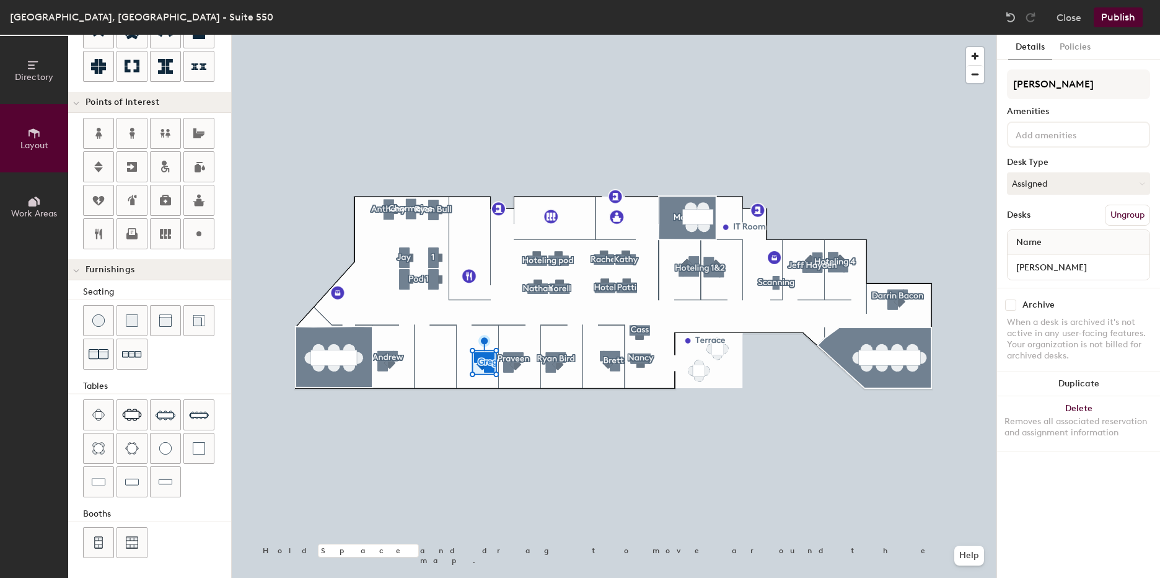
click at [442, 35] on div at bounding box center [614, 35] width 765 height 0
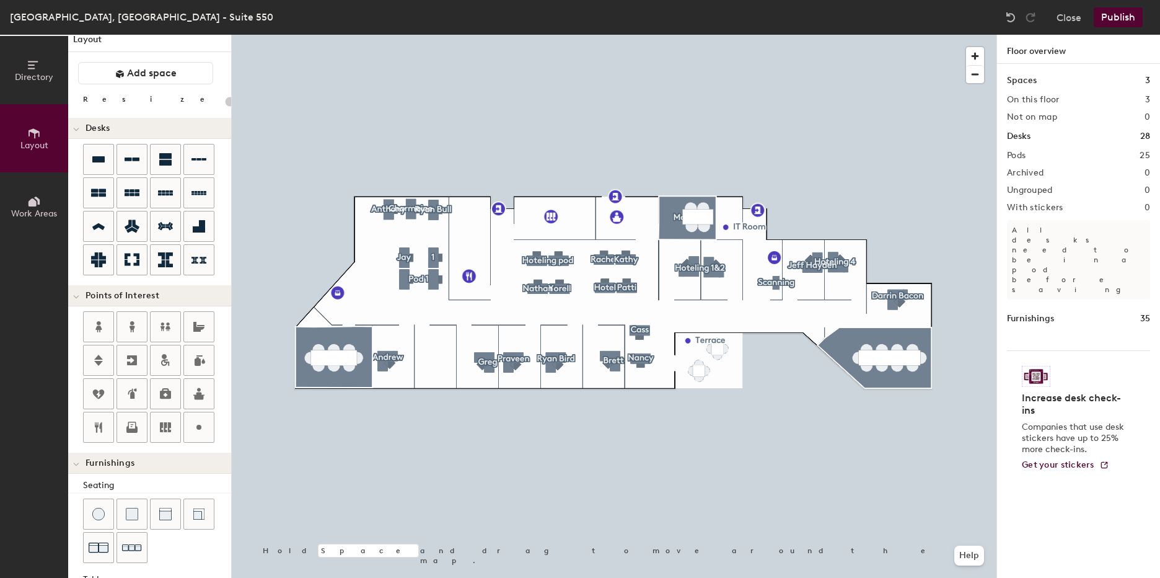
scroll to position [0, 0]
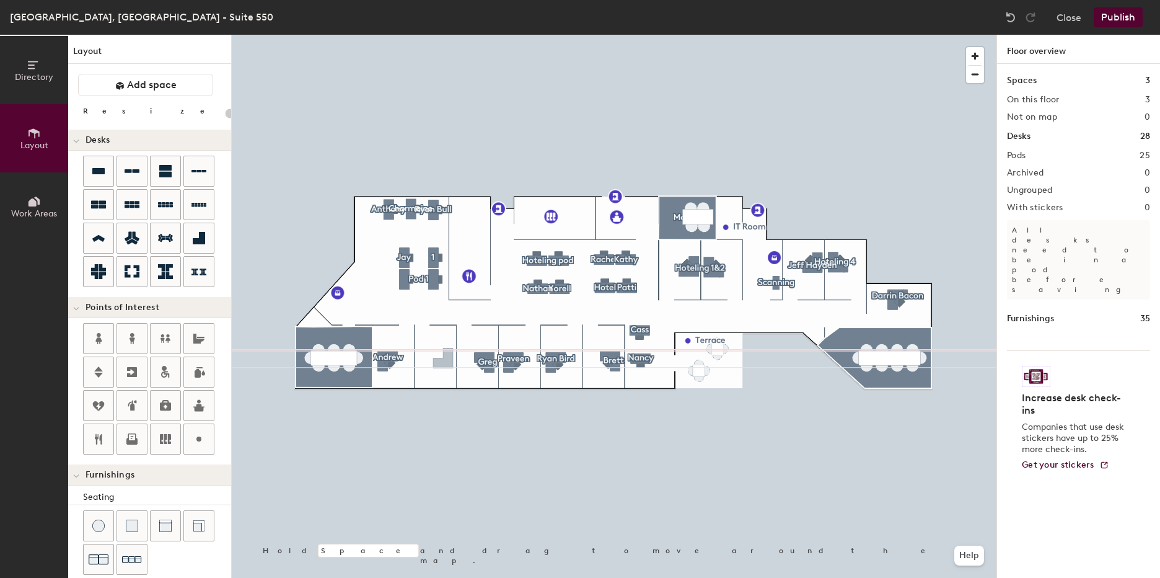
click at [443, 362] on div "Directory Layout Work Areas Layout Add space Resize Desks Points of Interest Fu…" at bounding box center [580, 306] width 1160 height 543
type input "180"
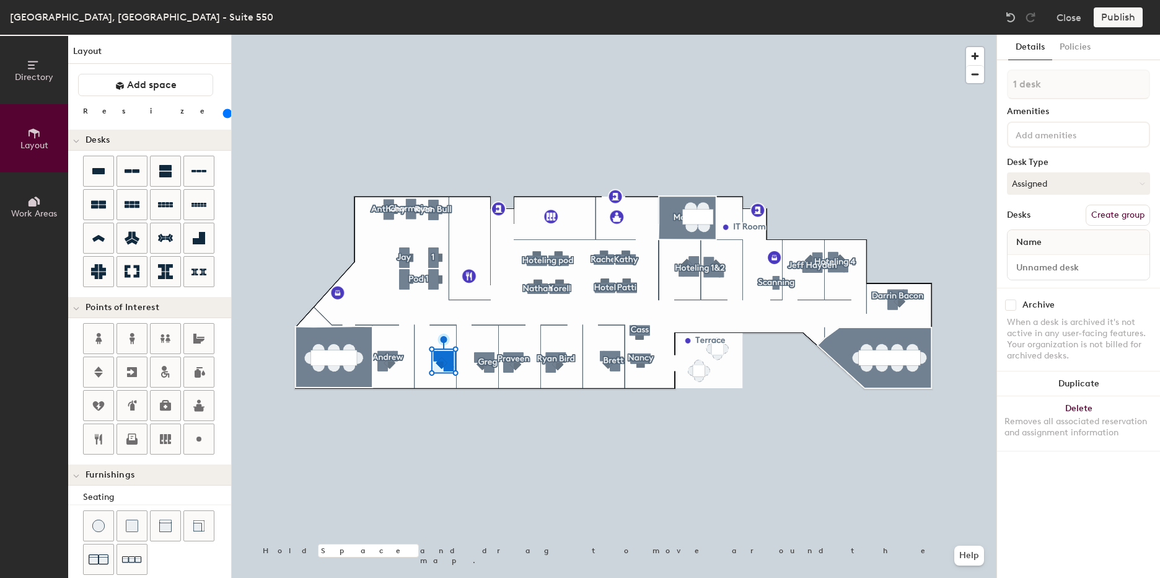
click at [1106, 213] on button "Create group" at bounding box center [1118, 215] width 64 height 21
drag, startPoint x: 1052, startPoint y: 91, endPoint x: 1009, endPoint y: 91, distance: 43.4
click at [1009, 91] on input "Pod 26" at bounding box center [1078, 84] width 143 height 30
type input "[PERSON_NAME]"
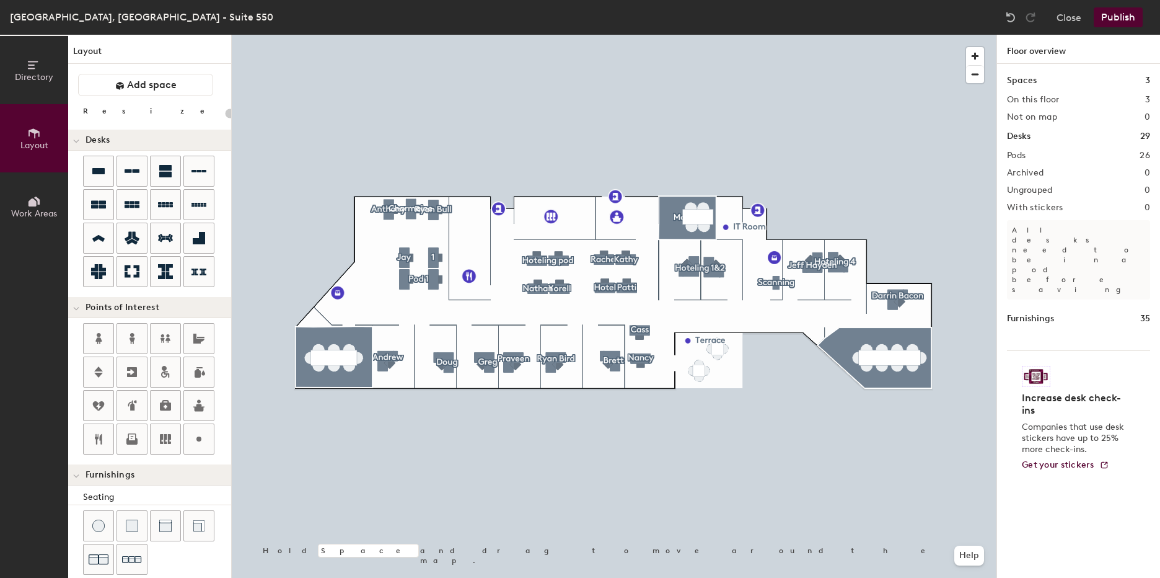
click at [1117, 12] on button "Publish" at bounding box center [1118, 17] width 49 height 20
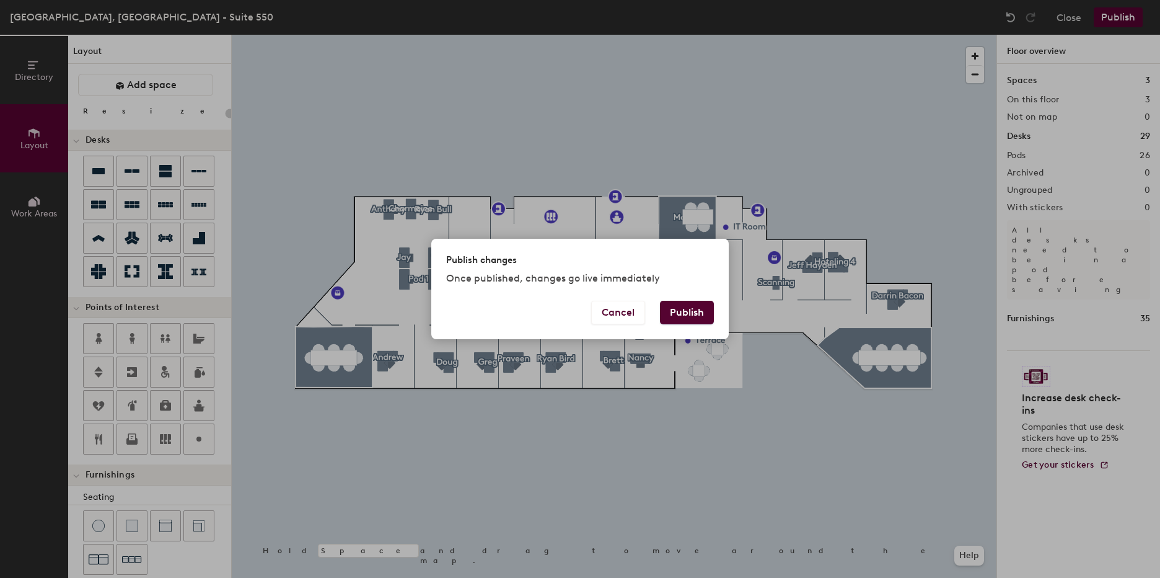
click at [700, 314] on button "Publish" at bounding box center [687, 313] width 54 height 24
type input "20"
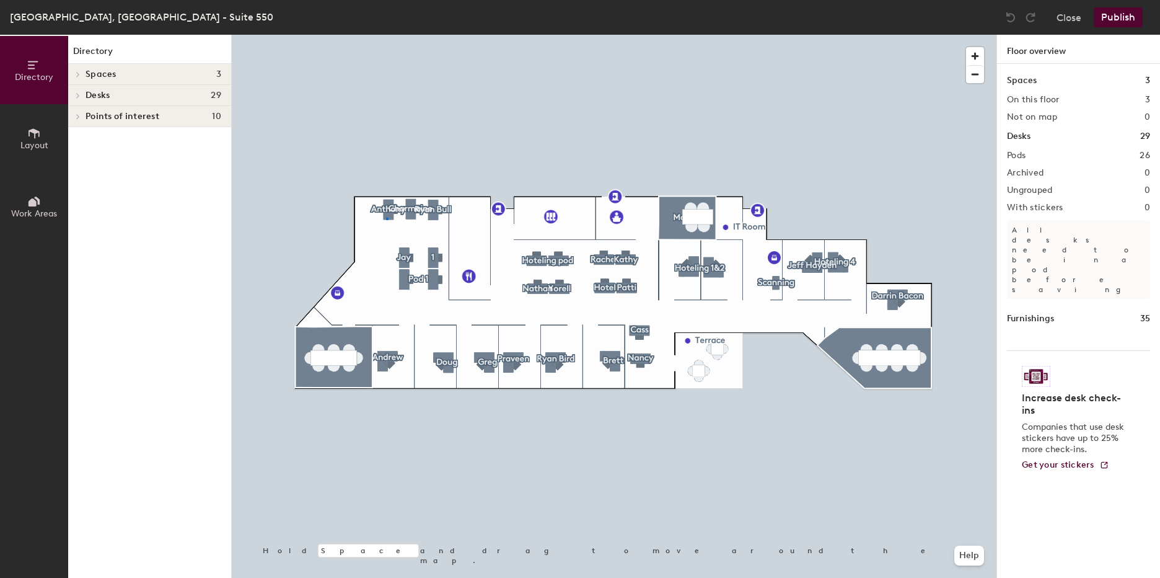
click at [386, 35] on div at bounding box center [614, 35] width 765 height 0
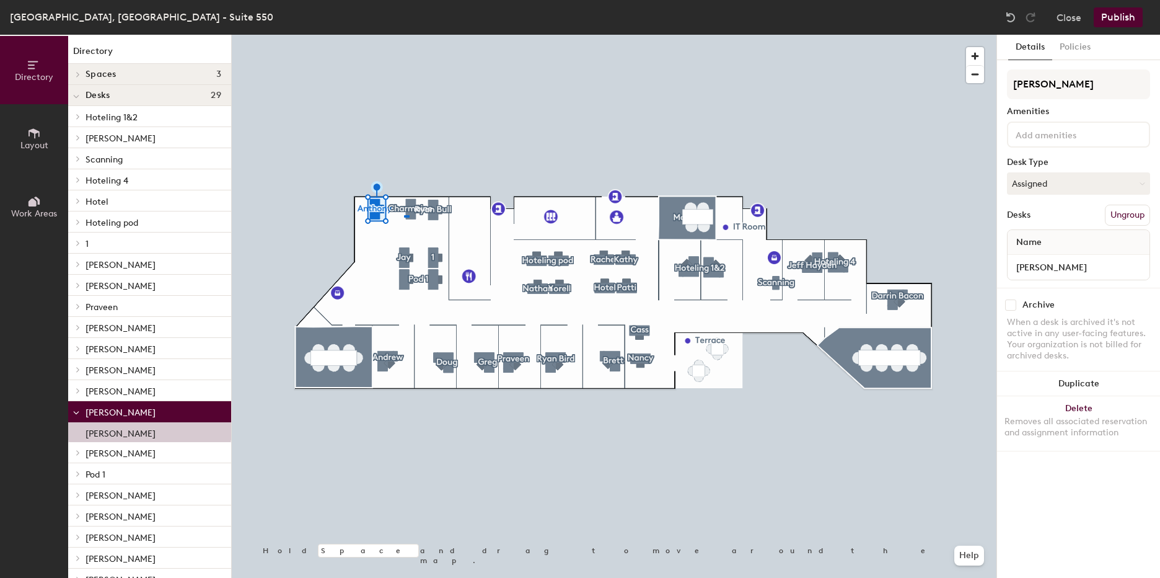
click at [404, 35] on div at bounding box center [614, 35] width 765 height 0
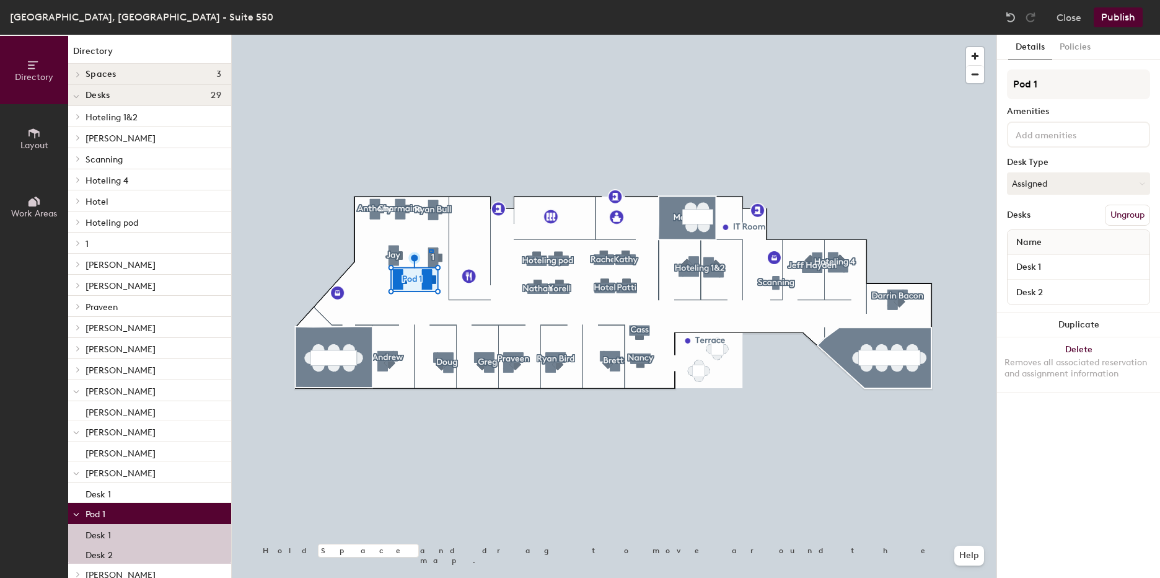
click at [429, 35] on div at bounding box center [614, 35] width 765 height 0
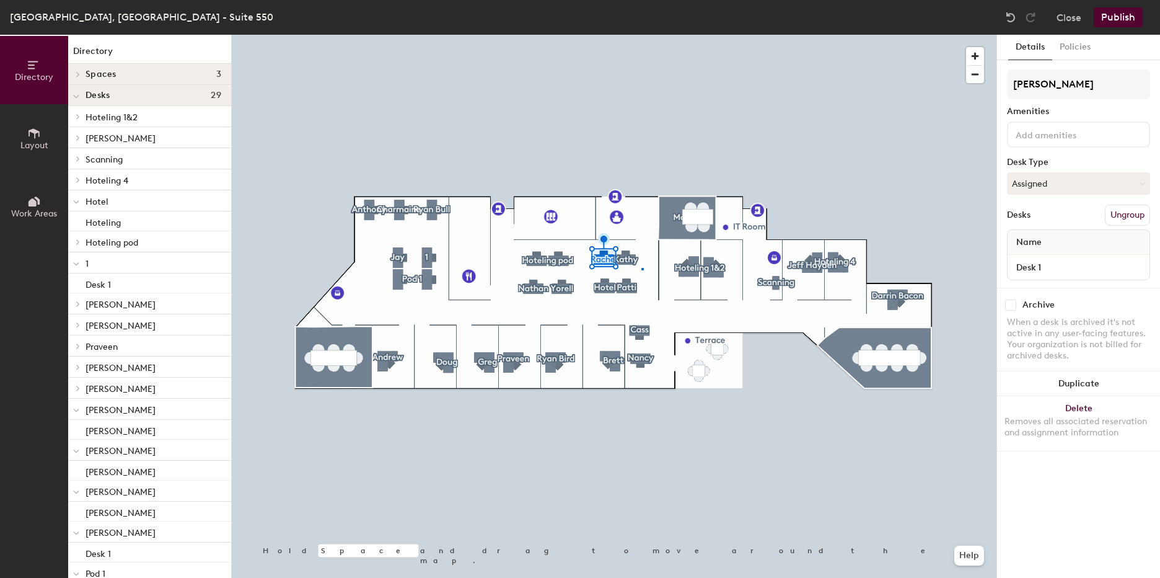
click at [642, 35] on div at bounding box center [614, 35] width 765 height 0
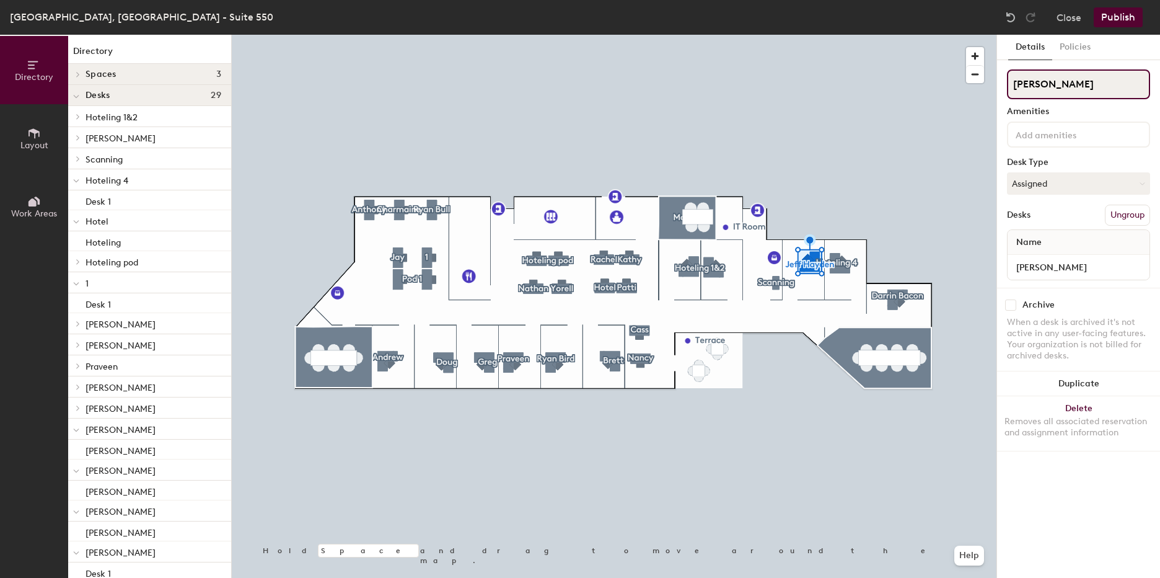
click at [1052, 89] on input "[PERSON_NAME]" at bounding box center [1078, 84] width 143 height 30
drag, startPoint x: 1076, startPoint y: 84, endPoint x: 1043, endPoint y: 86, distance: 32.9
click at [1043, 86] on input "[PERSON_NAME]" at bounding box center [1078, 84] width 143 height 30
type input "[PERSON_NAME]"
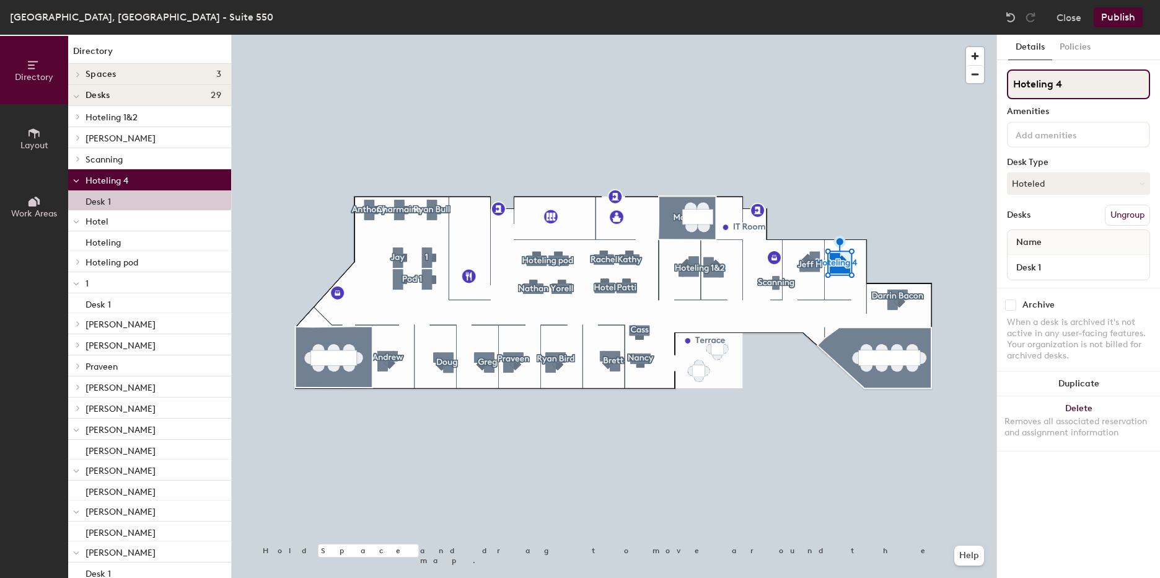
click at [1068, 89] on input "Hoteling 4" at bounding box center [1078, 84] width 143 height 30
click at [1054, 86] on input "Hoteling 4" at bounding box center [1078, 84] width 143 height 30
type input "Hotel 4"
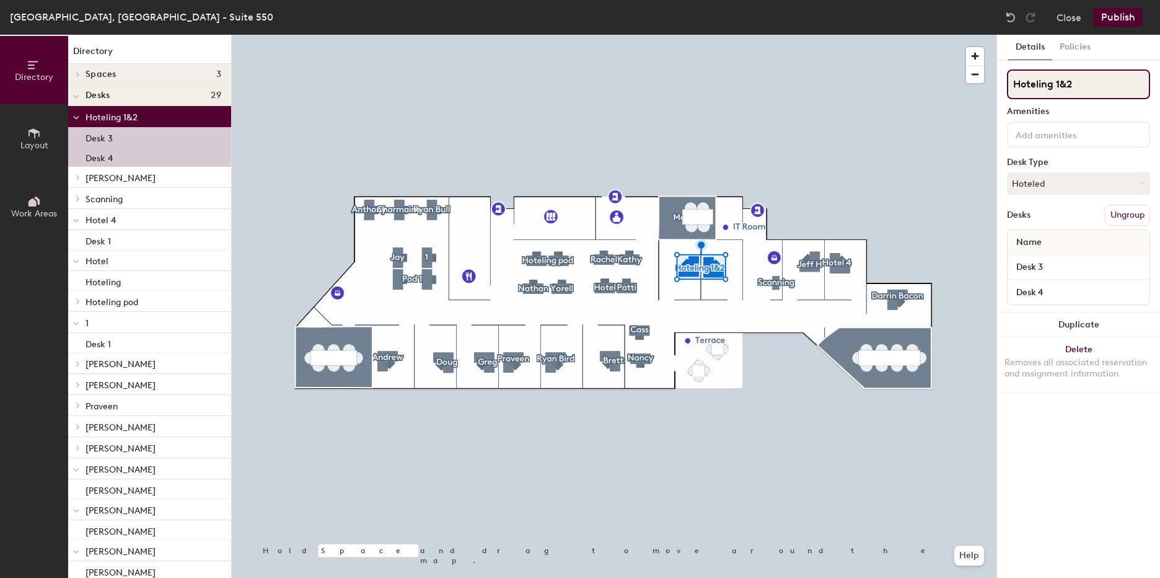
click at [1053, 86] on input "Hoteling 1&2" at bounding box center [1078, 84] width 143 height 30
type input "Hotel 1&2"
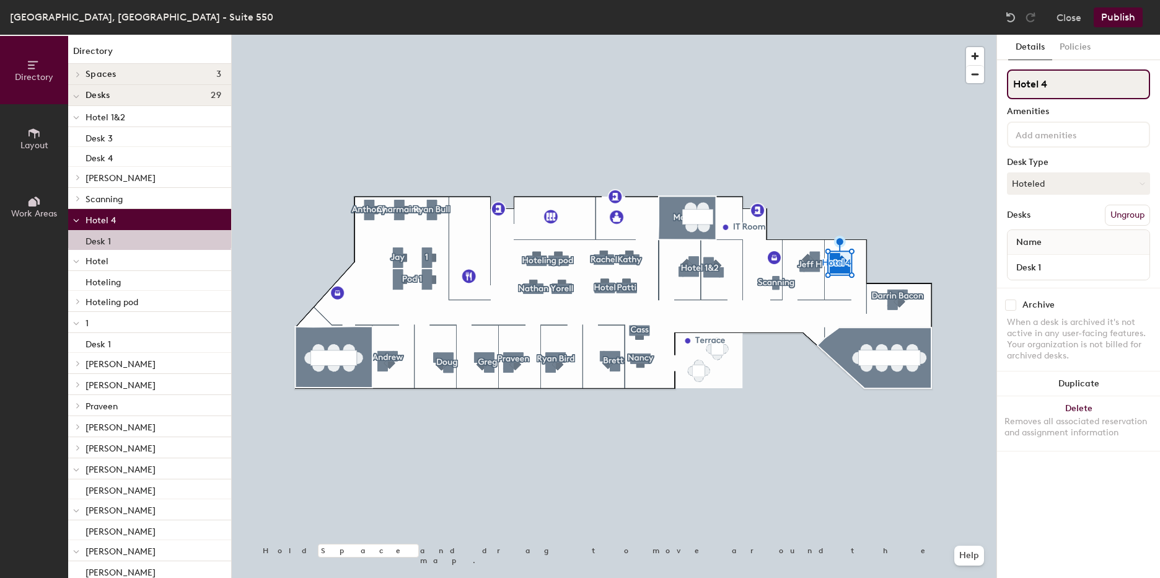
click at [1059, 89] on input "Hotel 4" at bounding box center [1078, 84] width 143 height 30
type input "Hotel 3"
click at [942, 35] on div at bounding box center [614, 35] width 765 height 0
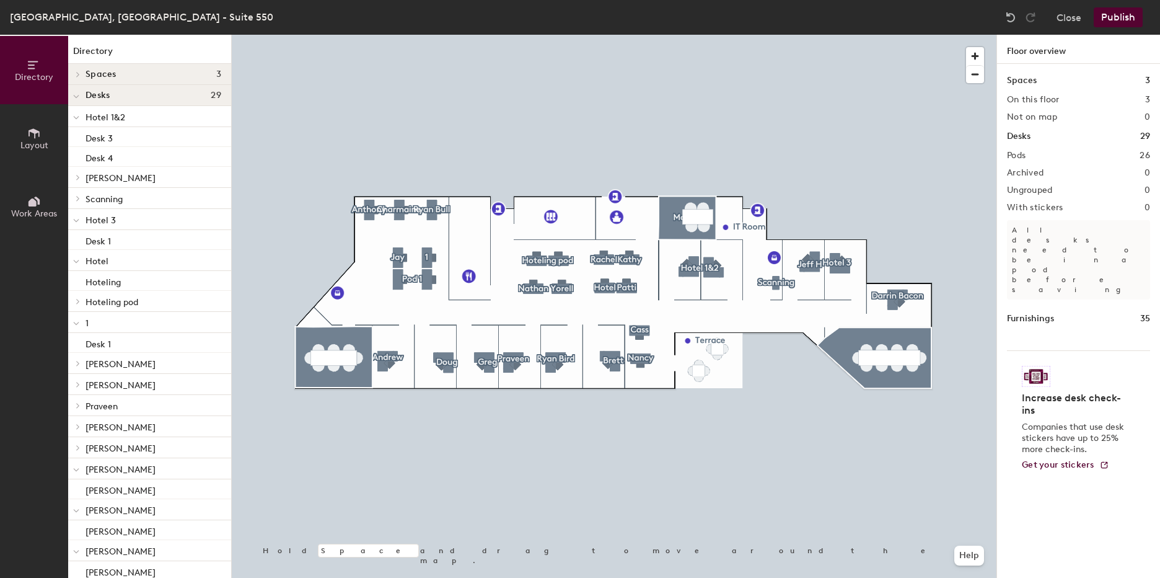
click at [1121, 15] on button "Publish" at bounding box center [1118, 17] width 49 height 20
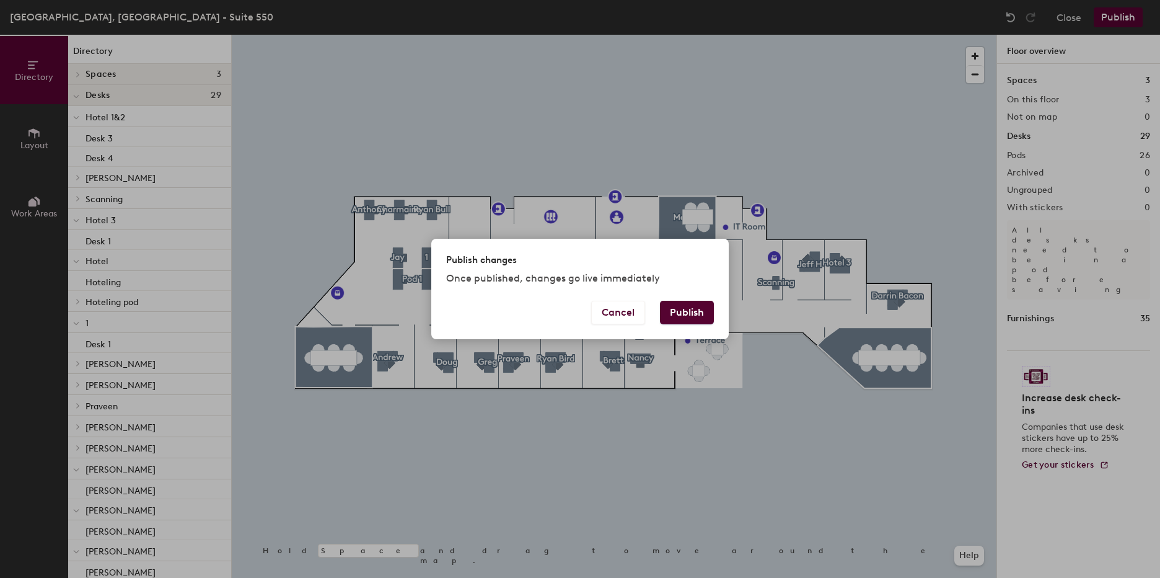
click at [691, 329] on div "Cancel Publish" at bounding box center [580, 320] width 298 height 38
click at [696, 317] on button "Publish" at bounding box center [687, 313] width 54 height 24
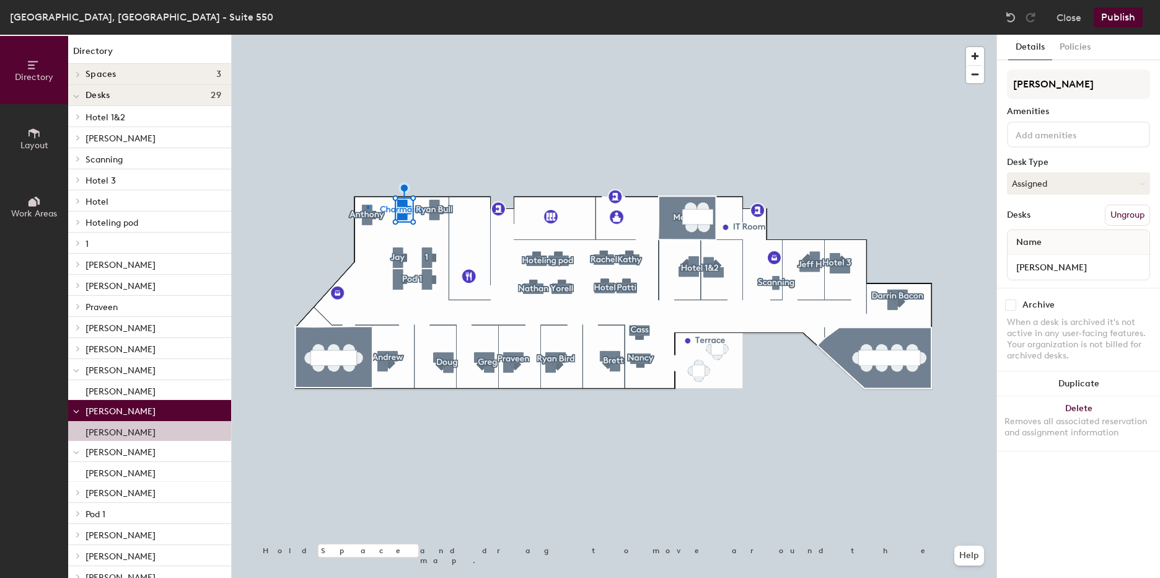
click at [368, 35] on div at bounding box center [614, 35] width 765 height 0
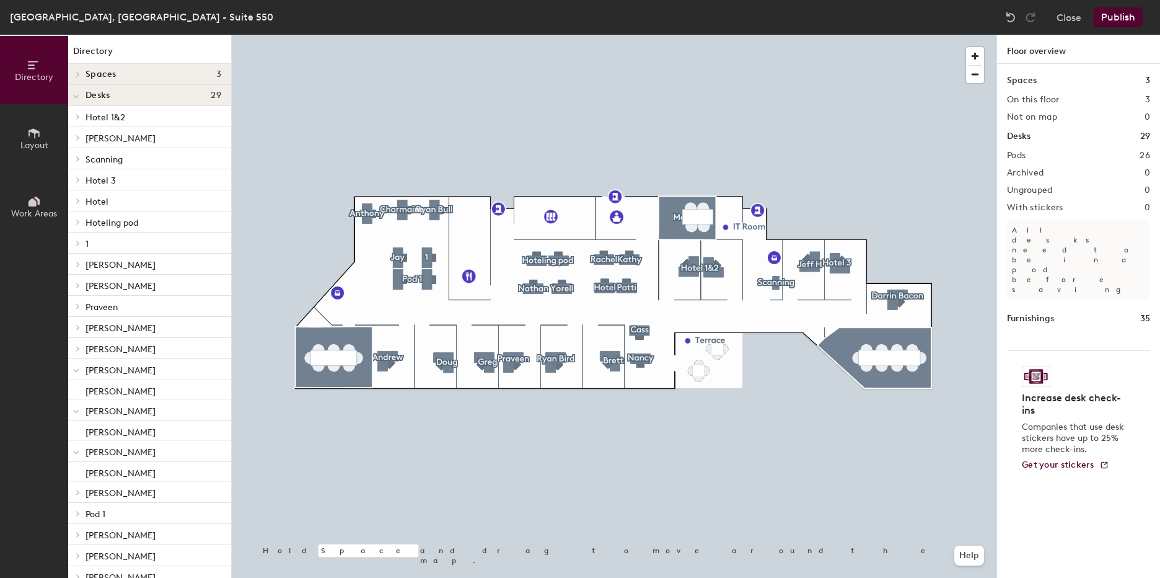
click at [1116, 25] on button "Publish" at bounding box center [1118, 17] width 49 height 20
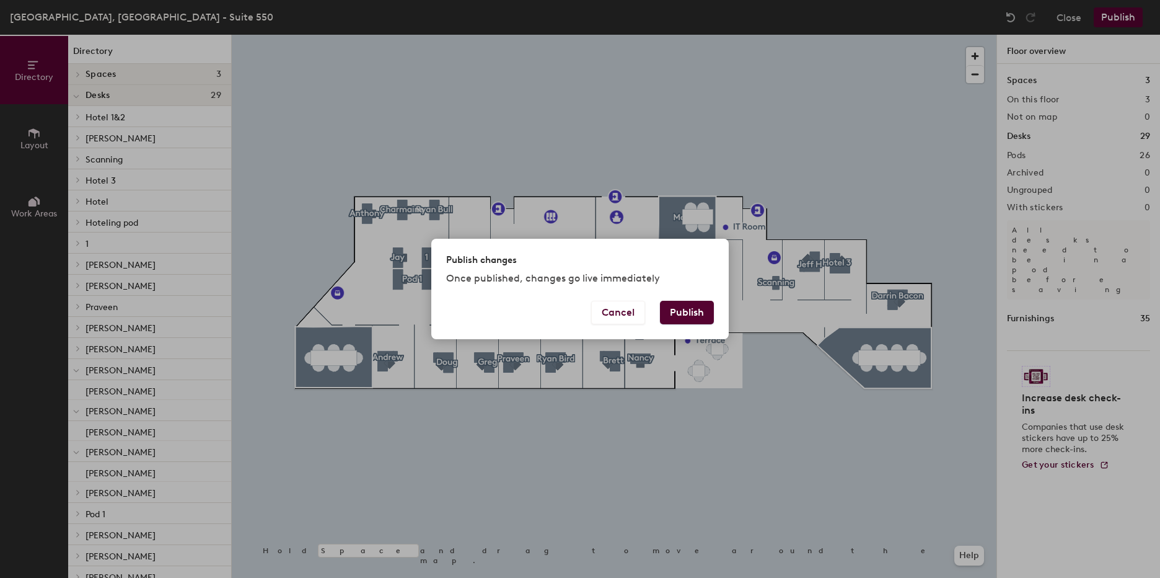
click at [683, 311] on button "Publish" at bounding box center [687, 313] width 54 height 24
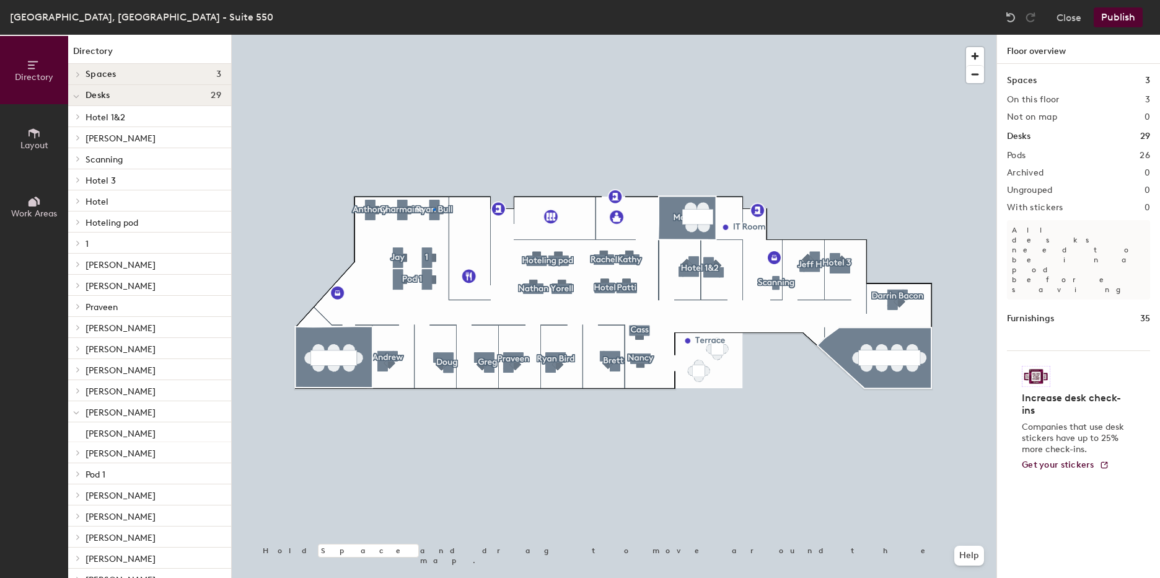
click at [435, 35] on div at bounding box center [614, 35] width 765 height 0
click at [1127, 17] on button "Publish" at bounding box center [1118, 17] width 49 height 20
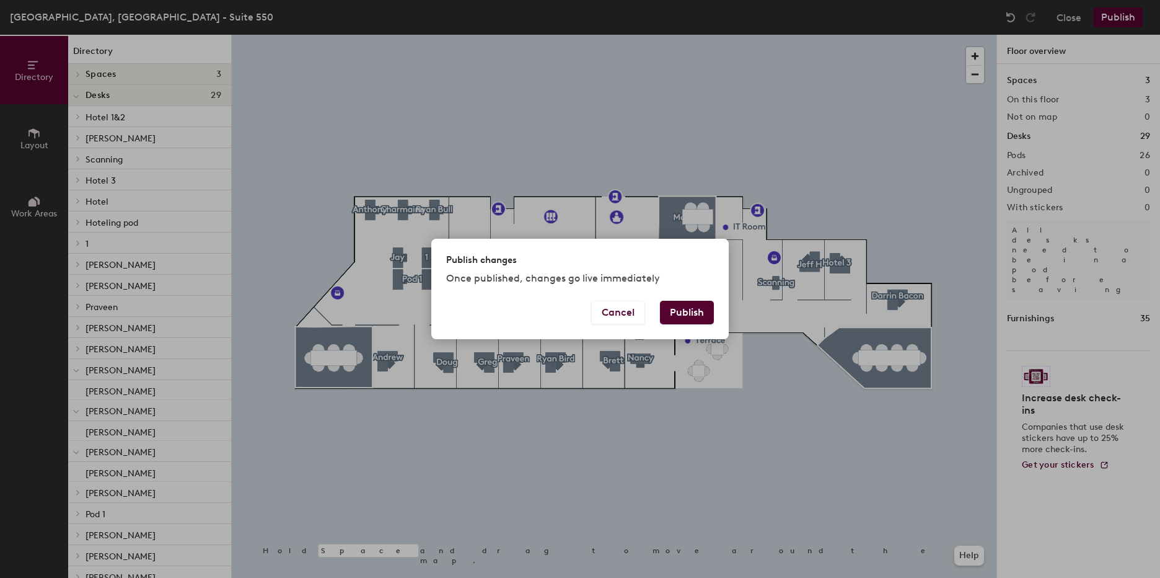
click at [674, 307] on button "Publish" at bounding box center [687, 313] width 54 height 24
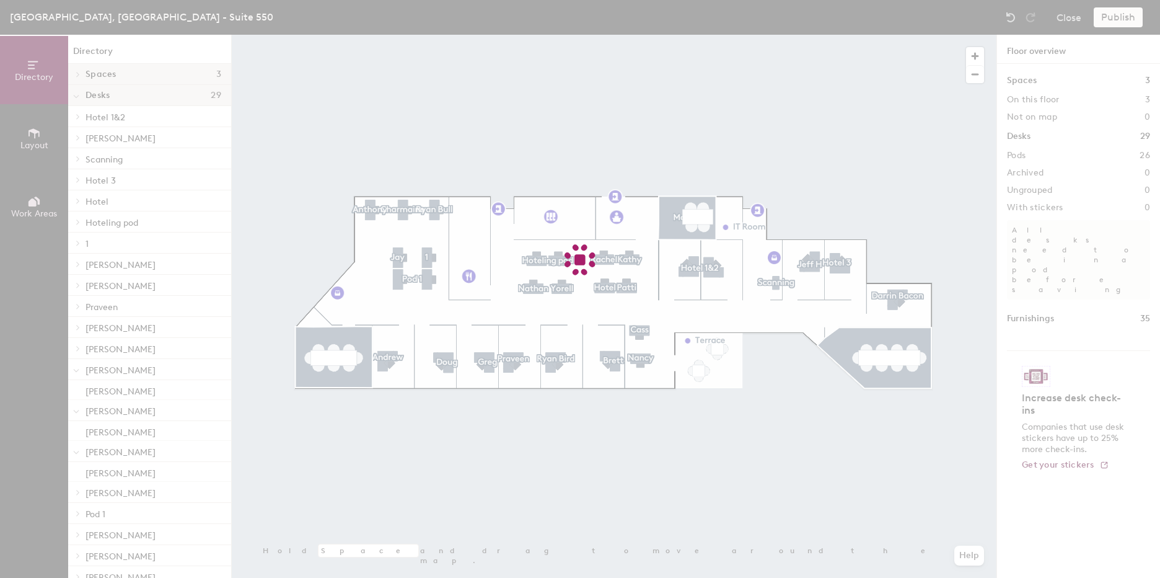
click at [811, 262] on div at bounding box center [580, 289] width 1160 height 578
